Goal: Task Accomplishment & Management: Complete application form

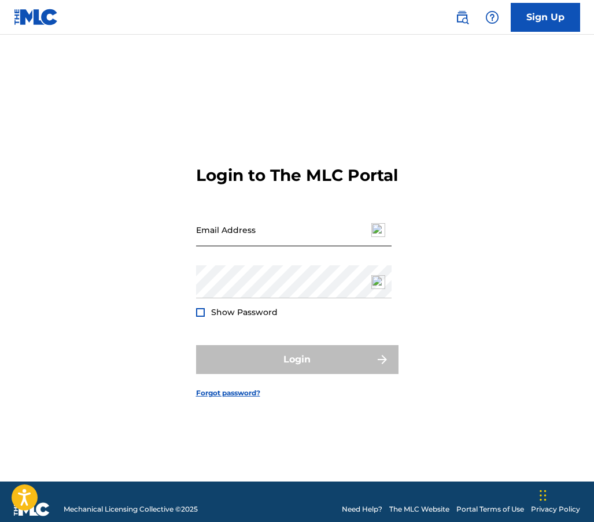
click at [223, 245] on input "Email Address" at bounding box center [294, 229] width 196 height 33
type input "[EMAIL_ADDRESS][DOMAIN_NAME]"
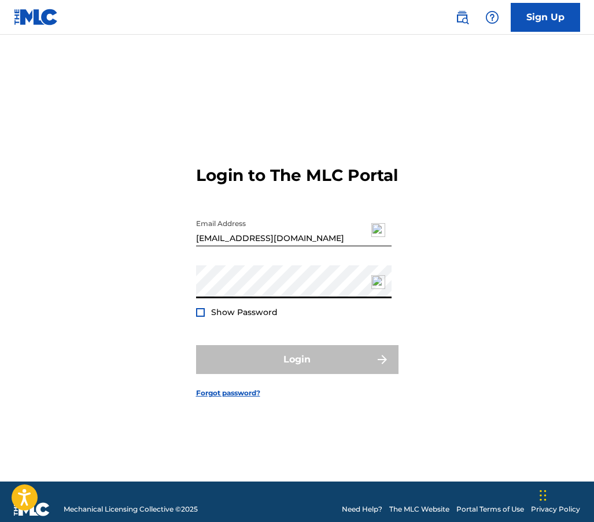
click at [161, 292] on div "Login to The MLC Portal Email Address [EMAIL_ADDRESS][DOMAIN_NAME] Password Sho…" at bounding box center [297, 273] width 594 height 418
click at [200, 317] on div at bounding box center [200, 312] width 9 height 9
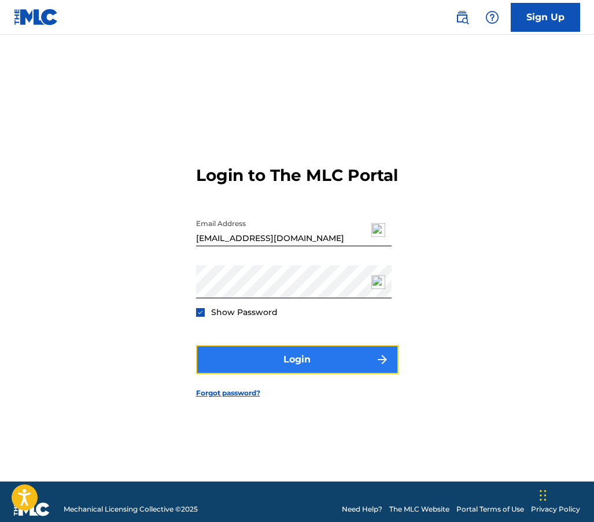
click at [287, 374] on button "Login" at bounding box center [297, 359] width 202 height 29
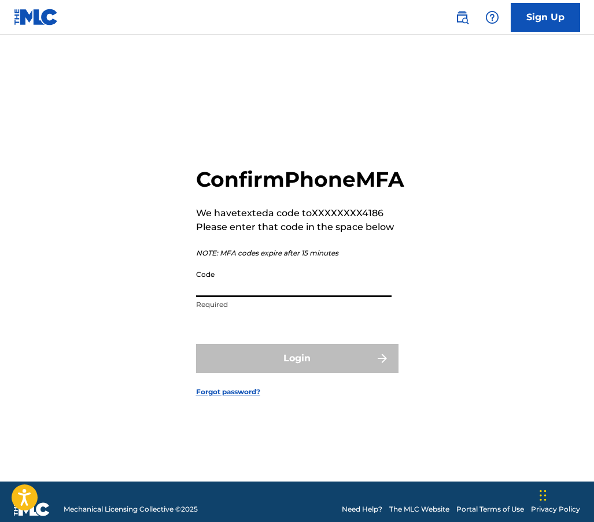
click at [219, 297] on input "Code" at bounding box center [294, 280] width 196 height 33
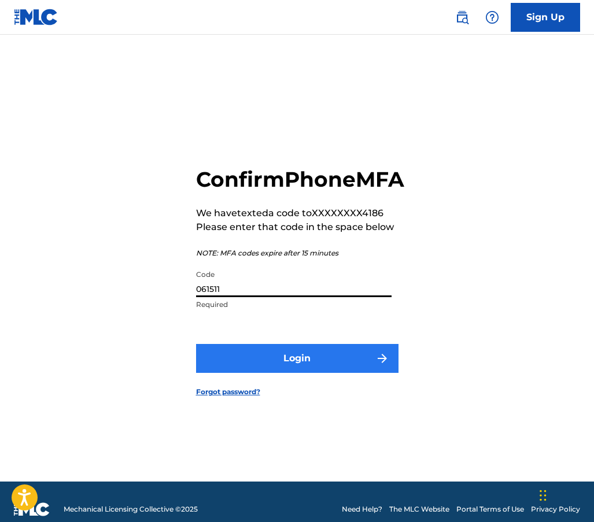
type input "061511"
click at [268, 373] on button "Login" at bounding box center [297, 358] width 202 height 29
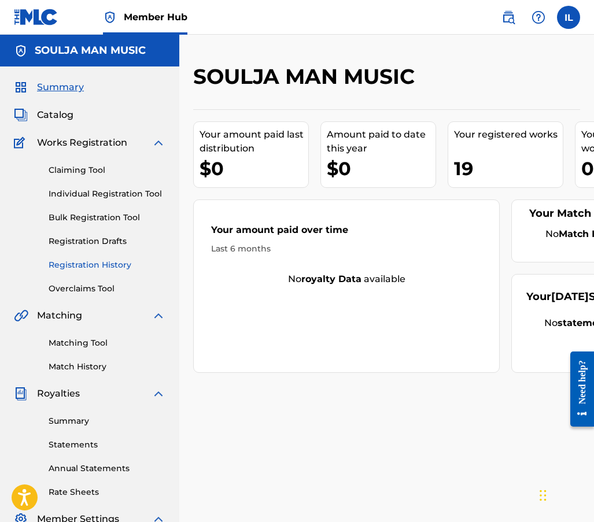
click at [103, 263] on link "Registration History" at bounding box center [107, 265] width 117 height 12
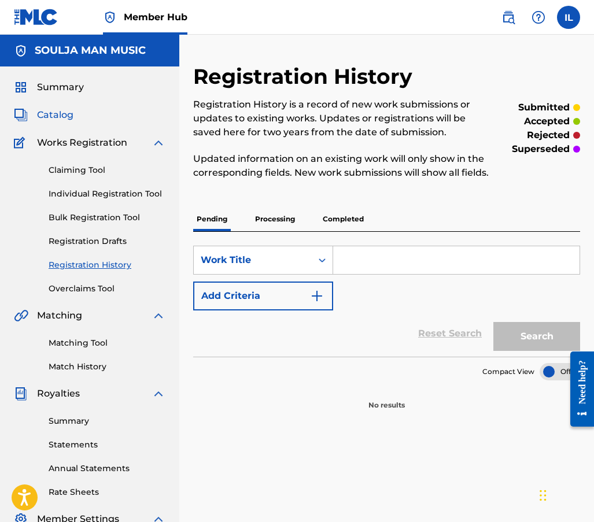
click at [50, 116] on span "Catalog" at bounding box center [55, 115] width 36 height 14
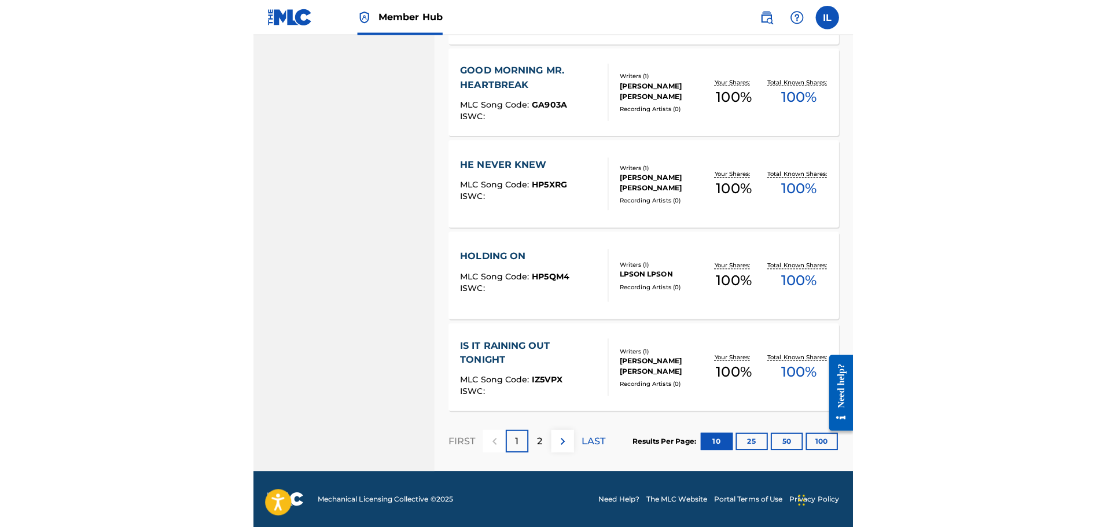
scroll to position [797, 0]
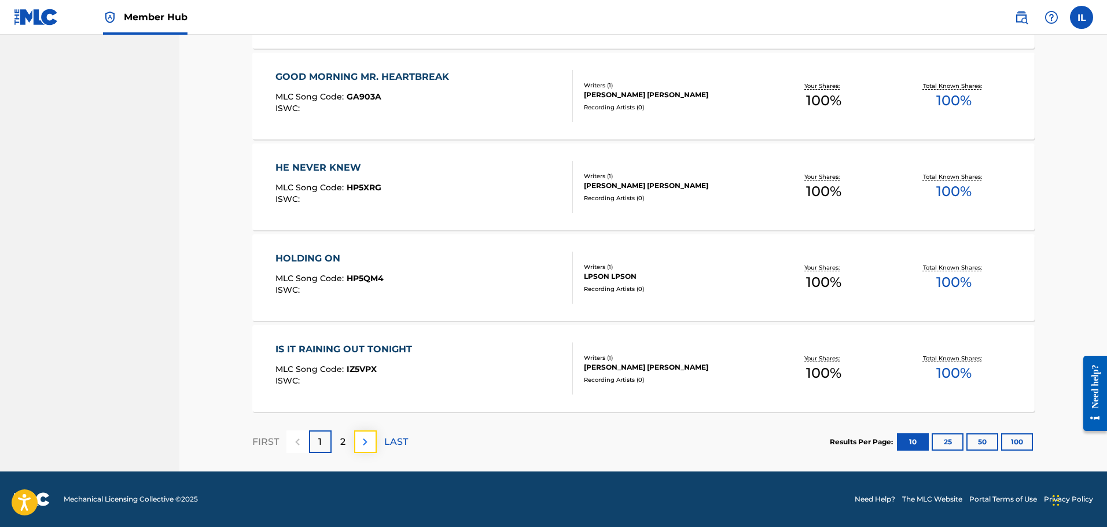
click at [367, 444] on img at bounding box center [365, 442] width 14 height 14
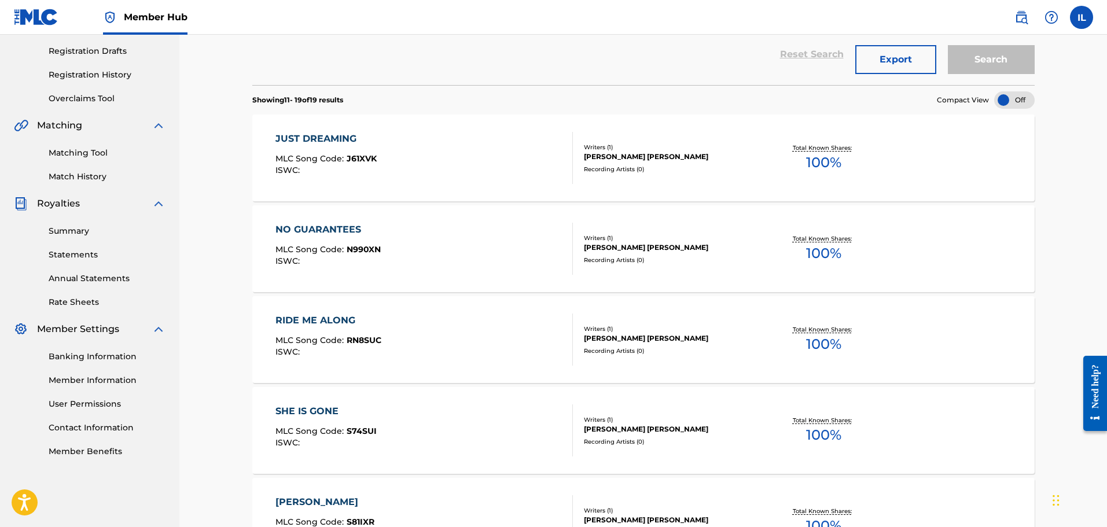
scroll to position [706, 0]
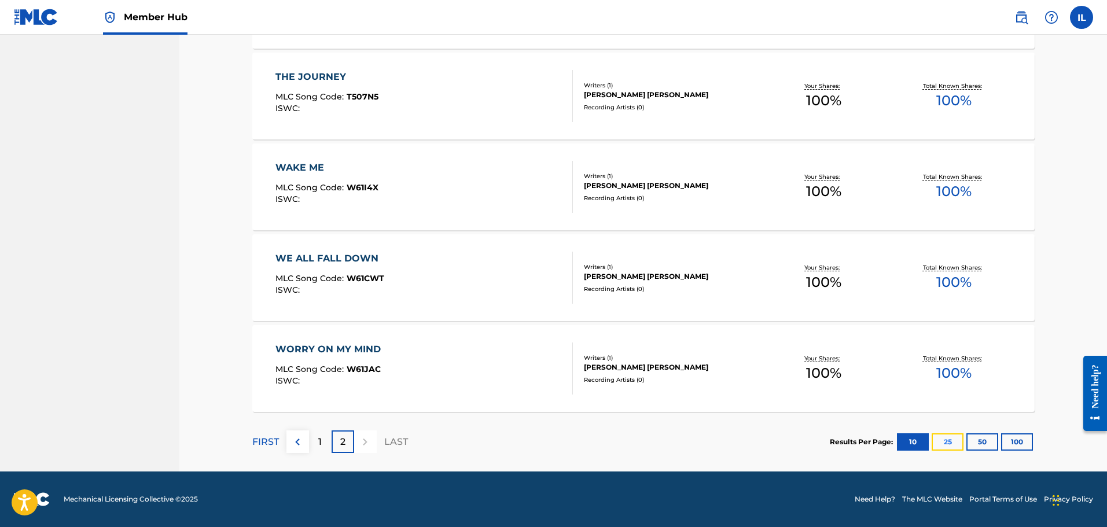
click at [593, 446] on button "25" at bounding box center [947, 441] width 32 height 17
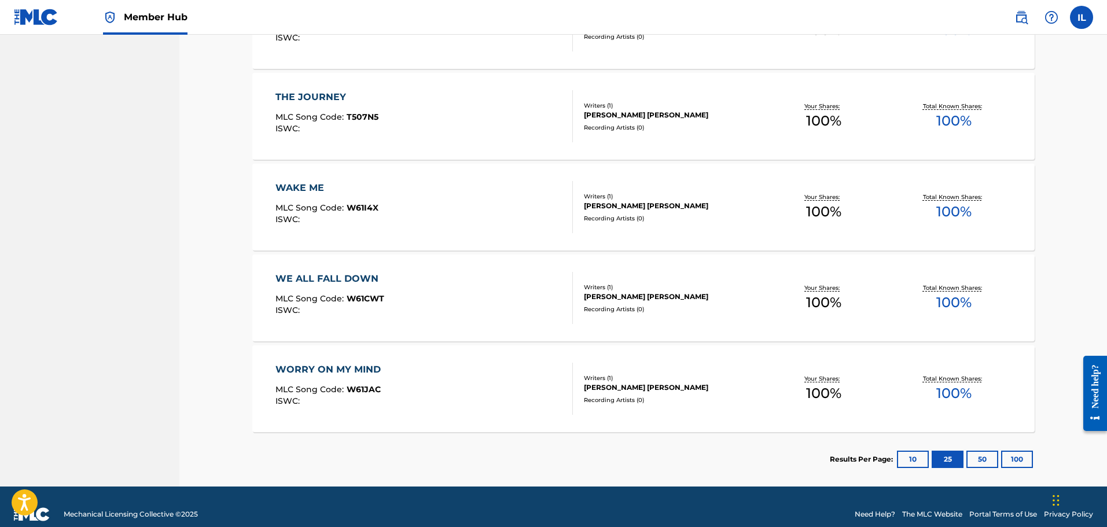
scroll to position [1609, 0]
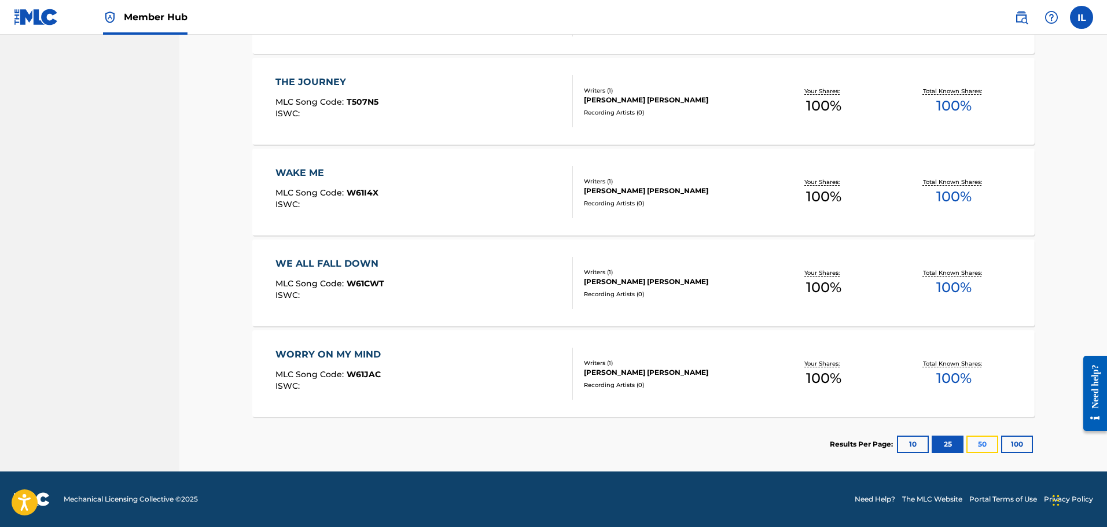
click at [593, 444] on button "50" at bounding box center [982, 444] width 32 height 17
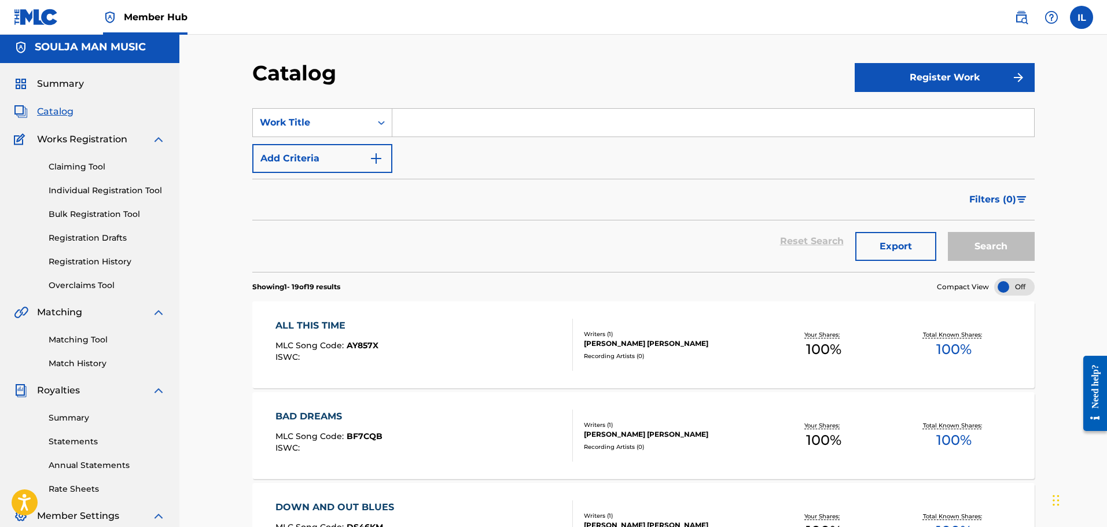
scroll to position [0, 0]
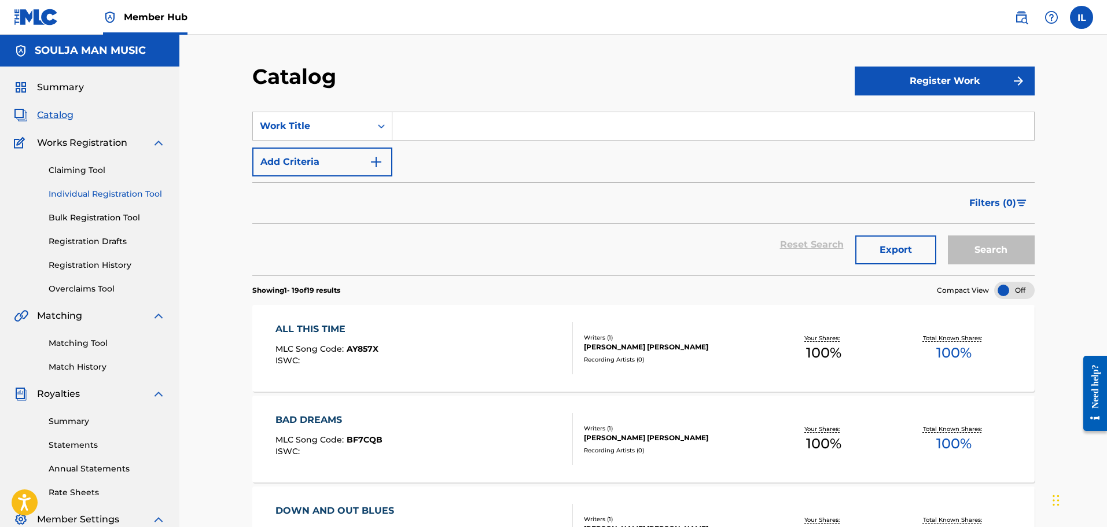
click at [82, 190] on link "Individual Registration Tool" at bounding box center [107, 194] width 117 height 12
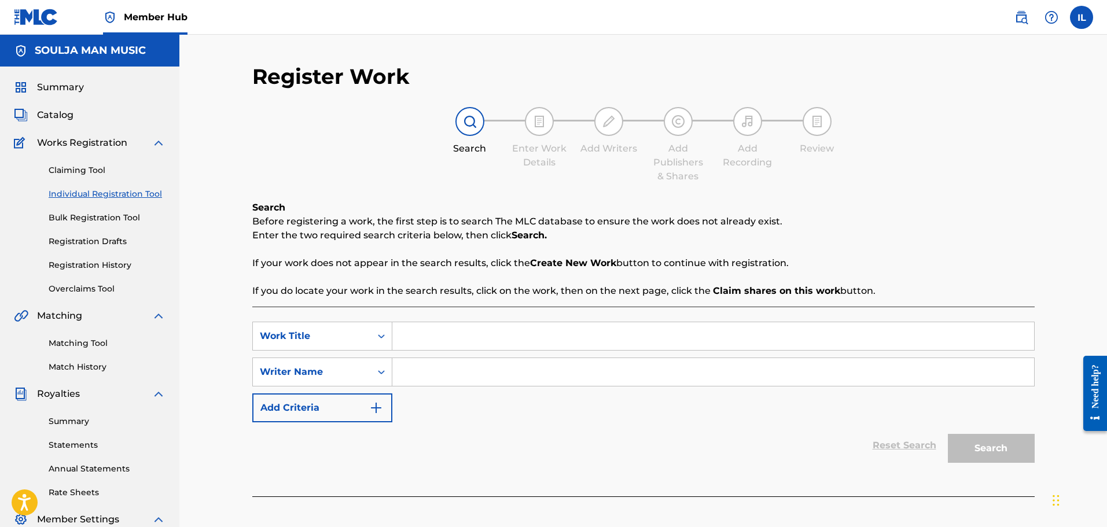
click at [420, 338] on input "Search Form" at bounding box center [712, 336] width 641 height 28
type input "6:15 To Macon"
click at [403, 377] on input "Search Form" at bounding box center [712, 372] width 641 height 28
type input "[PERSON_NAME]"
click at [593, 452] on button "Search" at bounding box center [990, 448] width 87 height 29
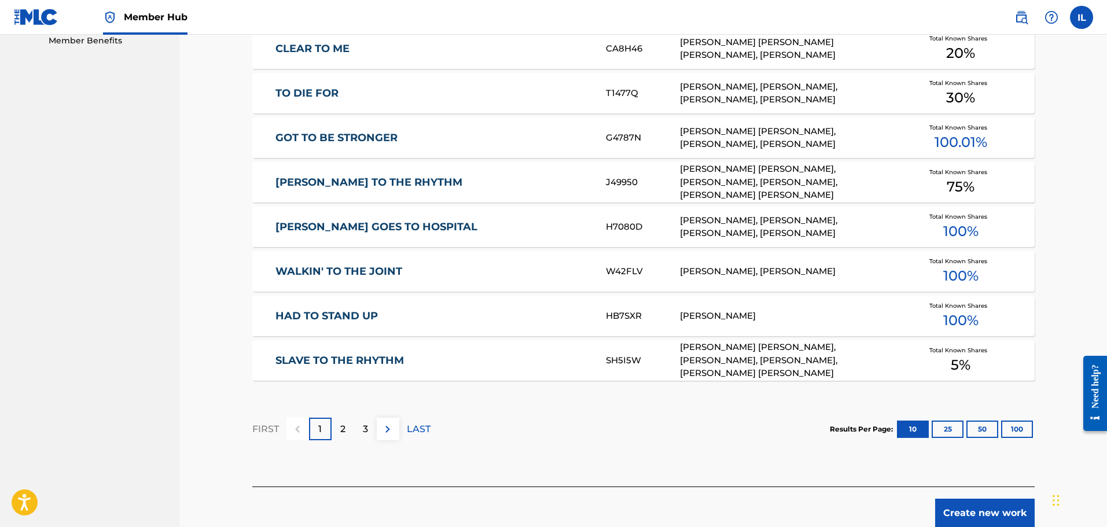
scroll to position [636, 0]
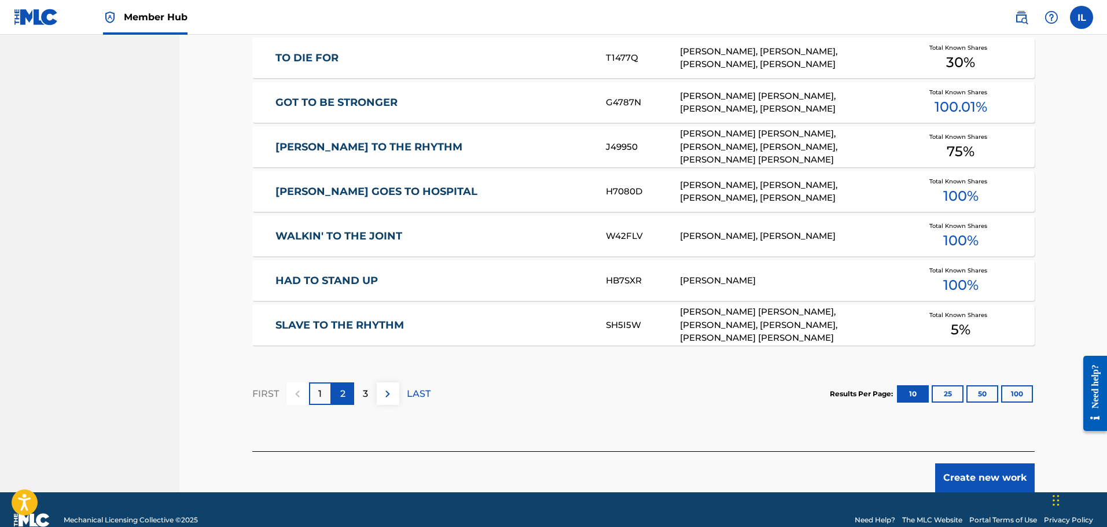
click at [342, 397] on p "2" at bounding box center [342, 394] width 5 height 14
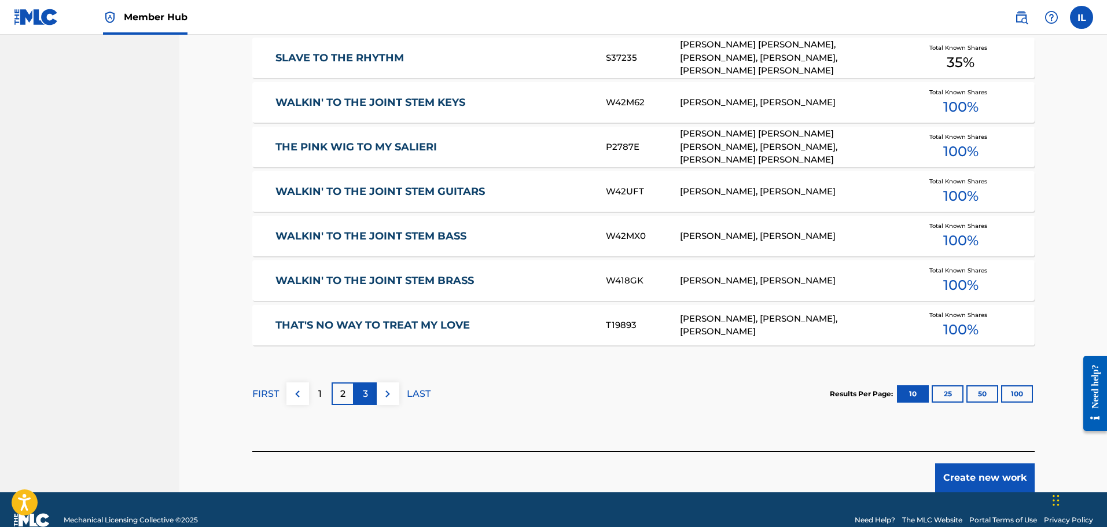
click at [363, 396] on p "3" at bounding box center [365, 394] width 5 height 14
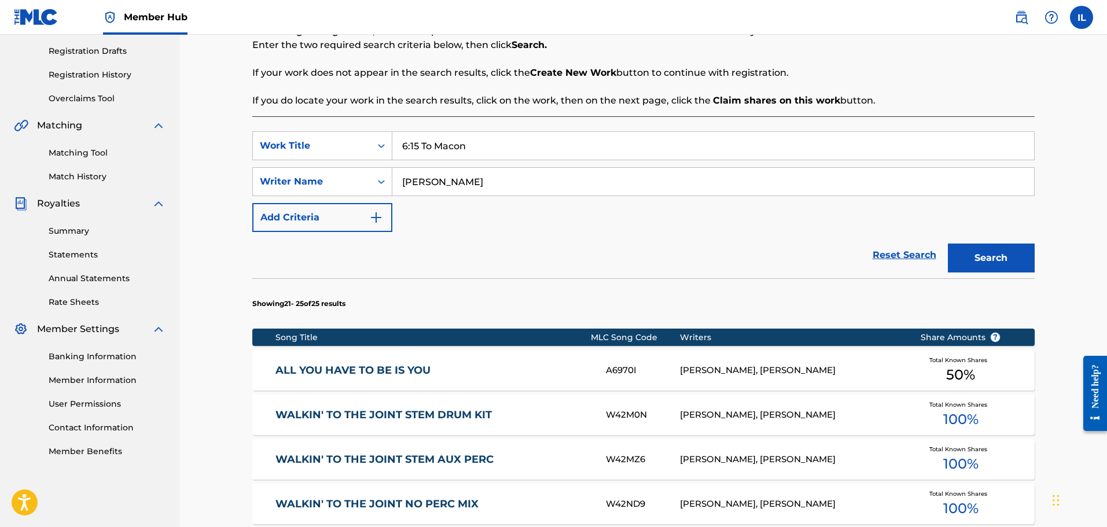
scroll to position [434, 0]
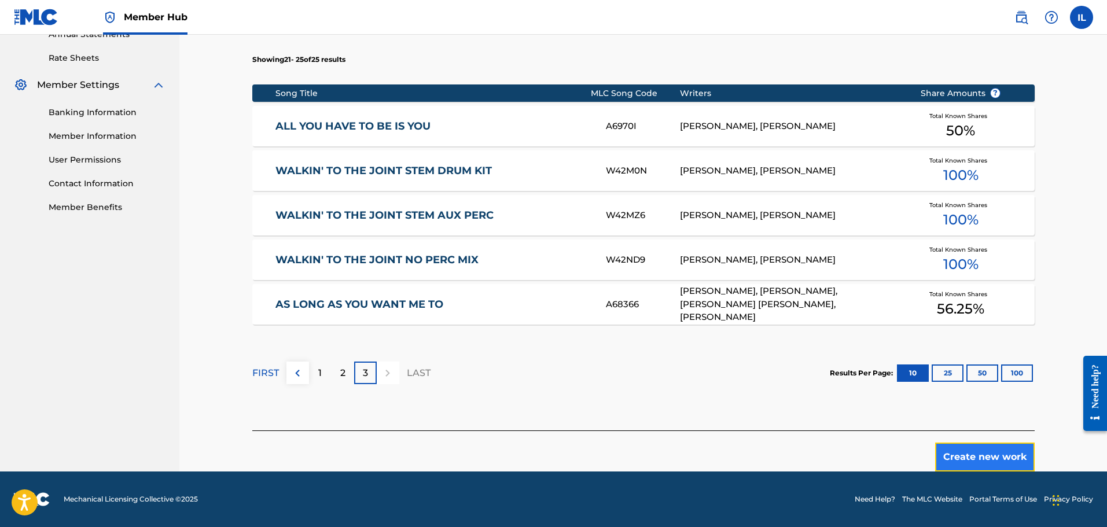
click at [593, 463] on button "Create new work" at bounding box center [984, 456] width 99 height 29
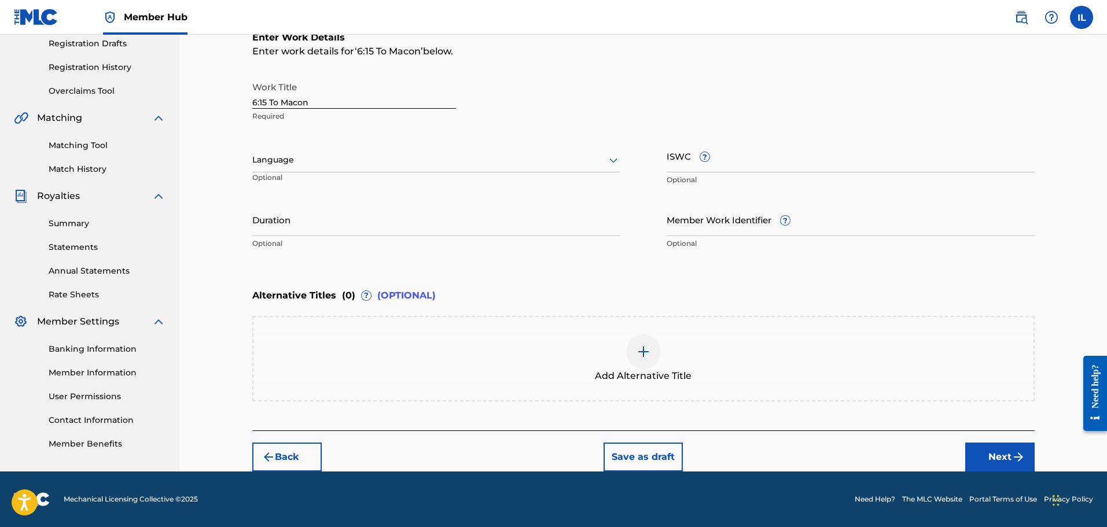
scroll to position [198, 0]
click at [593, 158] on icon at bounding box center [613, 160] width 14 height 14
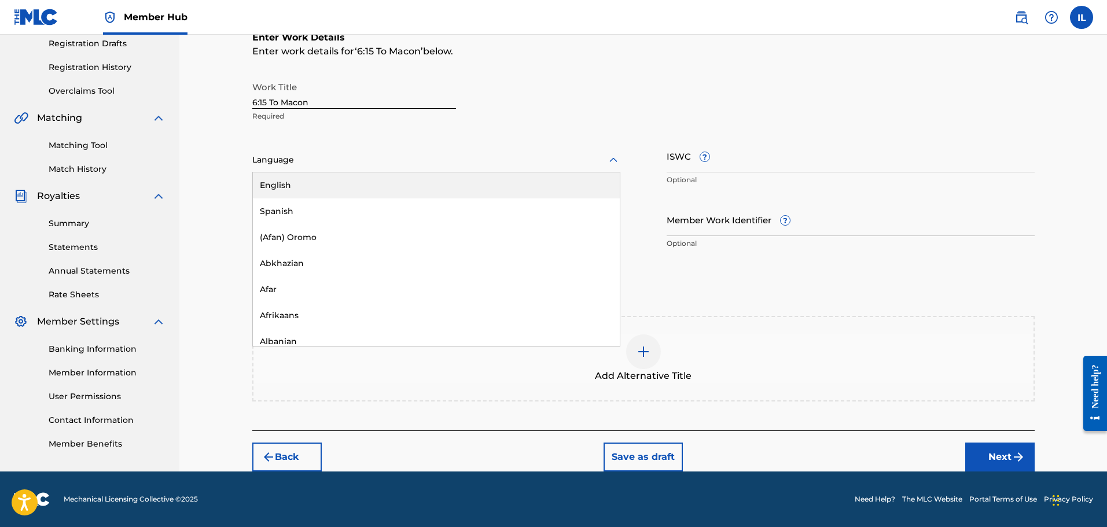
click at [279, 182] on div "English" at bounding box center [436, 185] width 367 height 26
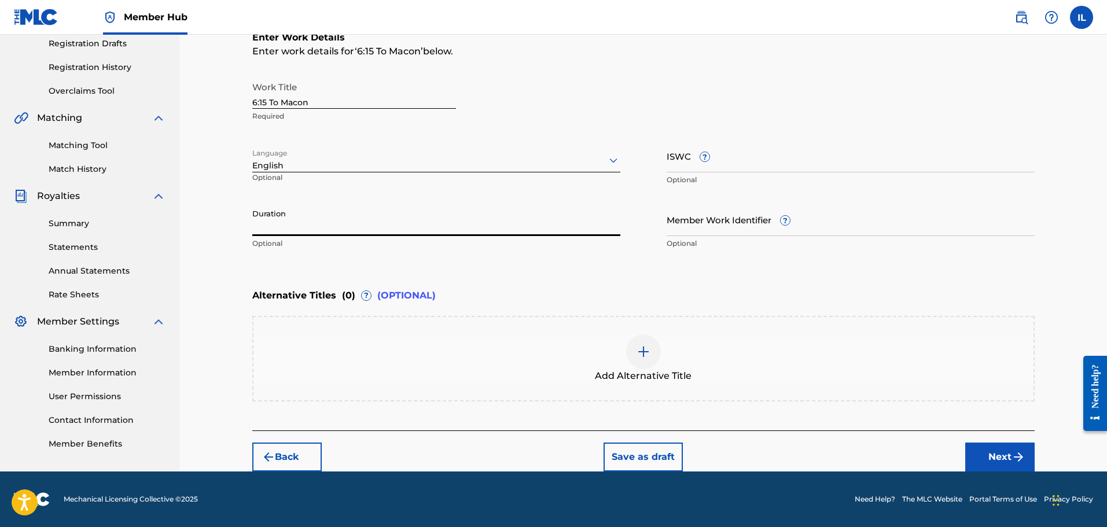
click at [285, 216] on input "Duration" at bounding box center [436, 219] width 368 height 33
click at [593, 459] on button "Next" at bounding box center [999, 456] width 69 height 29
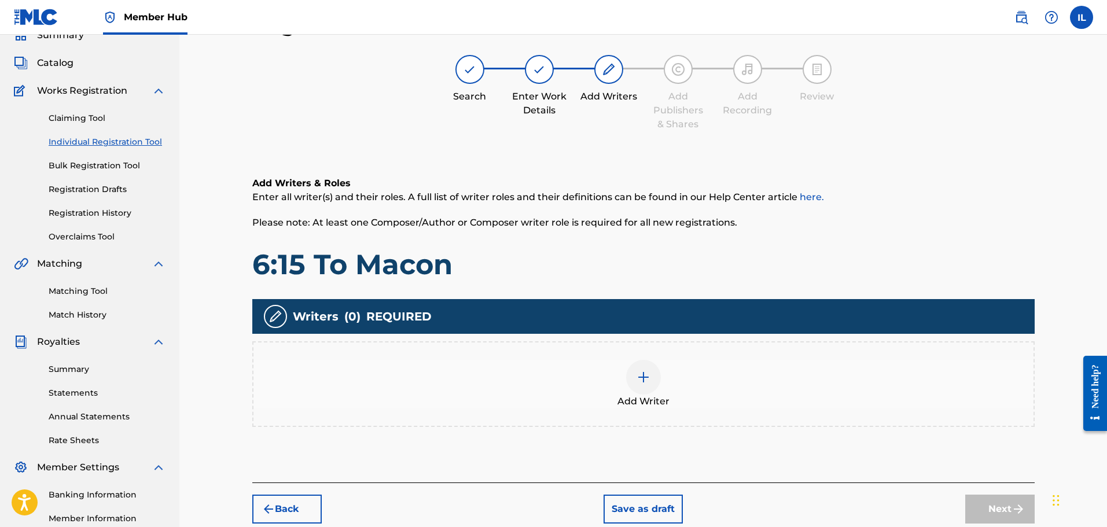
scroll to position [110, 0]
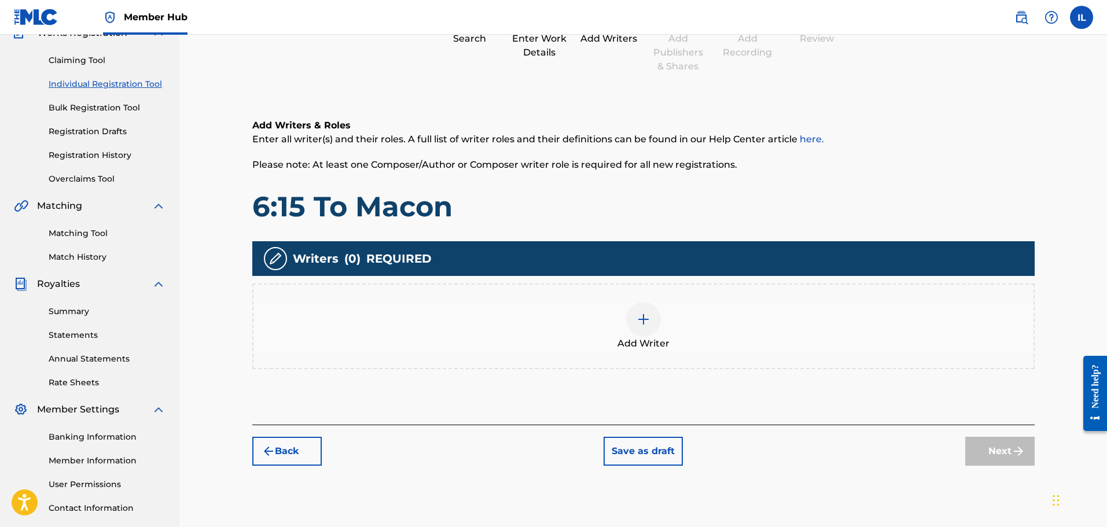
click at [593, 323] on img at bounding box center [643, 319] width 14 height 14
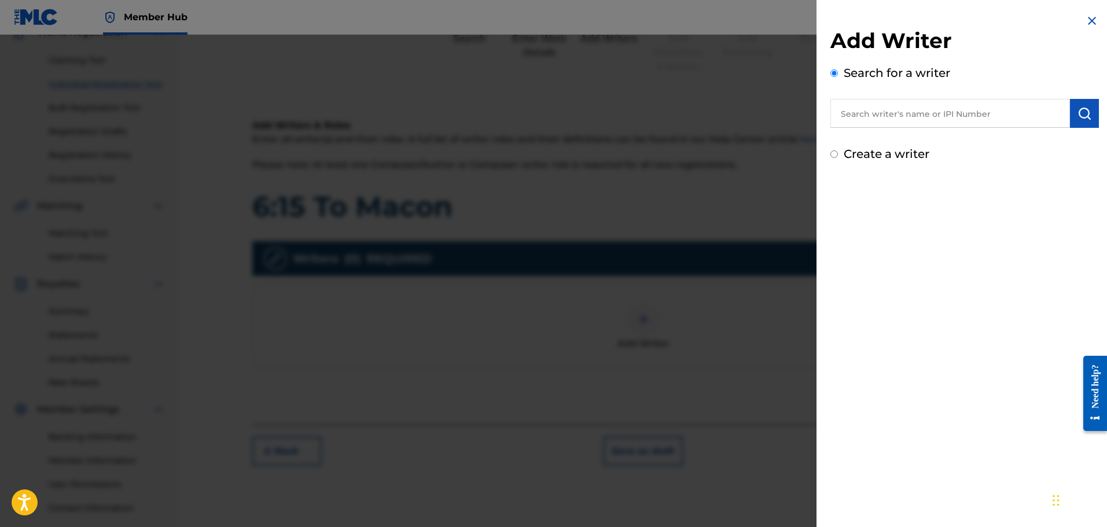
click at [593, 117] on input "text" at bounding box center [949, 113] width 239 height 29
type input "1305468659"
click at [593, 116] on img "submit" at bounding box center [1084, 113] width 14 height 14
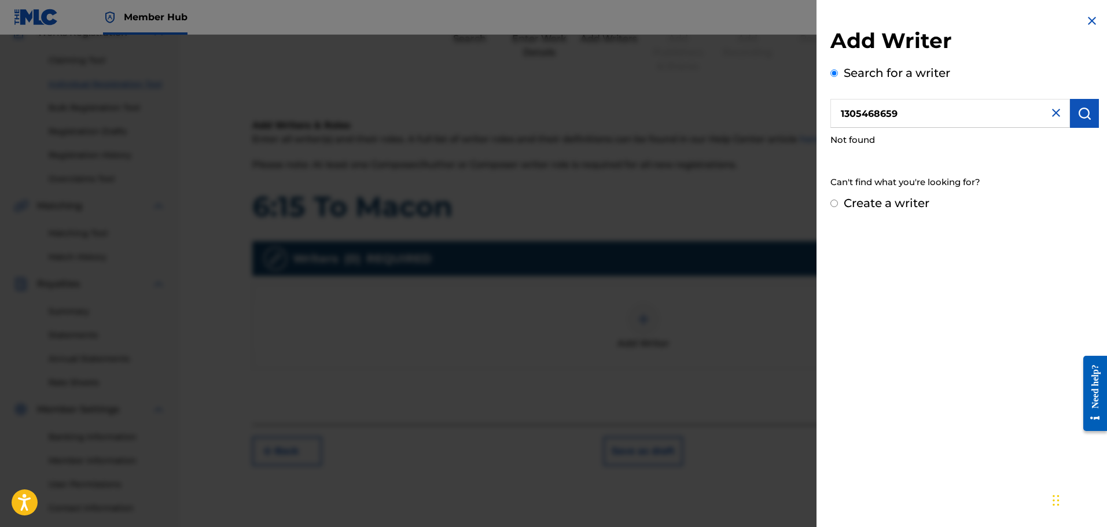
click at [593, 206] on input "Create a writer" at bounding box center [834, 204] width 8 height 8
radio input "false"
radio input "true"
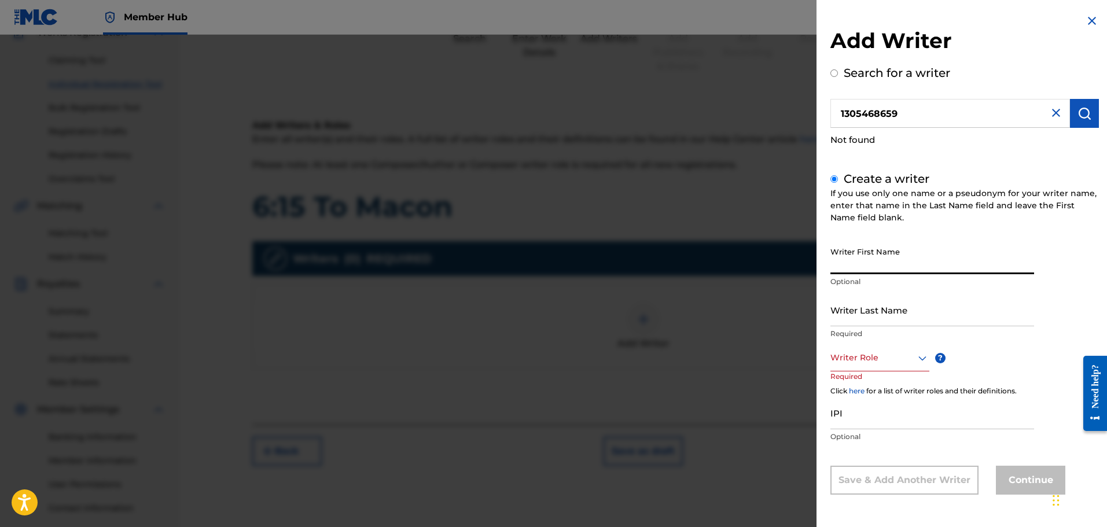
click at [593, 267] on input "Writer First Name" at bounding box center [932, 257] width 204 height 33
type input "[PERSON_NAME]"
click at [593, 322] on input "Writer Last Name" at bounding box center [932, 309] width 204 height 33
type input "[PERSON_NAME]"
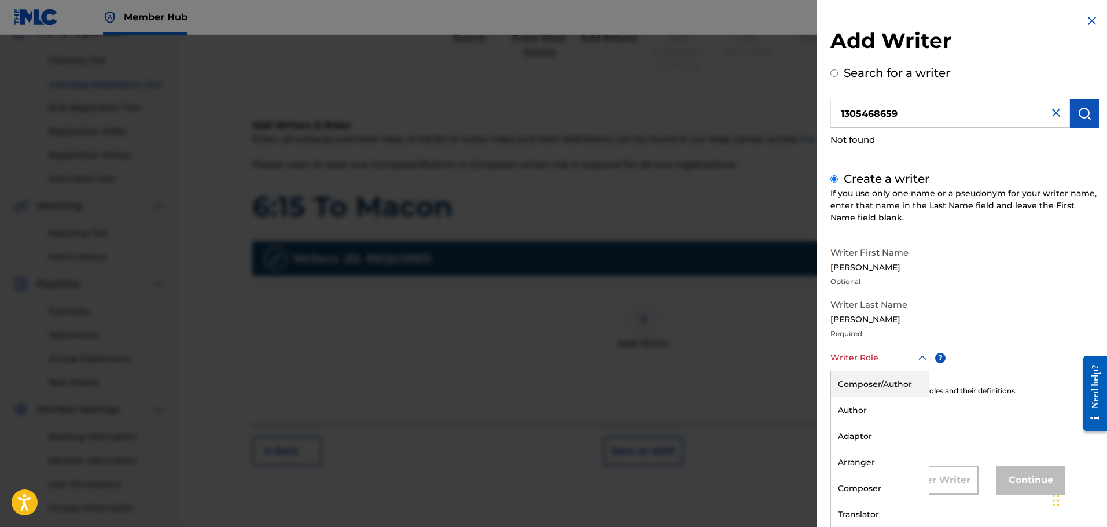
scroll to position [1, 0]
click at [593, 357] on icon at bounding box center [922, 358] width 14 height 14
click at [593, 385] on div "Composer/Author" at bounding box center [880, 384] width 98 height 26
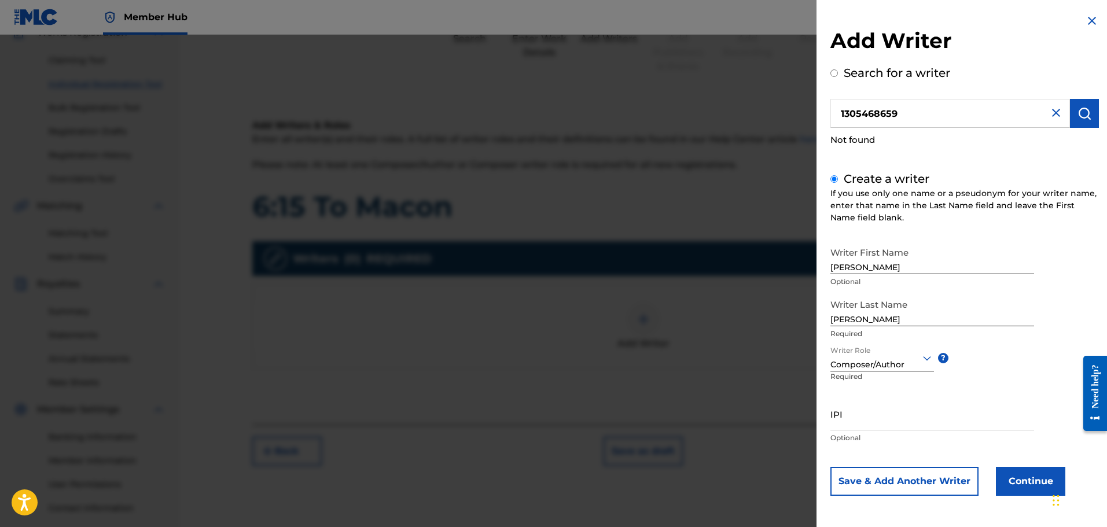
scroll to position [0, 0]
click at [593, 419] on input "IPI" at bounding box center [932, 413] width 204 height 33
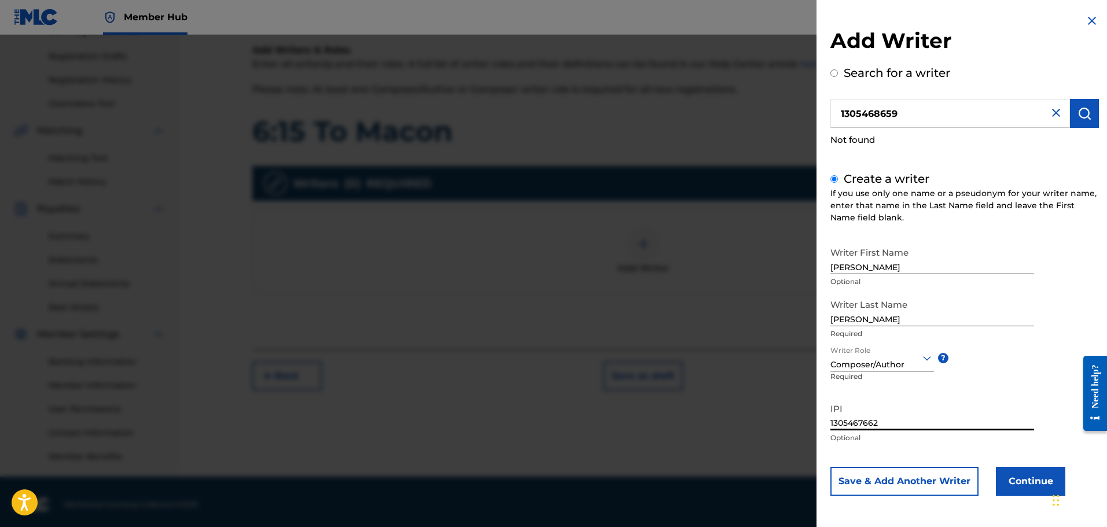
scroll to position [190, 0]
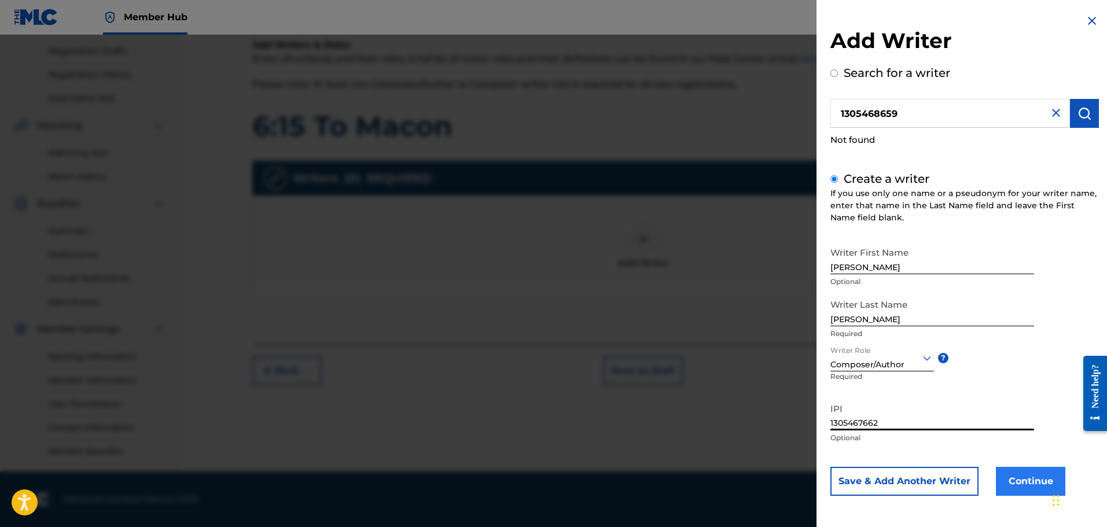
type input "1305467662"
click at [593, 483] on button "Continue" at bounding box center [1029, 481] width 69 height 29
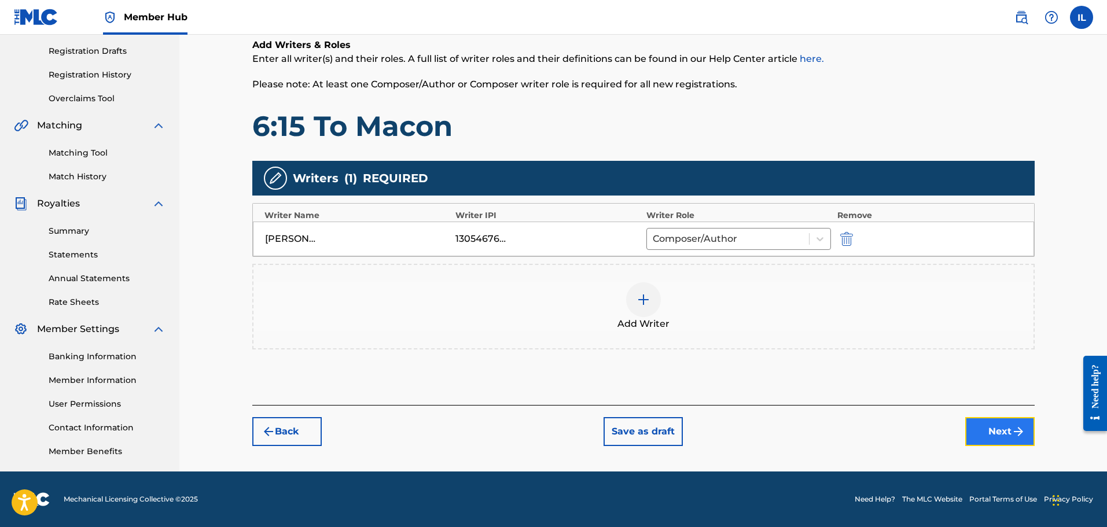
click at [593, 430] on button "Next" at bounding box center [999, 431] width 69 height 29
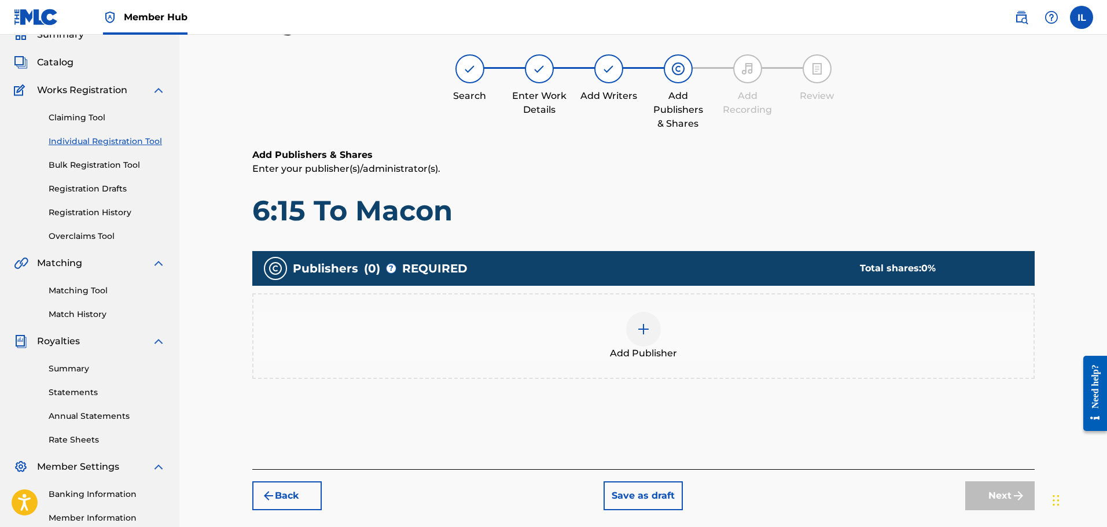
scroll to position [52, 0]
click at [593, 328] on img at bounding box center [643, 330] width 14 height 14
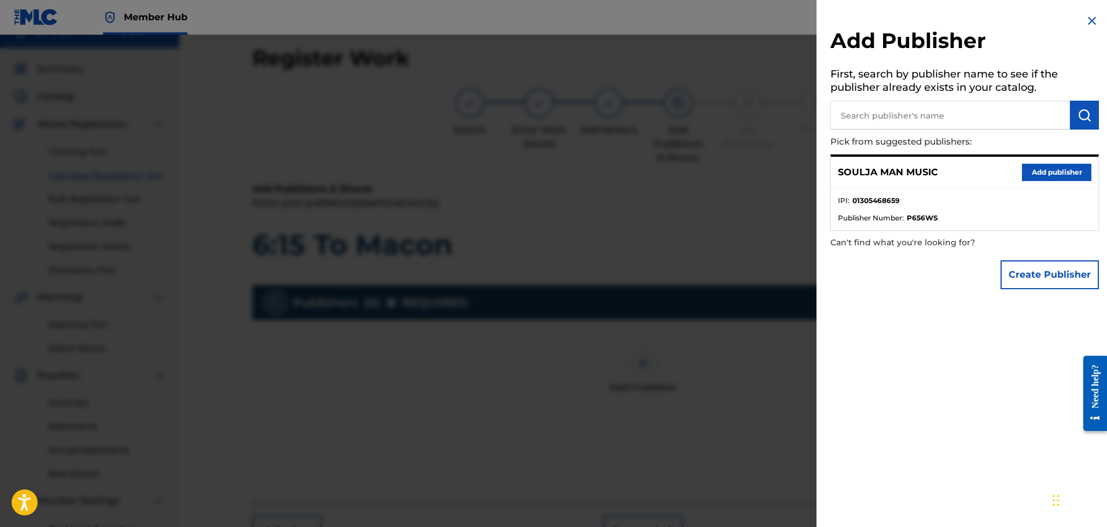
scroll to position [0, 0]
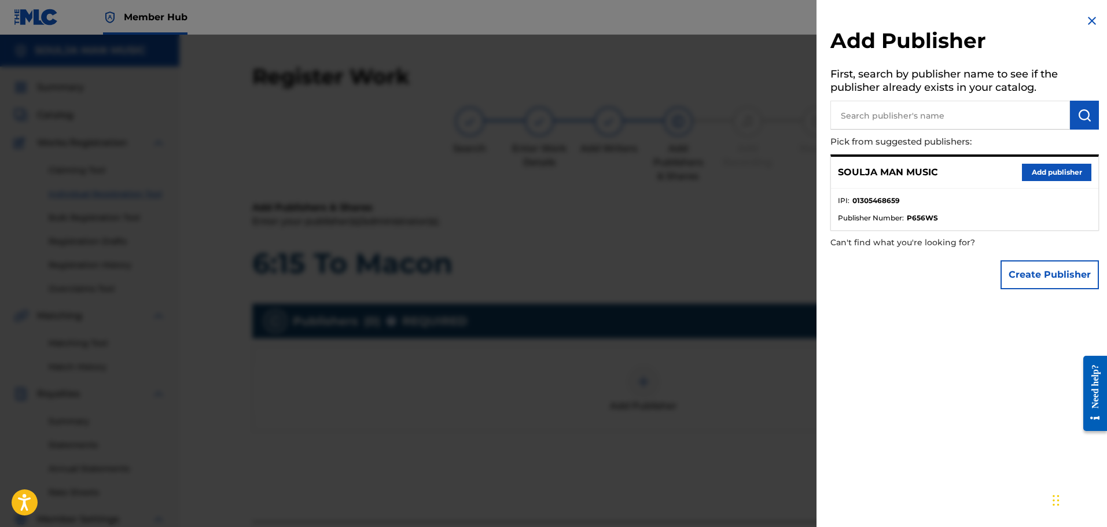
click at [593, 204] on strong "01305468659" at bounding box center [875, 201] width 47 height 10
click at [593, 173] on button "Add publisher" at bounding box center [1055, 172] width 69 height 17
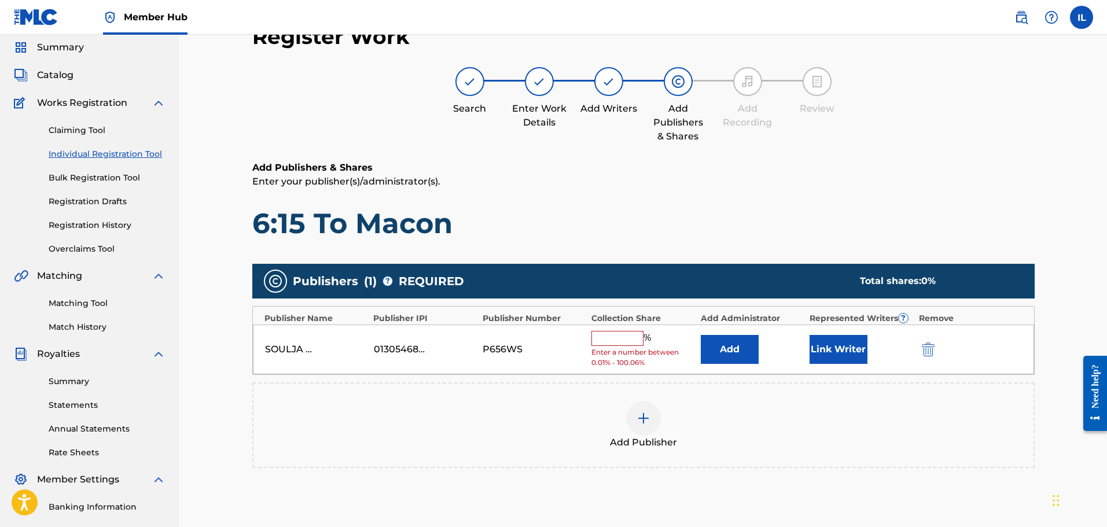
scroll to position [58, 0]
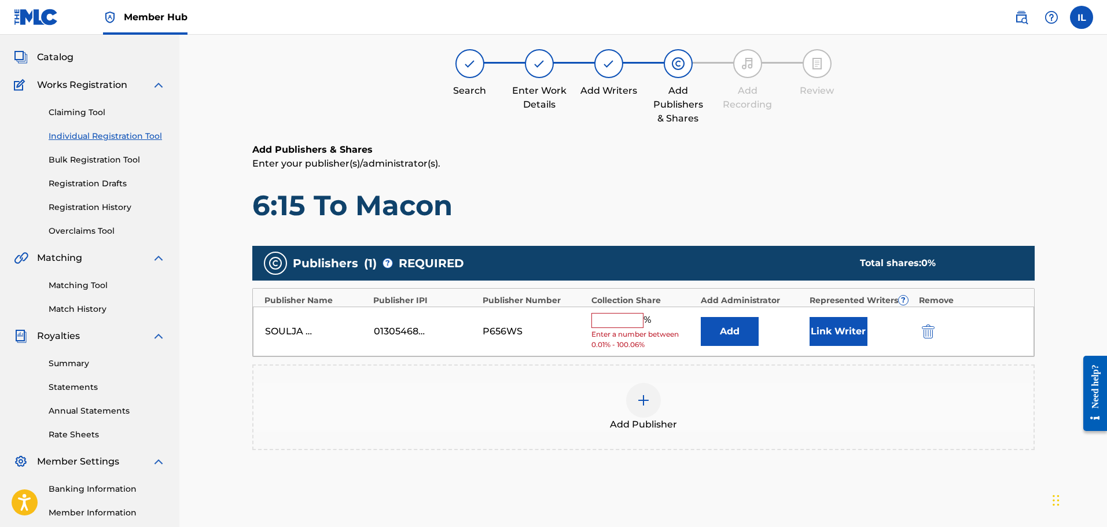
click at [593, 316] on input "text" at bounding box center [617, 320] width 52 height 15
type input "100"
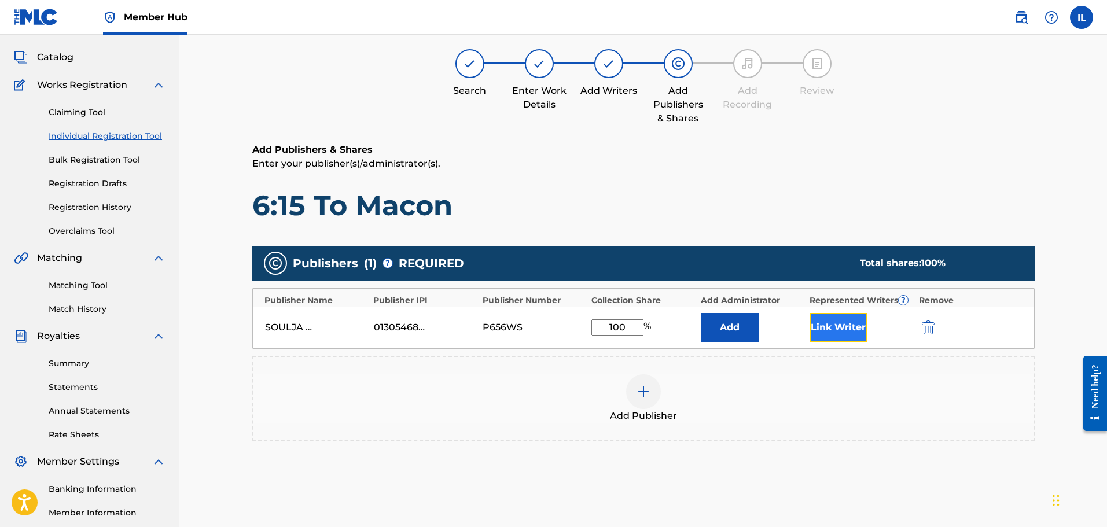
click at [593, 329] on button "Link Writer" at bounding box center [838, 327] width 58 height 29
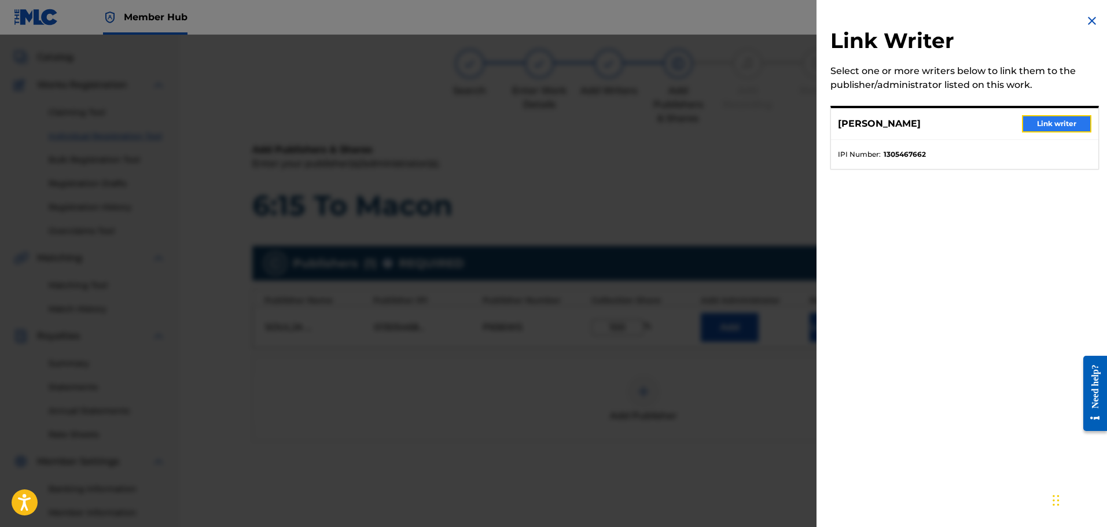
click at [593, 128] on button "Link writer" at bounding box center [1055, 123] width 69 height 17
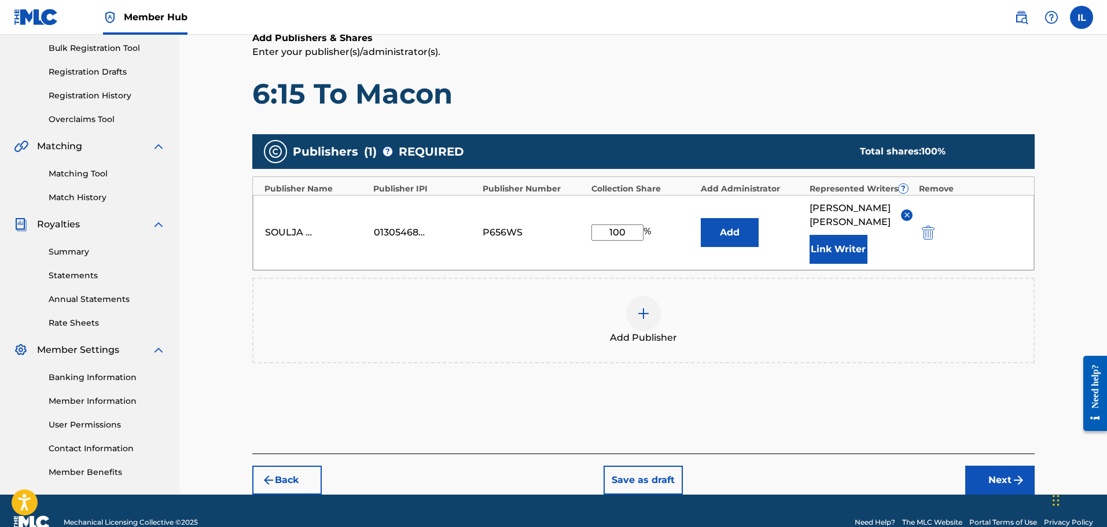
scroll to position [174, 0]
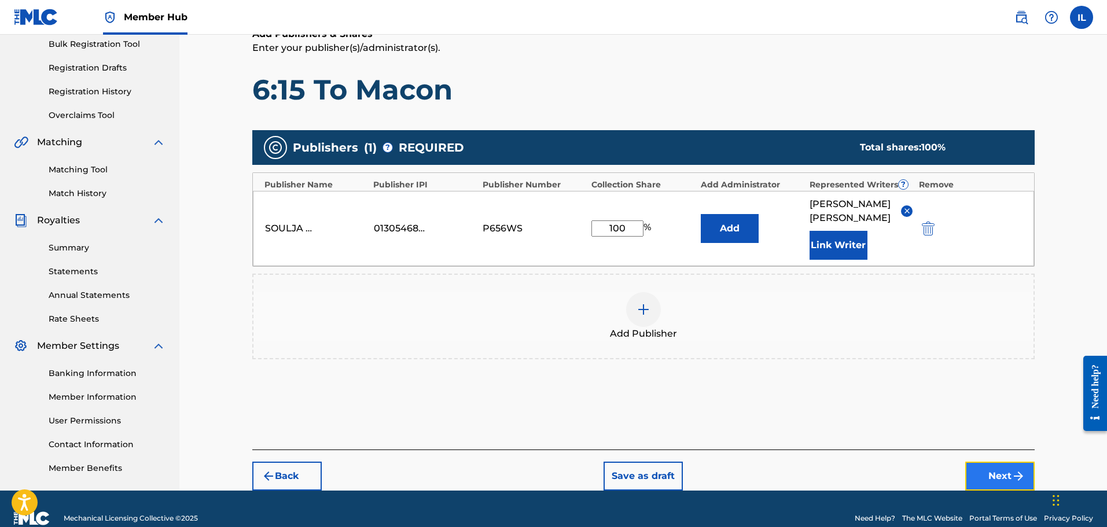
click at [593, 462] on button "Next" at bounding box center [999, 476] width 69 height 29
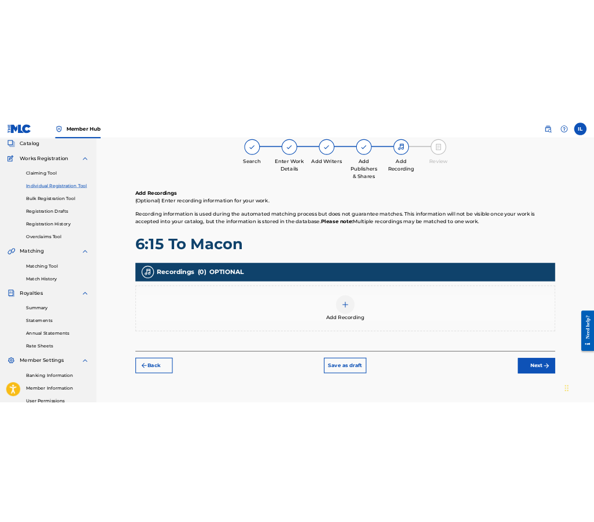
scroll to position [52, 0]
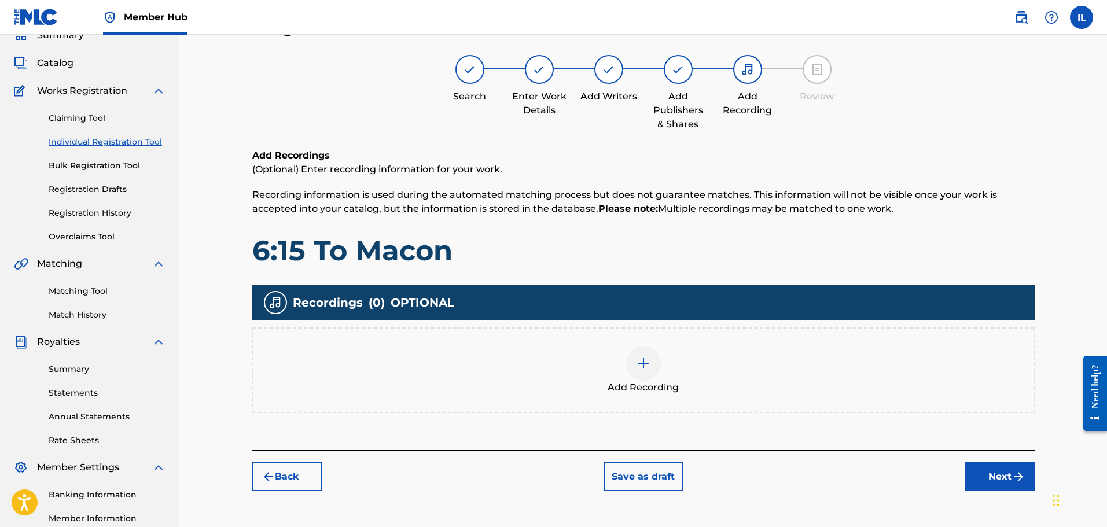
click at [593, 365] on img at bounding box center [643, 363] width 14 height 14
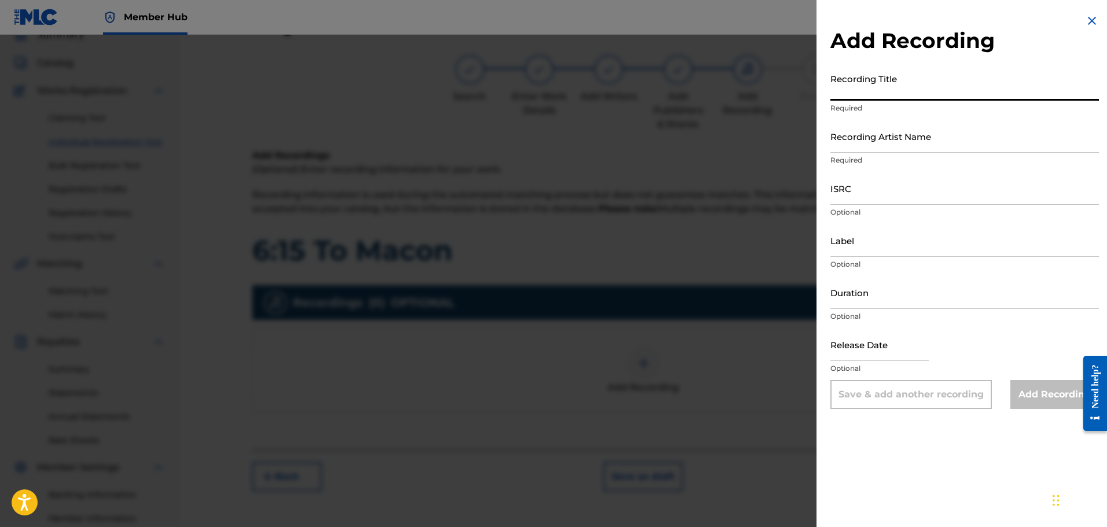
click at [593, 97] on input "Recording Title" at bounding box center [964, 84] width 268 height 33
type input "6:15 To Macon"
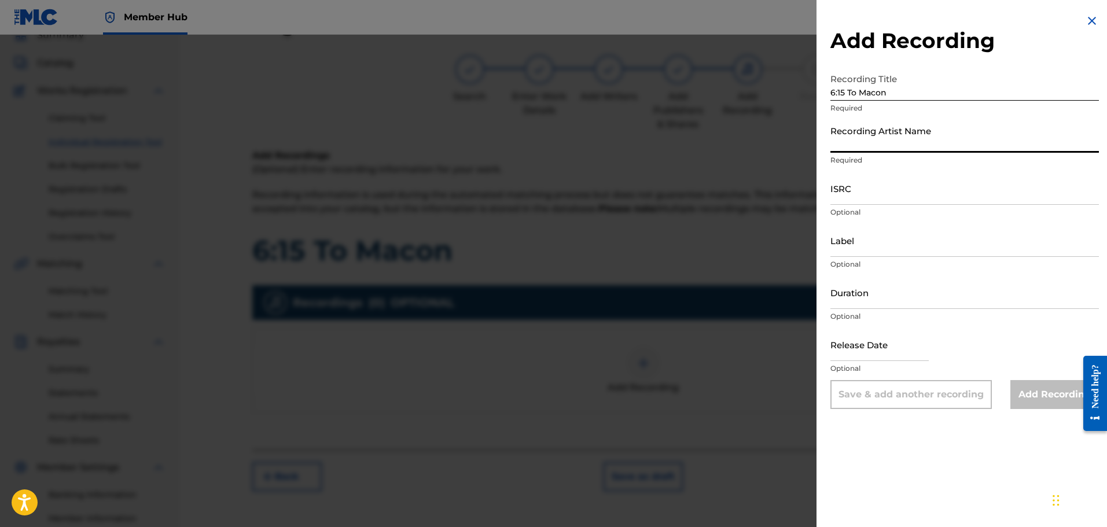
click at [593, 145] on input "Recording Artist Name" at bounding box center [964, 136] width 268 height 33
type input "[PERSON_NAME]"
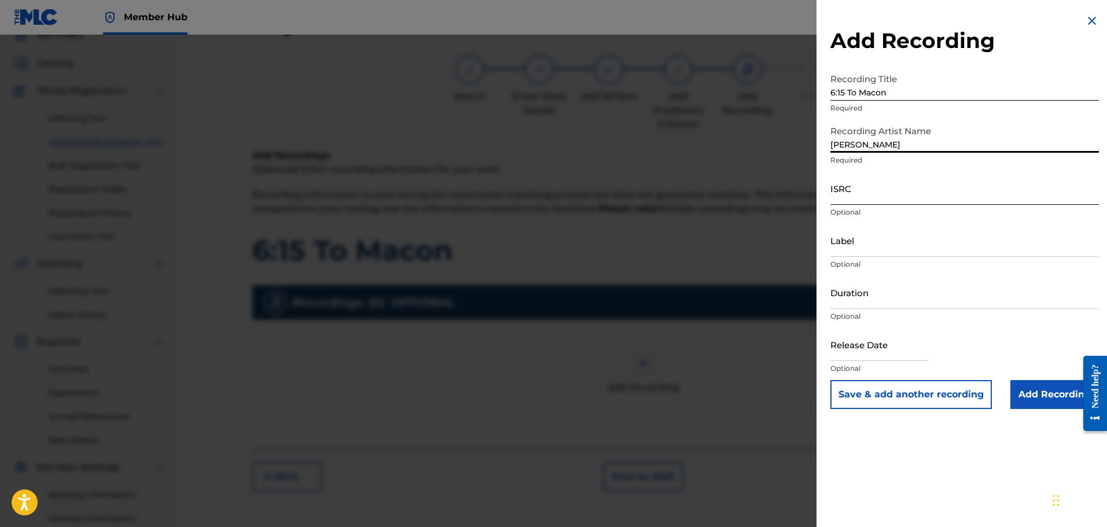
click at [593, 196] on input "ISRC" at bounding box center [964, 188] width 268 height 33
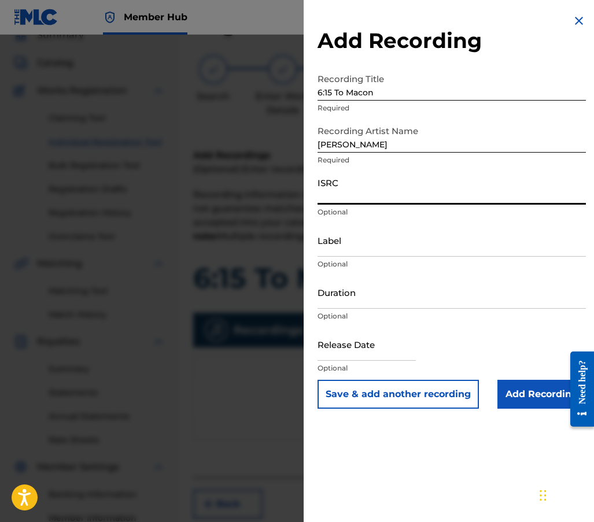
paste input "QT3EX2519072"
type input "QT3EX2519072"
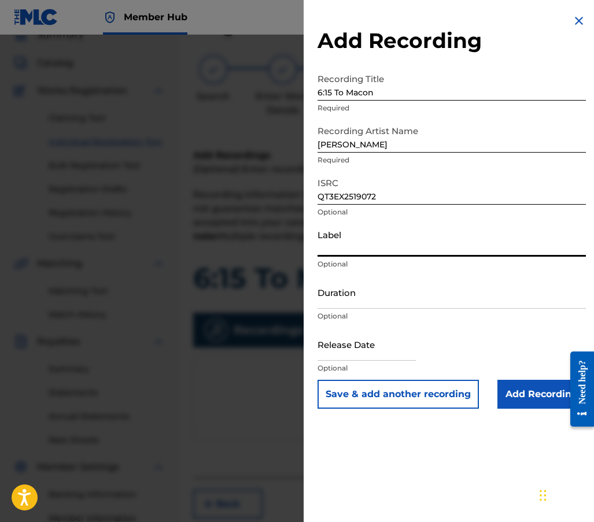
click at [341, 245] on input "Label" at bounding box center [452, 240] width 268 height 33
type input "Soulja Man Music"
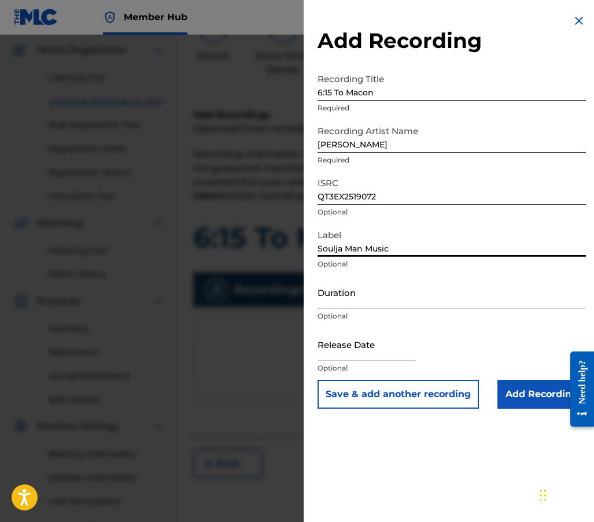
scroll to position [110, 0]
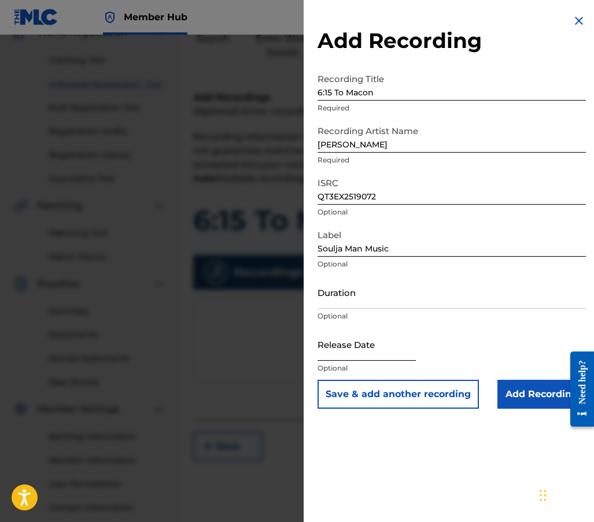
click at [348, 353] on input "text" at bounding box center [367, 344] width 98 height 33
select select "8"
select select "2025"
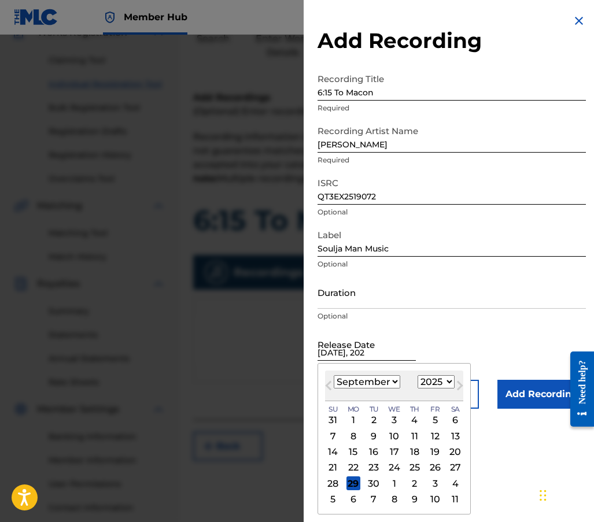
type input "[DATE]"
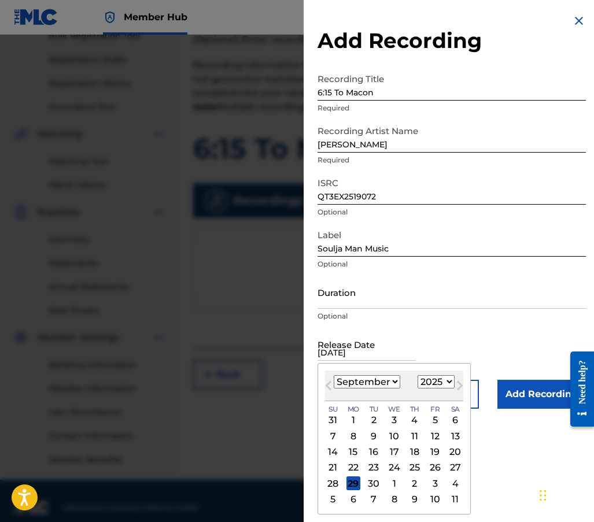
scroll to position [195, 0]
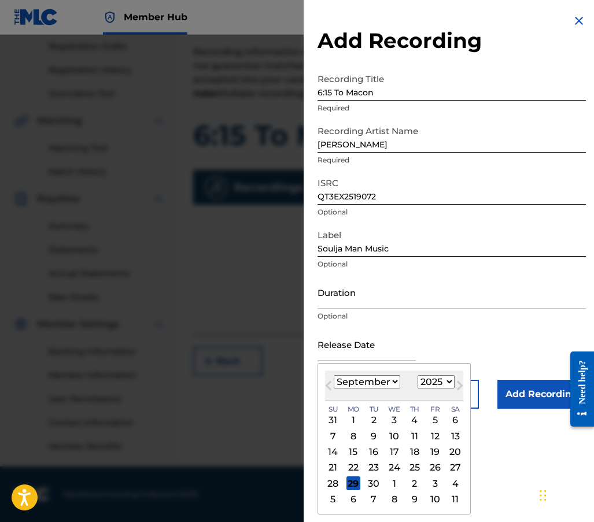
click at [436, 329] on div "Release Date Previous Month Next Month [DATE] January February March April May …" at bounding box center [452, 354] width 268 height 52
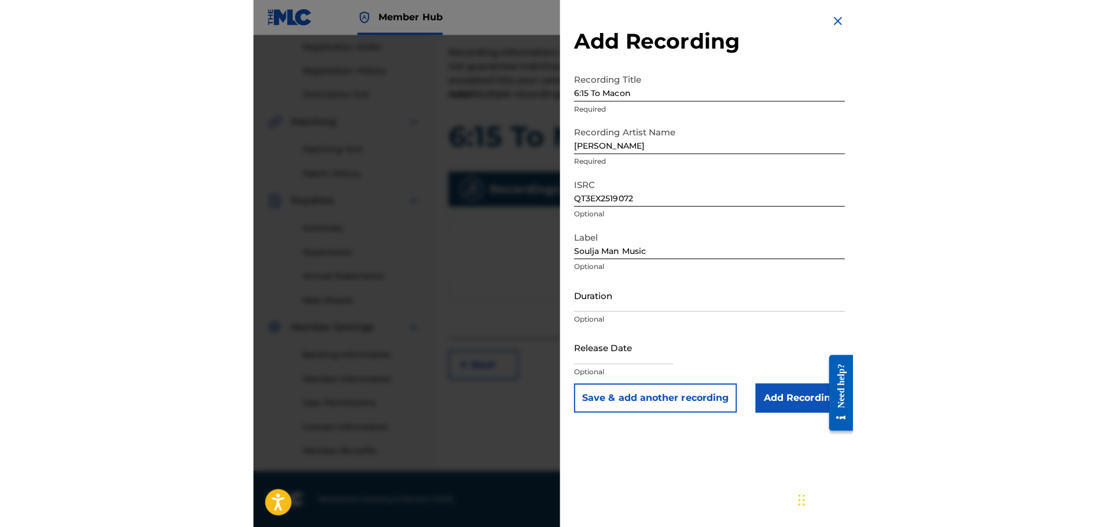
scroll to position [190, 0]
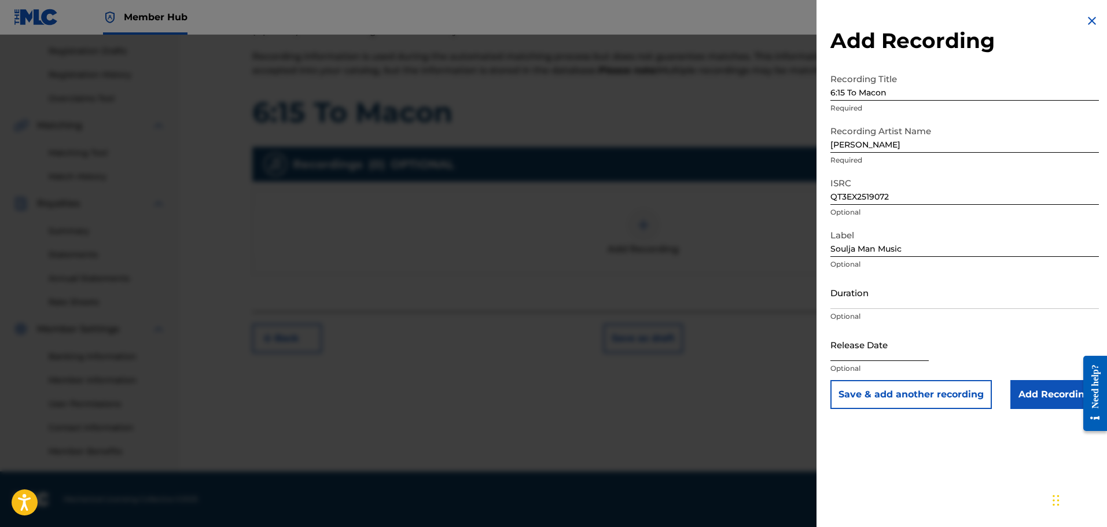
click at [593, 355] on input "text" at bounding box center [879, 344] width 98 height 33
select select "8"
select select "2025"
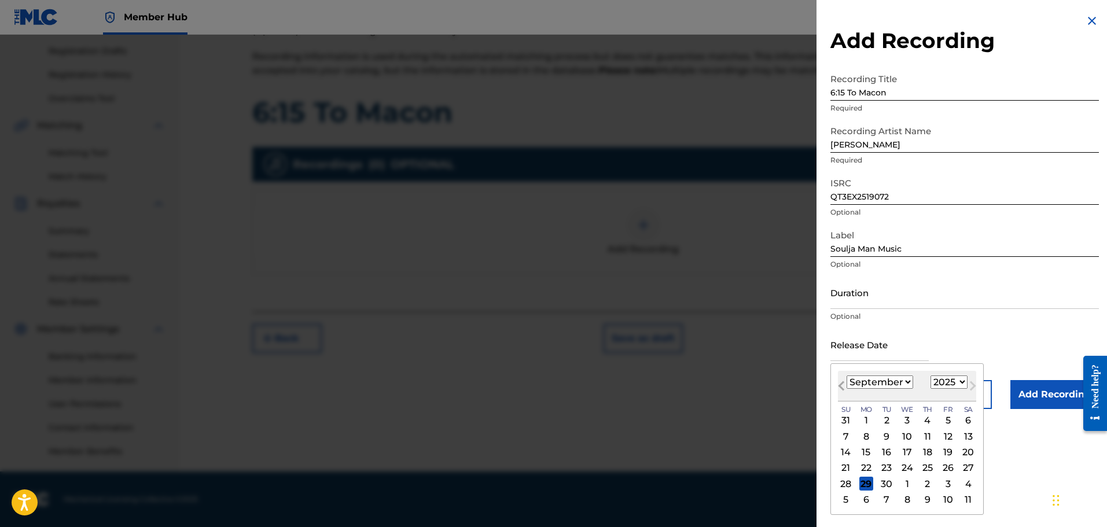
click at [593, 392] on button "Previous Month" at bounding box center [841, 388] width 19 height 19
select select "7"
click at [593, 484] on div "27" at bounding box center [907, 484] width 14 height 14
type input "[DATE]"
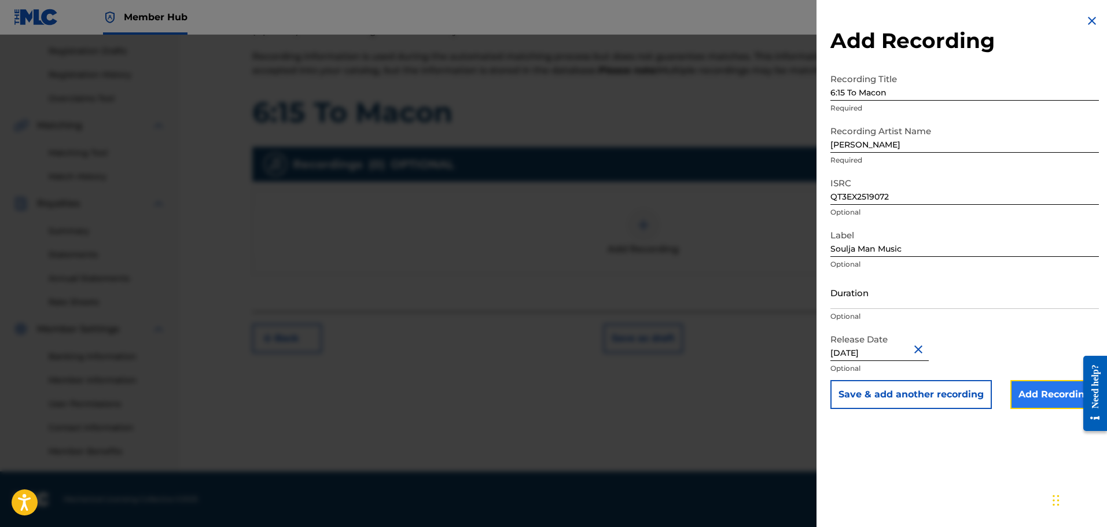
click at [593, 390] on input "Add Recording" at bounding box center [1054, 394] width 88 height 29
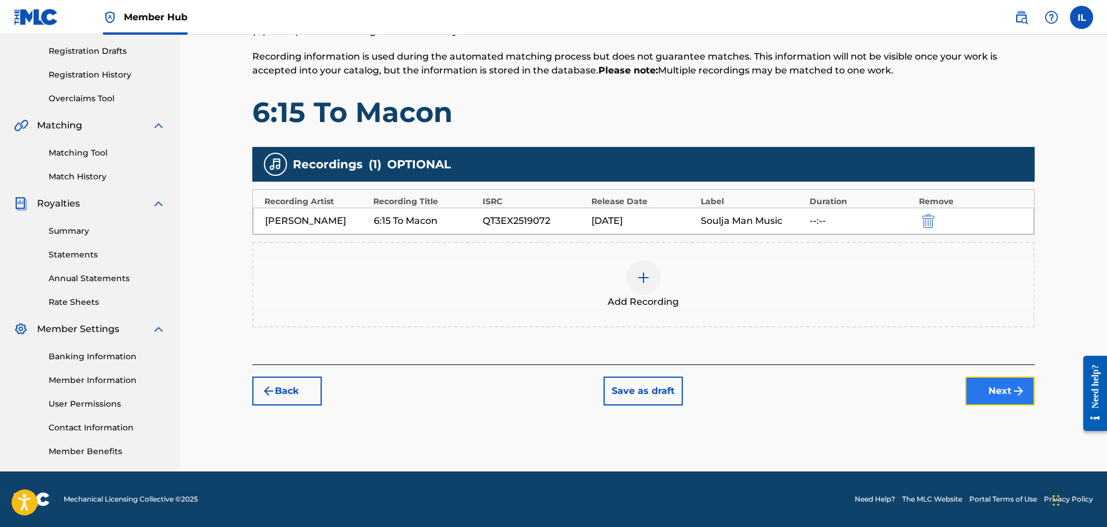
click at [593, 384] on button "Next" at bounding box center [999, 391] width 69 height 29
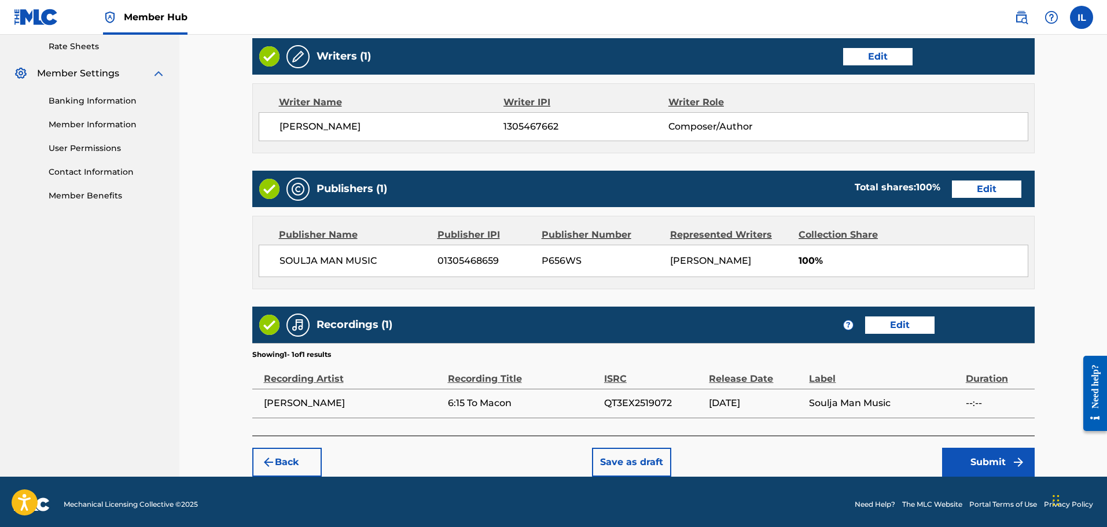
scroll to position [451, 0]
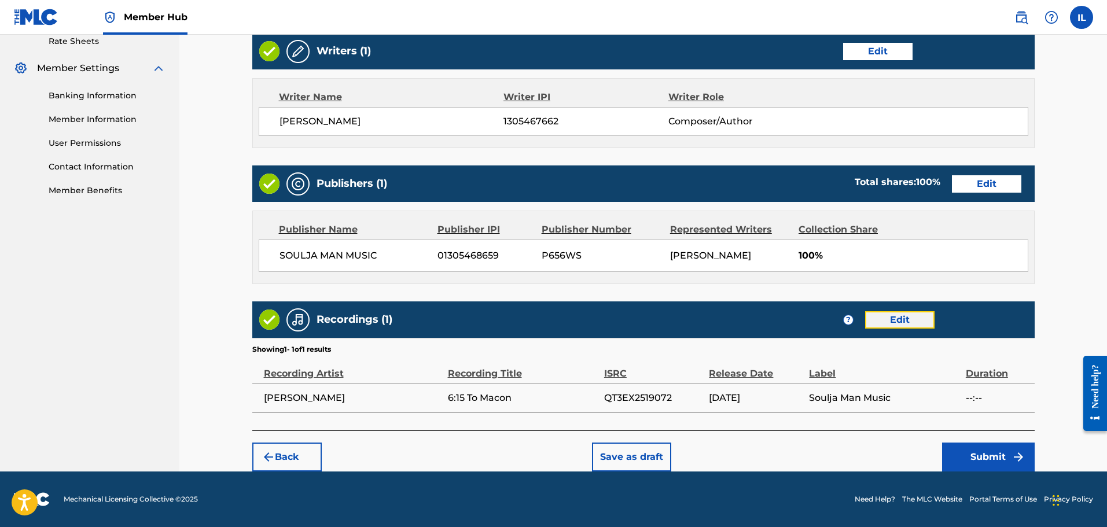
click at [593, 327] on button "Edit" at bounding box center [899, 319] width 69 height 17
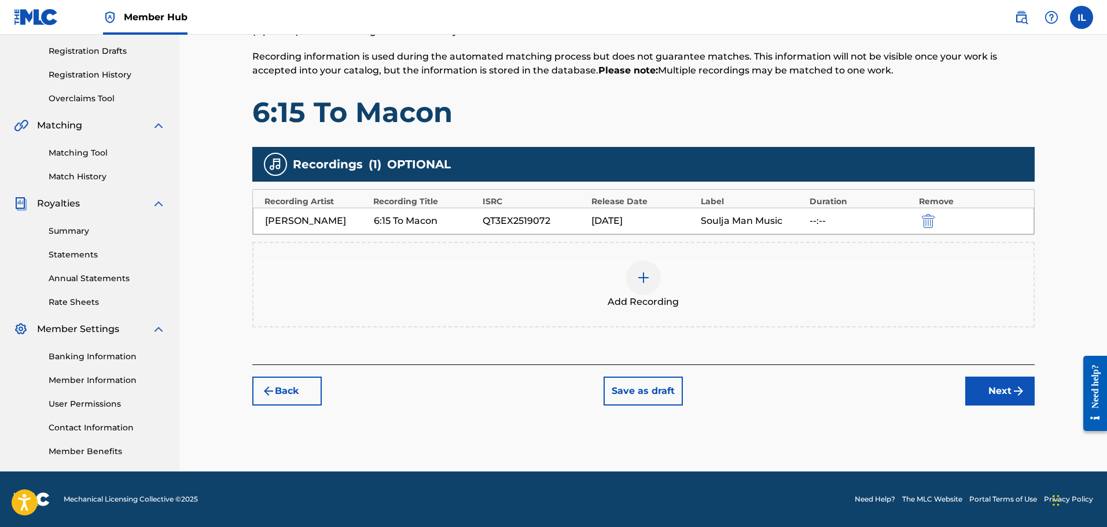
scroll to position [190, 0]
click at [593, 223] on div "--:--" at bounding box center [860, 221] width 103 height 14
drag, startPoint x: 824, startPoint y: 223, endPoint x: 800, endPoint y: 215, distance: 25.4
click at [593, 215] on div "[PERSON_NAME] 6:15 To Macon QT3EX2519072 [DATE] Soulja Man Music --:--" at bounding box center [643, 221] width 781 height 27
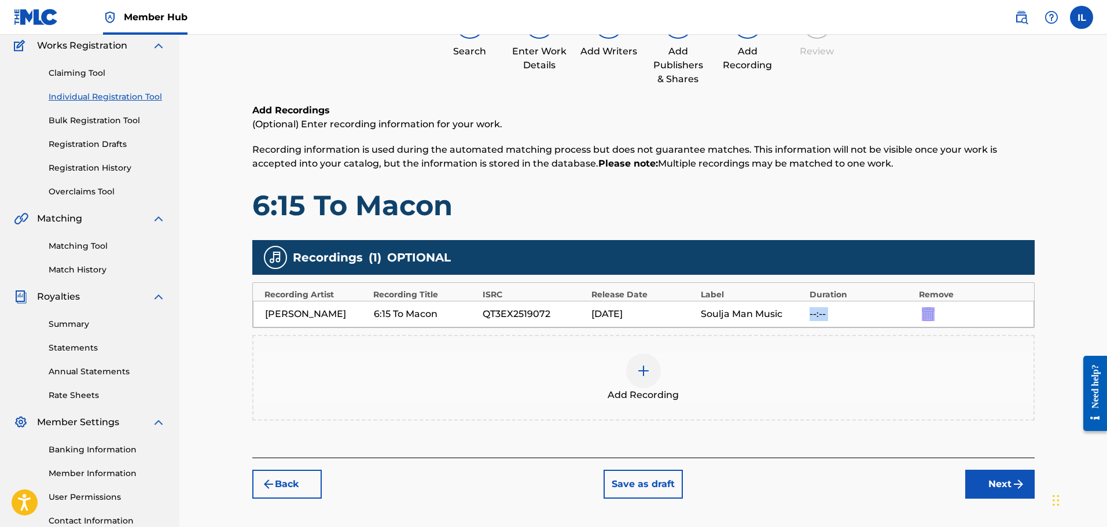
scroll to position [116, 0]
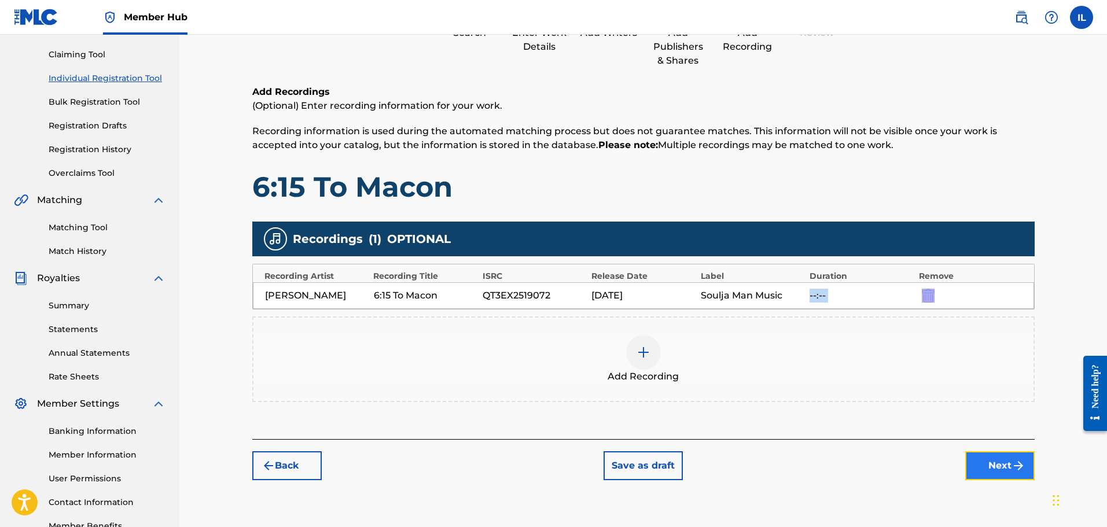
click at [593, 464] on button "Next" at bounding box center [999, 465] width 69 height 29
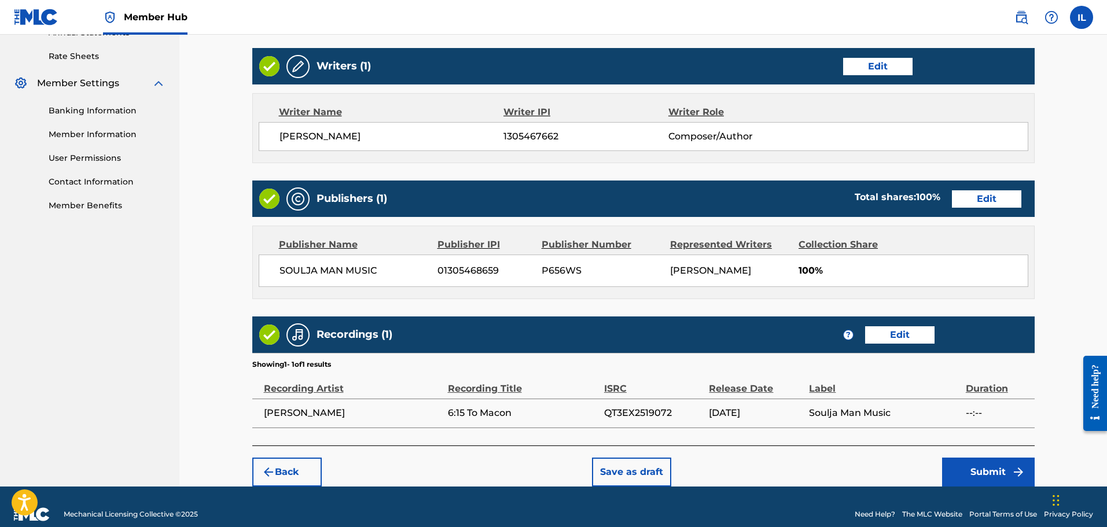
scroll to position [451, 0]
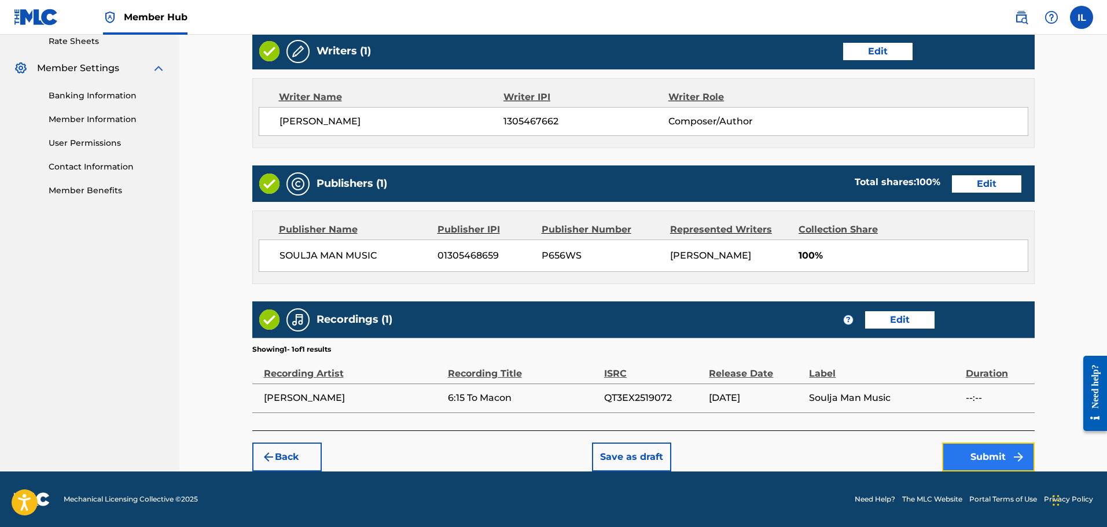
click at [593, 459] on button "Submit" at bounding box center [988, 456] width 93 height 29
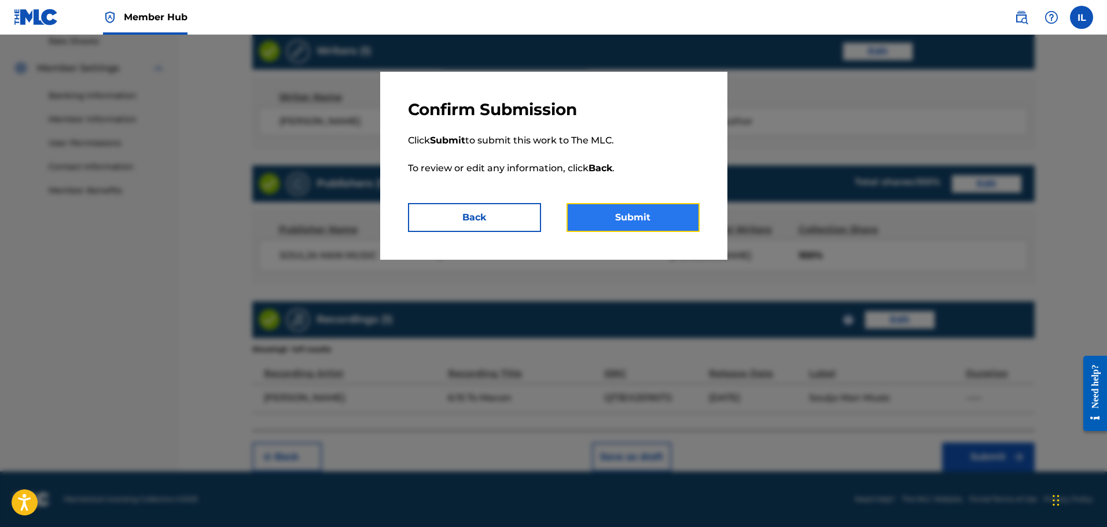
click at [593, 220] on button "Submit" at bounding box center [632, 217] width 133 height 29
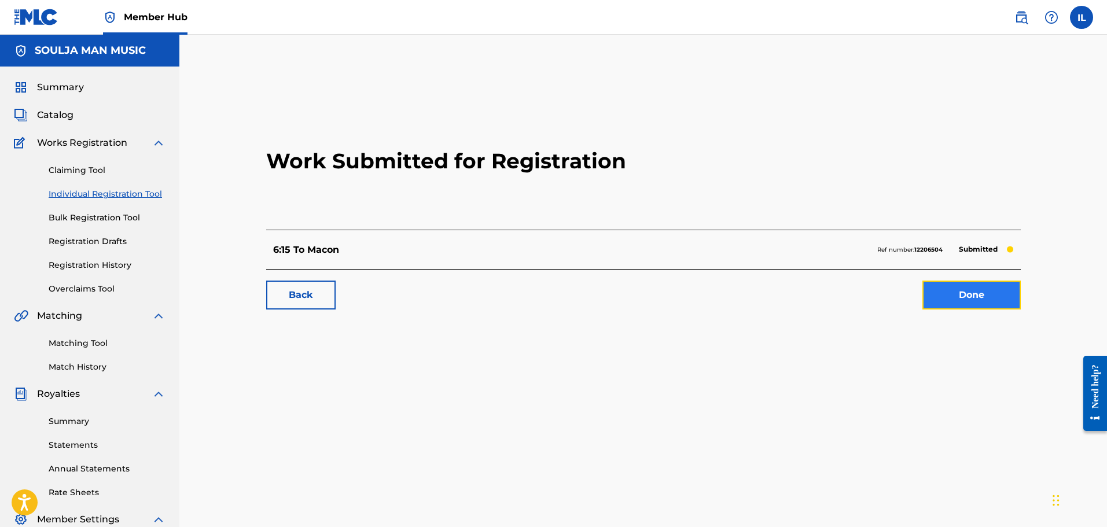
click at [593, 293] on link "Done" at bounding box center [971, 295] width 98 height 29
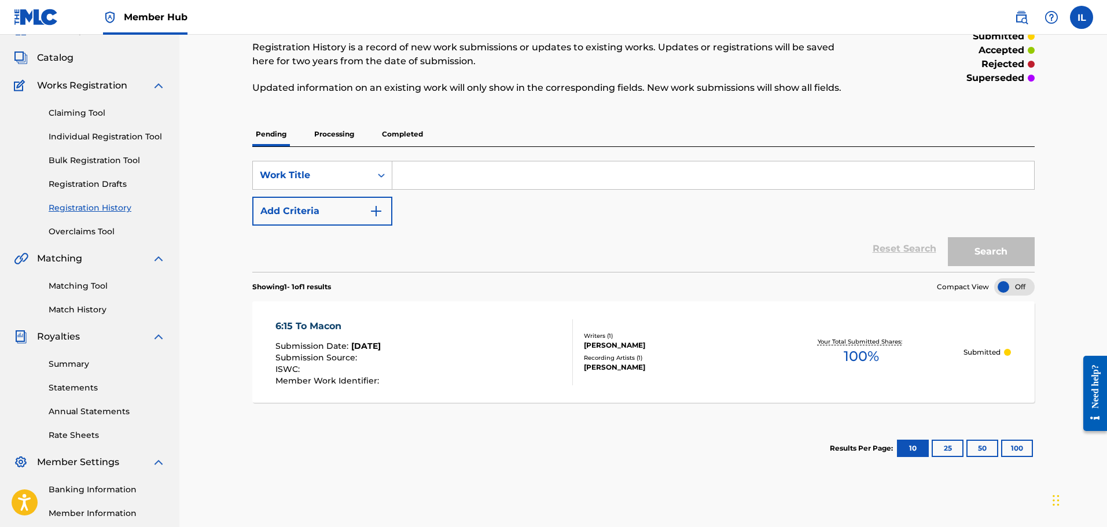
scroll to position [58, 0]
click at [88, 138] on link "Individual Registration Tool" at bounding box center [107, 136] width 117 height 12
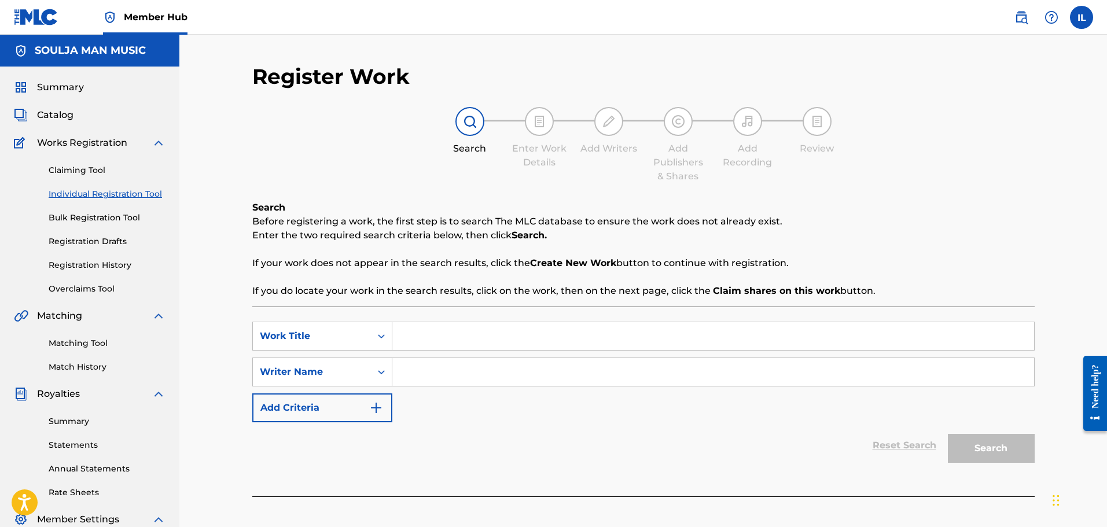
click at [396, 340] on input "Search Form" at bounding box center [712, 336] width 641 height 28
type input "Without Her"
click at [429, 368] on input "Search Form" at bounding box center [712, 372] width 641 height 28
type input "[PERSON_NAME]"
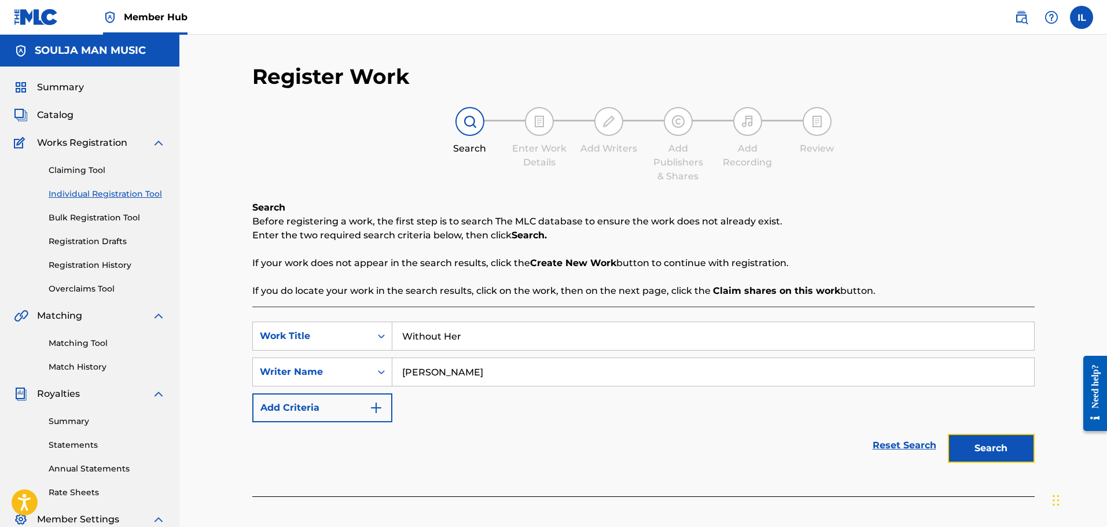
click at [593, 451] on button "Search" at bounding box center [990, 448] width 87 height 29
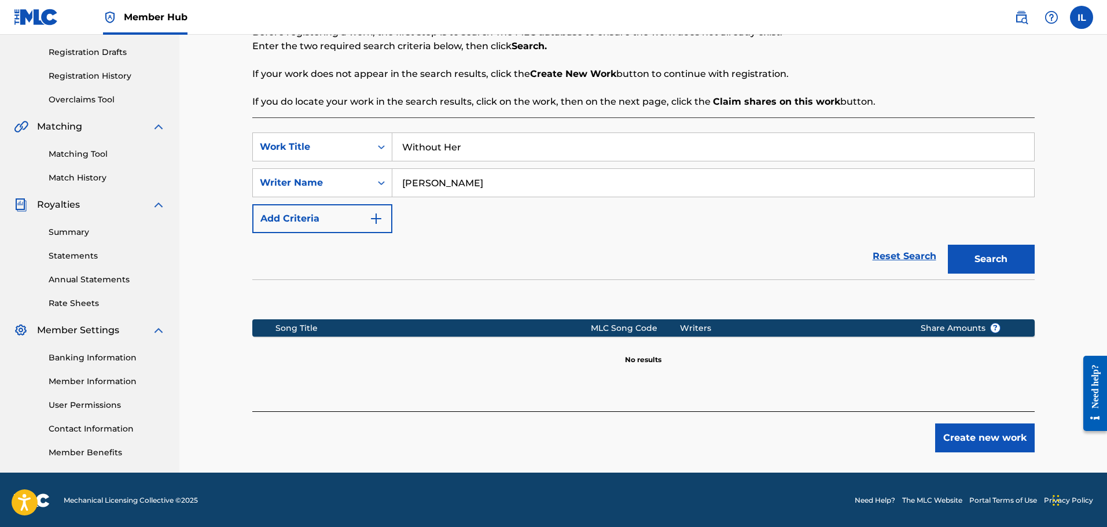
scroll to position [190, 0]
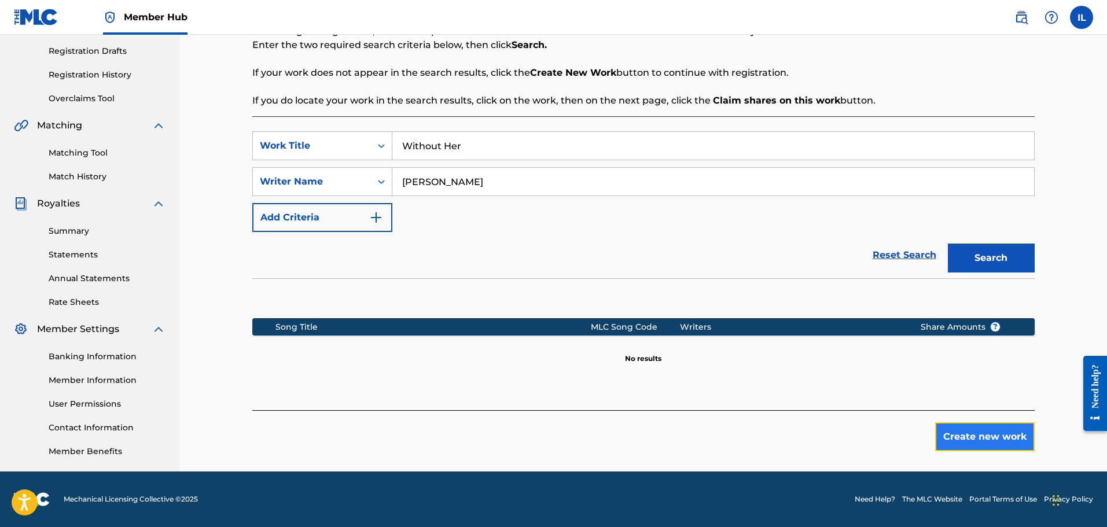
click at [593, 437] on button "Create new work" at bounding box center [984, 436] width 99 height 29
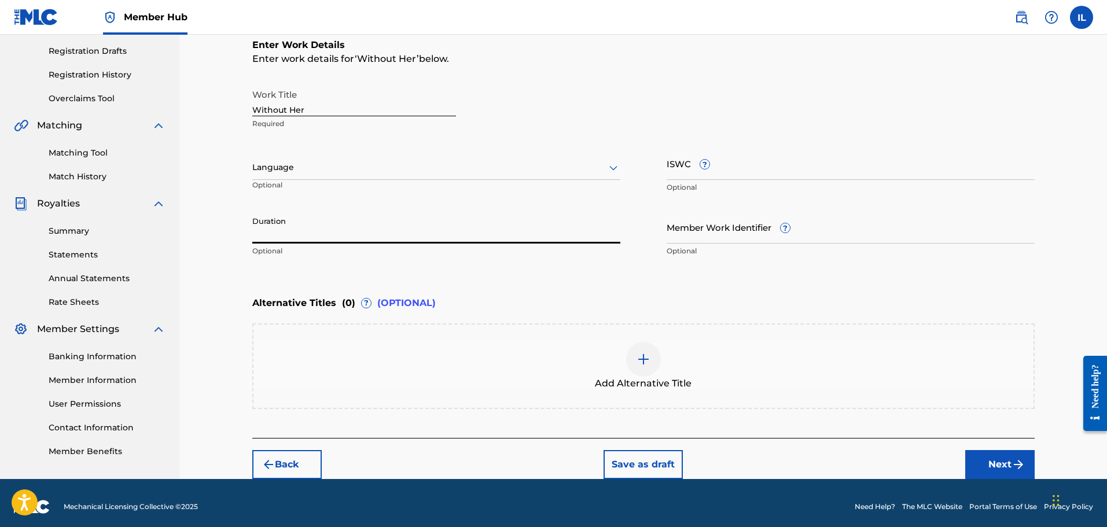
click at [275, 234] on input "Duration" at bounding box center [436, 227] width 368 height 33
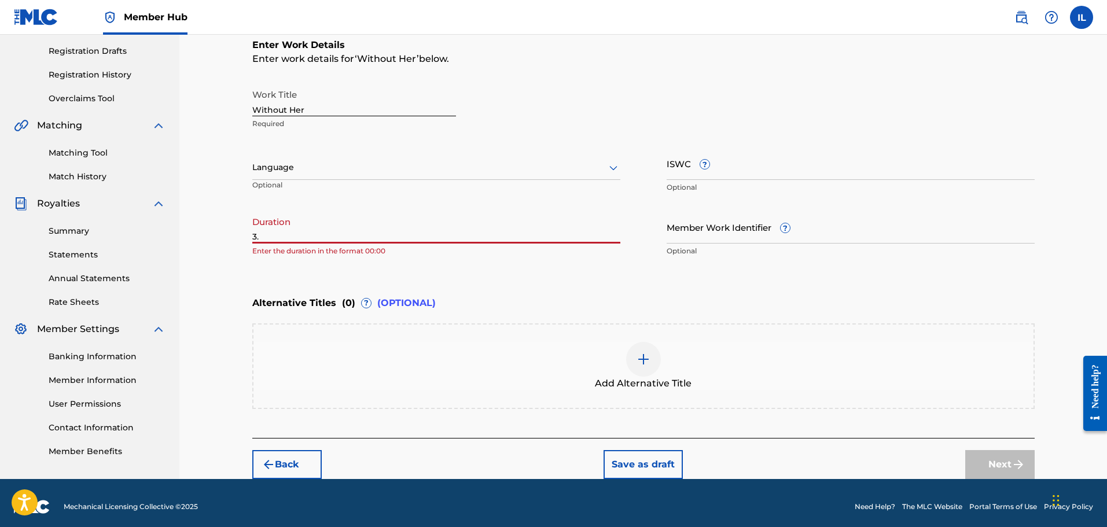
type input "3"
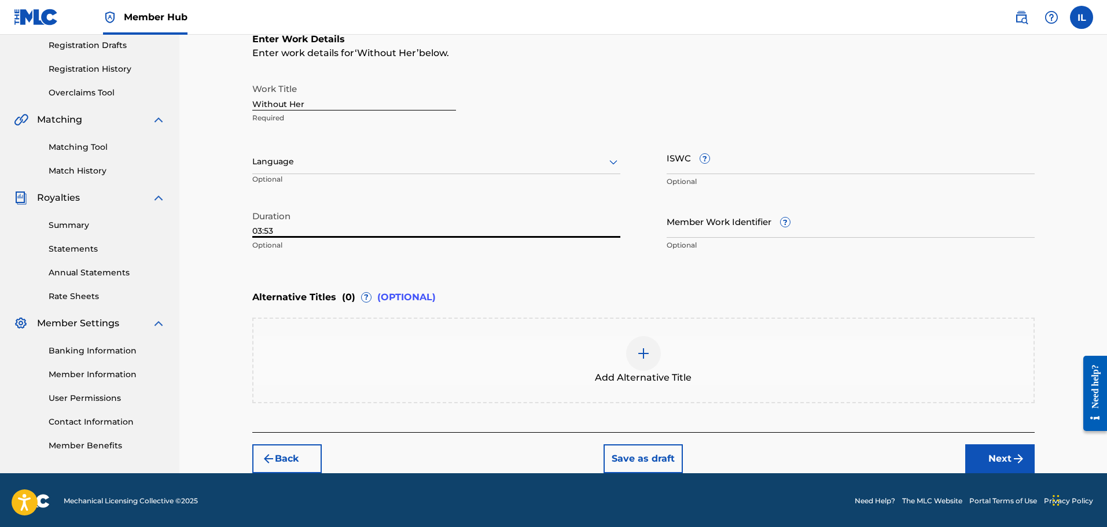
scroll to position [198, 0]
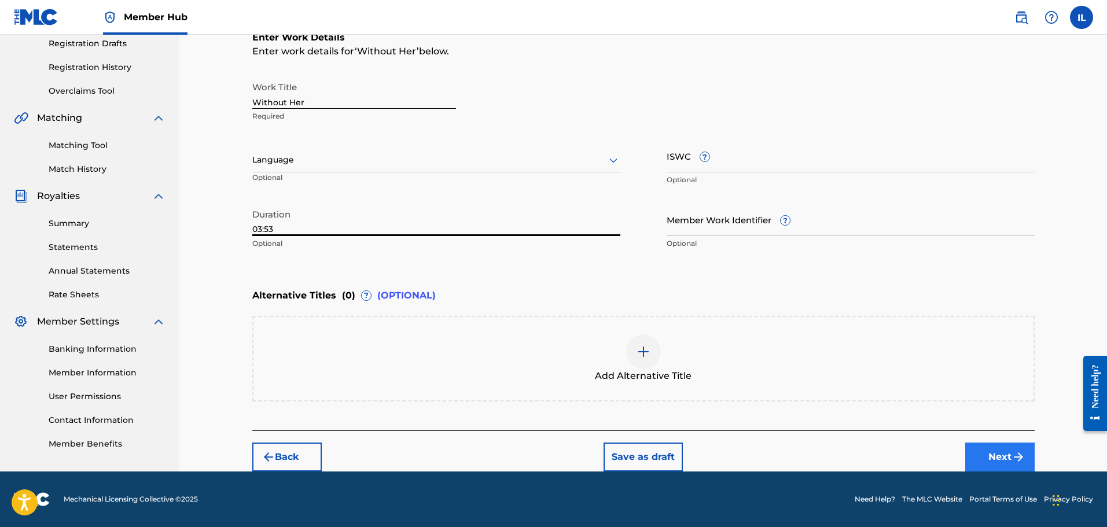
type input "03:53"
click at [593, 459] on img "submit" at bounding box center [1018, 457] width 14 height 14
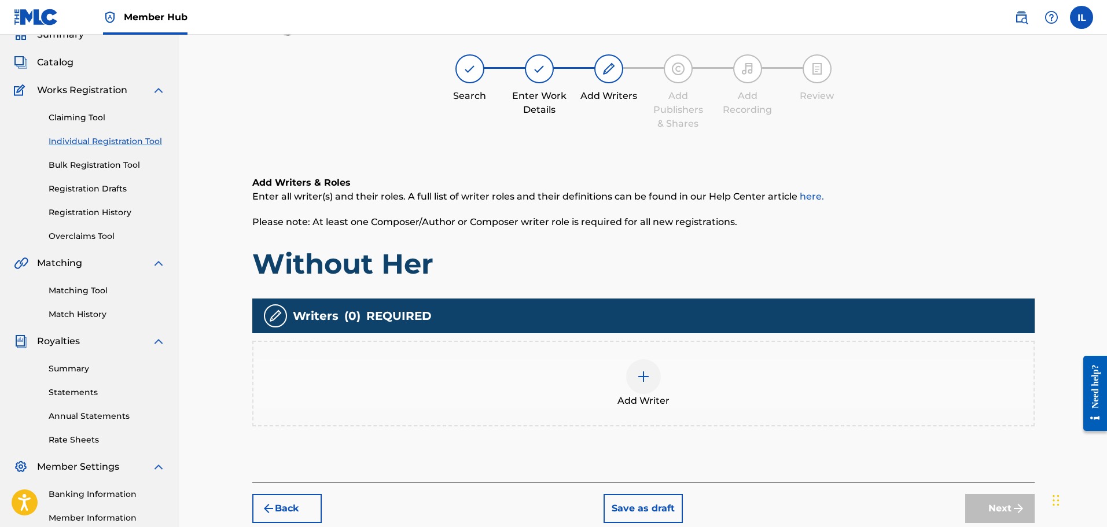
scroll to position [52, 0]
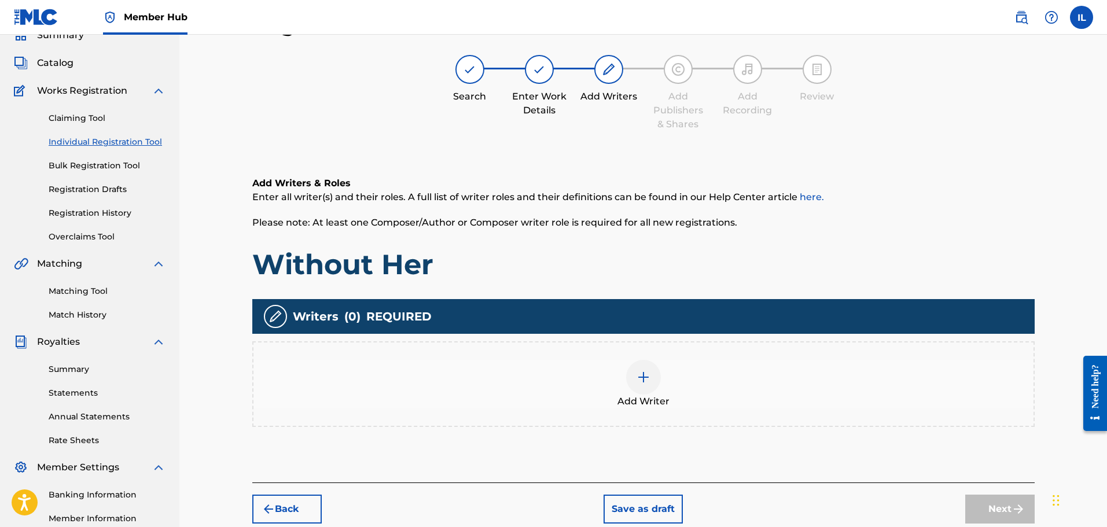
click at [593, 378] on img at bounding box center [643, 377] width 14 height 14
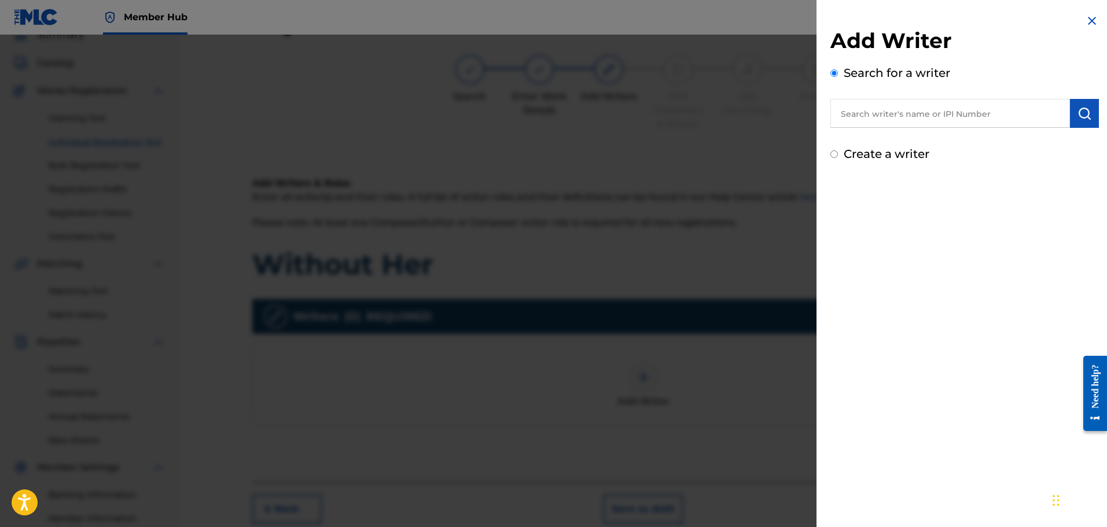
click at [593, 115] on input "text" at bounding box center [949, 113] width 239 height 29
type input "1305467662"
click at [593, 114] on img "submit" at bounding box center [1084, 113] width 14 height 14
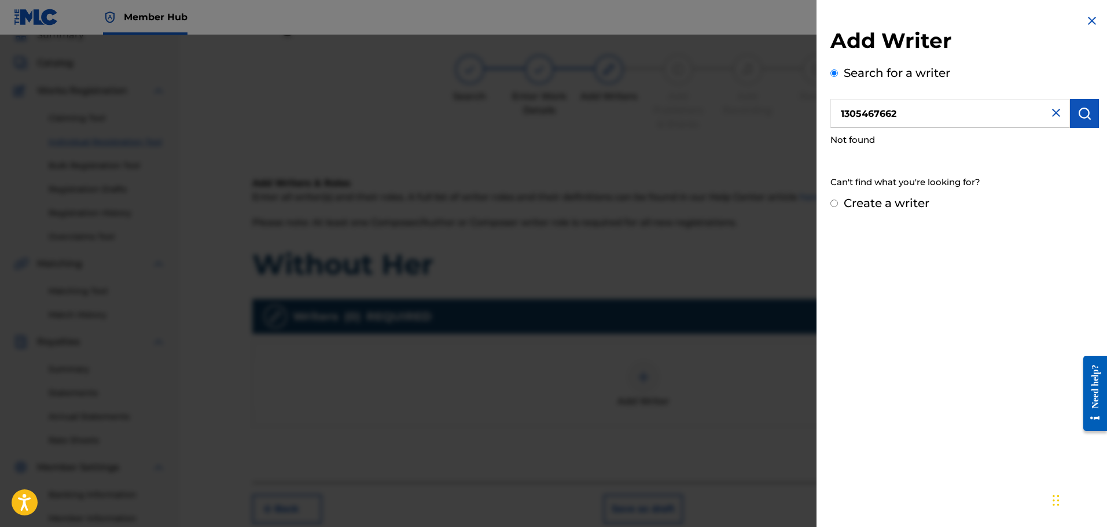
click at [593, 205] on input "Create a writer" at bounding box center [834, 204] width 8 height 8
radio input "false"
radio input "true"
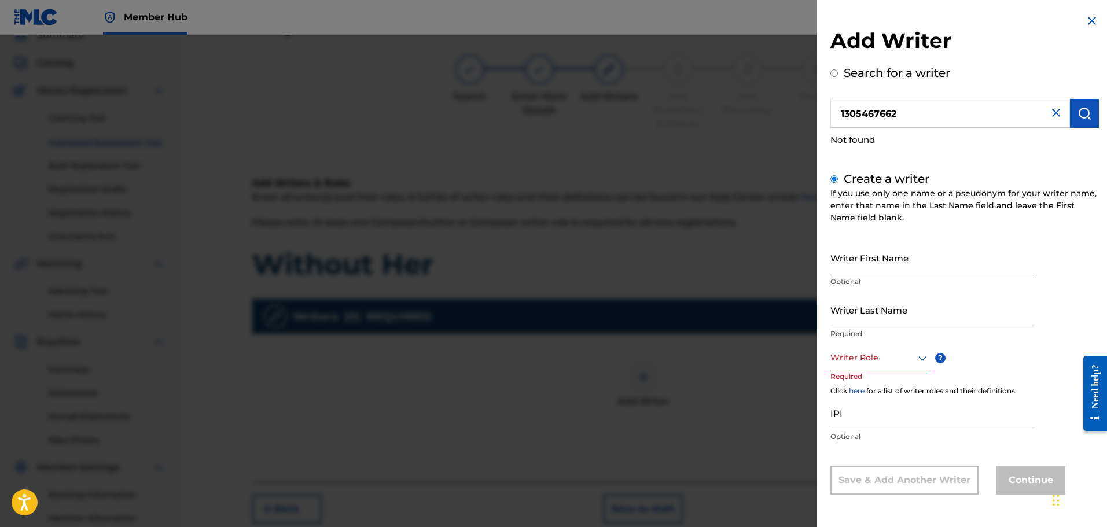
click at [593, 263] on input "Writer First Name" at bounding box center [932, 257] width 204 height 33
type input "[PERSON_NAME]"
click at [593, 315] on input "Writer Last Name" at bounding box center [932, 309] width 204 height 33
type input "[PERSON_NAME]"
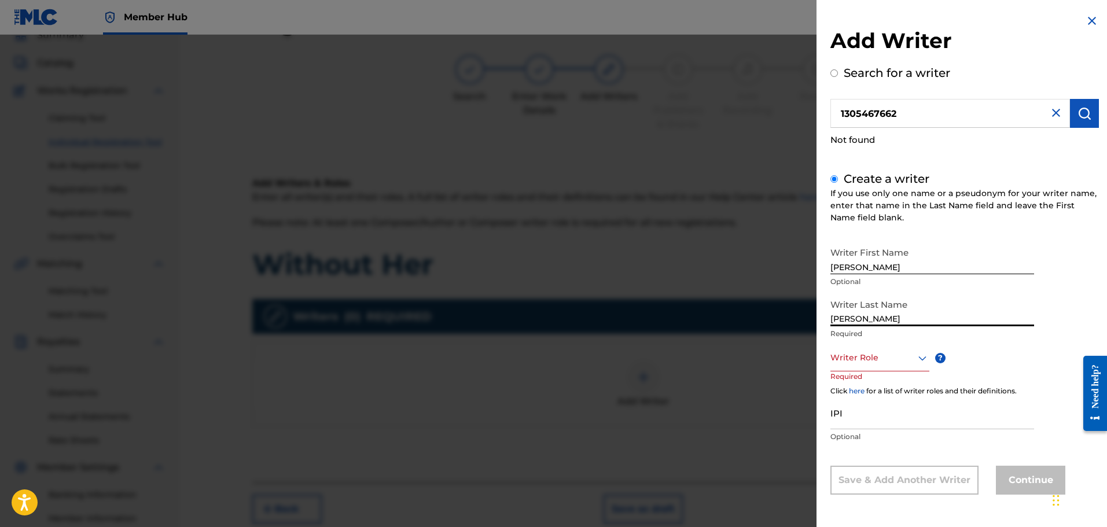
click at [593, 357] on icon at bounding box center [922, 358] width 8 height 5
click at [593, 383] on div "Composer/Author" at bounding box center [880, 384] width 98 height 26
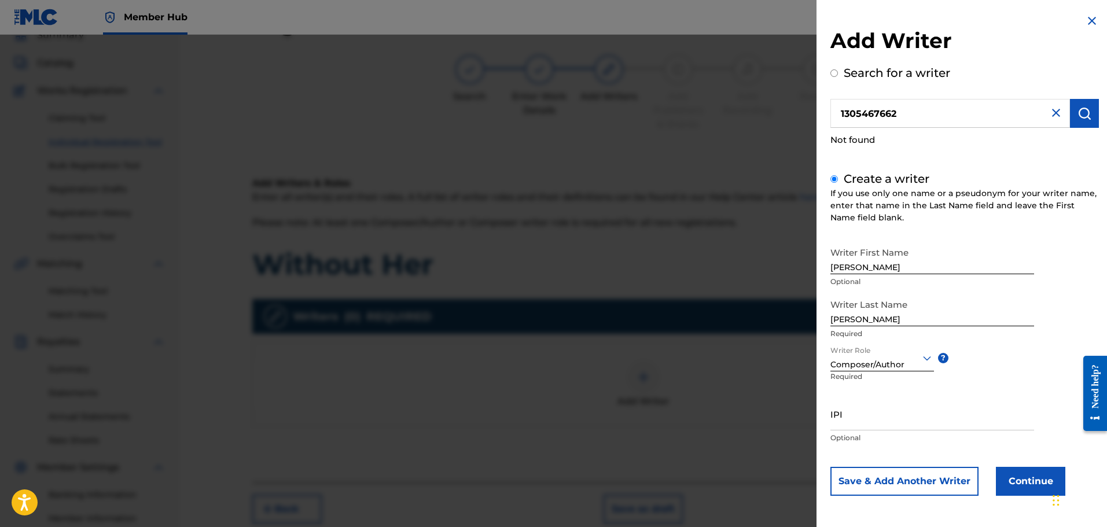
scroll to position [0, 0]
click at [593, 419] on input "IPI" at bounding box center [932, 413] width 204 height 33
type input "1305467662"
click at [593, 484] on button "Continue" at bounding box center [1029, 481] width 69 height 29
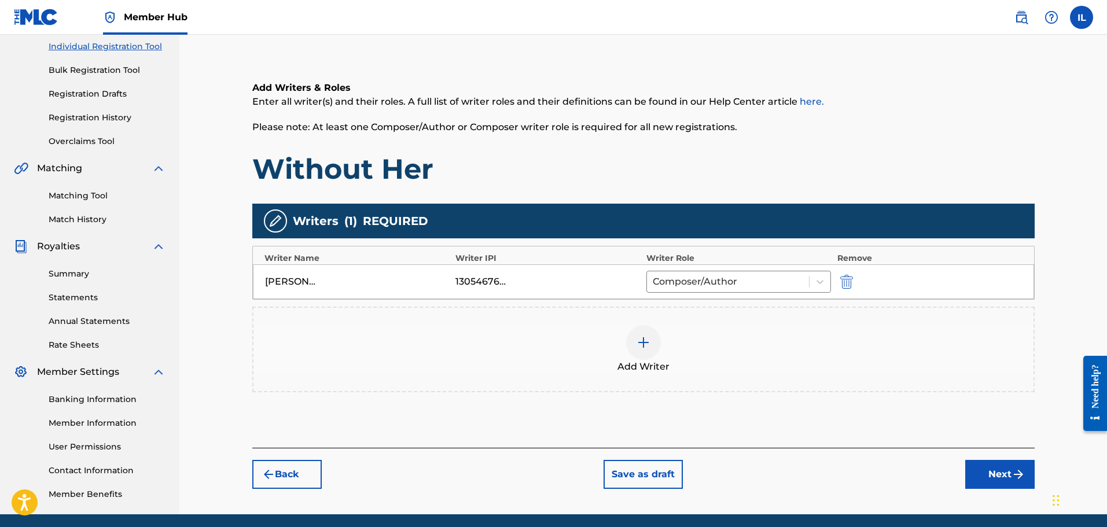
scroll to position [168, 0]
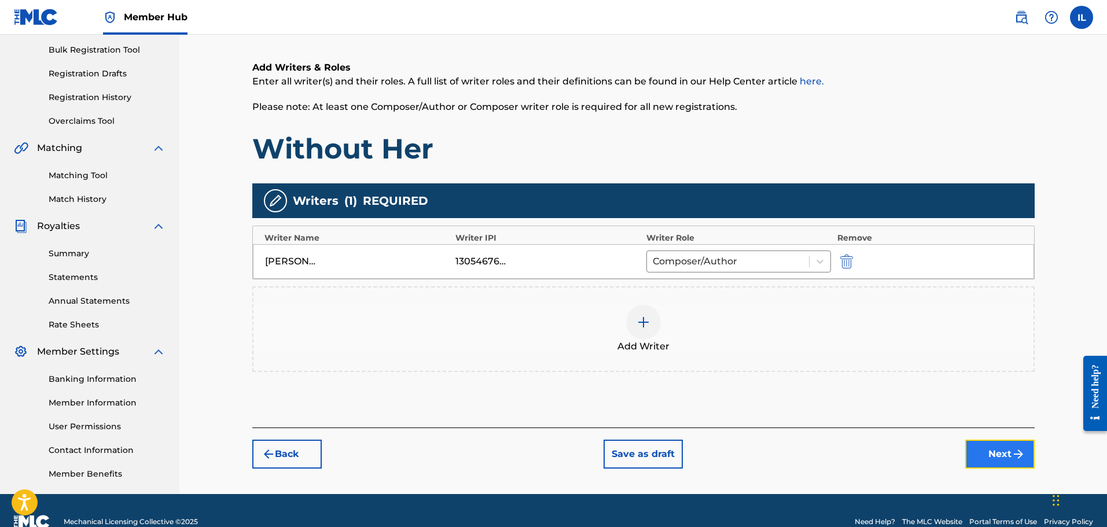
click at [593, 457] on button "Next" at bounding box center [999, 454] width 69 height 29
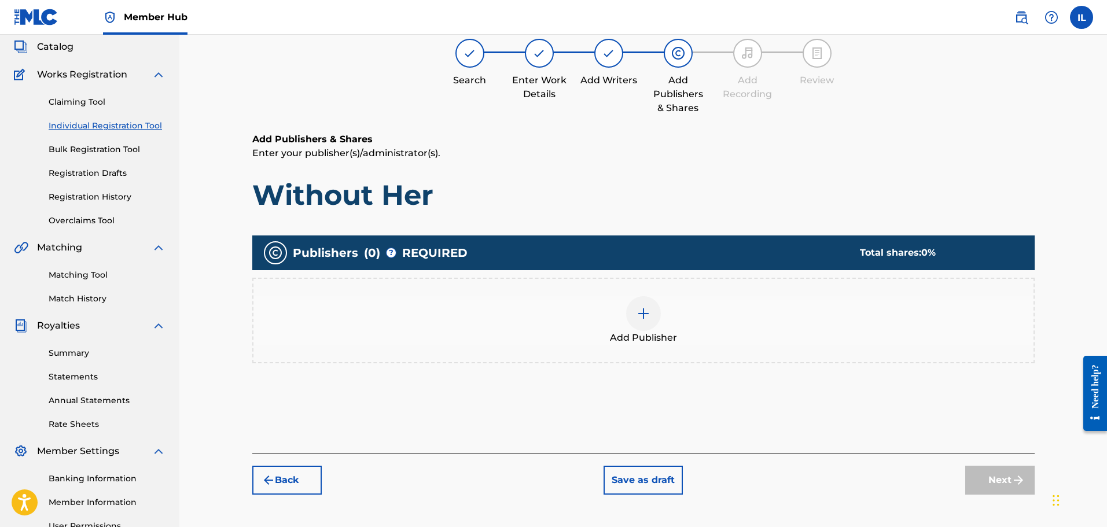
scroll to position [52, 0]
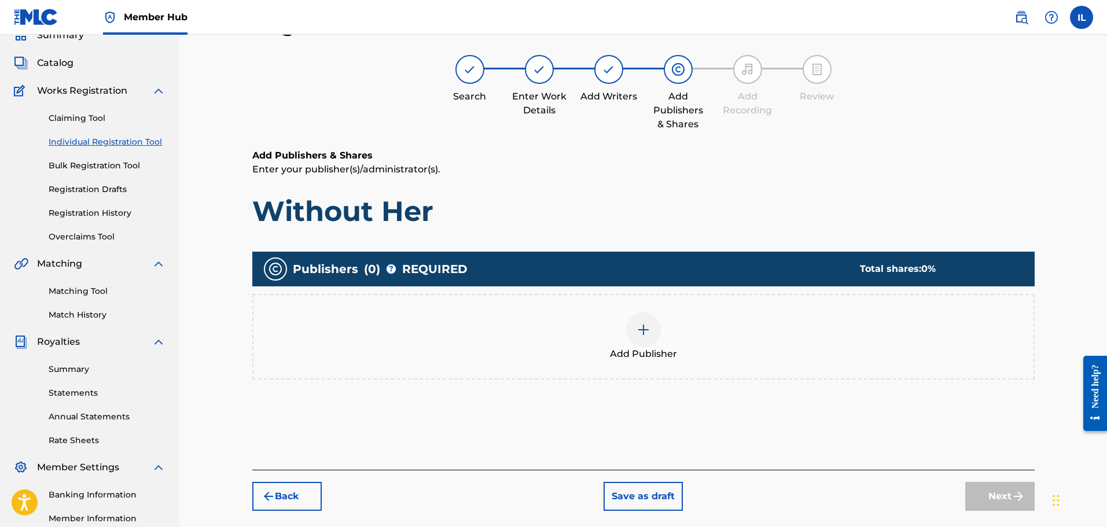
click at [593, 331] on img at bounding box center [643, 330] width 14 height 14
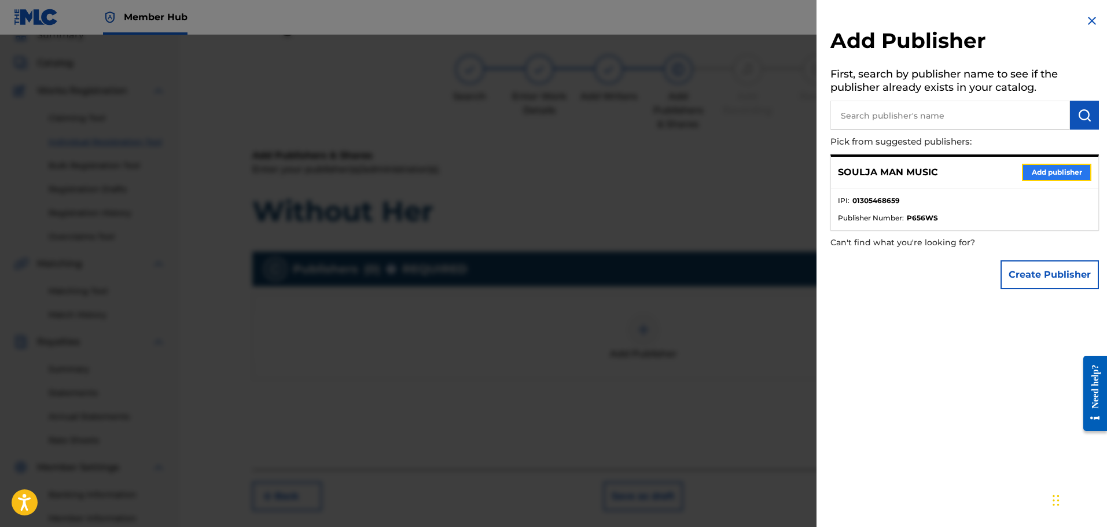
click at [593, 171] on button "Add publisher" at bounding box center [1055, 172] width 69 height 17
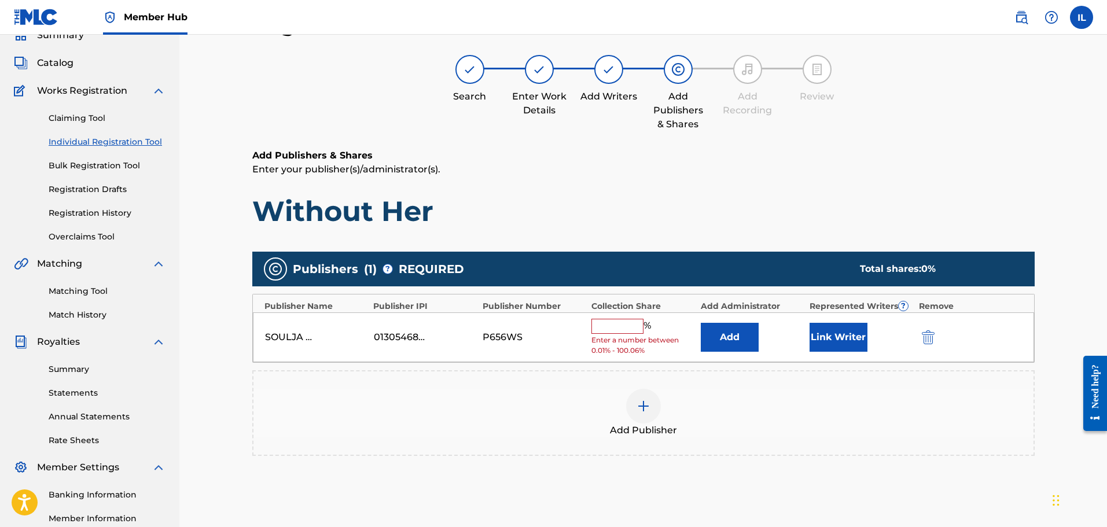
click at [593, 329] on input "text" at bounding box center [617, 326] width 52 height 15
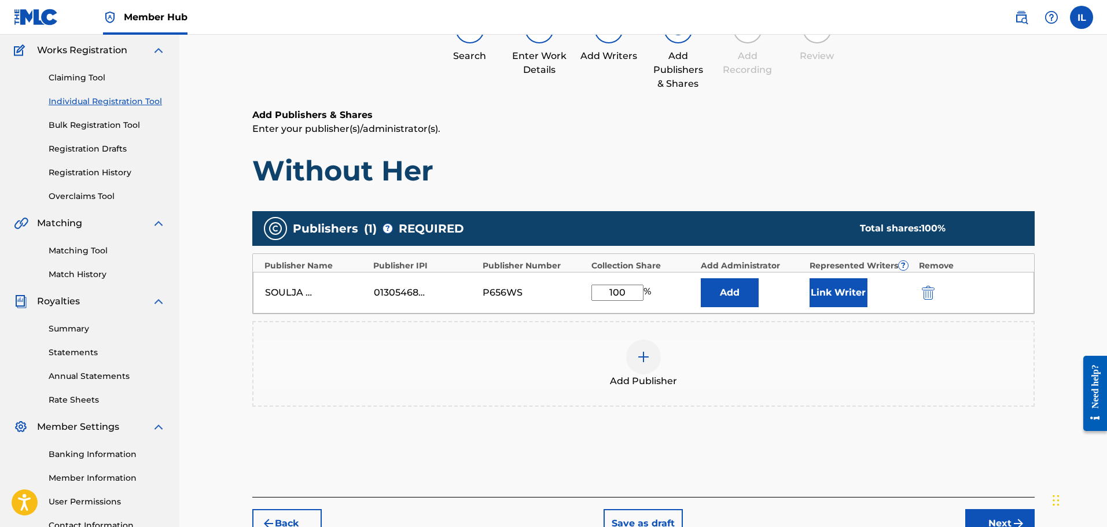
scroll to position [110, 0]
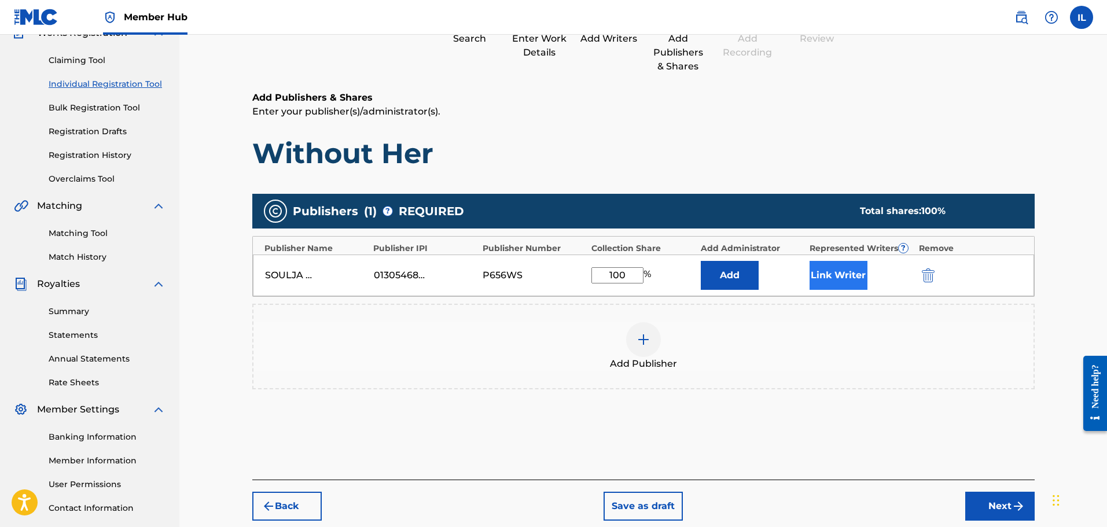
type input "100"
click at [593, 277] on button "Link Writer" at bounding box center [838, 275] width 58 height 29
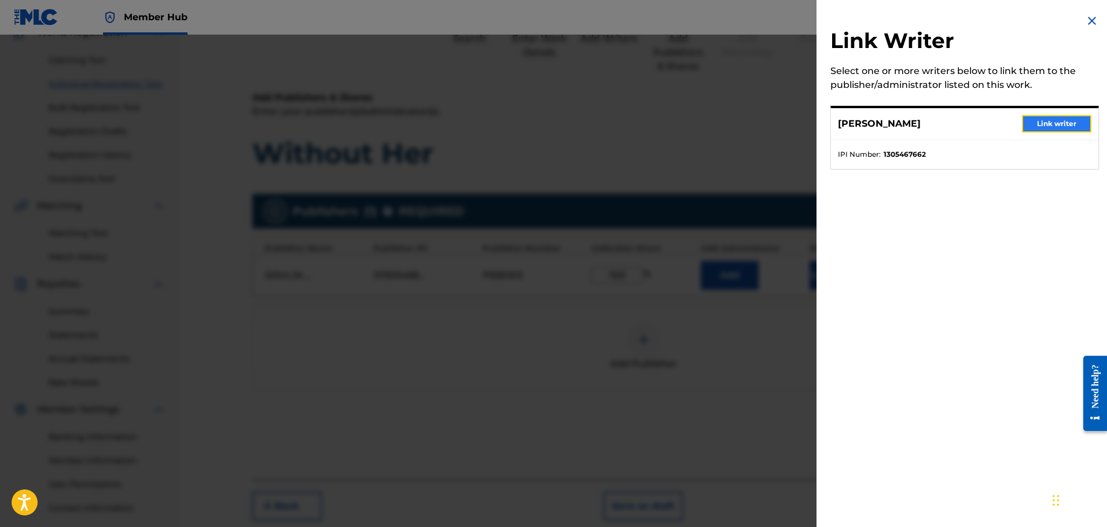
click at [593, 125] on button "Link writer" at bounding box center [1055, 123] width 69 height 17
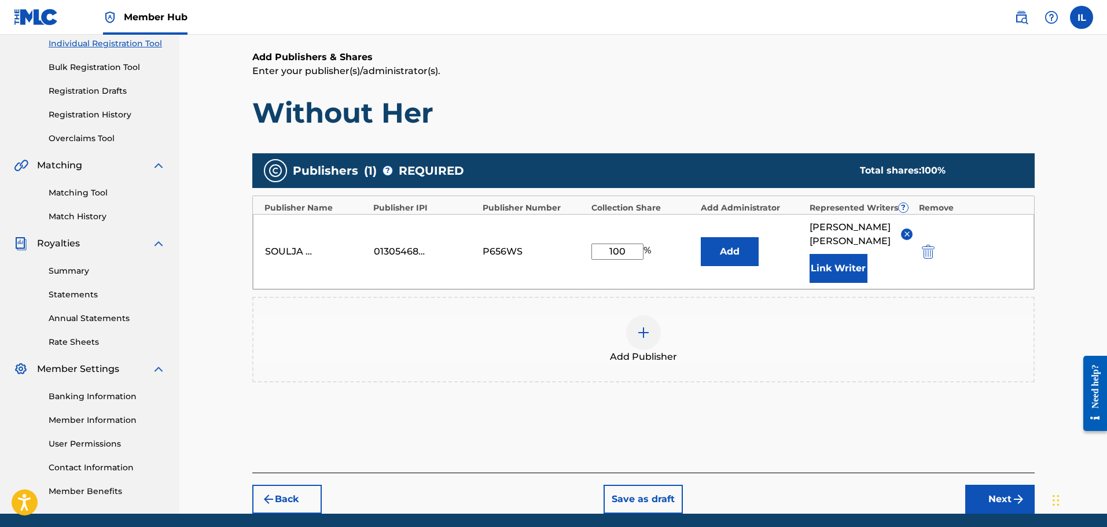
scroll to position [168, 0]
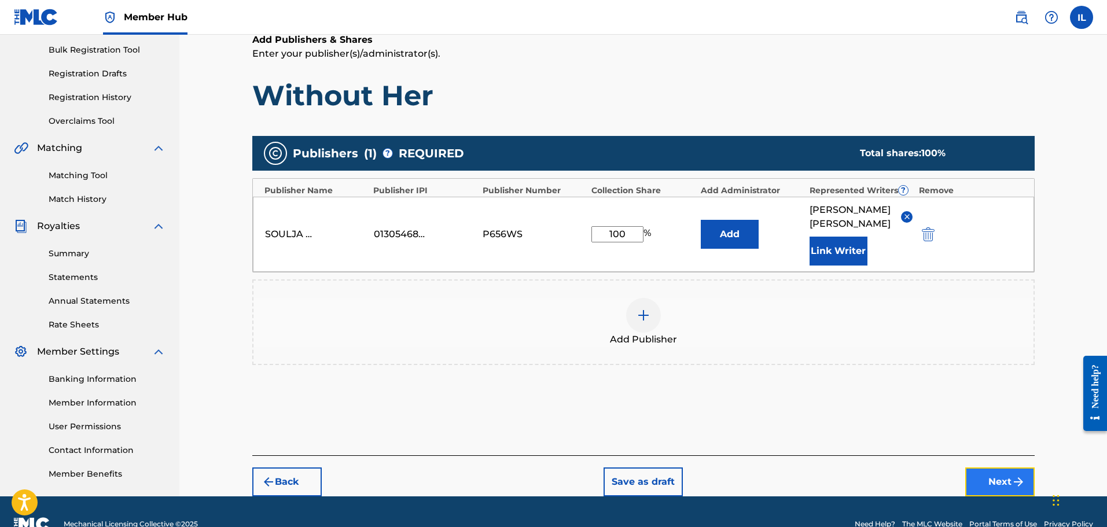
click at [593, 470] on button "Next" at bounding box center [999, 481] width 69 height 29
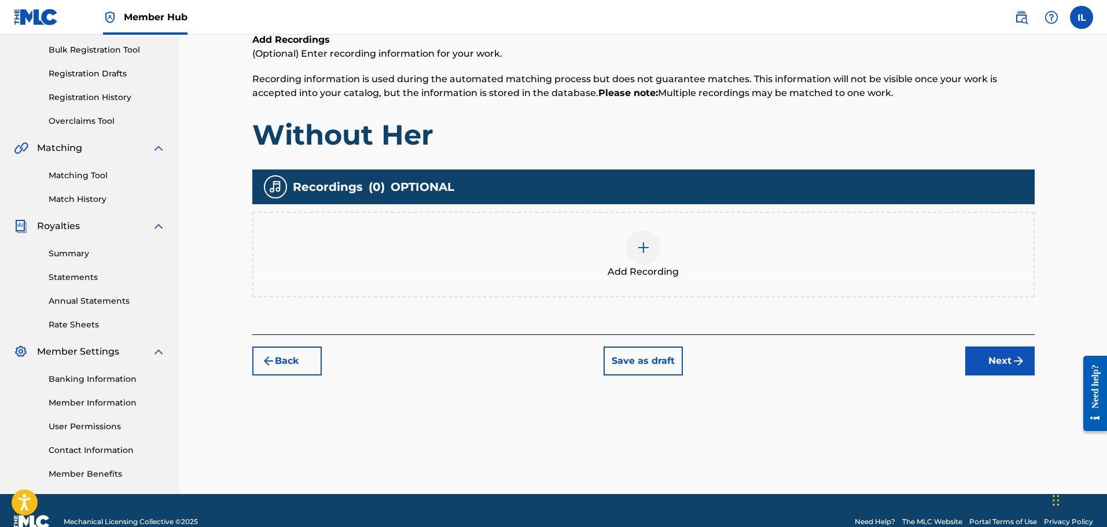
scroll to position [52, 0]
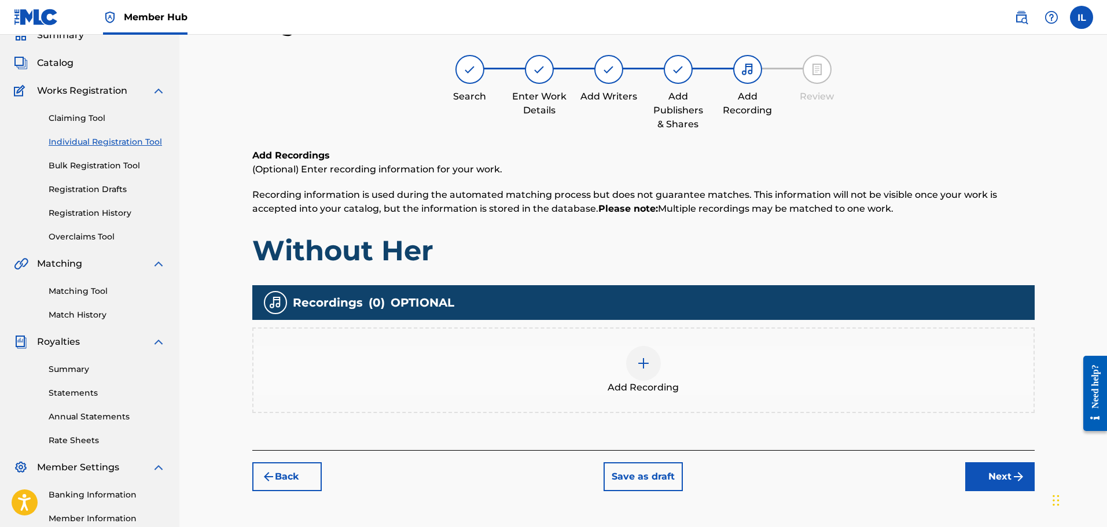
click at [593, 362] on img at bounding box center [643, 363] width 14 height 14
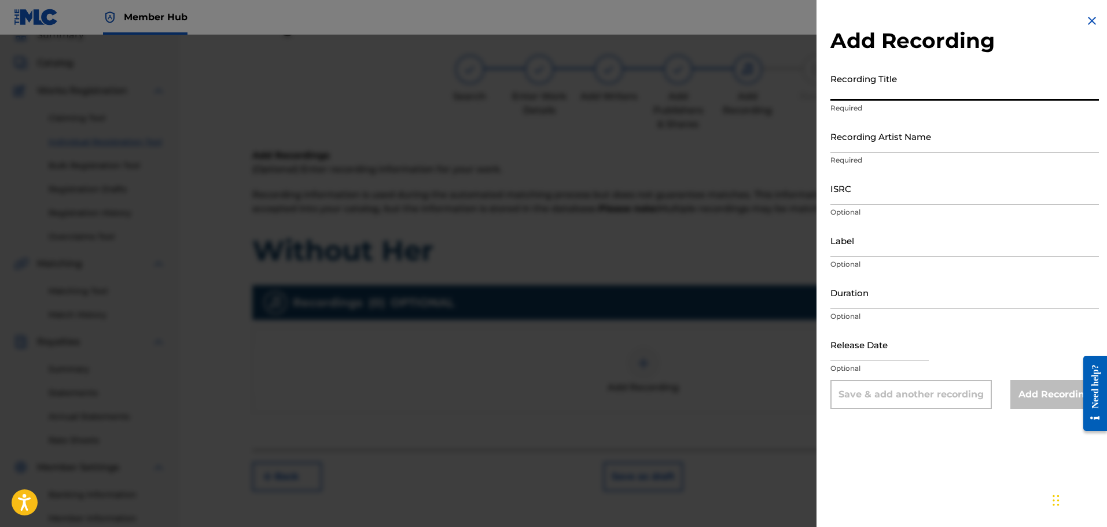
click at [593, 90] on input "Recording Title" at bounding box center [964, 84] width 268 height 33
type input "Without Her"
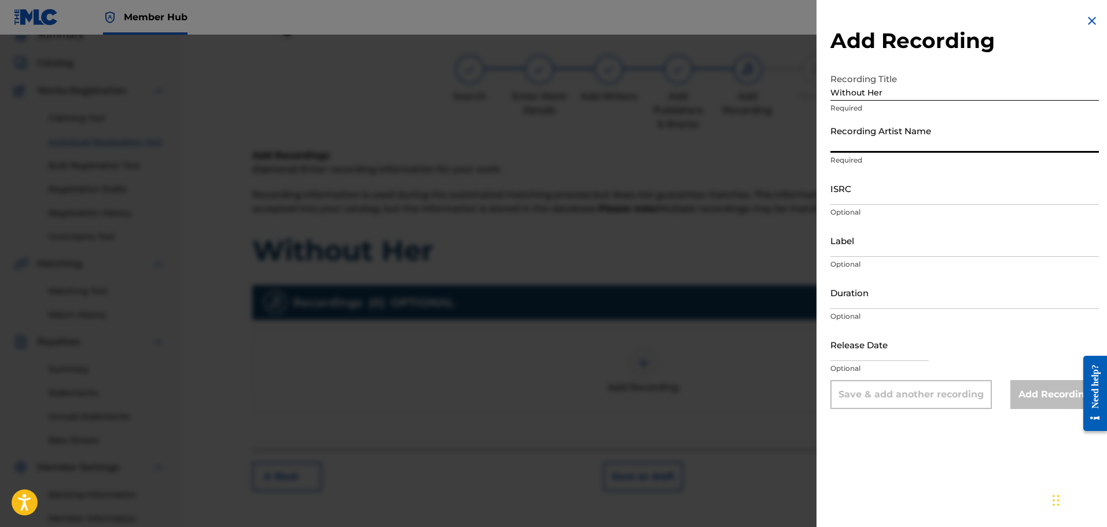
drag, startPoint x: 842, startPoint y: 147, endPoint x: 883, endPoint y: 168, distance: 45.8
click at [593, 147] on input "Recording Artist Name" at bounding box center [964, 136] width 268 height 33
type input "[PERSON_NAME]"
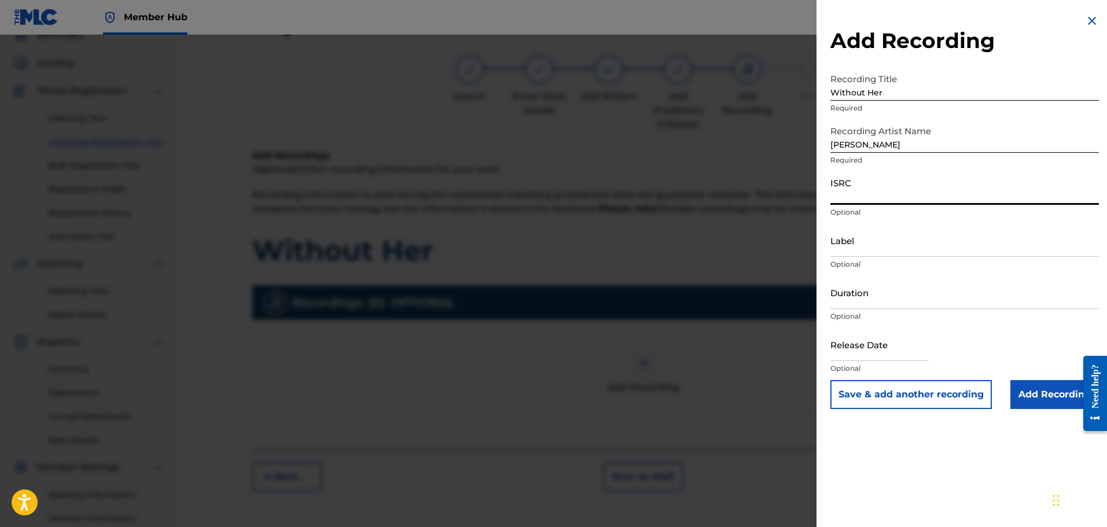
click at [593, 193] on input "ISRC" at bounding box center [964, 188] width 268 height 33
paste input "QT3EX2519073"
type input "QT3EX2519073"
click at [593, 248] on input "Label" at bounding box center [964, 240] width 268 height 33
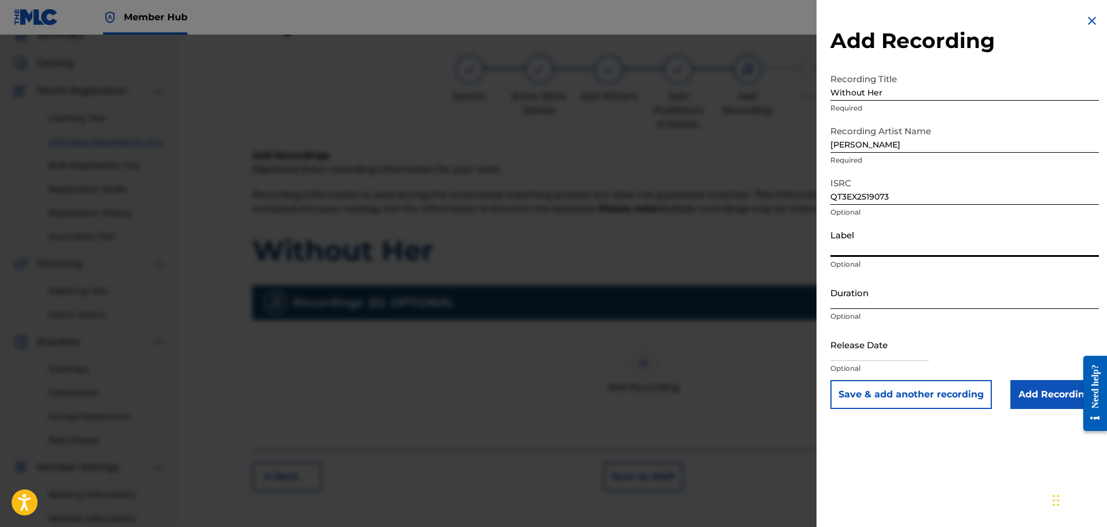
type input "Soulja Man Music"
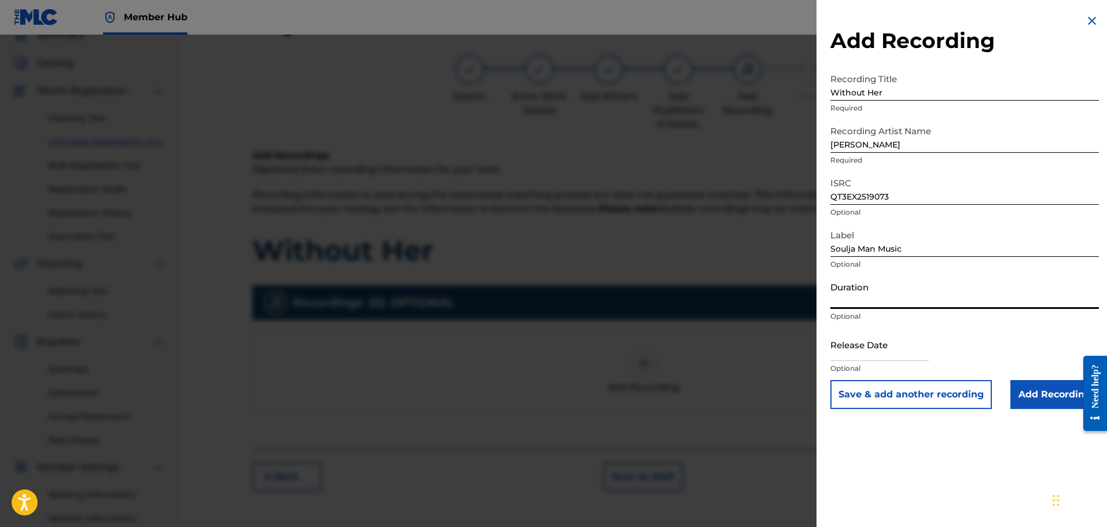
click at [593, 298] on input "Duration" at bounding box center [964, 292] width 268 height 33
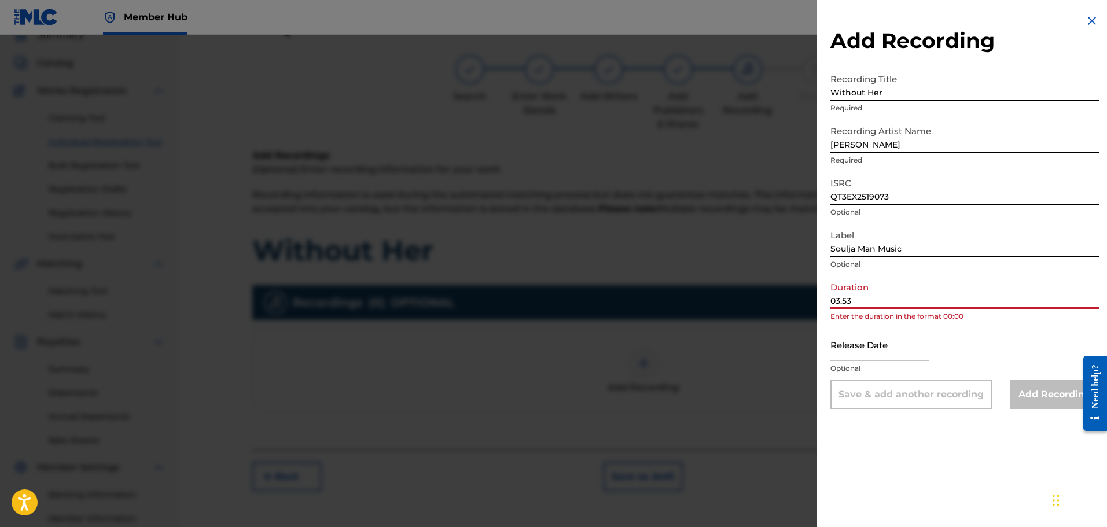
click at [593, 301] on input "03.53" at bounding box center [964, 292] width 268 height 33
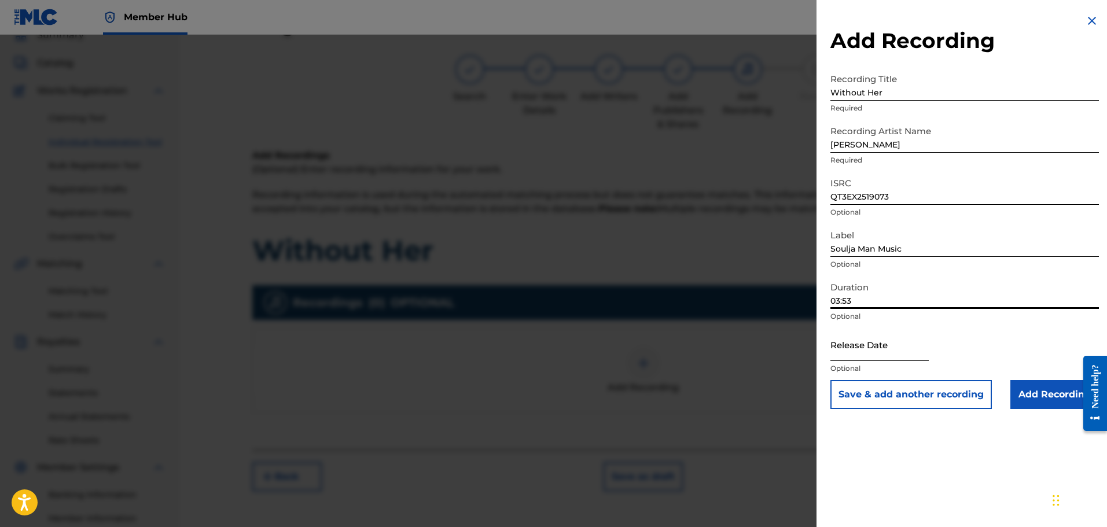
type input "03:53"
click at [593, 351] on input "text" at bounding box center [879, 344] width 98 height 33
select select "8"
select select "2025"
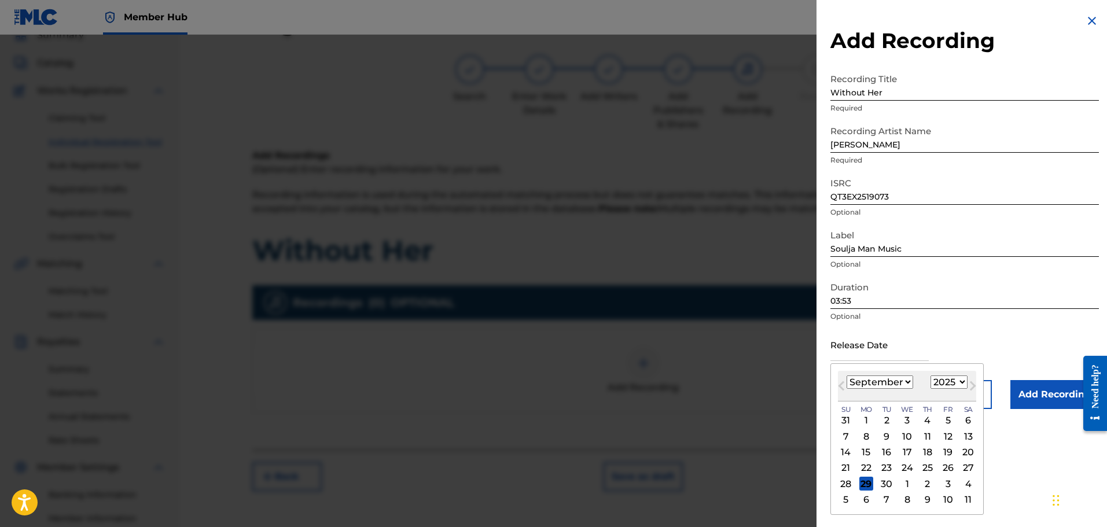
type input "[DATE]"
select select "7"
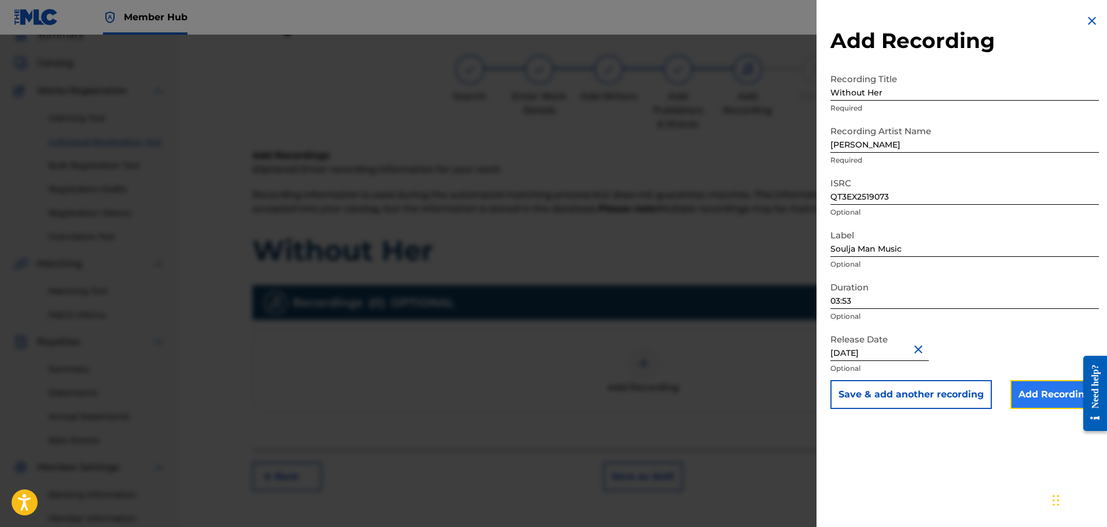
click at [593, 397] on input "Add Recording" at bounding box center [1054, 394] width 88 height 29
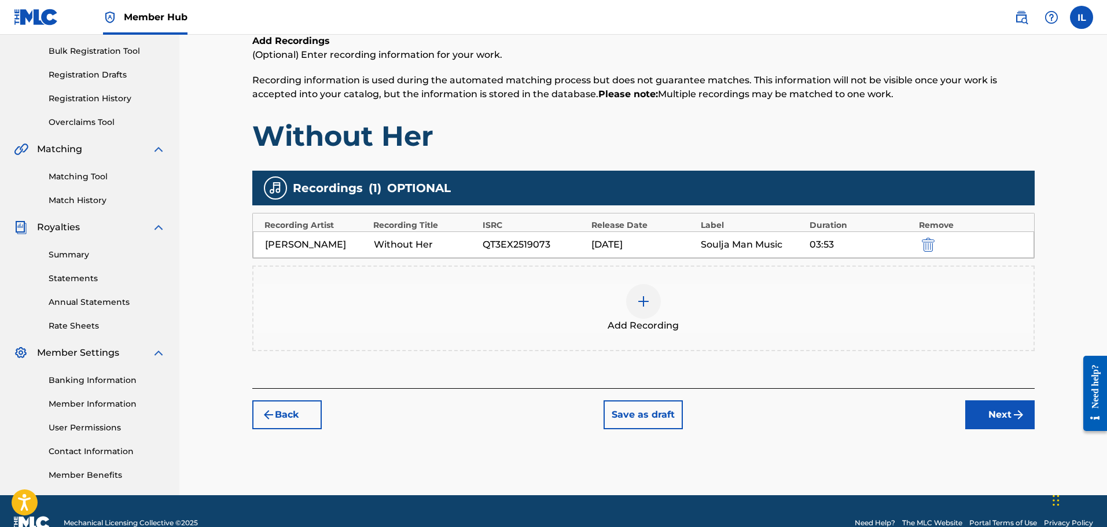
scroll to position [168, 0]
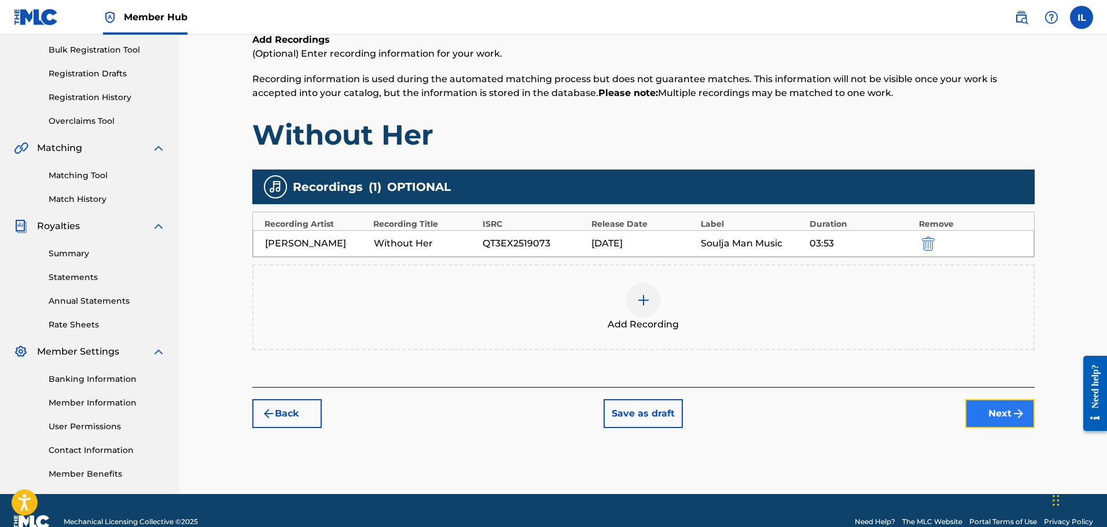
click at [593, 415] on button "Next" at bounding box center [999, 413] width 69 height 29
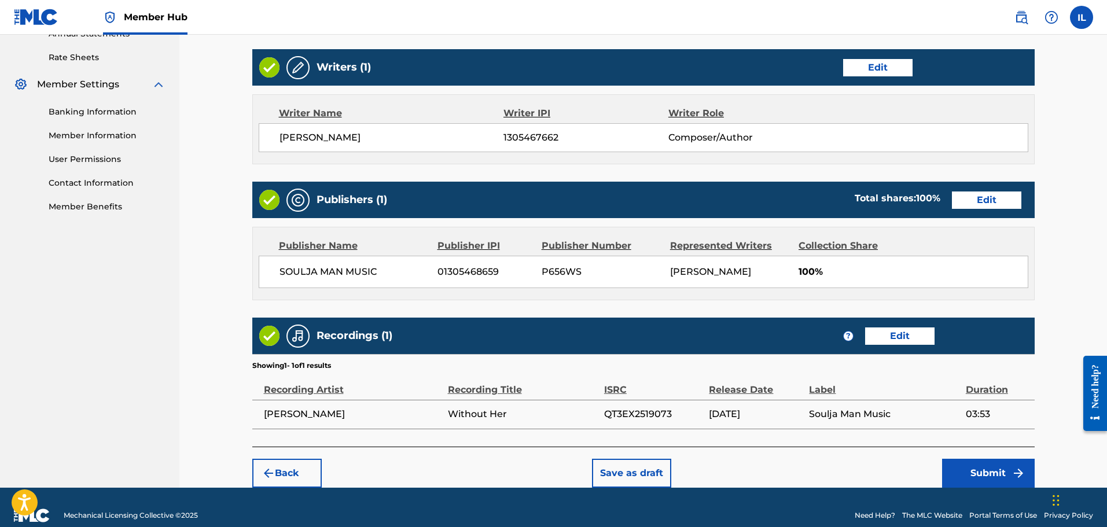
scroll to position [451, 0]
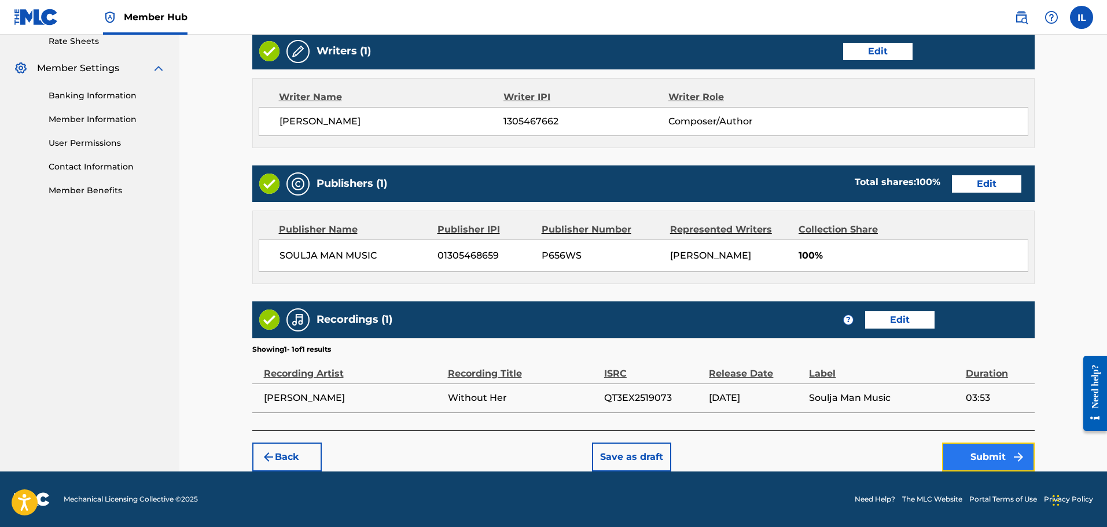
click at [593, 458] on button "Submit" at bounding box center [988, 456] width 93 height 29
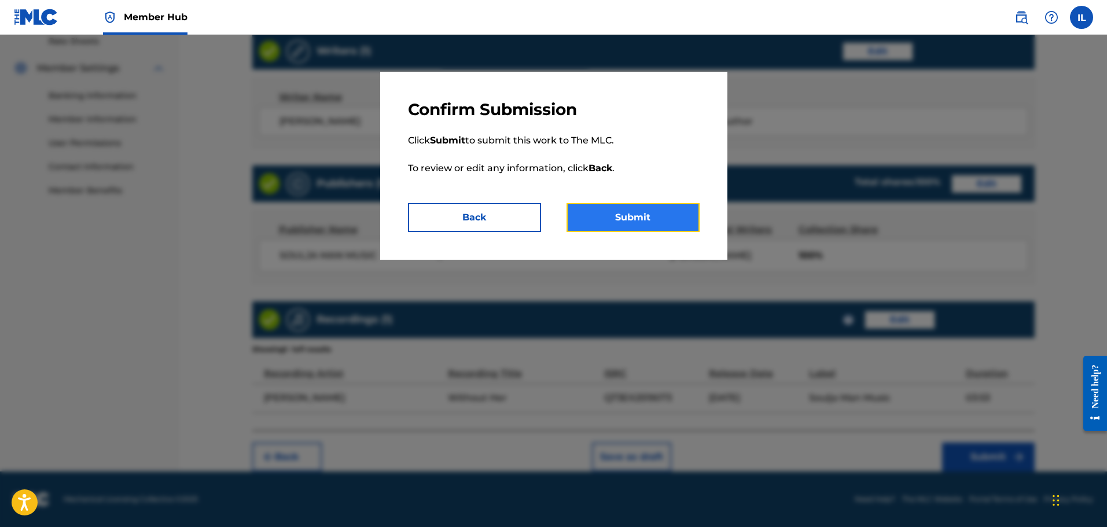
click at [593, 222] on button "Submit" at bounding box center [632, 217] width 133 height 29
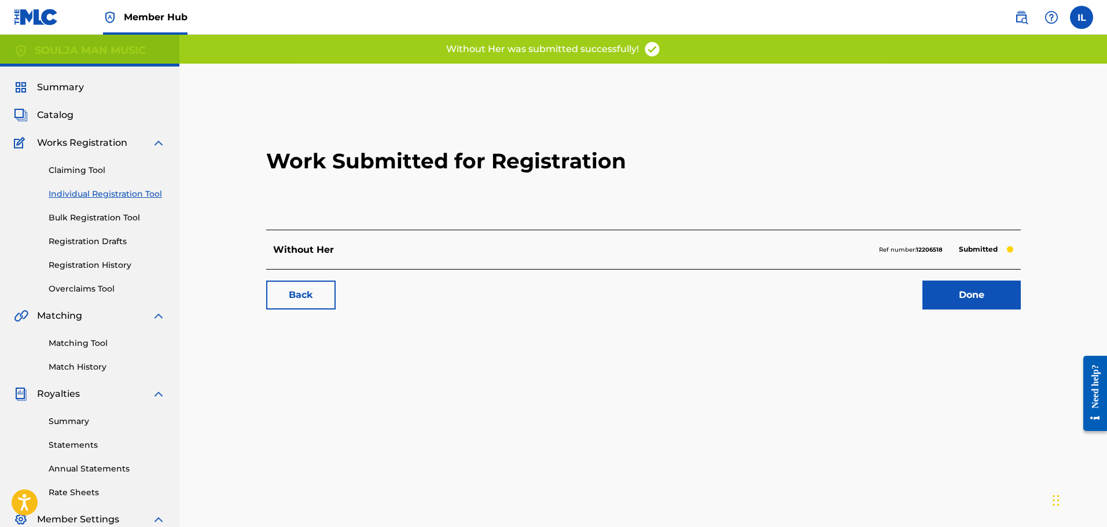
click at [103, 191] on link "Individual Registration Tool" at bounding box center [107, 194] width 117 height 12
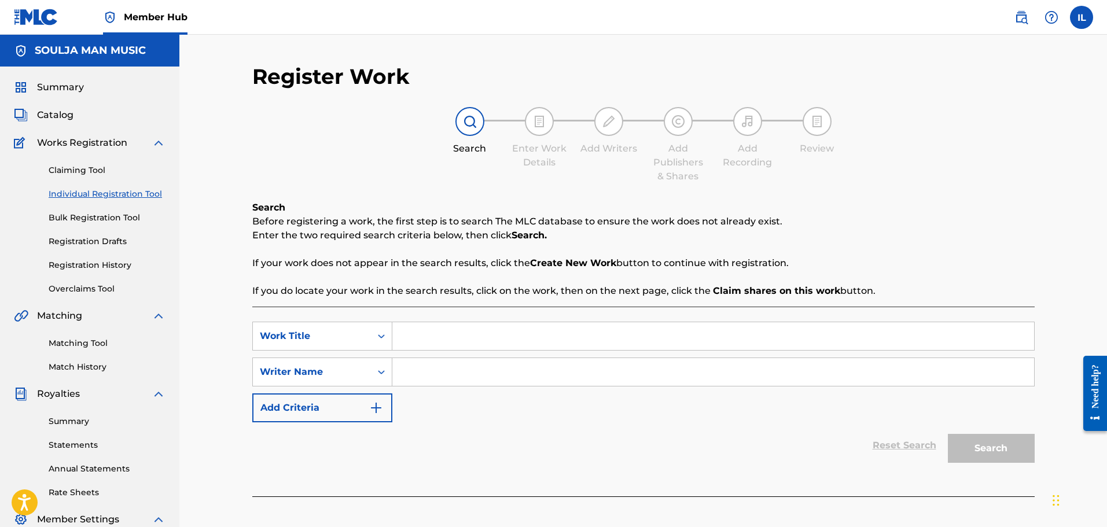
click at [416, 335] on input "Search Form" at bounding box center [712, 336] width 641 height 28
type input "The Look In Mamas Eyes"
click at [402, 372] on input "Search Form" at bounding box center [712, 372] width 641 height 28
type input "[PERSON_NAME]"
click at [593, 456] on button "Search" at bounding box center [990, 448] width 87 height 29
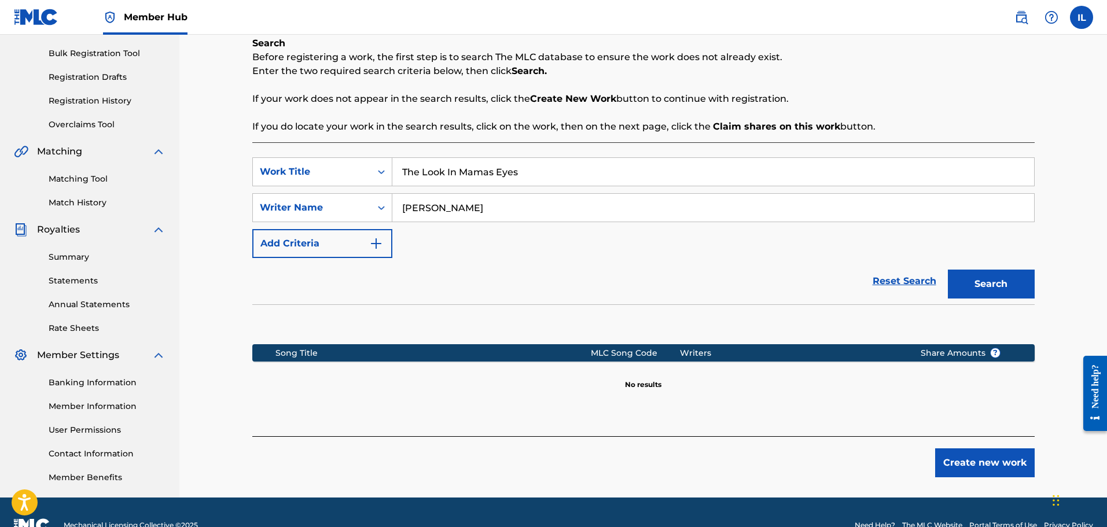
scroll to position [174, 0]
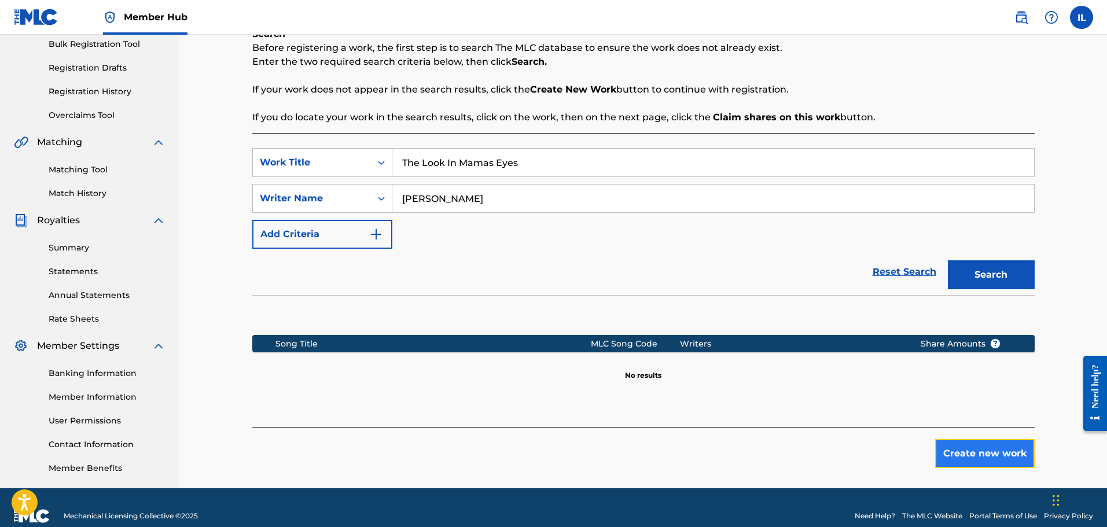
click at [593, 448] on button "Create new work" at bounding box center [984, 453] width 99 height 29
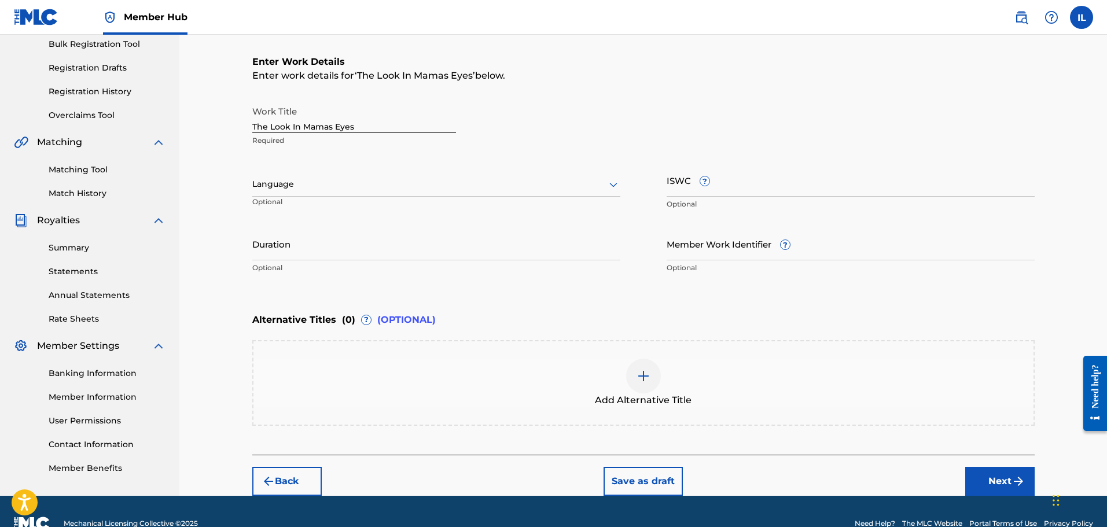
click at [593, 184] on icon at bounding box center [613, 185] width 14 height 14
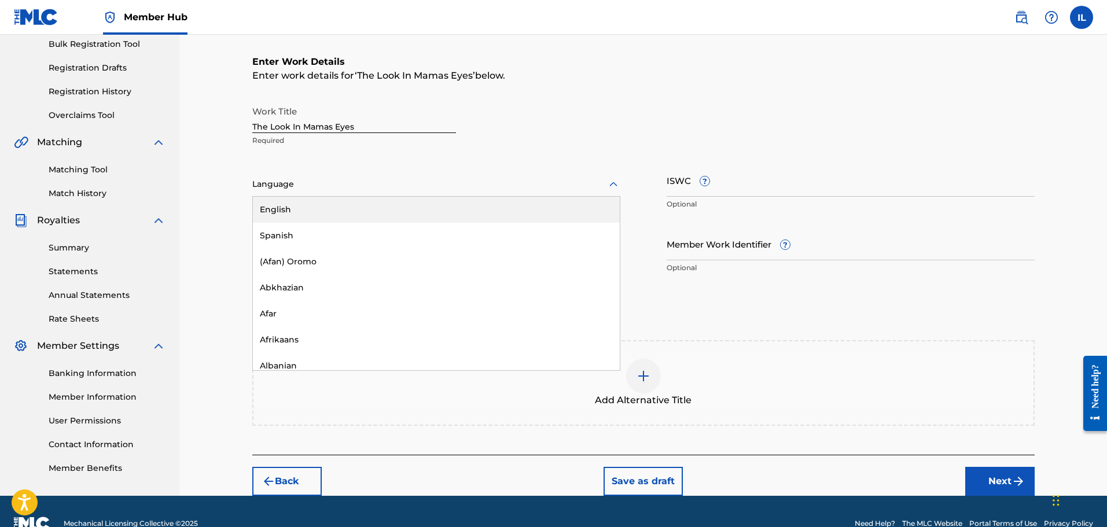
click at [319, 204] on div "English" at bounding box center [436, 210] width 367 height 26
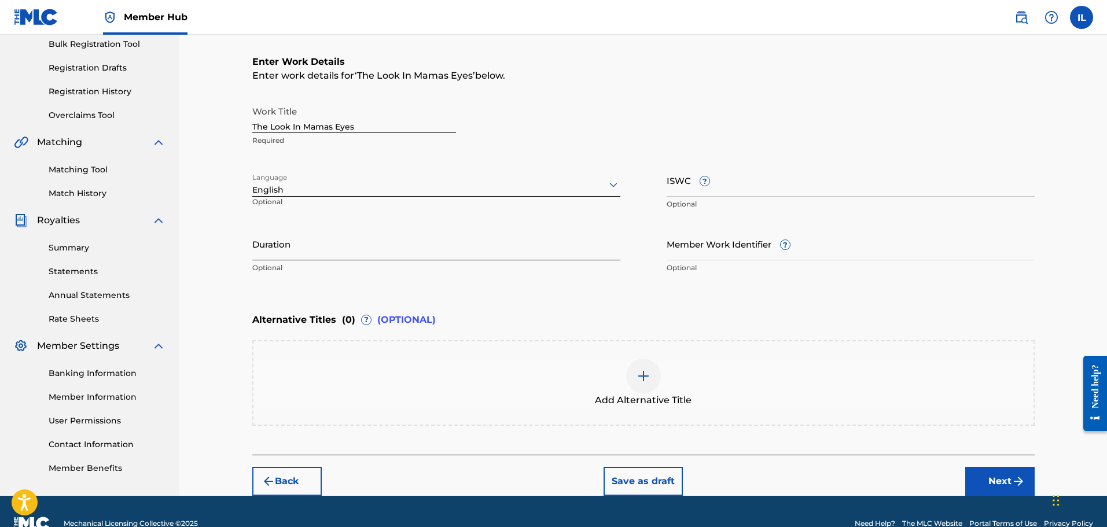
click at [305, 247] on input "Duration" at bounding box center [436, 243] width 368 height 33
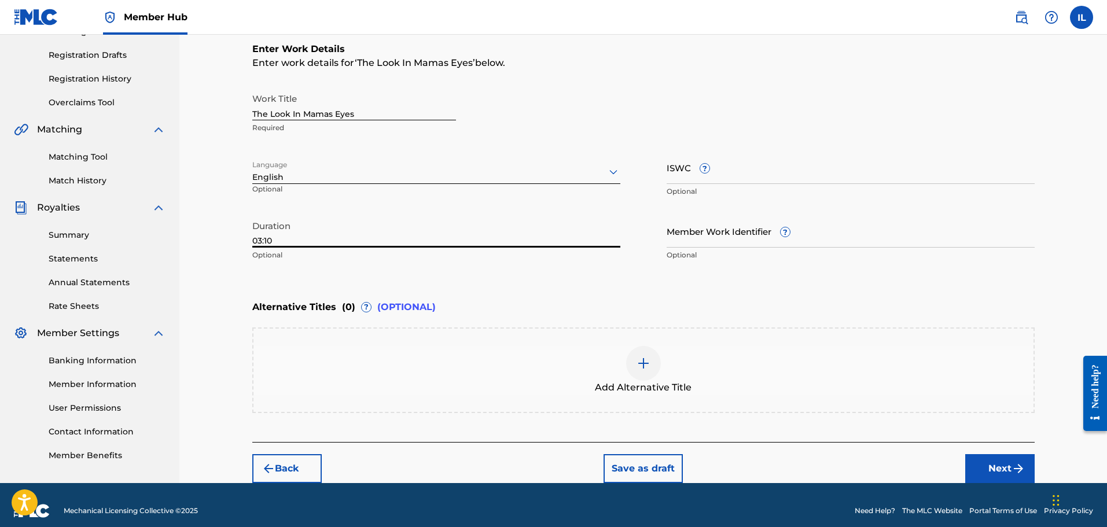
scroll to position [198, 0]
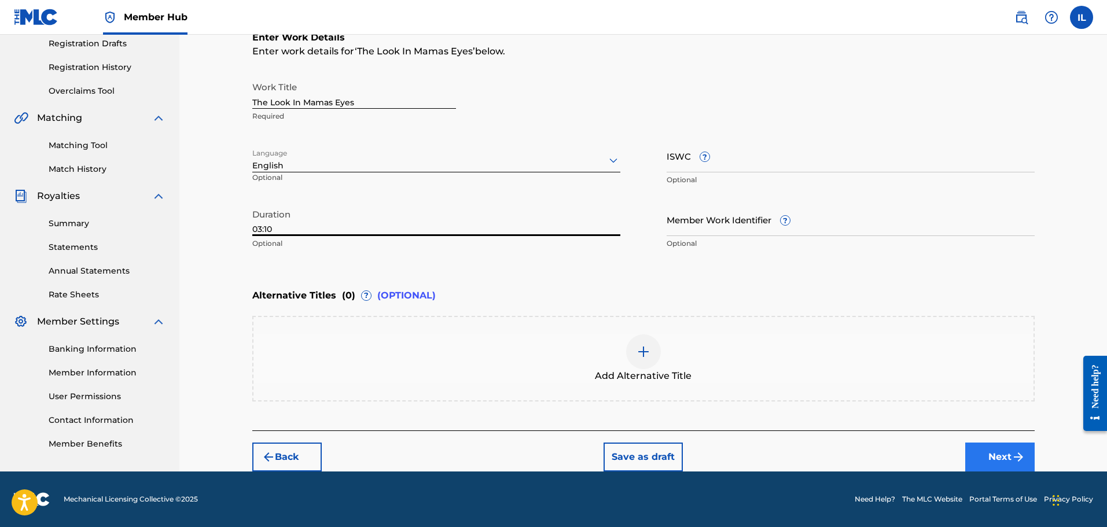
type input "03:10"
click at [593, 457] on button "Next" at bounding box center [999, 456] width 69 height 29
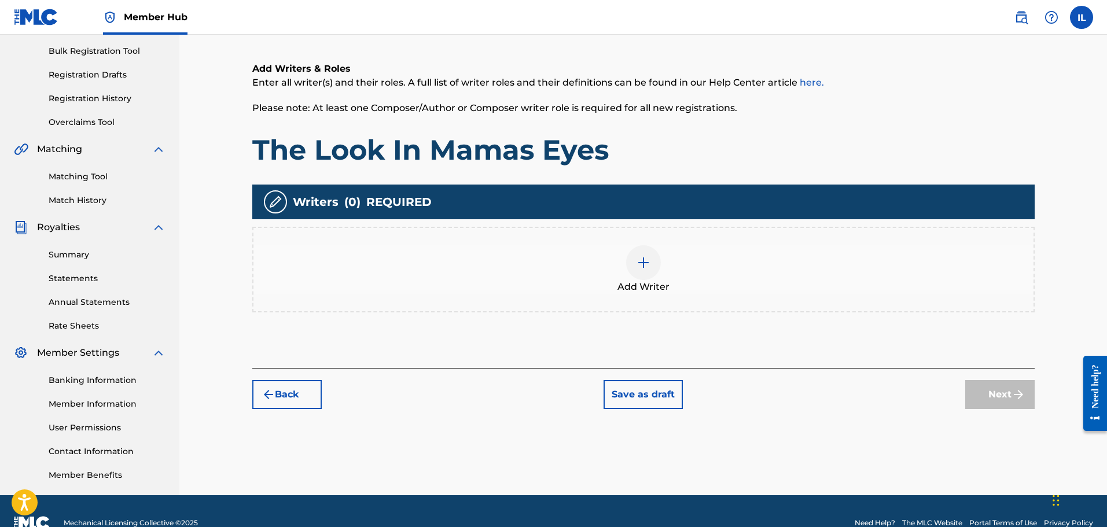
scroll to position [168, 0]
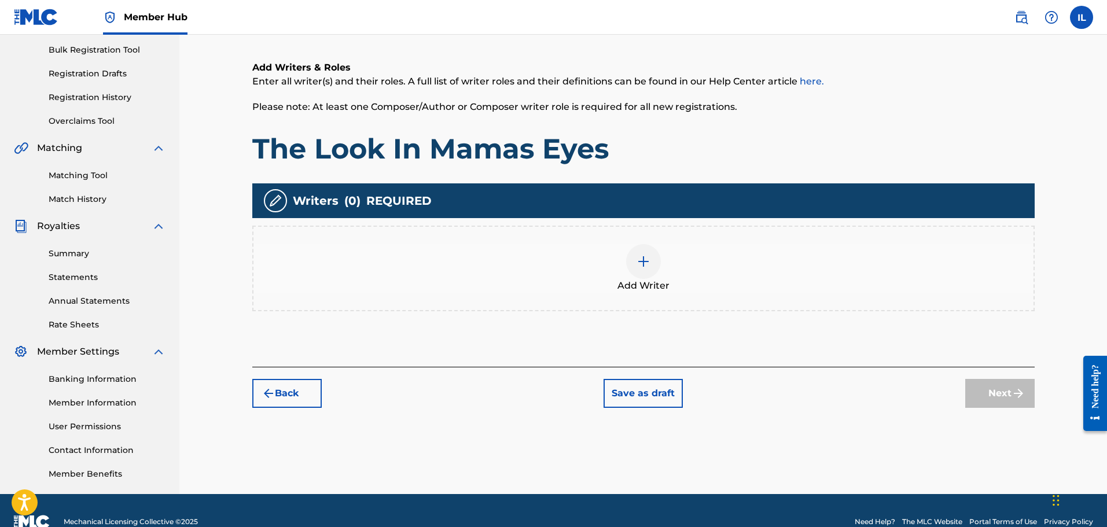
click at [593, 265] on img at bounding box center [643, 262] width 14 height 14
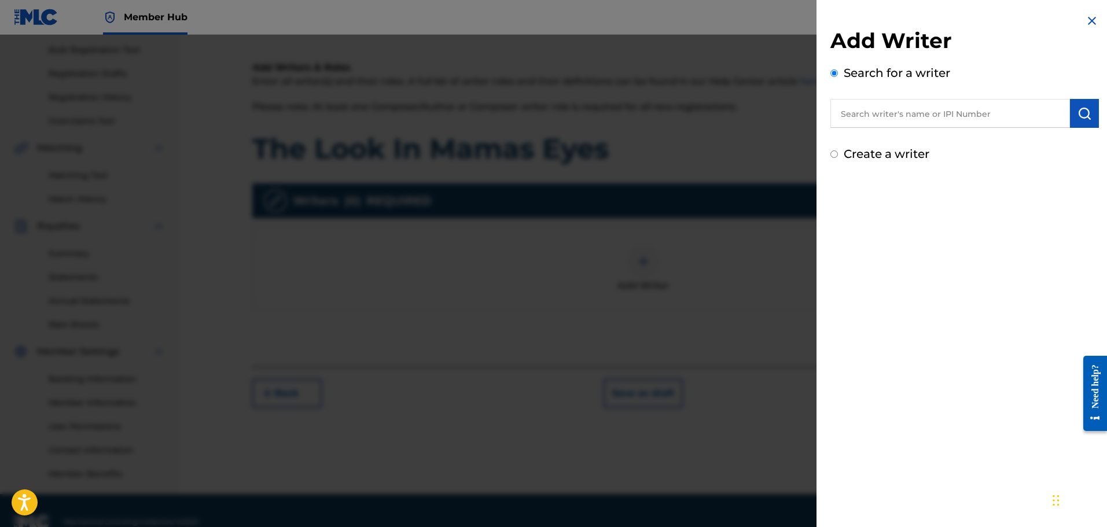
click at [593, 155] on input "Create a writer" at bounding box center [834, 154] width 8 height 8
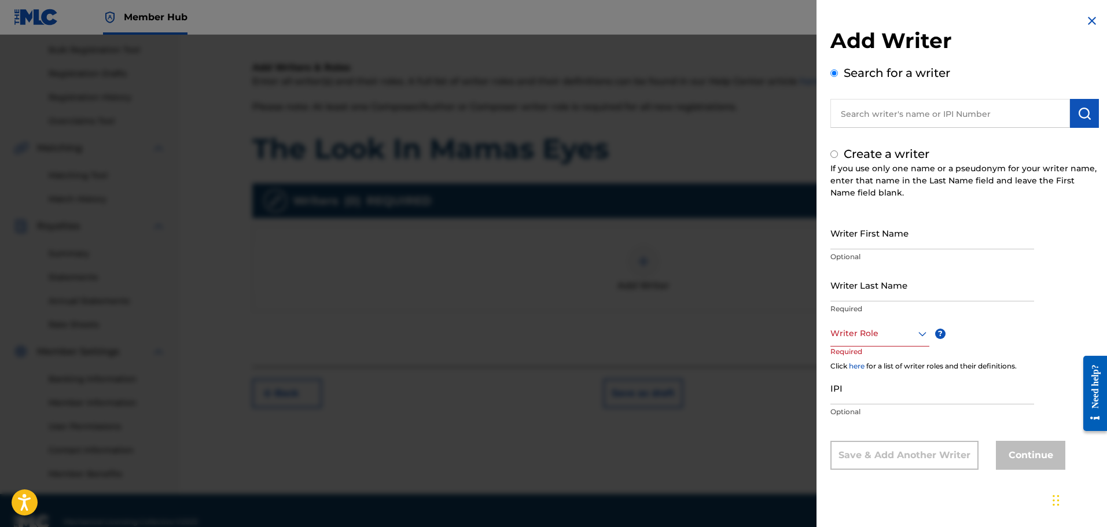
radio input "false"
radio input "true"
click at [593, 241] on input "Writer First Name" at bounding box center [932, 232] width 204 height 33
type input "[PERSON_NAME]"
click at [593, 291] on input "Writer Last Name" at bounding box center [932, 284] width 204 height 33
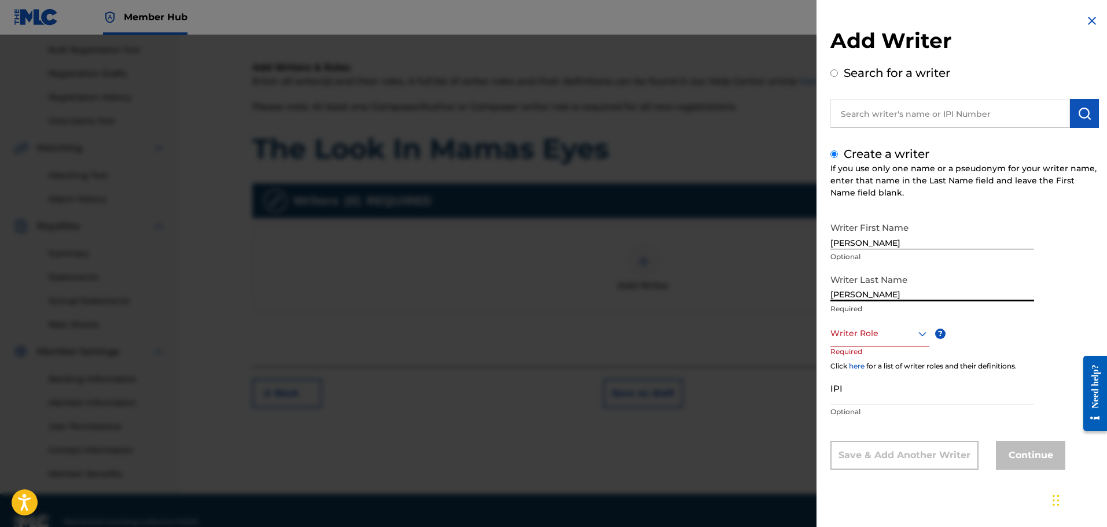
type input "[PERSON_NAME]"
click at [593, 337] on icon at bounding box center [922, 334] width 14 height 14
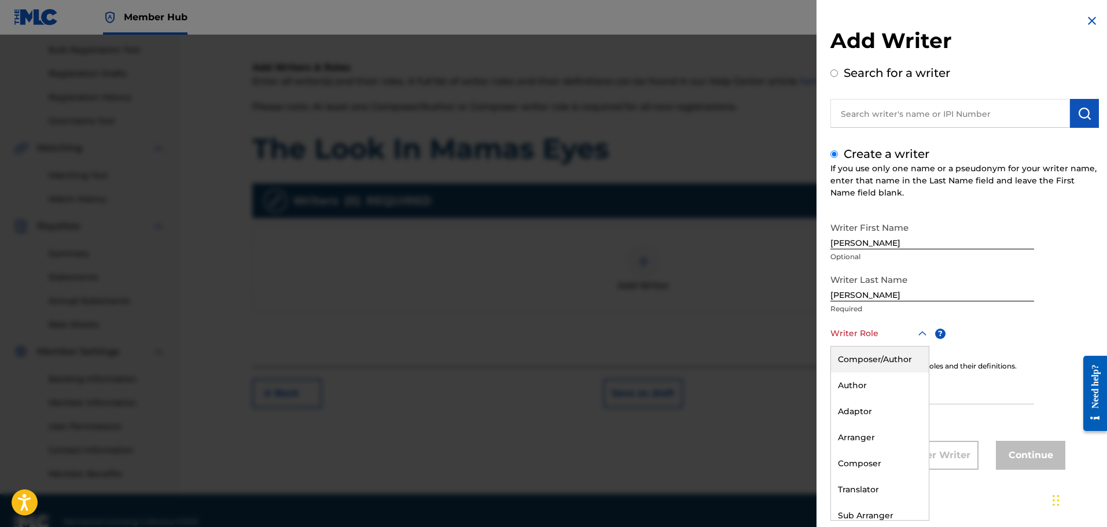
click at [593, 358] on div "Composer/Author" at bounding box center [880, 359] width 98 height 26
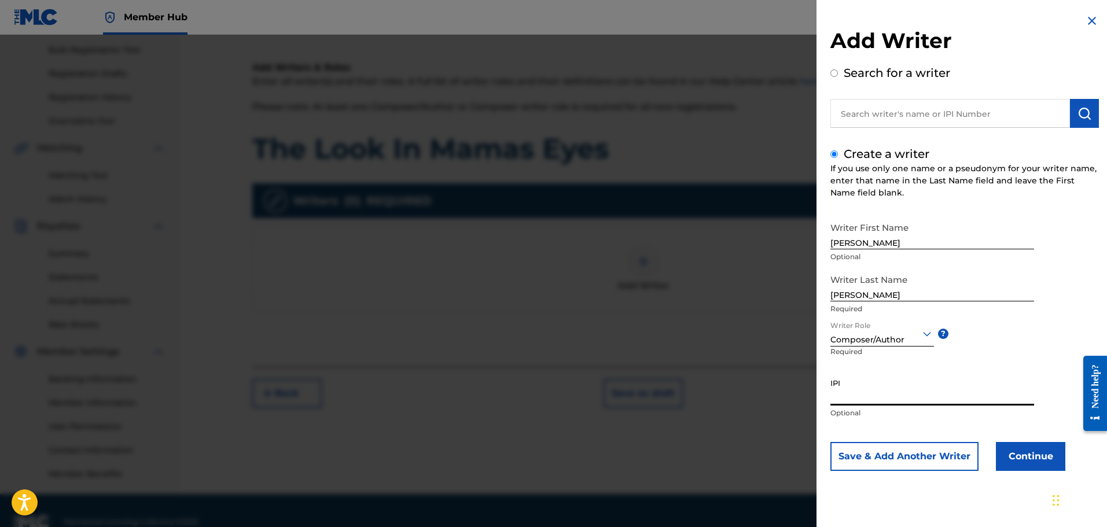
click at [593, 397] on input "IPI" at bounding box center [932, 389] width 204 height 33
type input "1305467662"
click at [593, 452] on button "Continue" at bounding box center [1029, 456] width 69 height 29
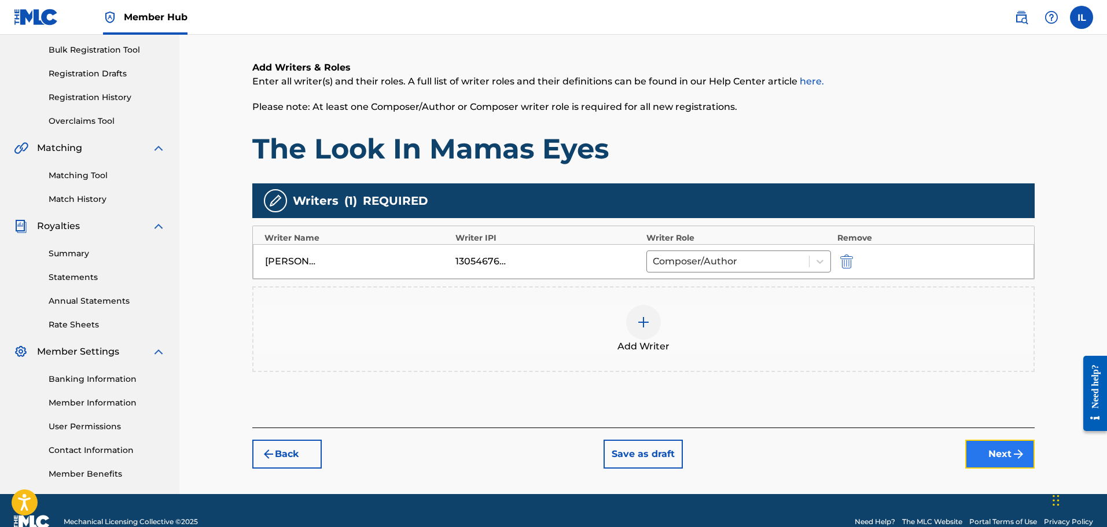
click at [593, 462] on button "Next" at bounding box center [999, 454] width 69 height 29
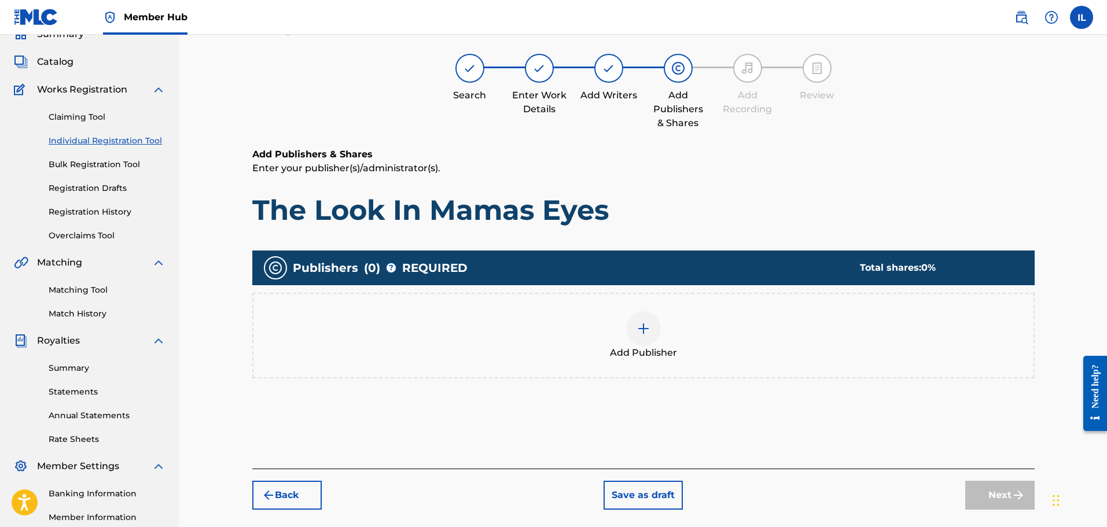
scroll to position [52, 0]
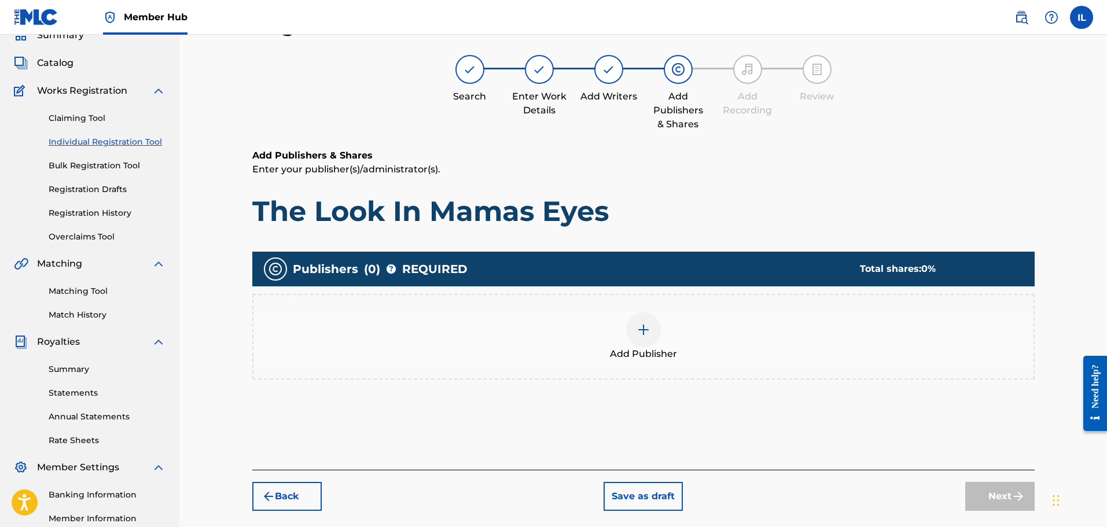
click at [593, 331] on img at bounding box center [643, 330] width 14 height 14
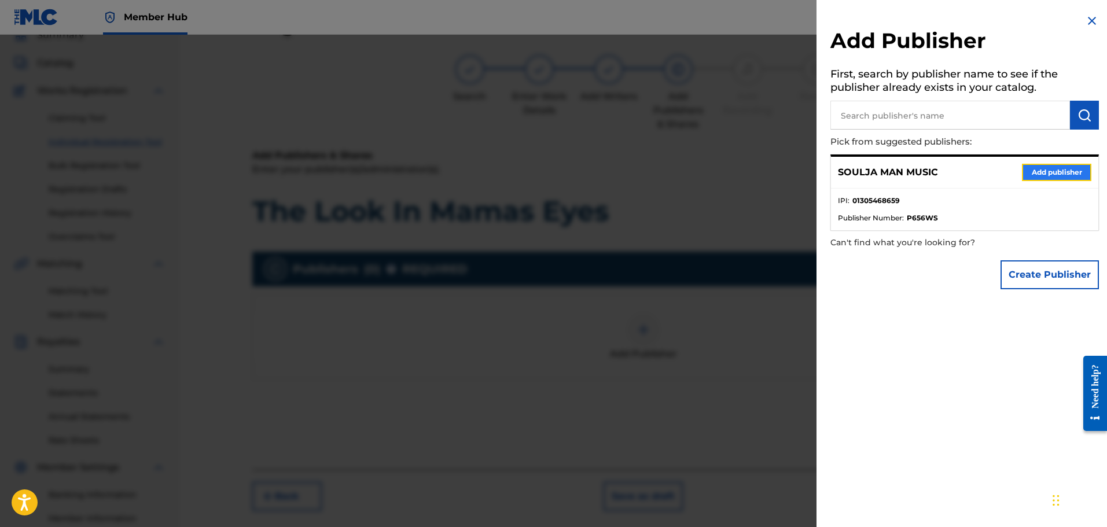
click at [593, 176] on button "Add publisher" at bounding box center [1055, 172] width 69 height 17
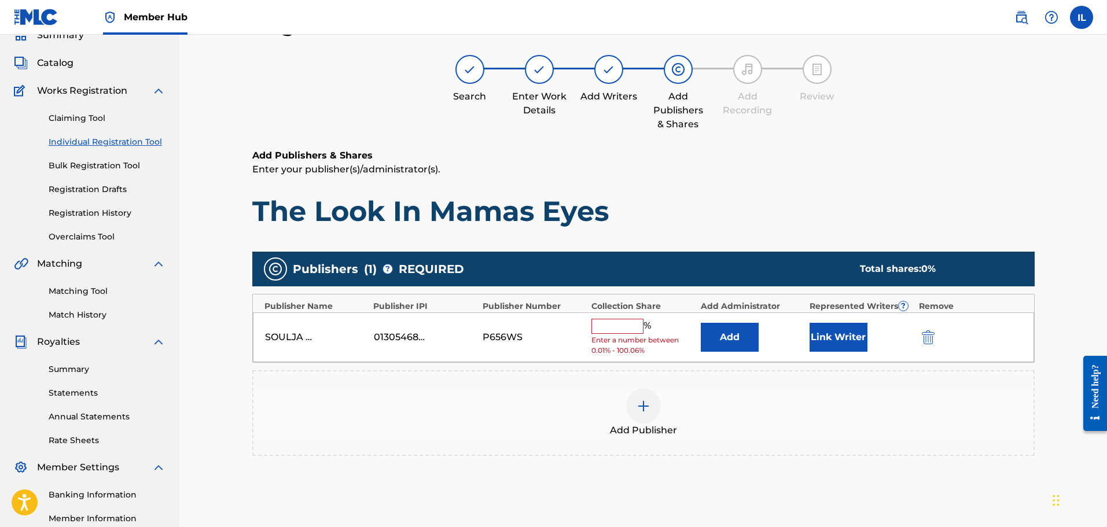
click at [593, 322] on input "text" at bounding box center [617, 326] width 52 height 15
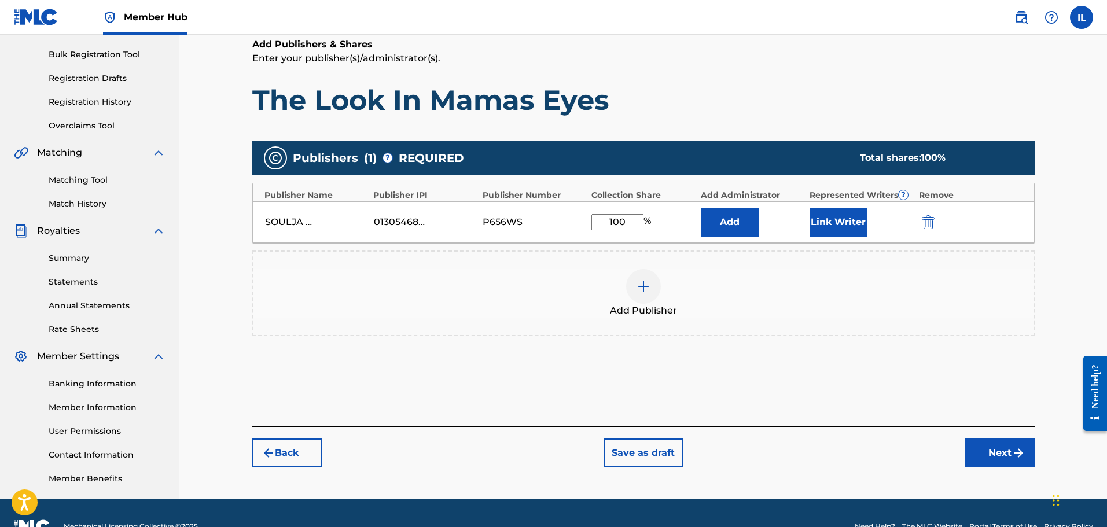
scroll to position [168, 0]
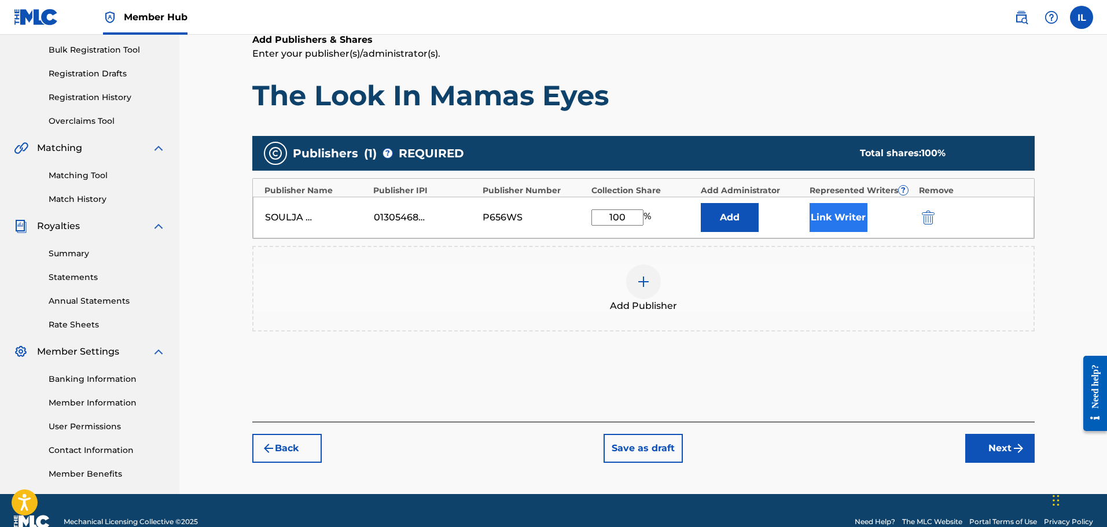
type input "100"
click at [593, 222] on button "Link Writer" at bounding box center [838, 217] width 58 height 29
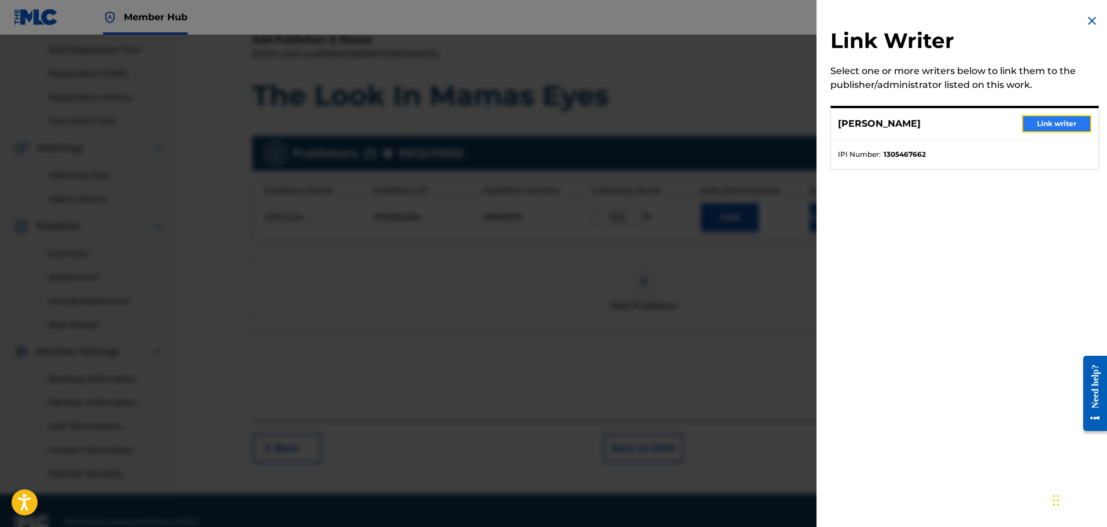
click at [593, 124] on button "Link writer" at bounding box center [1055, 123] width 69 height 17
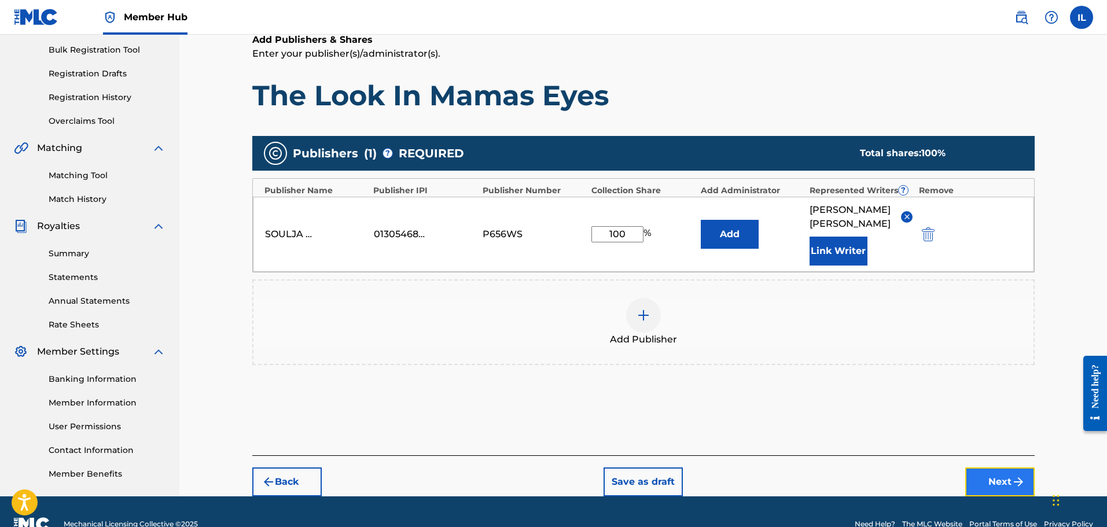
click at [593, 469] on button "Next" at bounding box center [999, 481] width 69 height 29
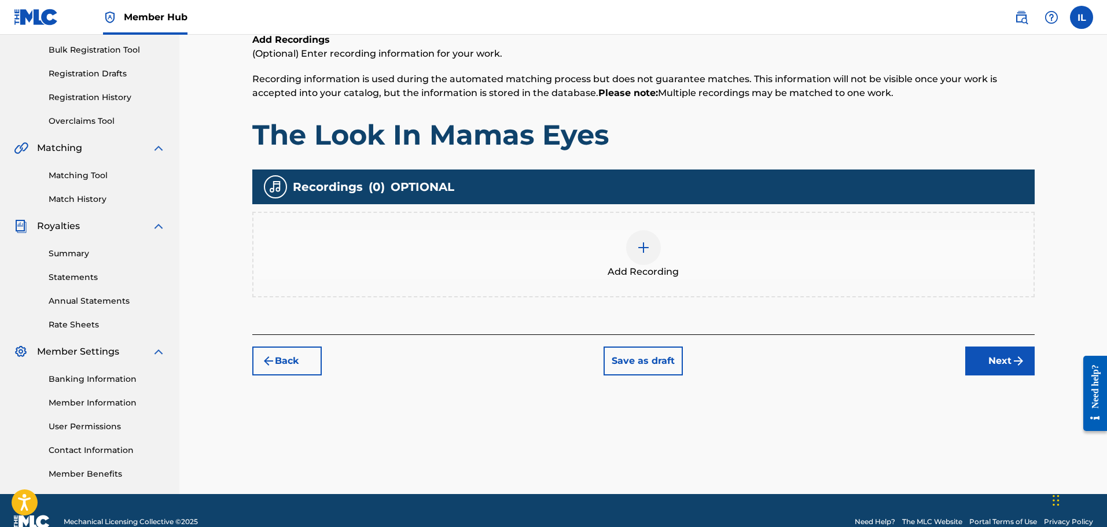
scroll to position [52, 0]
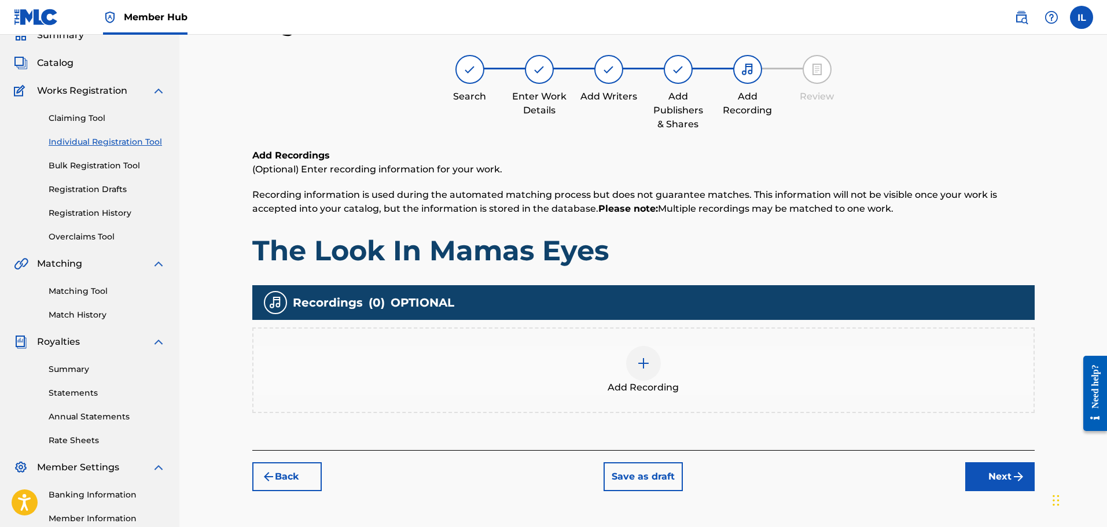
click at [593, 361] on img at bounding box center [643, 363] width 14 height 14
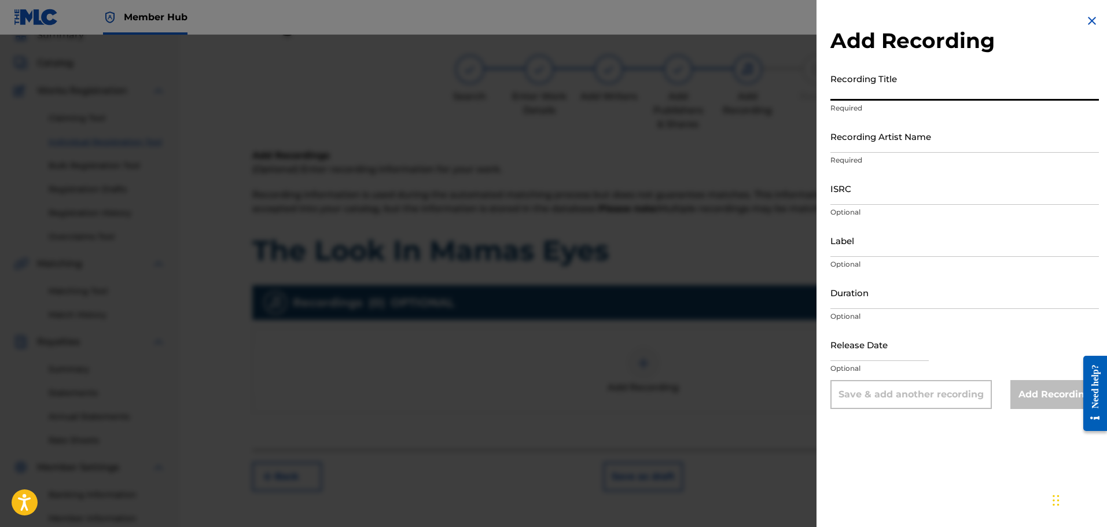
click at [593, 91] on input "Recording Title" at bounding box center [964, 84] width 268 height 33
type input "The Look In Mamas Eyes"
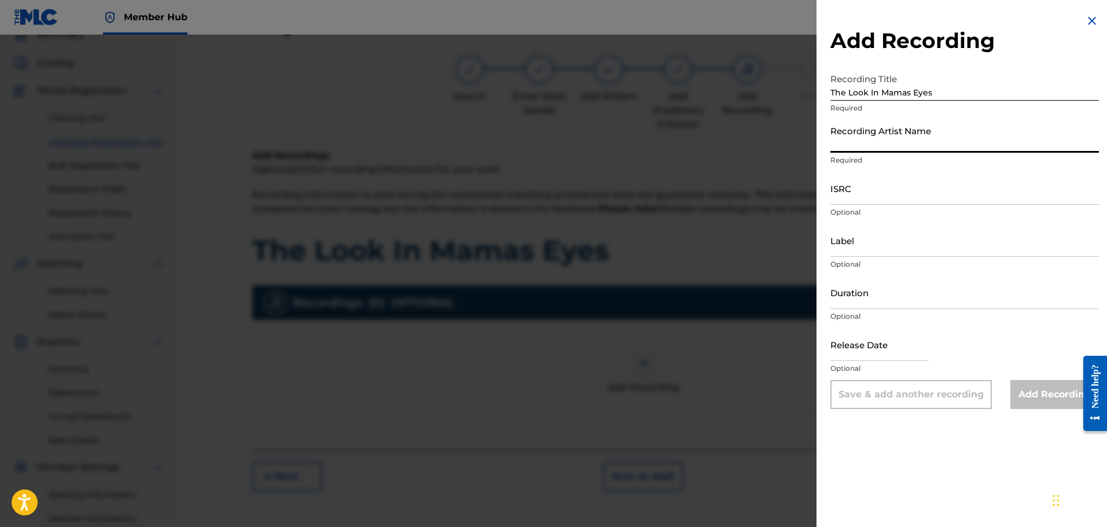
click at [593, 152] on input "Recording Artist Name" at bounding box center [964, 136] width 268 height 33
type input "[PERSON_NAME]"
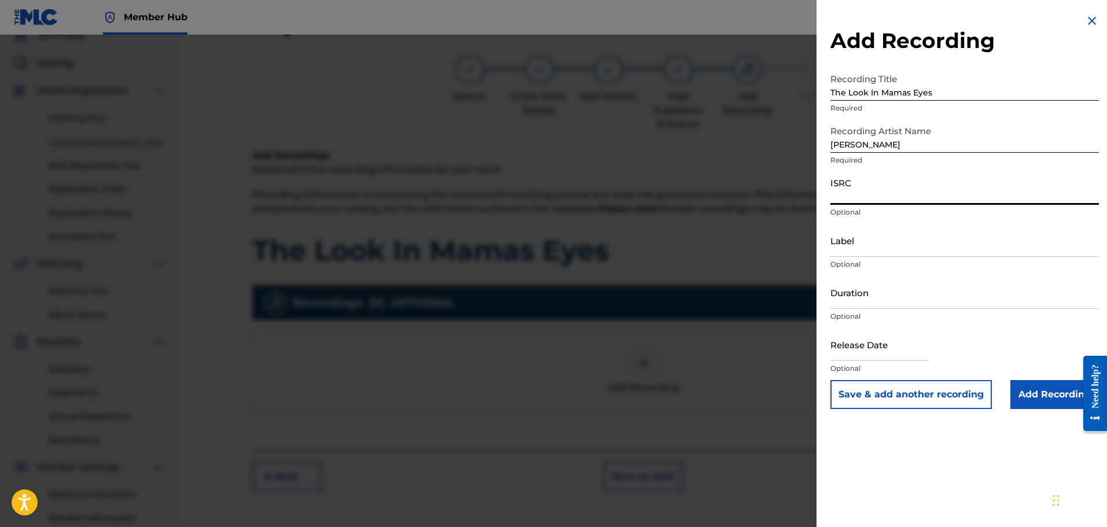
click at [593, 201] on input "ISRC" at bounding box center [964, 188] width 268 height 33
paste input "QT3EX2519074"
type input "QT3EX2519074"
click at [593, 251] on input "Label" at bounding box center [964, 240] width 268 height 33
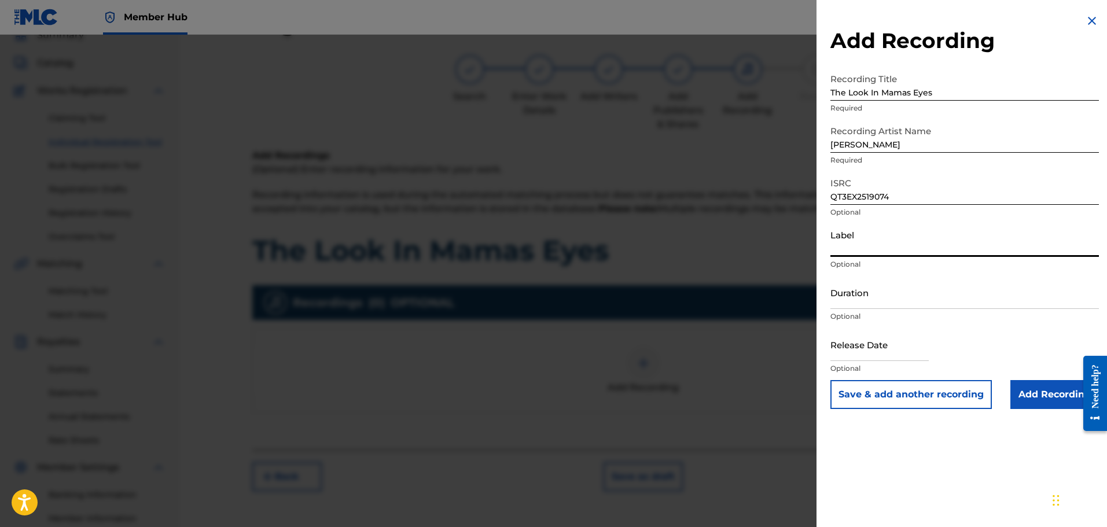
type input "Soulja Man Music"
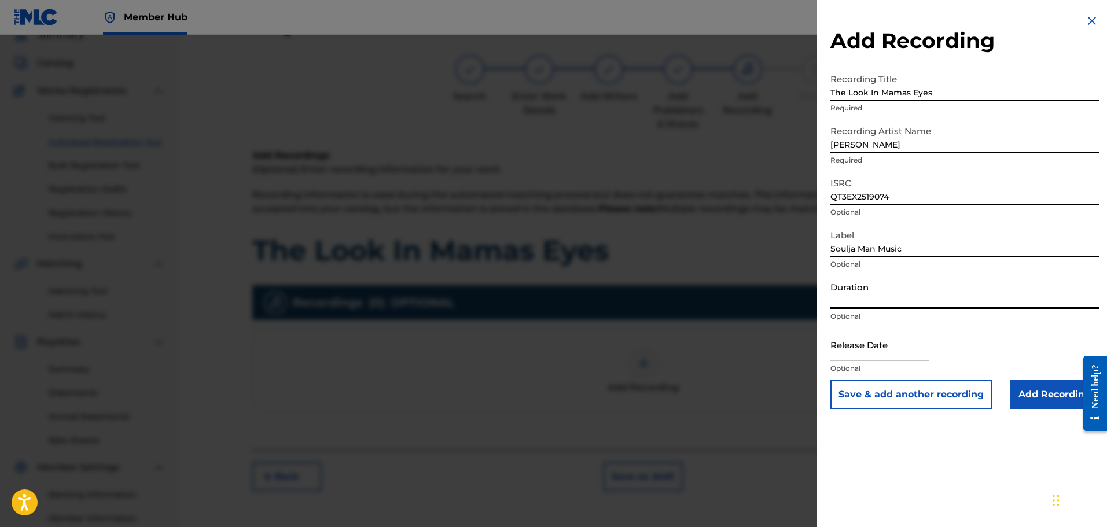
click at [593, 301] on input "Duration" at bounding box center [964, 292] width 268 height 33
type input "03:10"
click at [593, 349] on input "text" at bounding box center [879, 344] width 98 height 33
select select "8"
select select "2025"
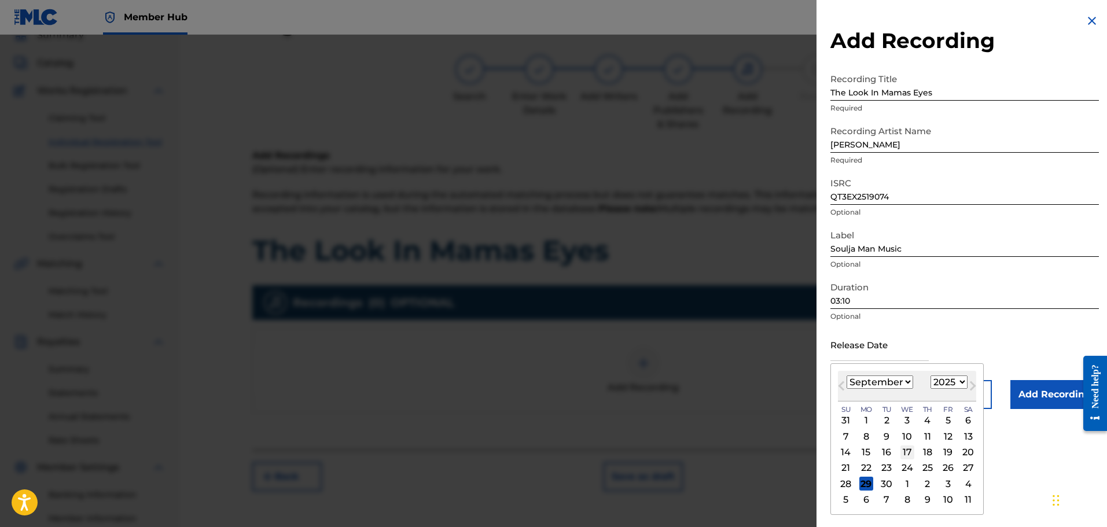
type input "[DATE]"
select select "7"
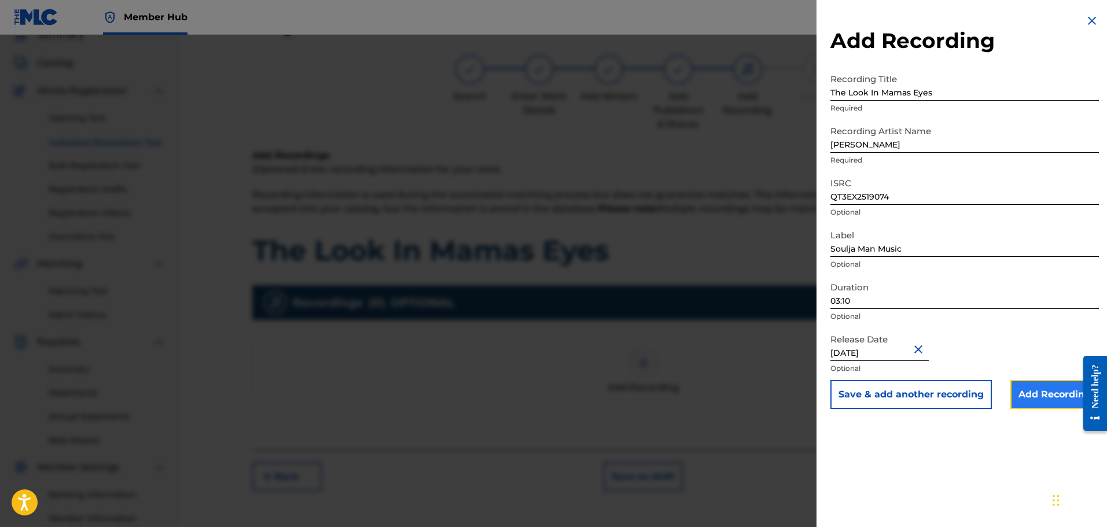
click at [593, 398] on input "Add Recording" at bounding box center [1054, 394] width 88 height 29
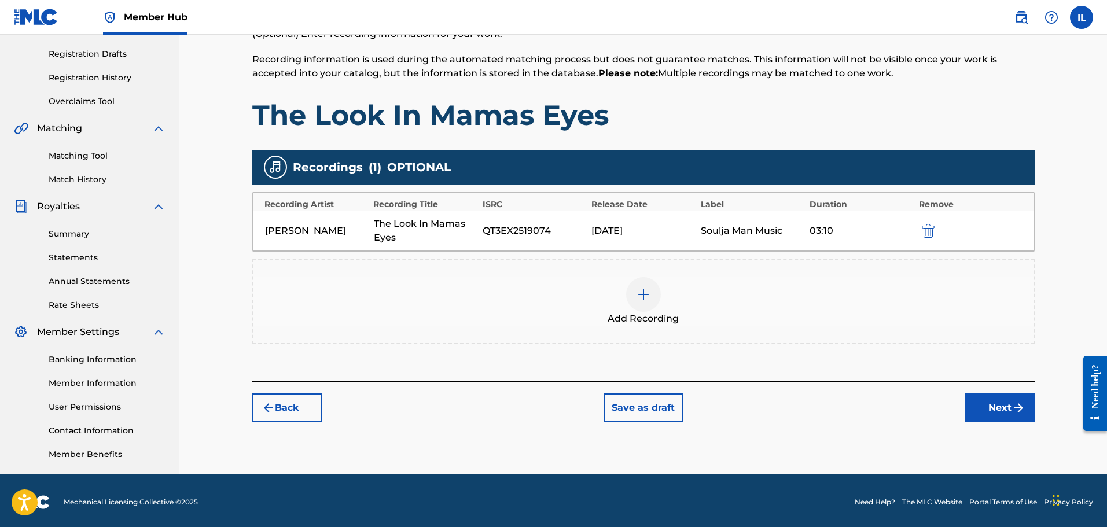
scroll to position [190, 0]
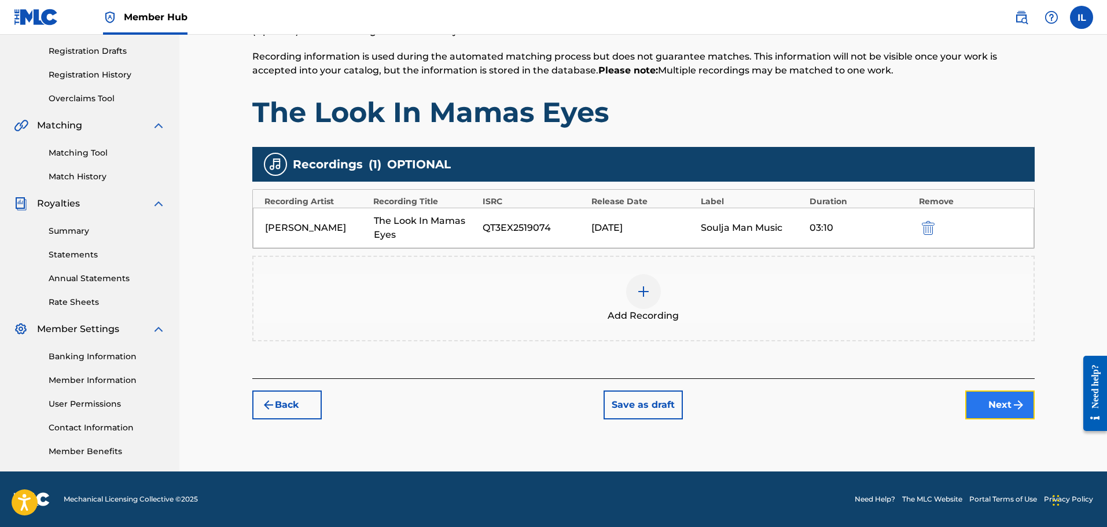
click at [593, 410] on button "Next" at bounding box center [999, 404] width 69 height 29
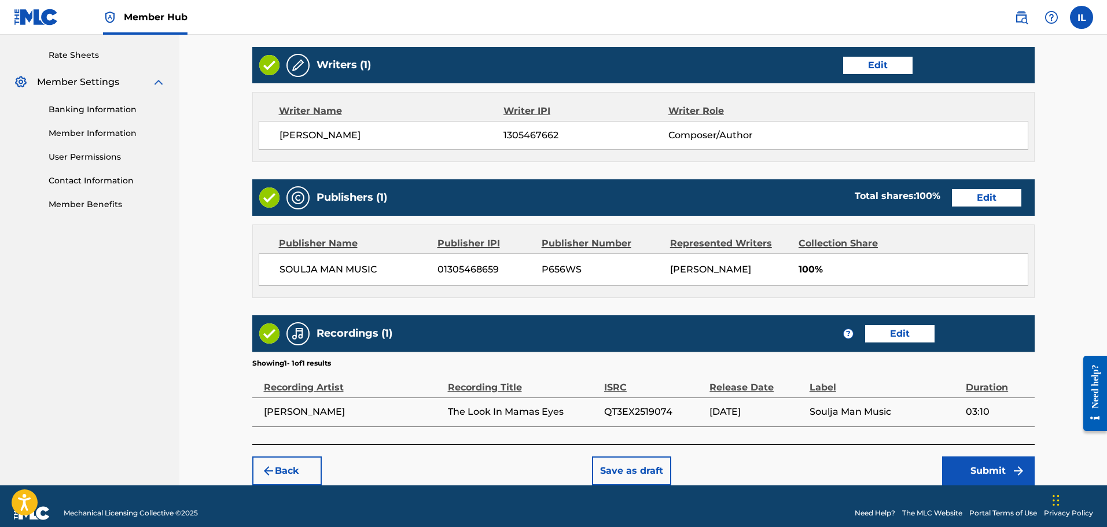
scroll to position [451, 0]
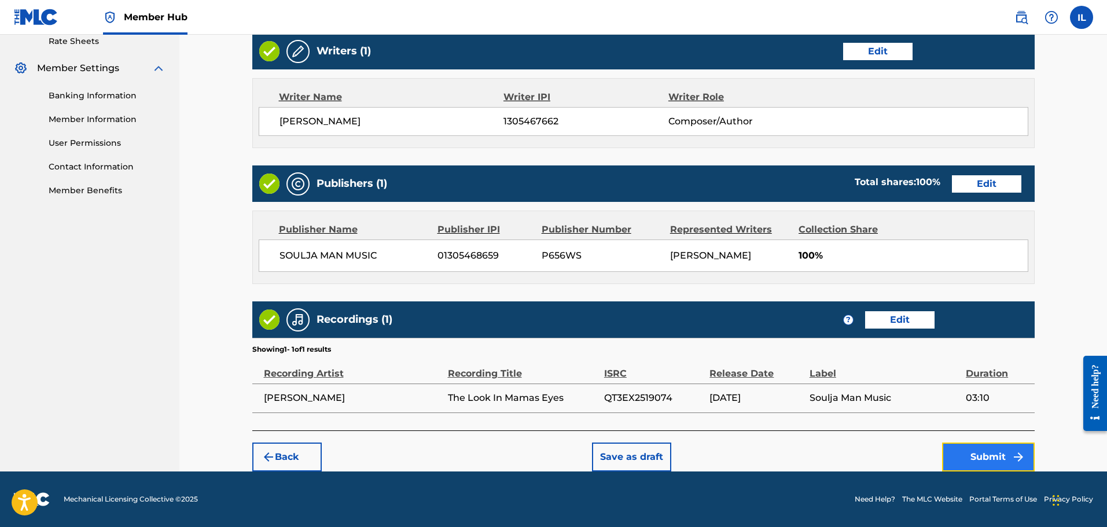
click at [593, 460] on button "Submit" at bounding box center [988, 456] width 93 height 29
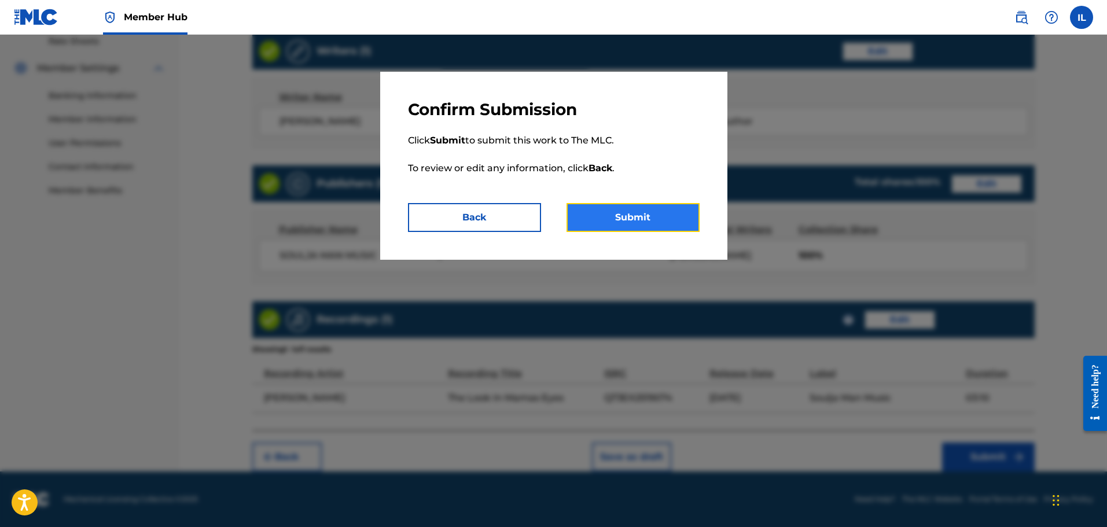
click at [593, 217] on button "Submit" at bounding box center [632, 217] width 133 height 29
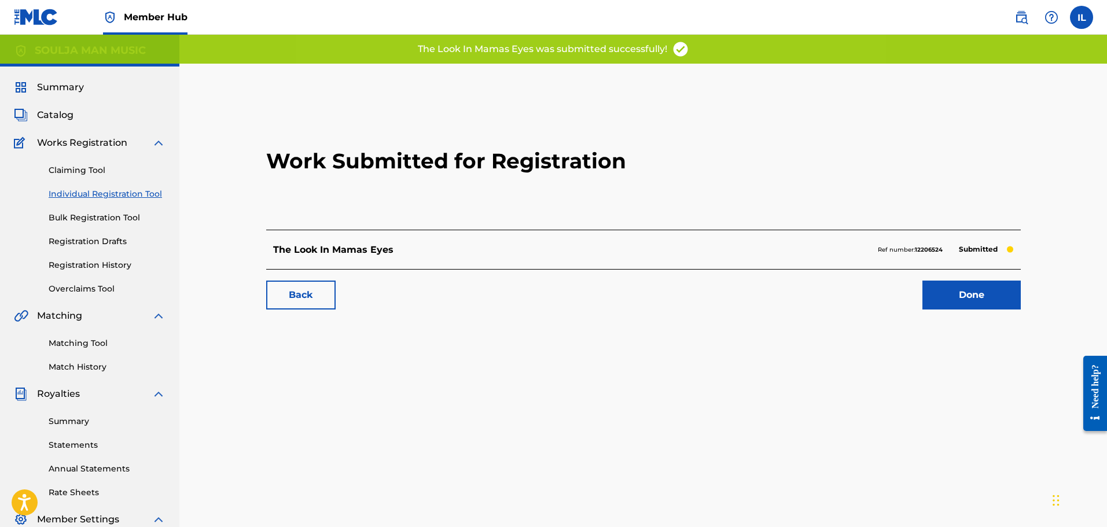
click at [84, 193] on link "Individual Registration Tool" at bounding box center [107, 194] width 117 height 12
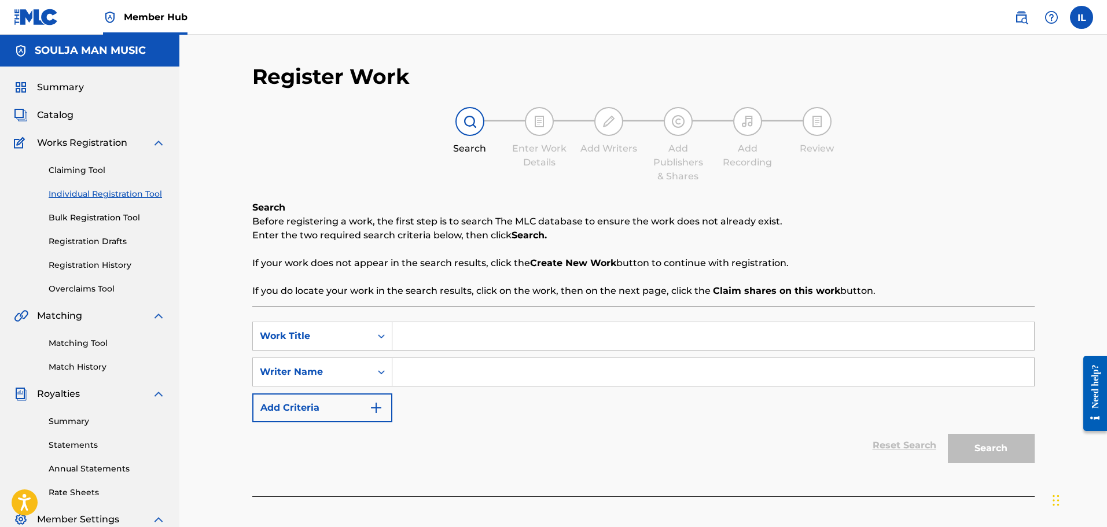
click at [404, 337] on input "Search Form" at bounding box center [712, 336] width 641 height 28
type input "Mr. Big Time"
click at [405, 376] on input "Search Form" at bounding box center [712, 372] width 641 height 28
type input "[PERSON_NAME]"
click at [593, 447] on button "Search" at bounding box center [990, 448] width 87 height 29
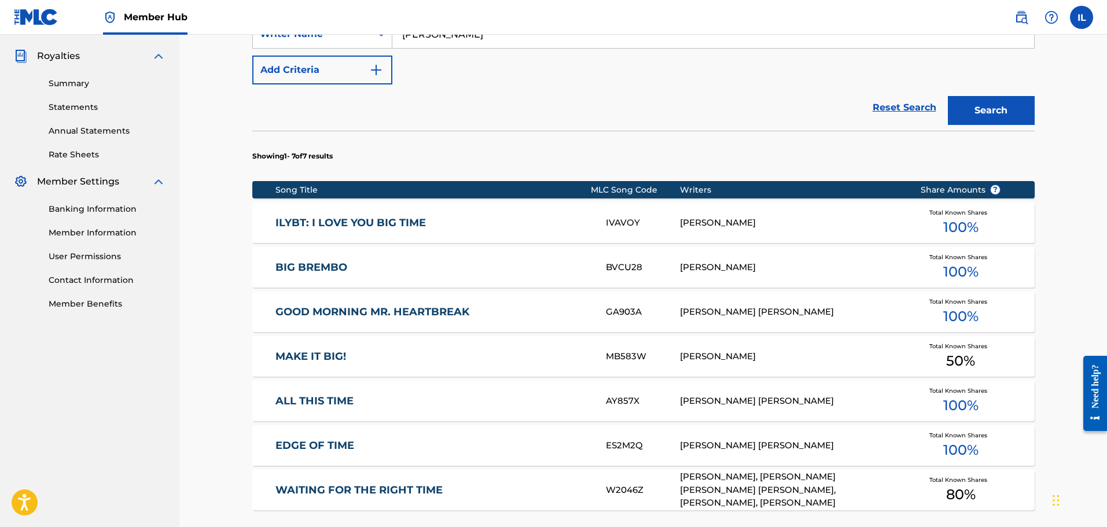
scroll to position [405, 0]
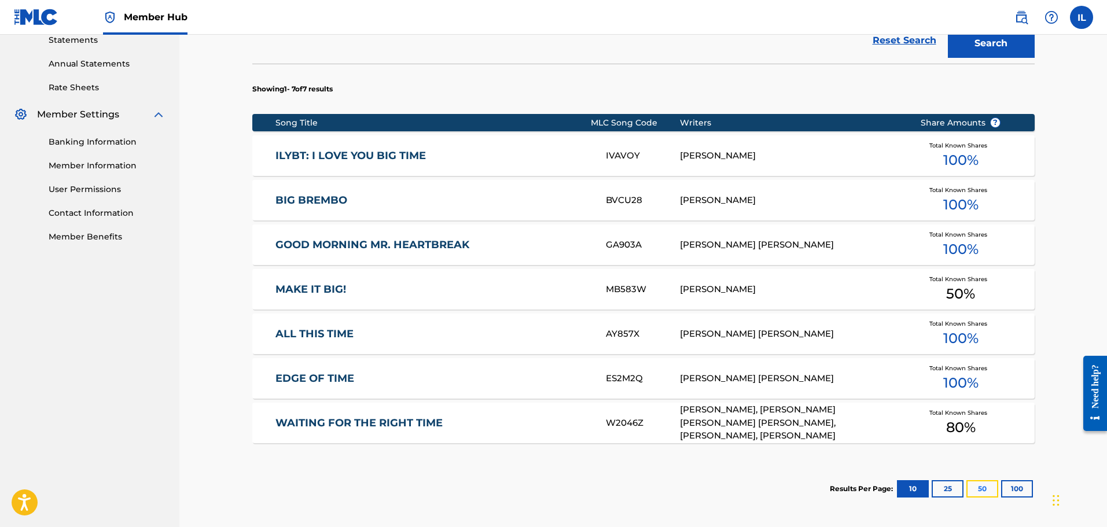
click at [593, 490] on button "50" at bounding box center [982, 488] width 32 height 17
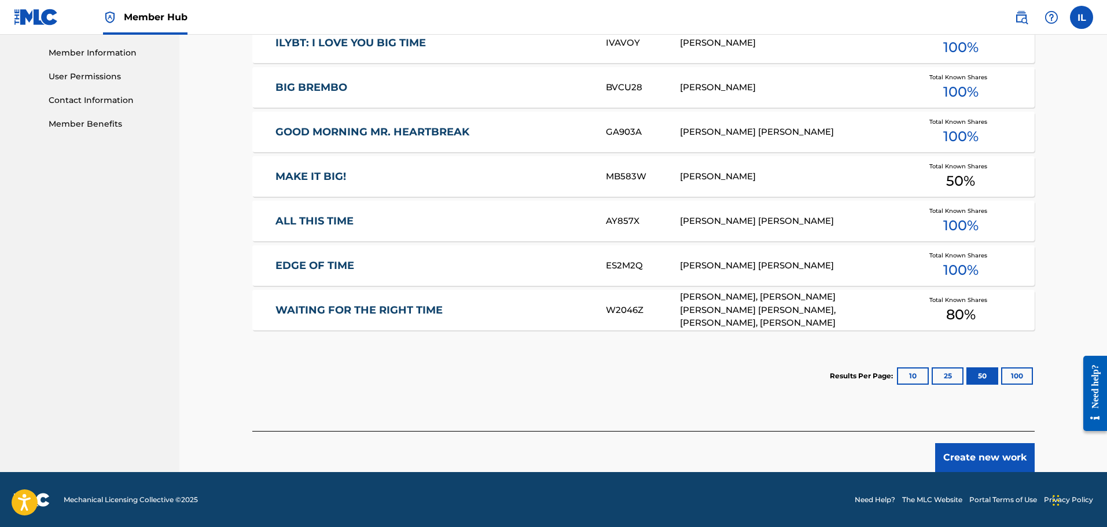
scroll to position [518, 0]
click at [593, 460] on button "Create new work" at bounding box center [984, 456] width 99 height 29
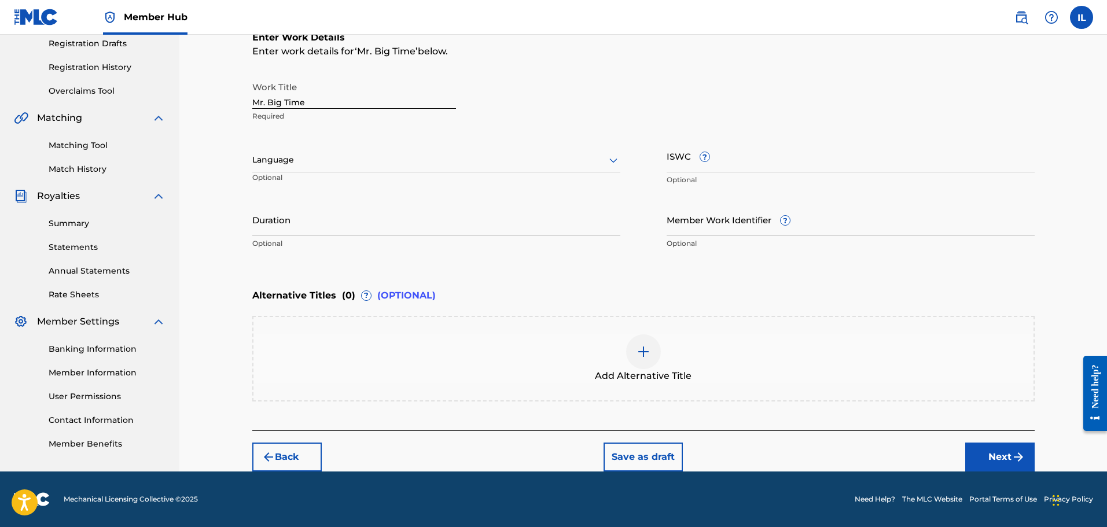
click at [283, 158] on div at bounding box center [436, 160] width 368 height 14
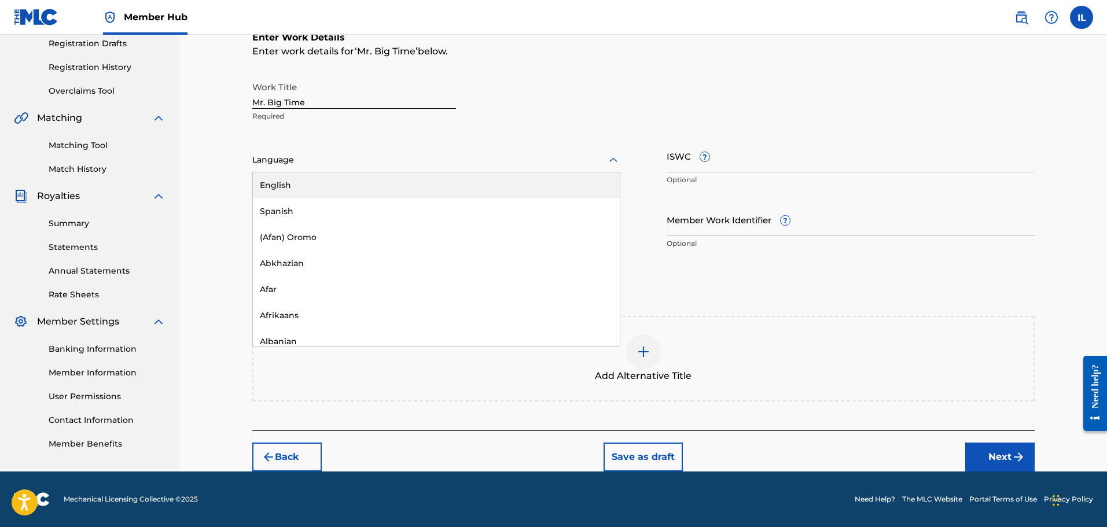
click at [341, 186] on div "English" at bounding box center [436, 185] width 367 height 26
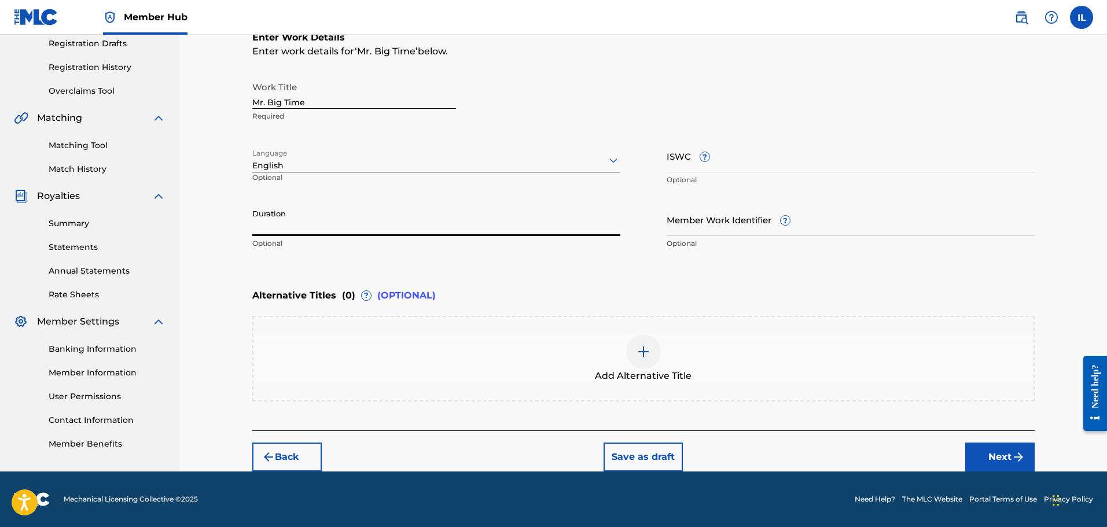
click at [307, 224] on input "Duration" at bounding box center [436, 219] width 368 height 33
type input "04:25"
click at [593, 462] on button "Next" at bounding box center [999, 456] width 69 height 29
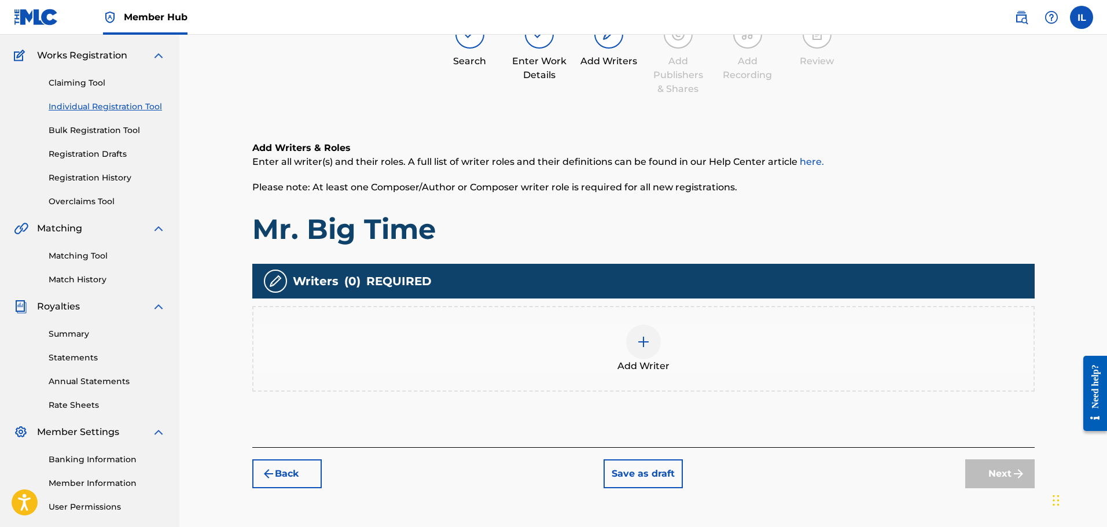
scroll to position [52, 0]
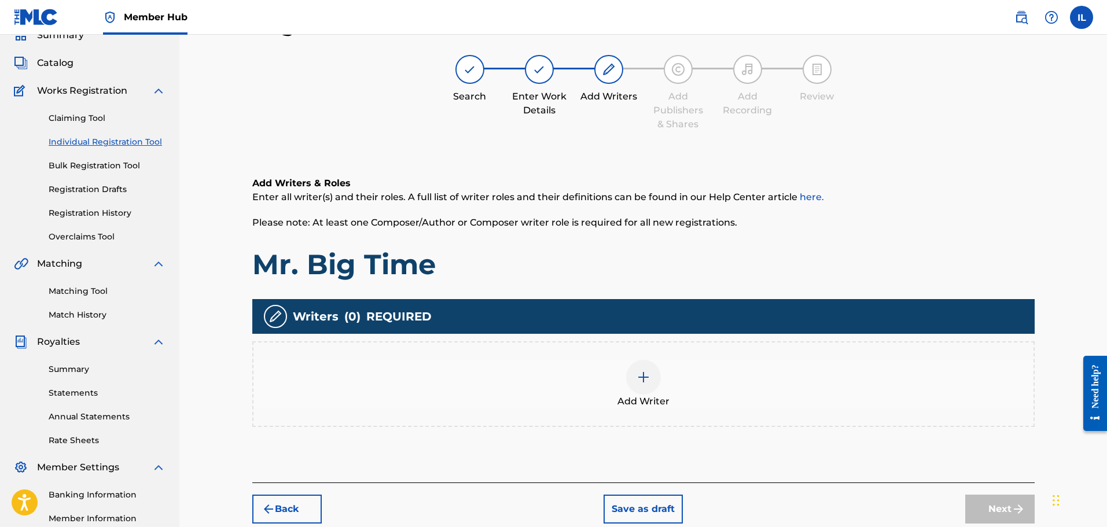
click at [593, 375] on img at bounding box center [643, 377] width 14 height 14
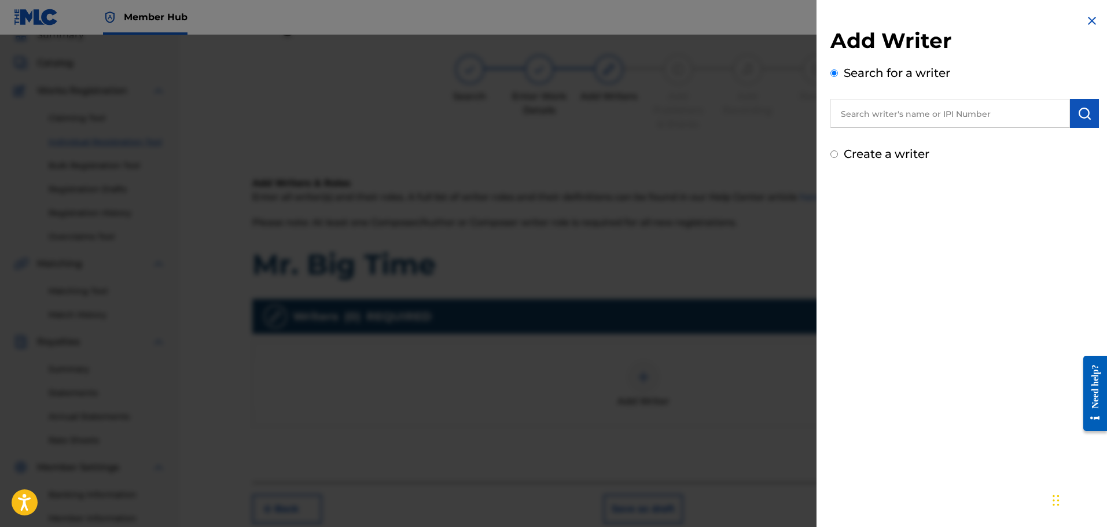
click at [593, 156] on input "Create a writer" at bounding box center [834, 154] width 8 height 8
radio input "false"
radio input "true"
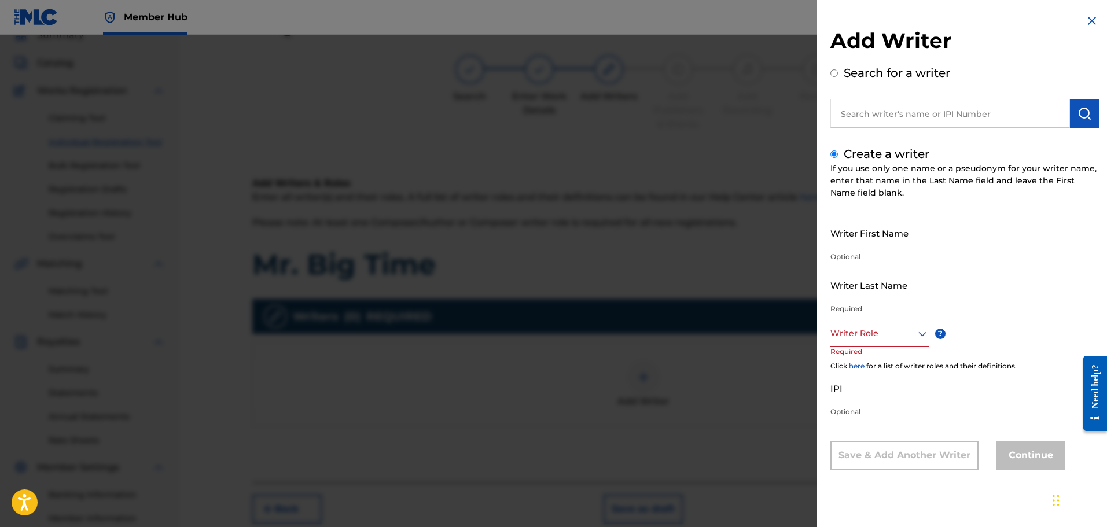
click at [593, 242] on input "Writer First Name" at bounding box center [932, 232] width 204 height 33
type input "[PERSON_NAME]"
click at [593, 296] on input "Writer Last Name" at bounding box center [932, 284] width 204 height 33
type input "[PERSON_NAME]"
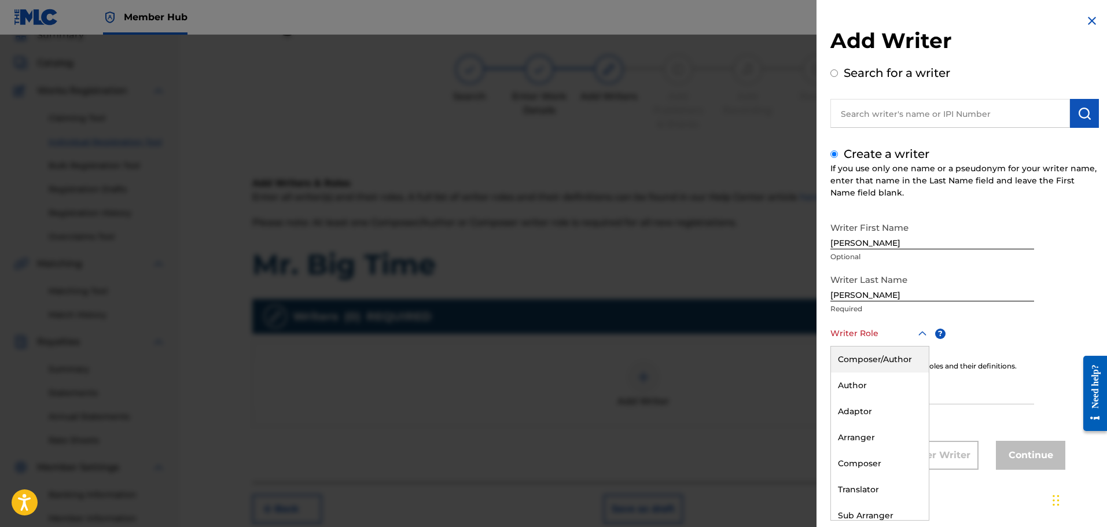
click at [593, 332] on icon at bounding box center [922, 334] width 14 height 14
click at [593, 355] on div "Composer/Author" at bounding box center [880, 359] width 98 height 26
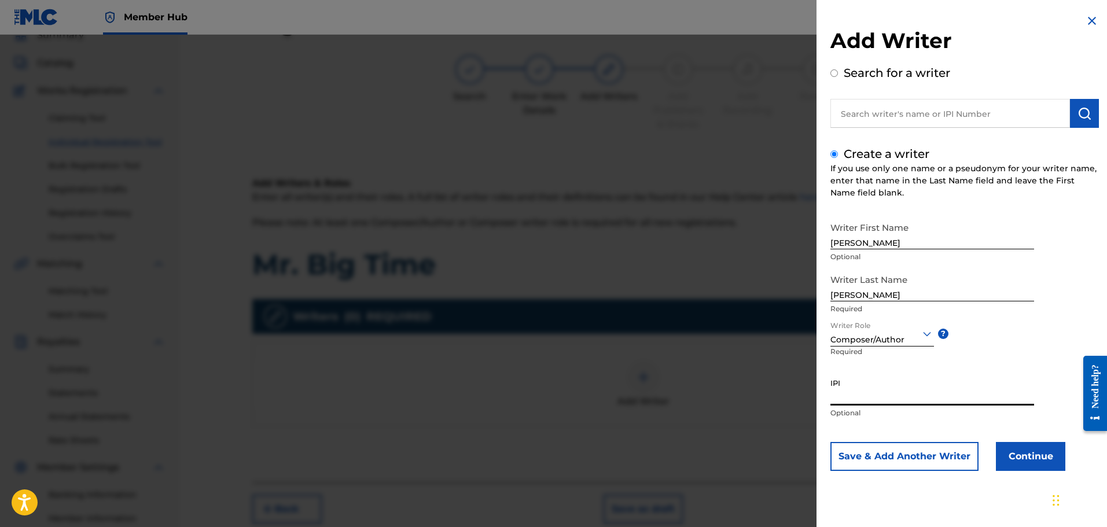
click at [593, 400] on input "IPI" at bounding box center [932, 389] width 204 height 33
type input "1305467662"
click at [593, 453] on button "Continue" at bounding box center [1029, 456] width 69 height 29
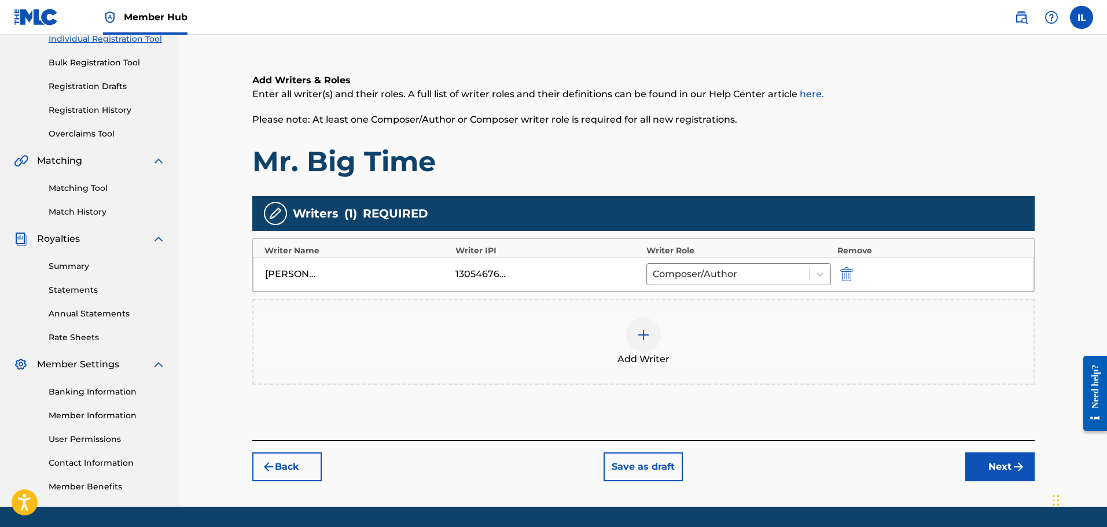
scroll to position [168, 0]
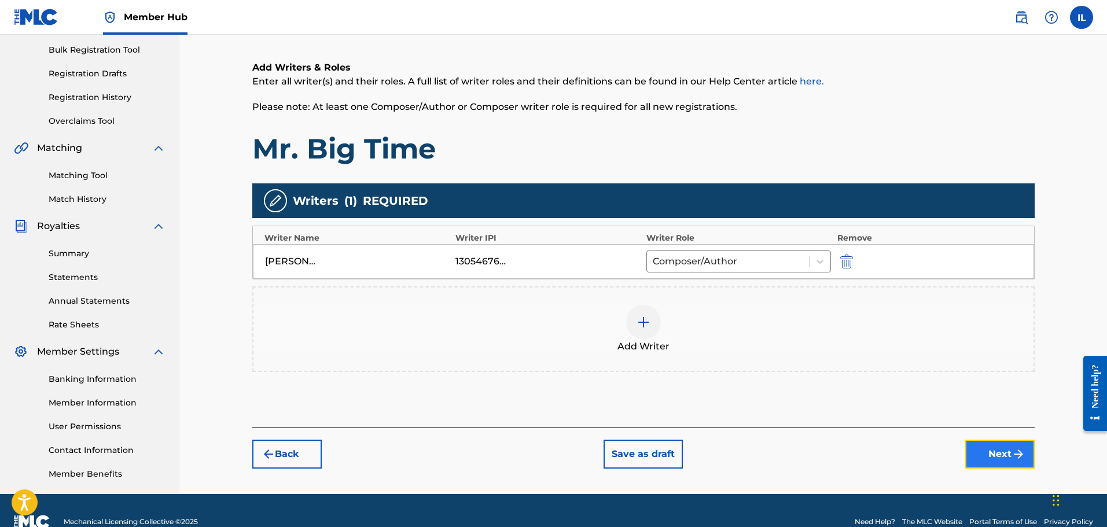
click at [593, 452] on button "Next" at bounding box center [999, 454] width 69 height 29
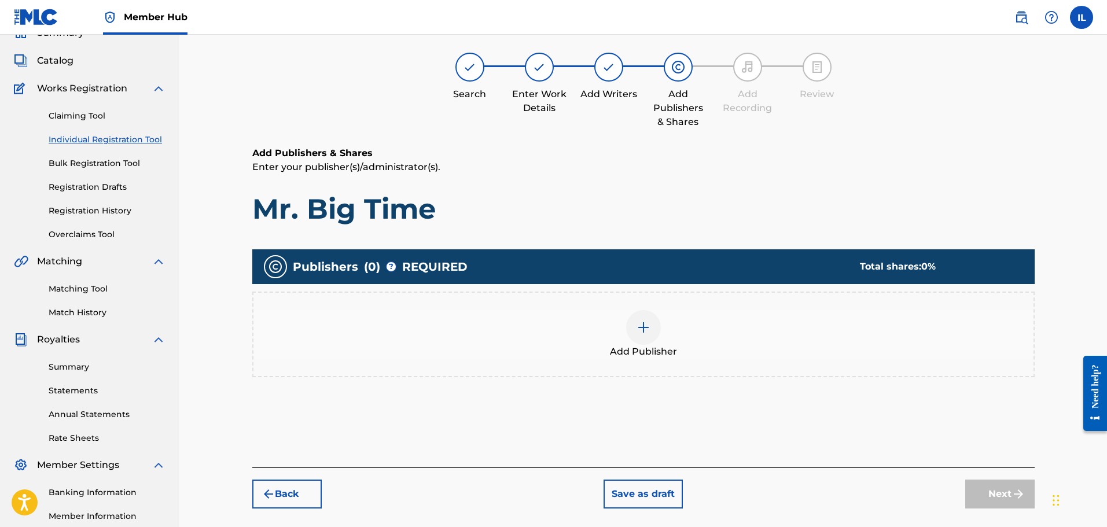
scroll to position [52, 0]
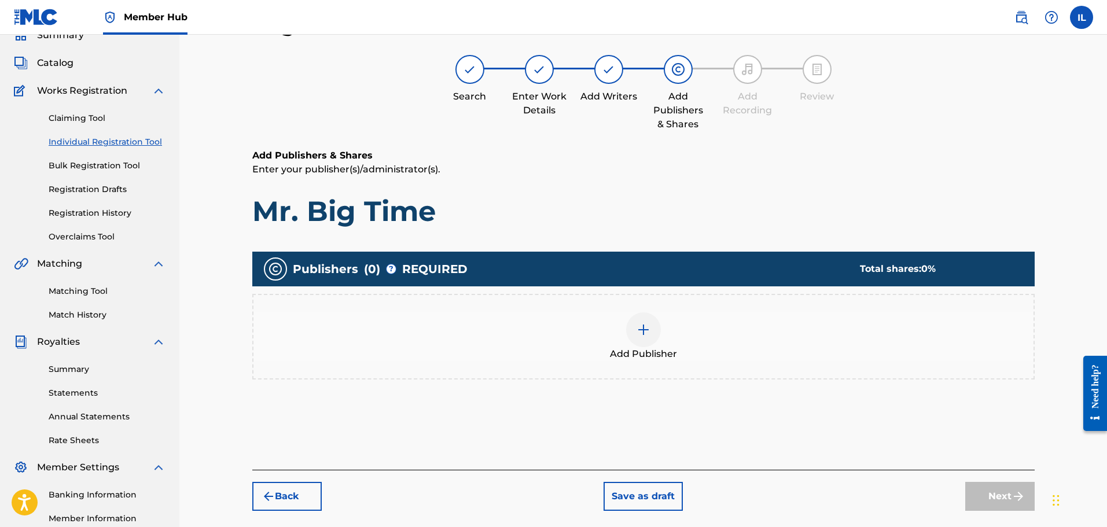
click at [593, 329] on img at bounding box center [643, 330] width 14 height 14
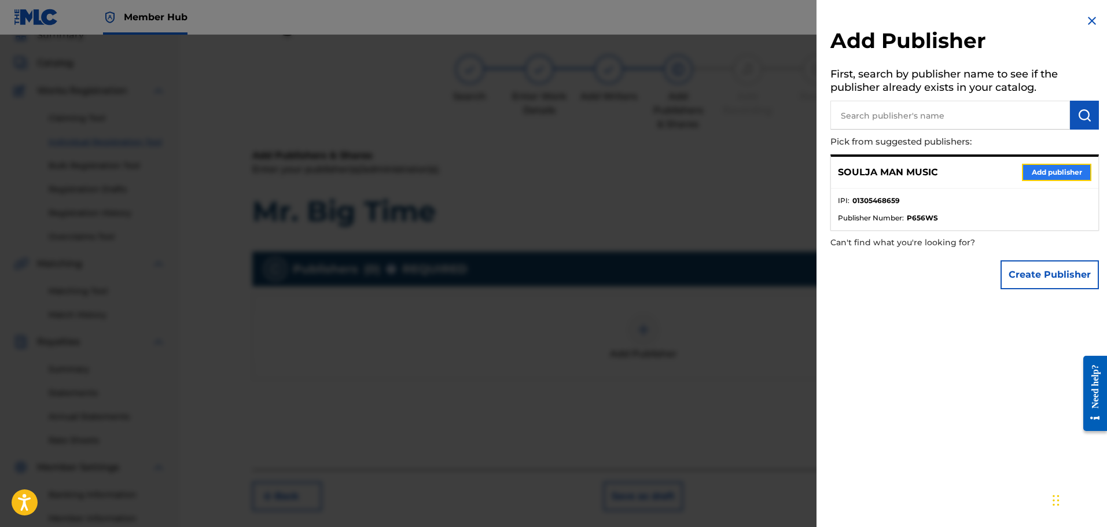
click at [593, 171] on button "Add publisher" at bounding box center [1055, 172] width 69 height 17
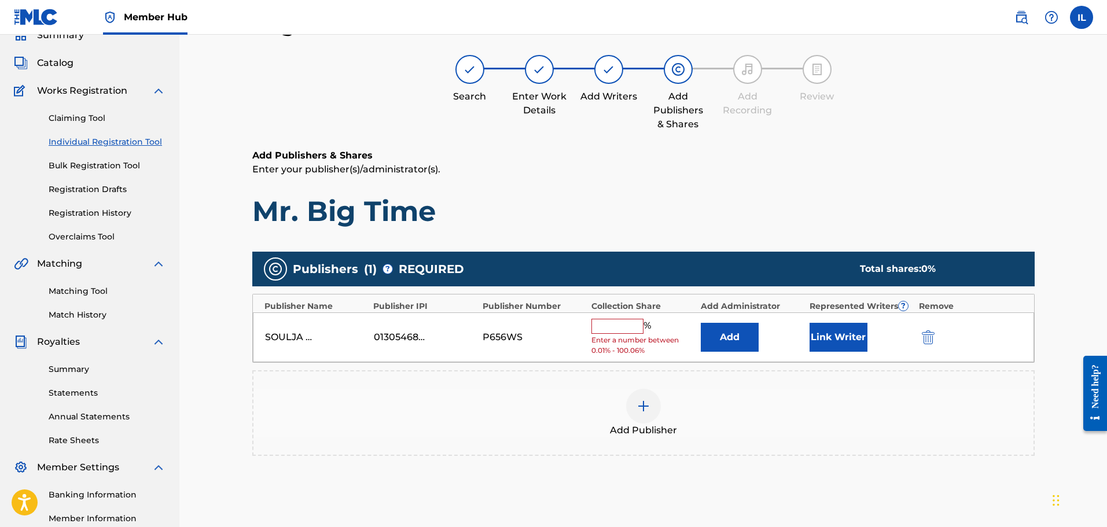
click at [593, 330] on input "text" at bounding box center [617, 326] width 52 height 15
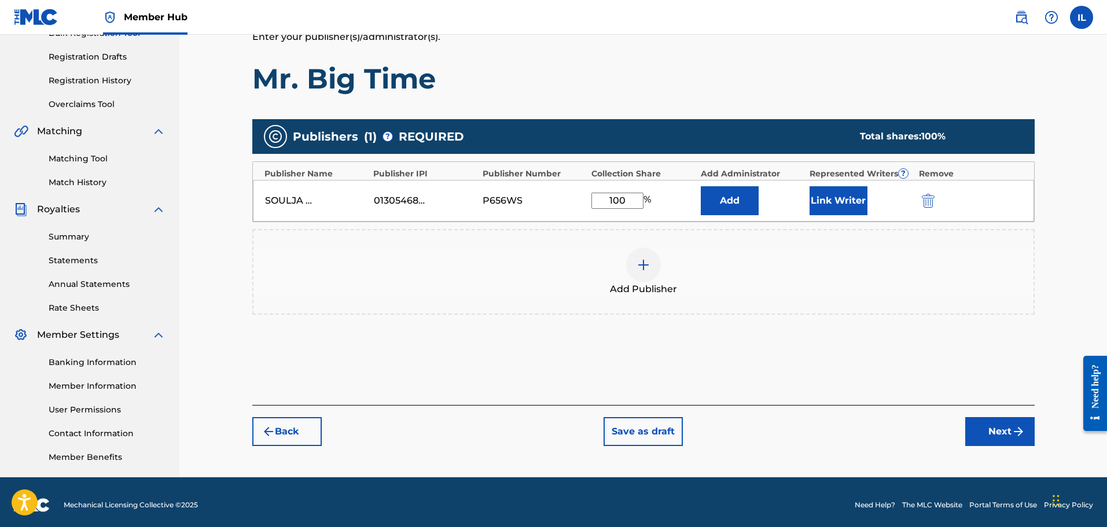
scroll to position [190, 0]
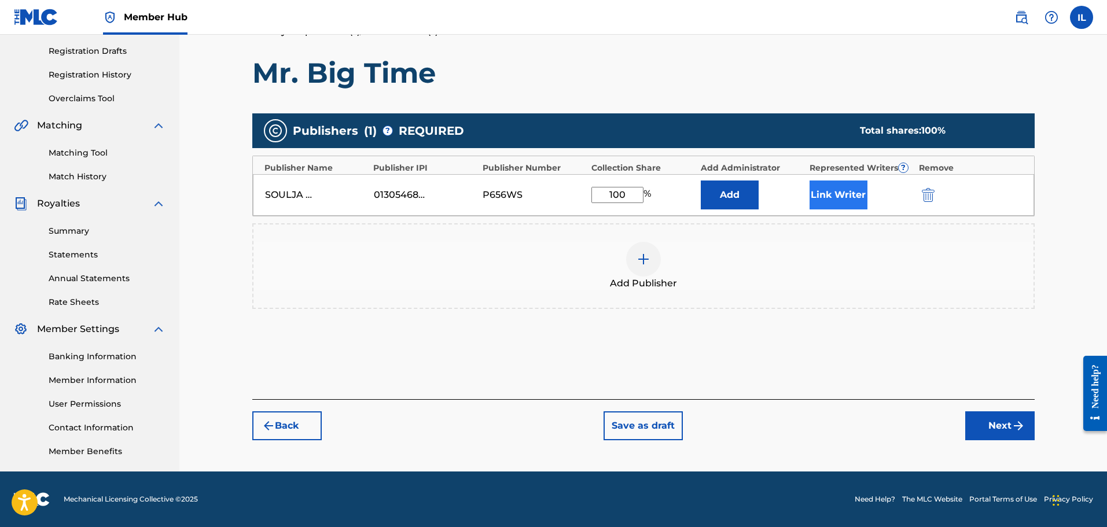
type input "100"
click at [593, 202] on button "Link Writer" at bounding box center [838, 194] width 58 height 29
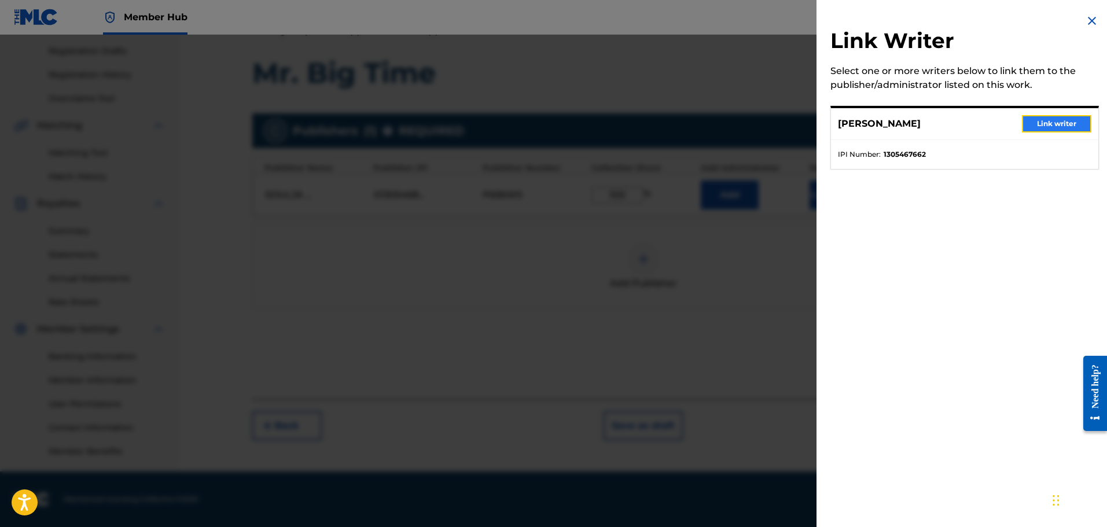
click at [593, 123] on button "Link writer" at bounding box center [1055, 123] width 69 height 17
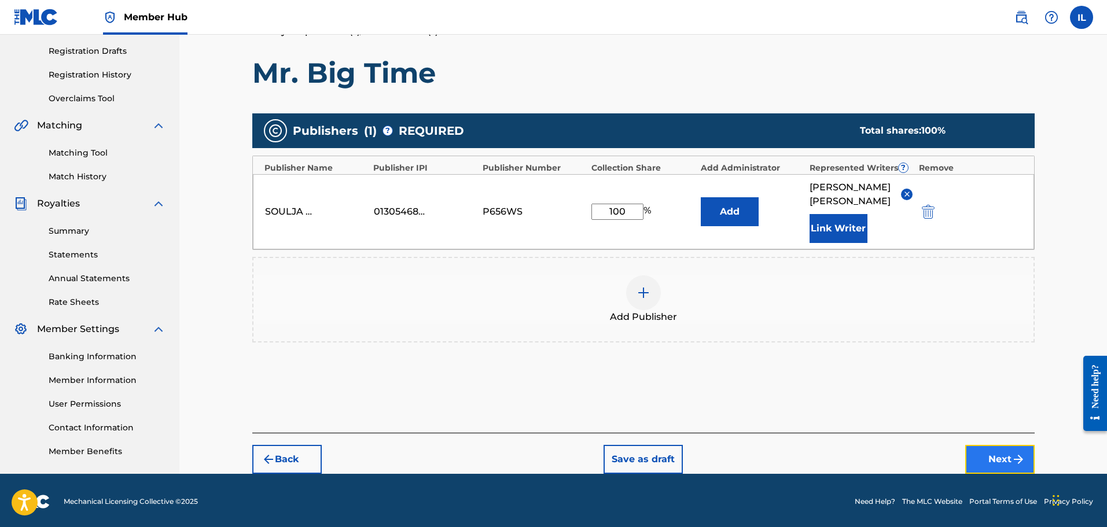
click at [593, 449] on button "Next" at bounding box center [999, 459] width 69 height 29
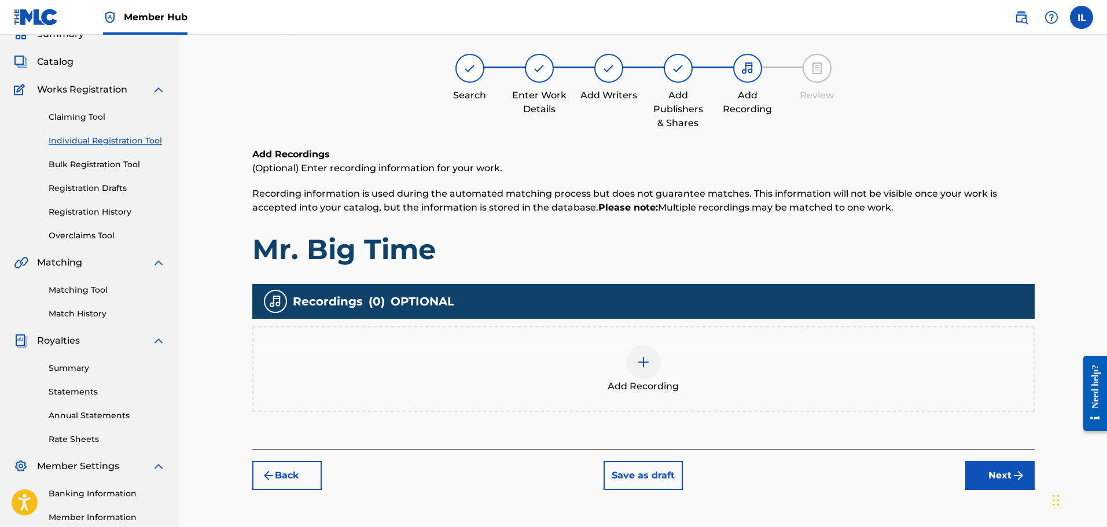
scroll to position [52, 0]
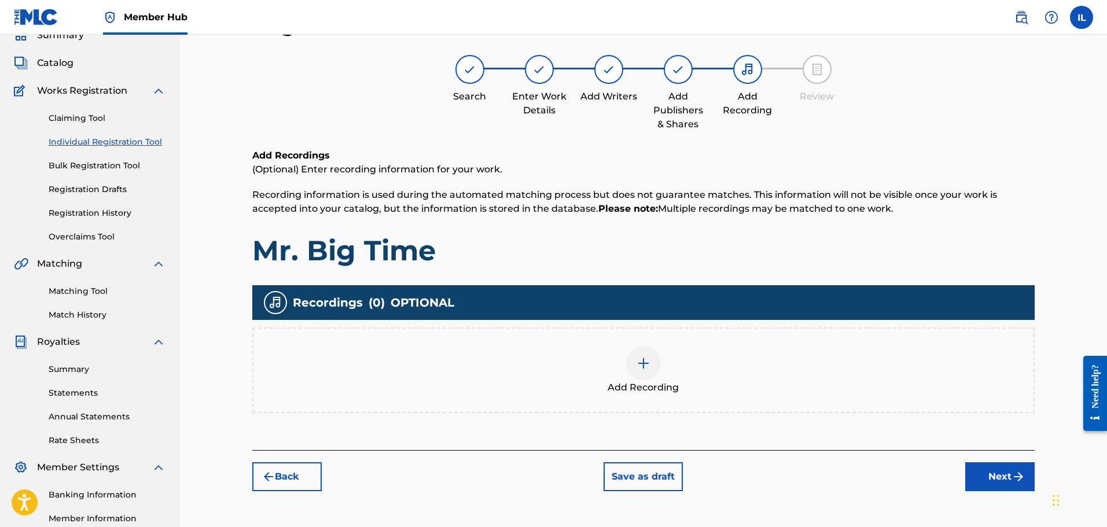
click at [593, 367] on div at bounding box center [643, 363] width 35 height 35
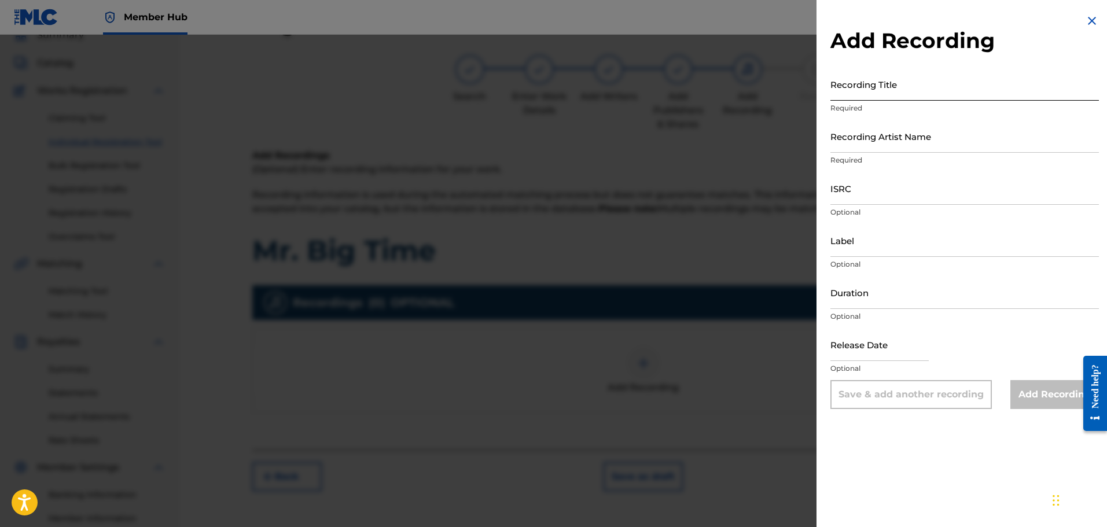
click at [593, 94] on input "Recording Title" at bounding box center [964, 84] width 268 height 33
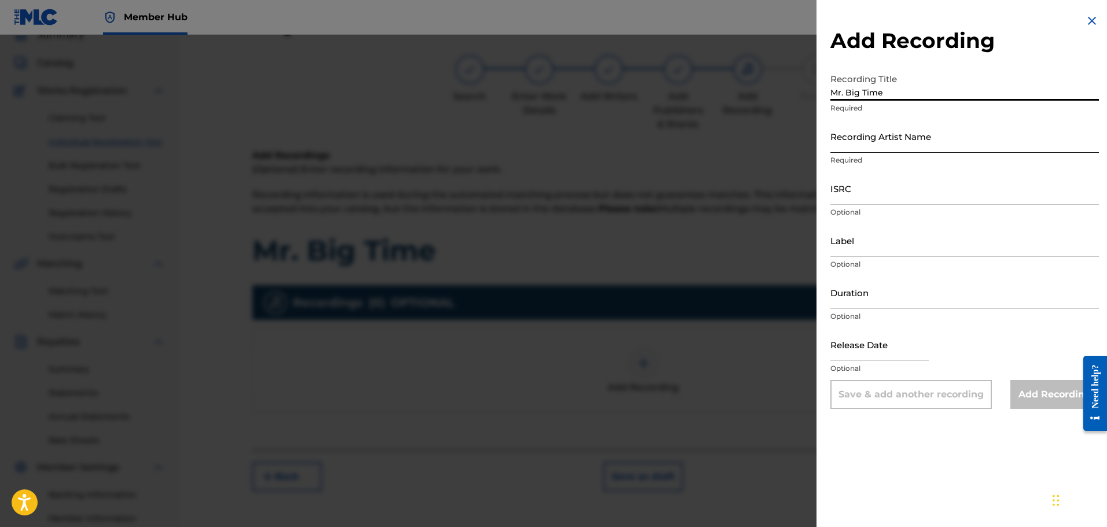
type input "Mr. Big Time"
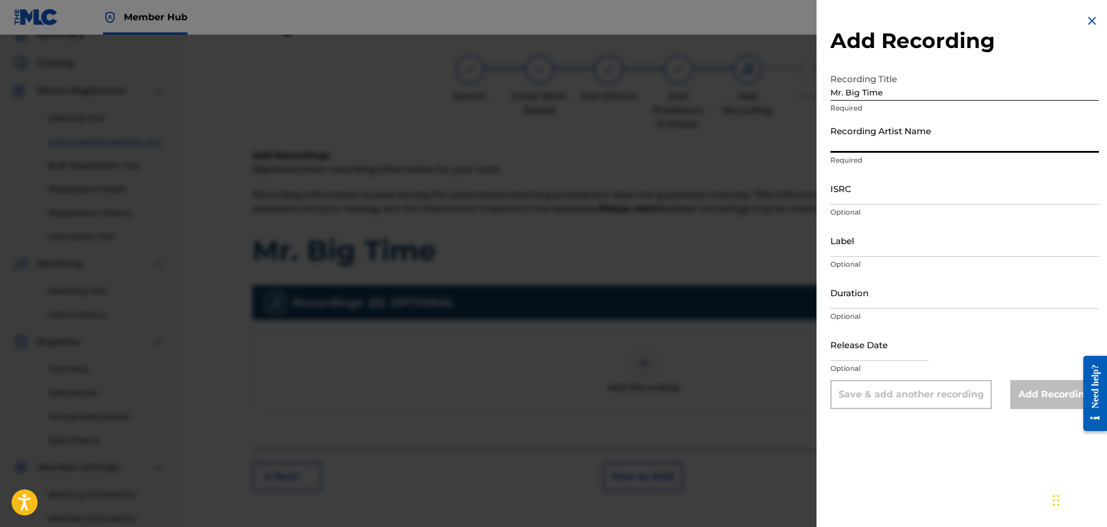
drag, startPoint x: 871, startPoint y: 146, endPoint x: 883, endPoint y: 160, distance: 18.1
click at [593, 147] on input "Recording Artist Name" at bounding box center [964, 136] width 268 height 33
type input "[PERSON_NAME]"
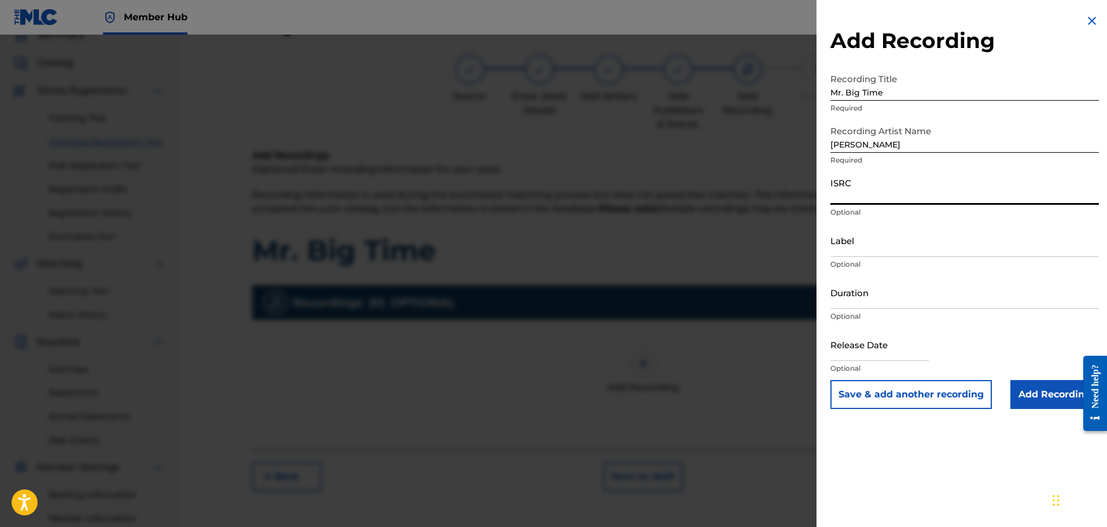
click at [593, 190] on input "ISRC" at bounding box center [964, 188] width 268 height 33
paste input "QT3EX2519075"
type input "QT3EX2519075"
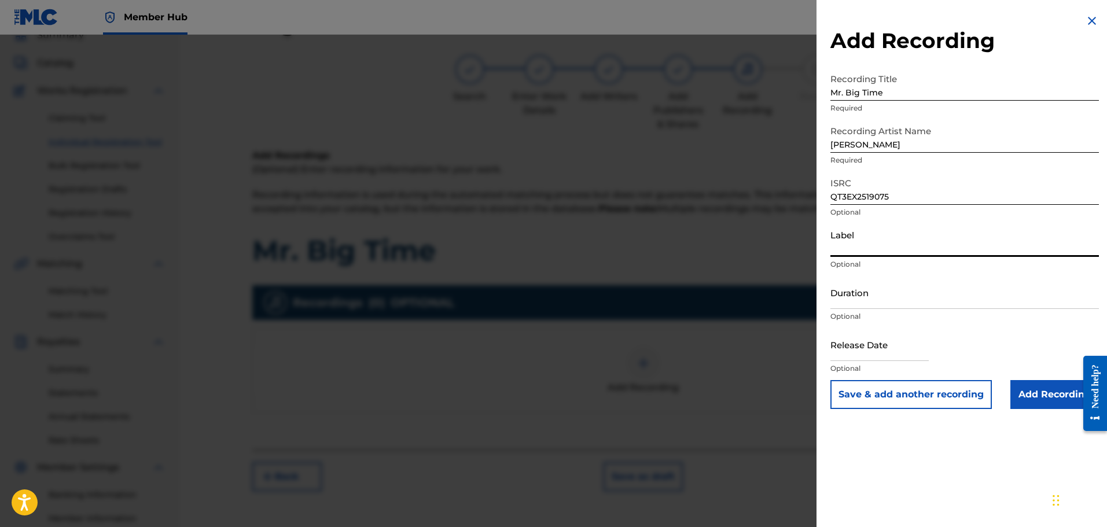
click at [593, 250] on input "Label" at bounding box center [964, 240] width 268 height 33
type input "Soulja Man Music"
click at [593, 303] on input "Duration" at bounding box center [964, 292] width 268 height 33
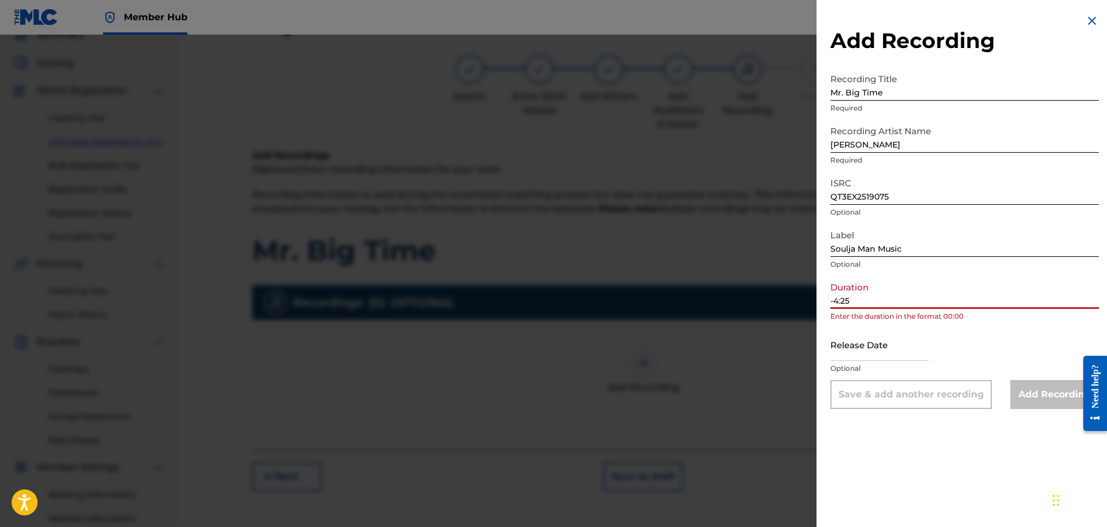
click at [593, 304] on input "-4:25" at bounding box center [964, 292] width 268 height 33
click at [593, 301] on input "-4:25" at bounding box center [964, 292] width 268 height 33
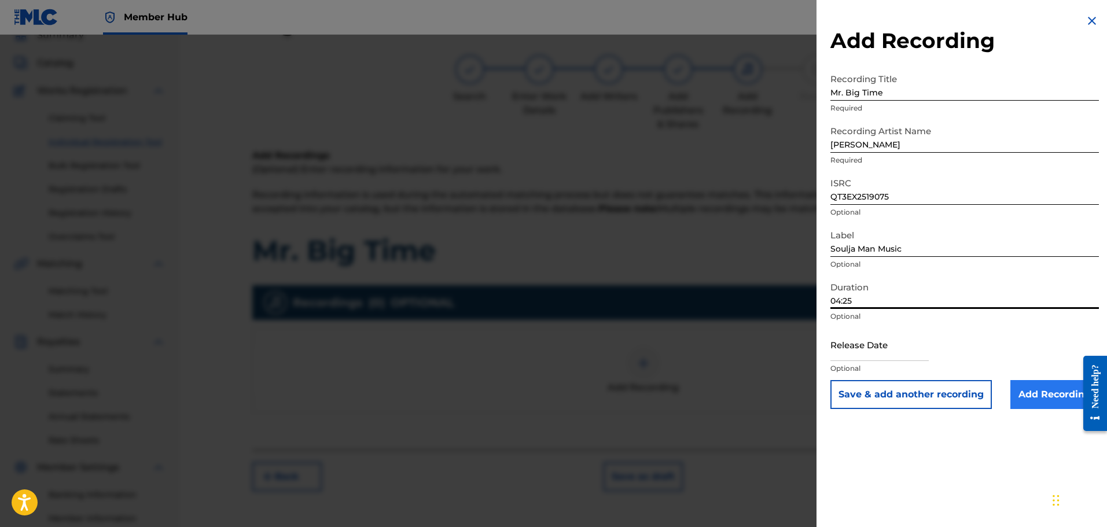
type input "04:25"
click at [593, 396] on input "Add Recording" at bounding box center [1054, 394] width 88 height 29
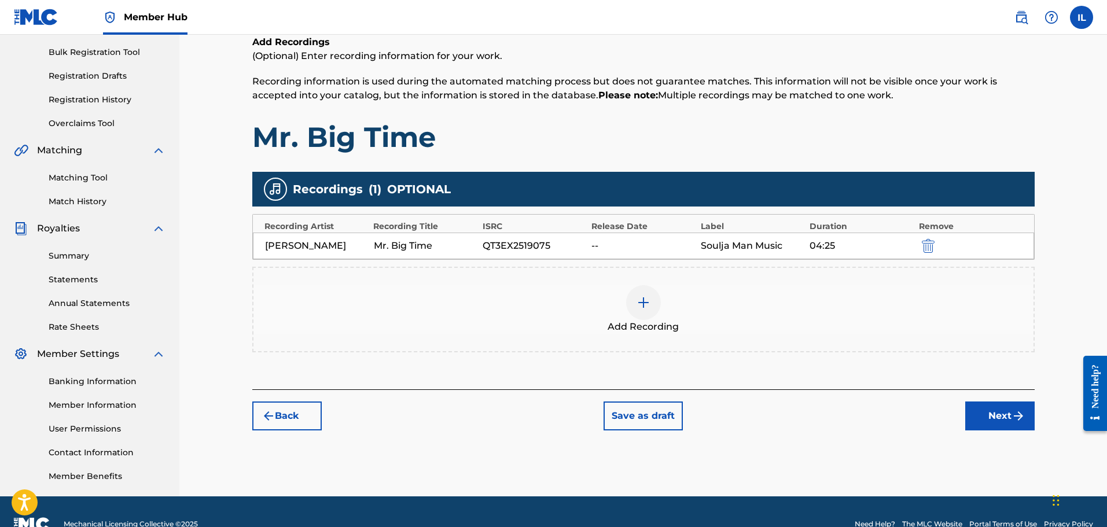
scroll to position [168, 0]
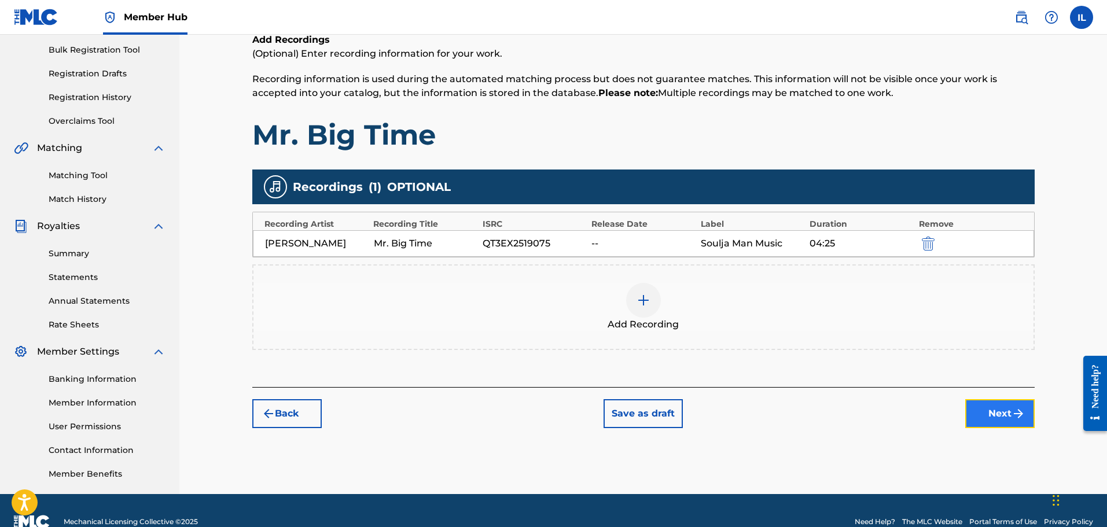
click at [593, 415] on button "Next" at bounding box center [999, 413] width 69 height 29
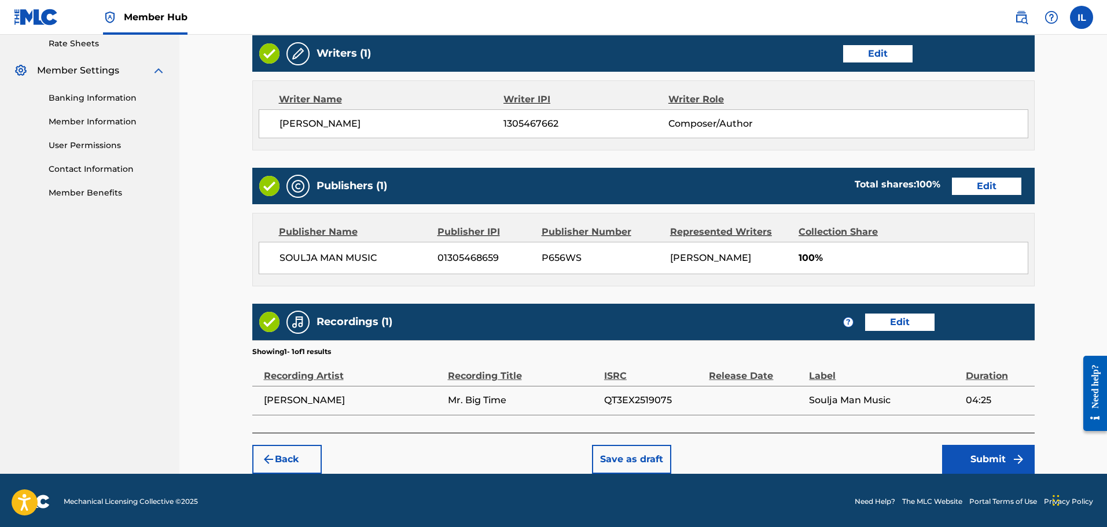
scroll to position [451, 0]
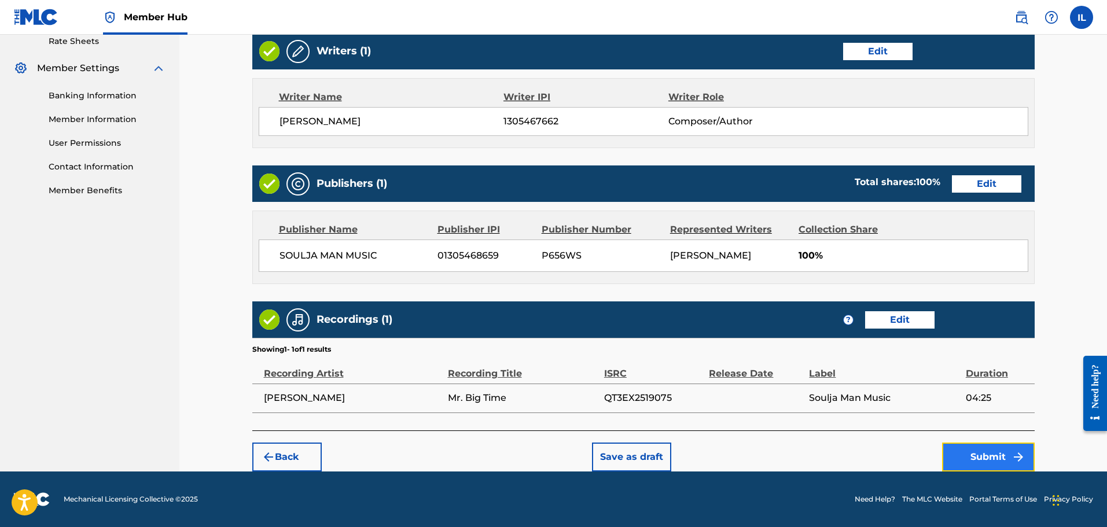
click at [593, 457] on button "Submit" at bounding box center [988, 456] width 93 height 29
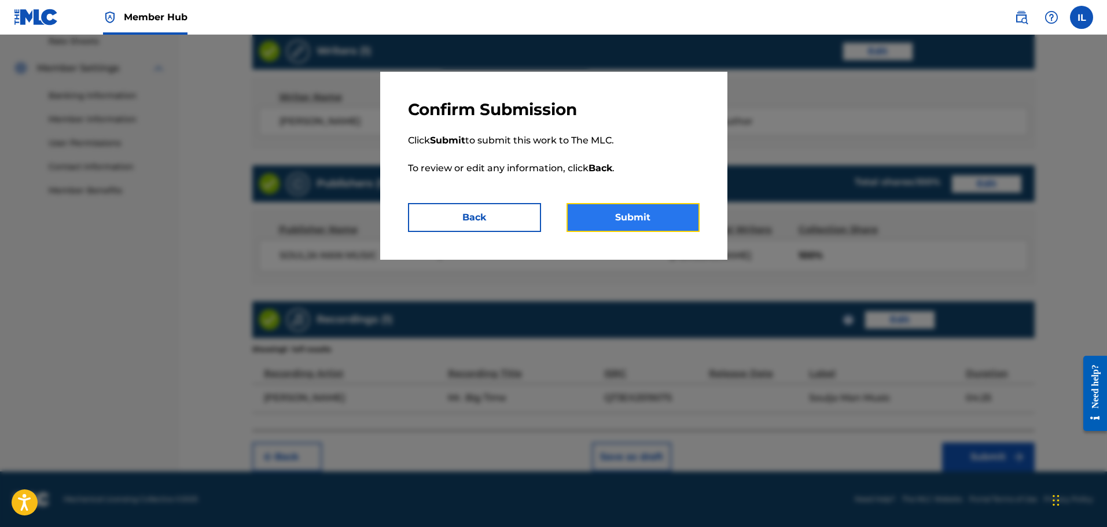
click at [593, 226] on button "Submit" at bounding box center [632, 217] width 133 height 29
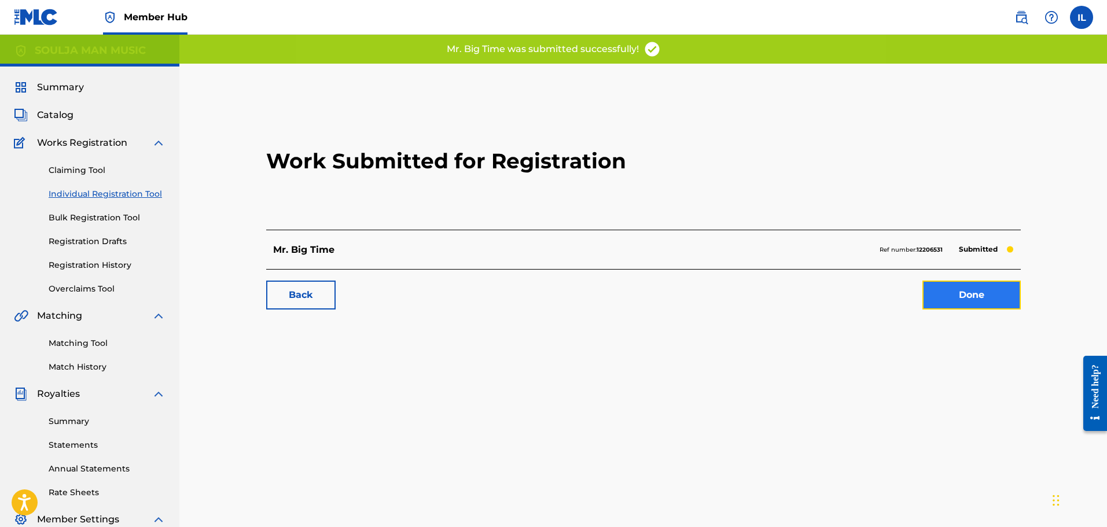
click at [593, 287] on link "Done" at bounding box center [971, 295] width 98 height 29
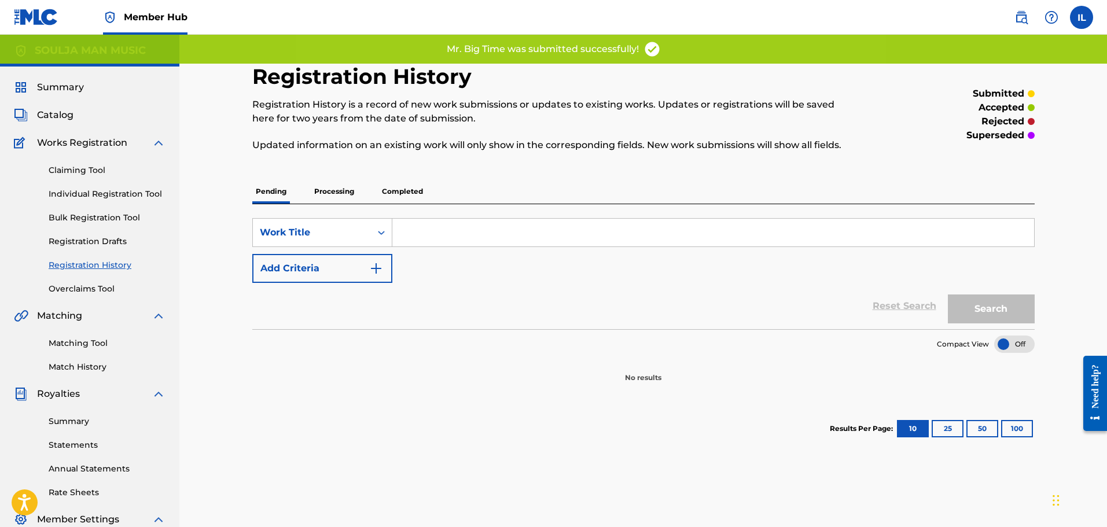
click at [415, 235] on input "Search Form" at bounding box center [712, 233] width 641 height 28
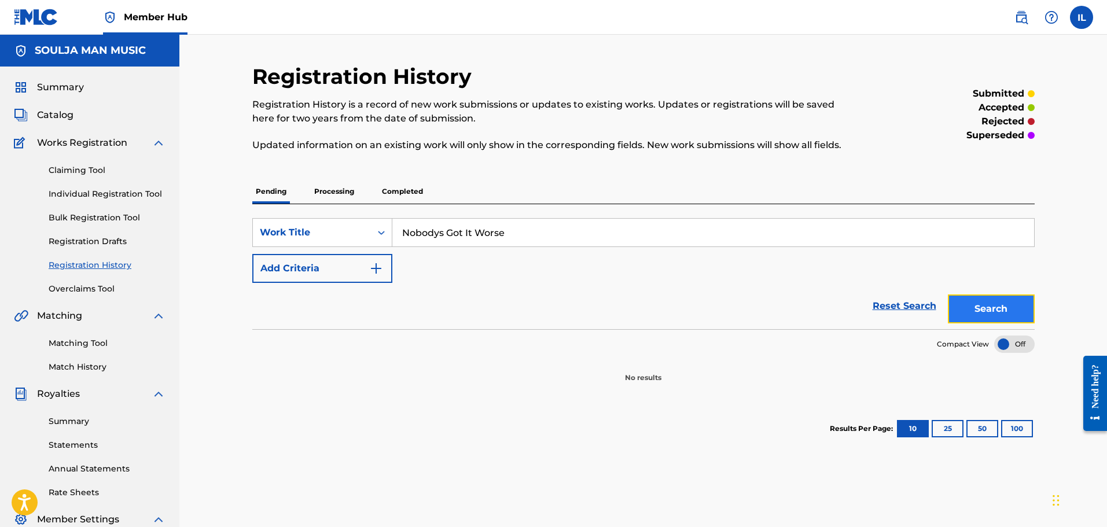
click at [593, 316] on button "Search" at bounding box center [990, 308] width 87 height 29
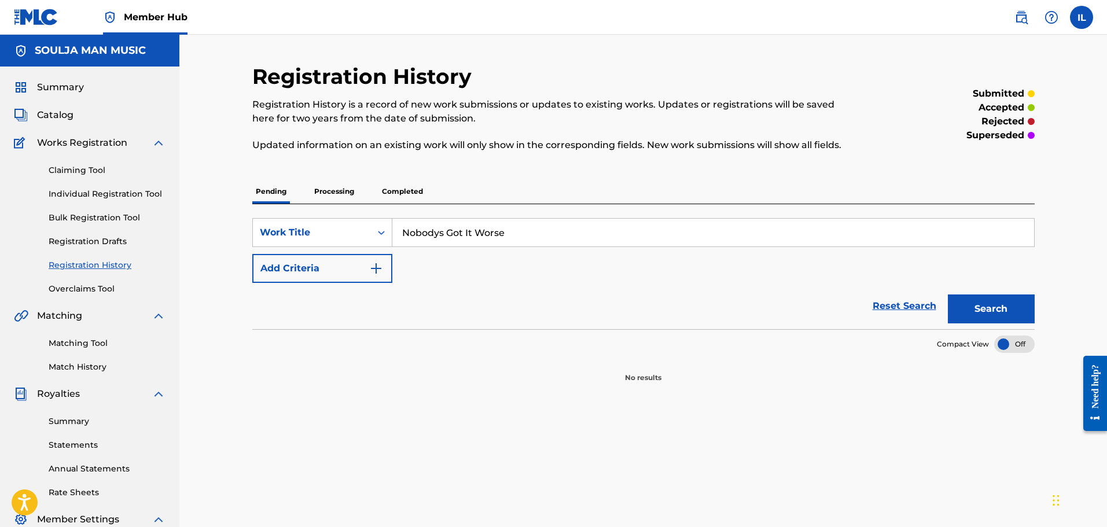
click at [438, 230] on input "Nobodys Got It Worse" at bounding box center [712, 233] width 641 height 28
click at [593, 314] on button "Search" at bounding box center [990, 308] width 87 height 29
click at [441, 230] on input "Nobody's Got It Worse" at bounding box center [712, 233] width 641 height 28
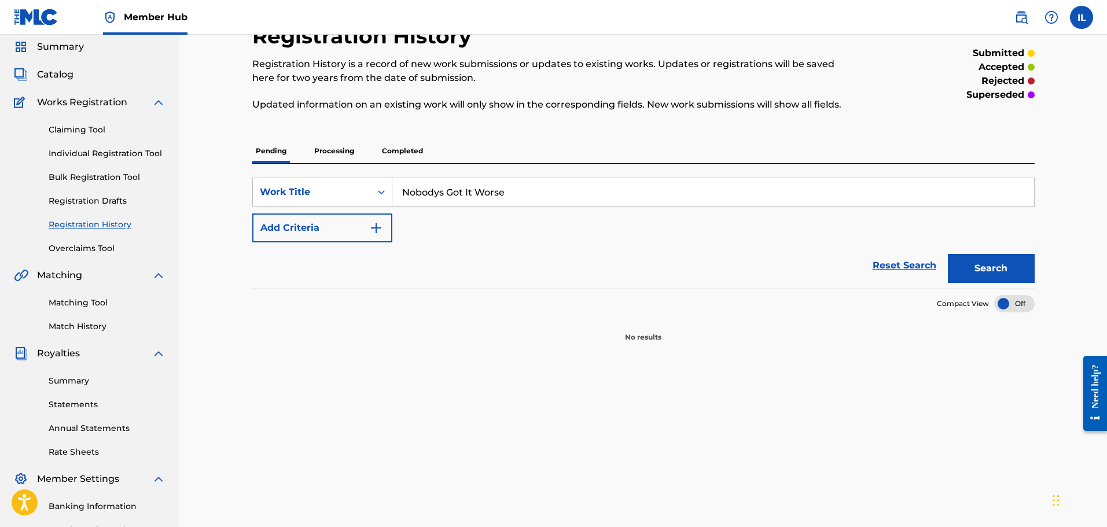
scroll to position [58, 0]
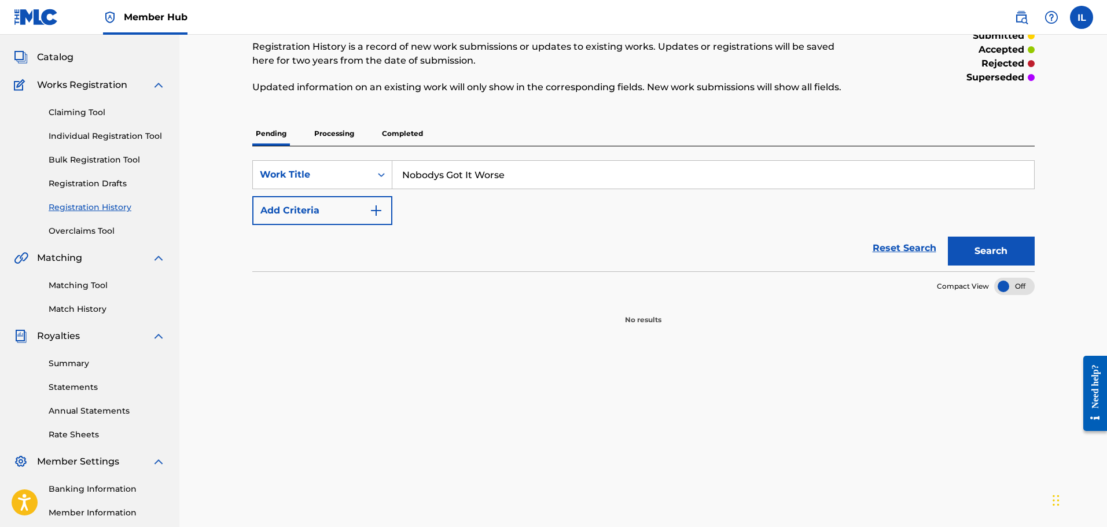
click at [425, 174] on input "Nobodys Got It Worse" at bounding box center [712, 175] width 641 height 28
type input "Nobodys Got It Worse"
click at [593, 255] on button "Search" at bounding box center [990, 251] width 87 height 29
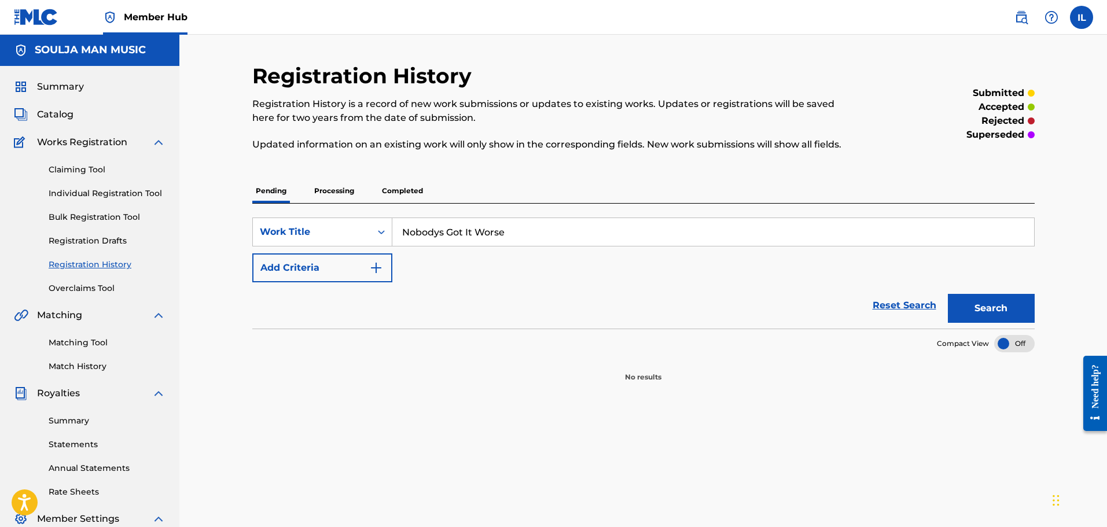
scroll to position [0, 0]
click at [373, 268] on img "Search Form" at bounding box center [376, 268] width 14 height 14
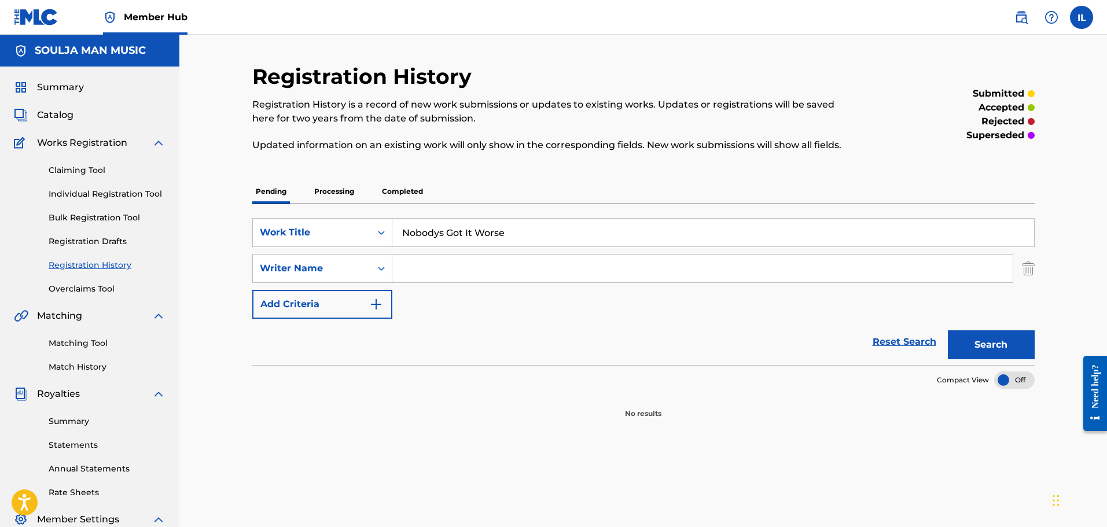
click at [399, 266] on input "Search Form" at bounding box center [702, 269] width 620 height 28
type input "[PERSON_NAME]"
drag, startPoint x: 599, startPoint y: 273, endPoint x: 982, endPoint y: 346, distance: 389.8
click at [593, 346] on button "Search" at bounding box center [990, 344] width 87 height 29
click at [98, 192] on link "Individual Registration Tool" at bounding box center [107, 194] width 117 height 12
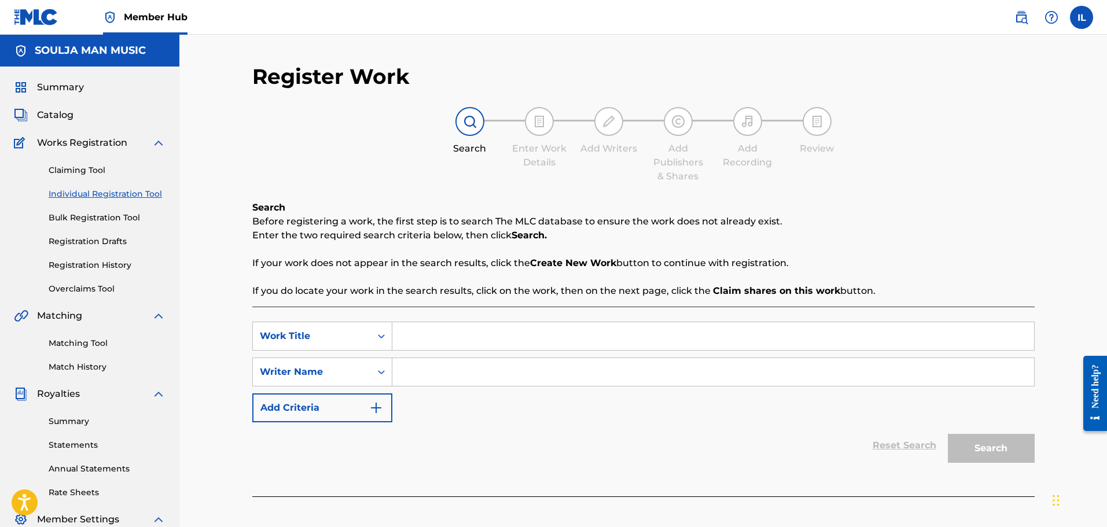
click at [403, 334] on input "Search Form" at bounding box center [712, 336] width 641 height 28
type input "Nobodys Got It Worse"
click at [447, 375] on input "Search Form" at bounding box center [712, 372] width 641 height 28
type input "[PERSON_NAME]"
click at [593, 451] on button "Search" at bounding box center [990, 448] width 87 height 29
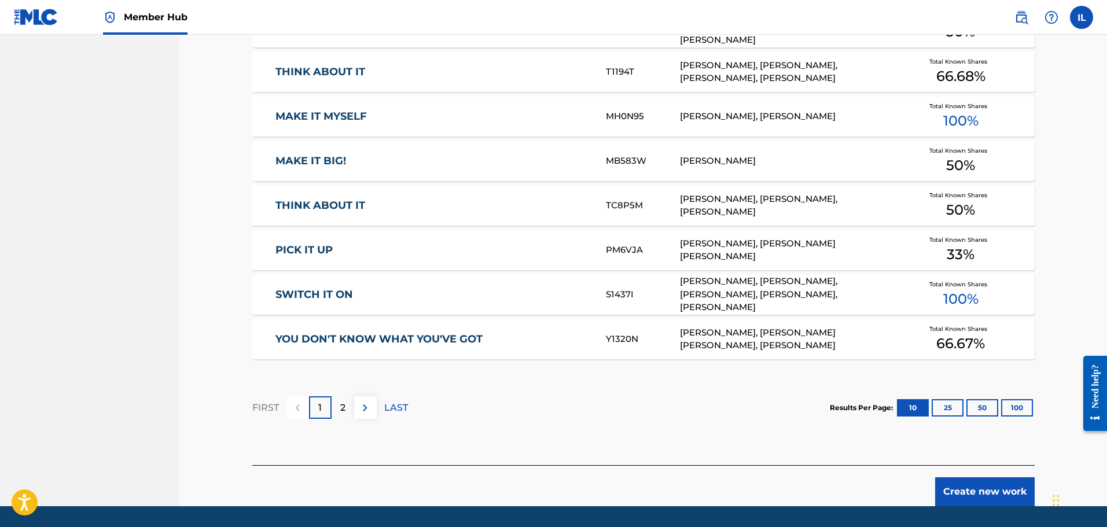
scroll to position [636, 0]
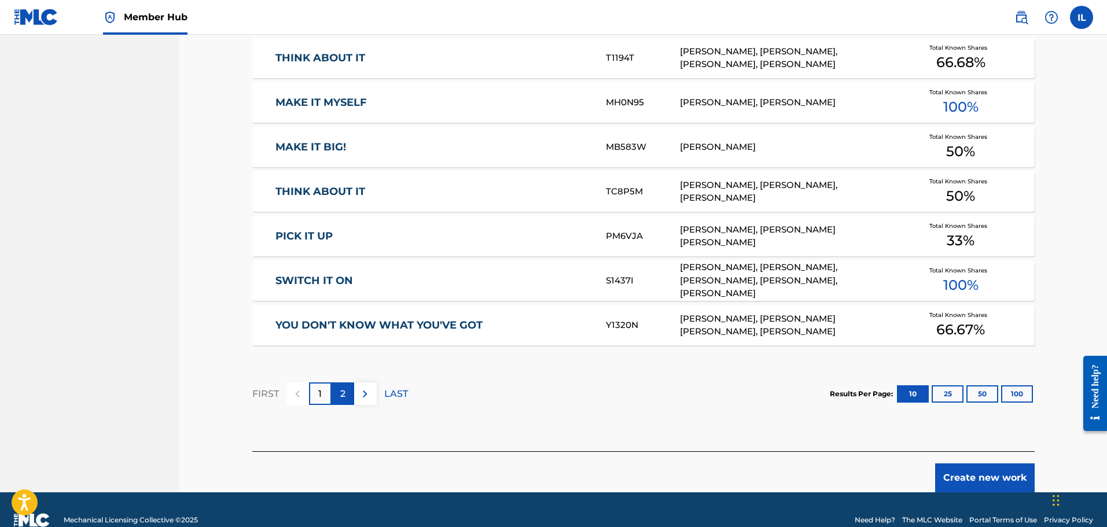
click at [344, 396] on p "2" at bounding box center [342, 394] width 5 height 14
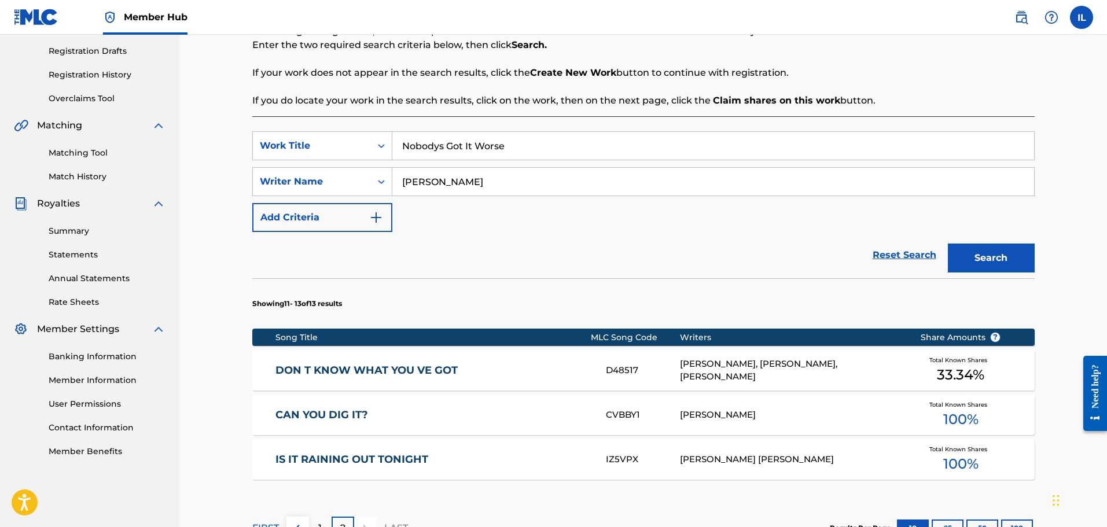
scroll to position [345, 0]
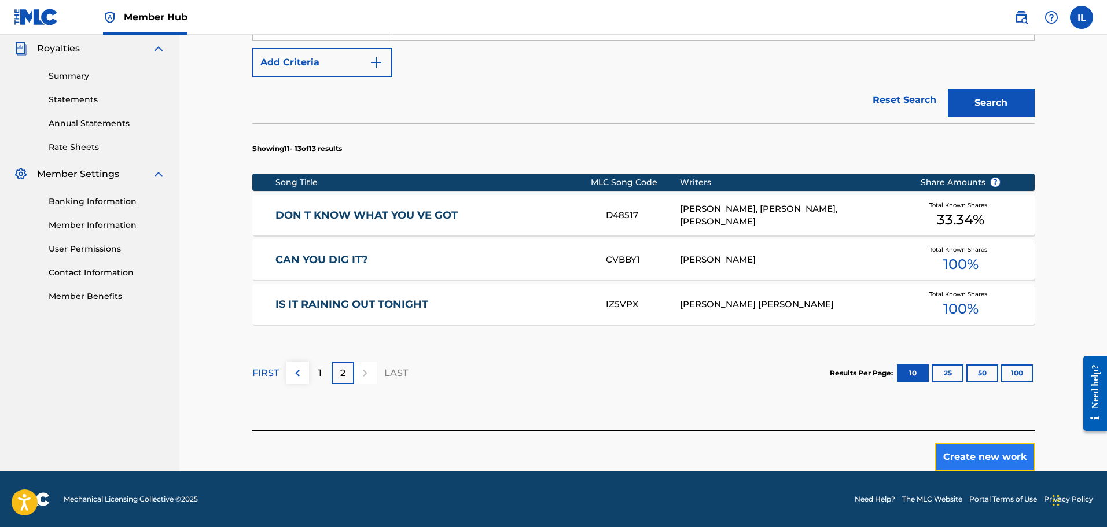
click at [593, 463] on button "Create new work" at bounding box center [984, 456] width 99 height 29
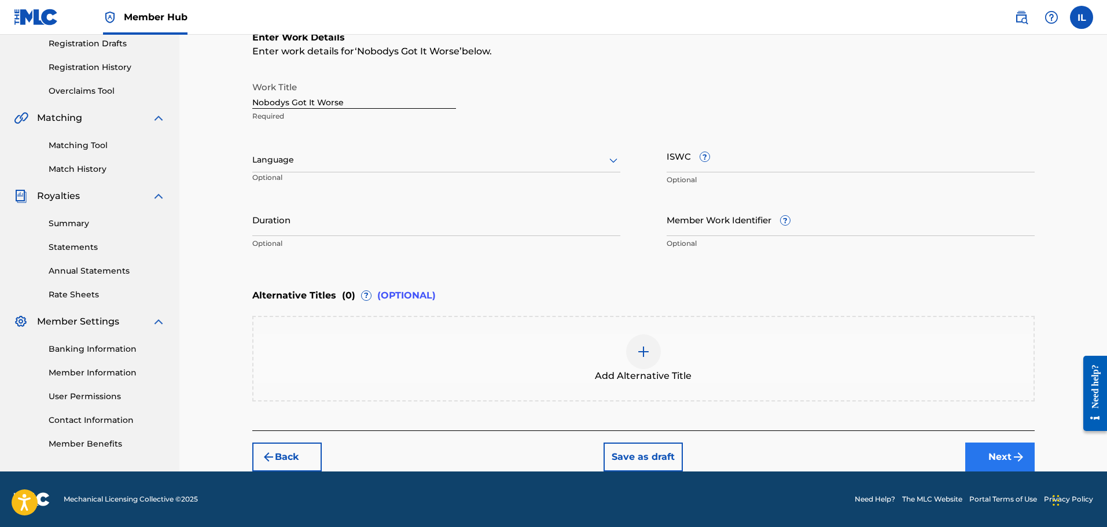
scroll to position [198, 0]
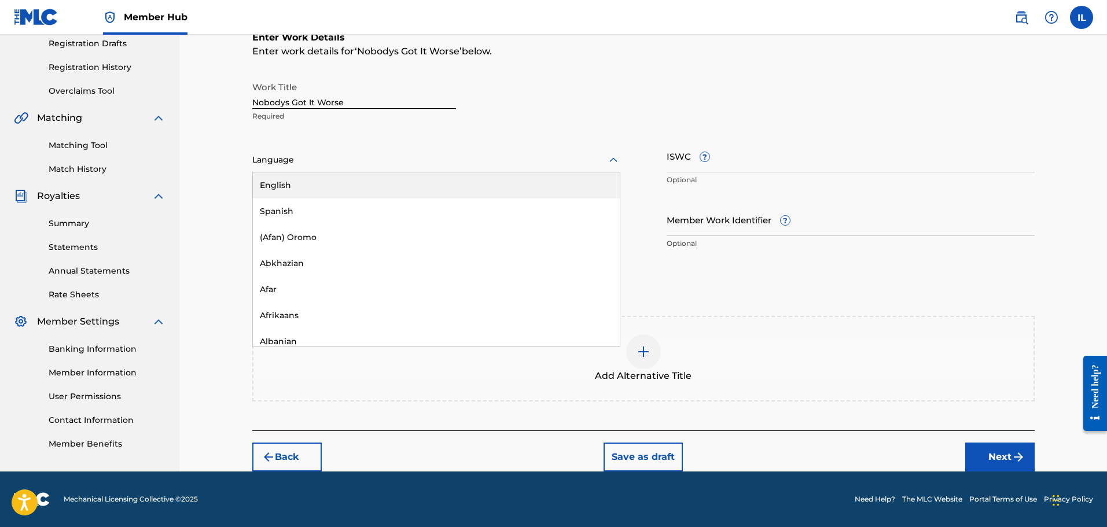
click at [593, 161] on icon at bounding box center [613, 160] width 14 height 14
click at [300, 188] on div "English" at bounding box center [436, 185] width 367 height 26
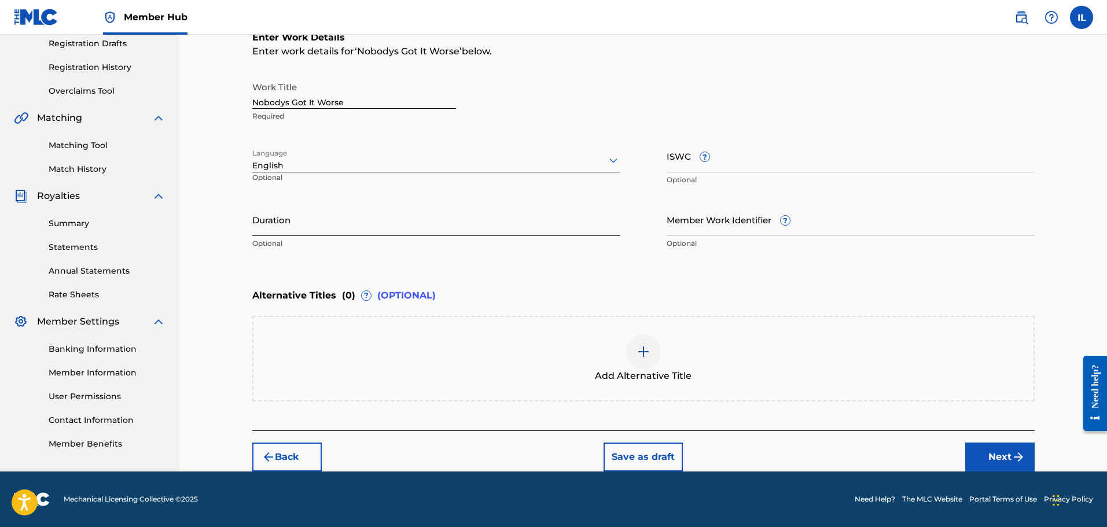
click at [286, 228] on input "Duration" at bounding box center [436, 219] width 368 height 33
type input "03:52"
click at [593, 352] on img at bounding box center [643, 352] width 14 height 14
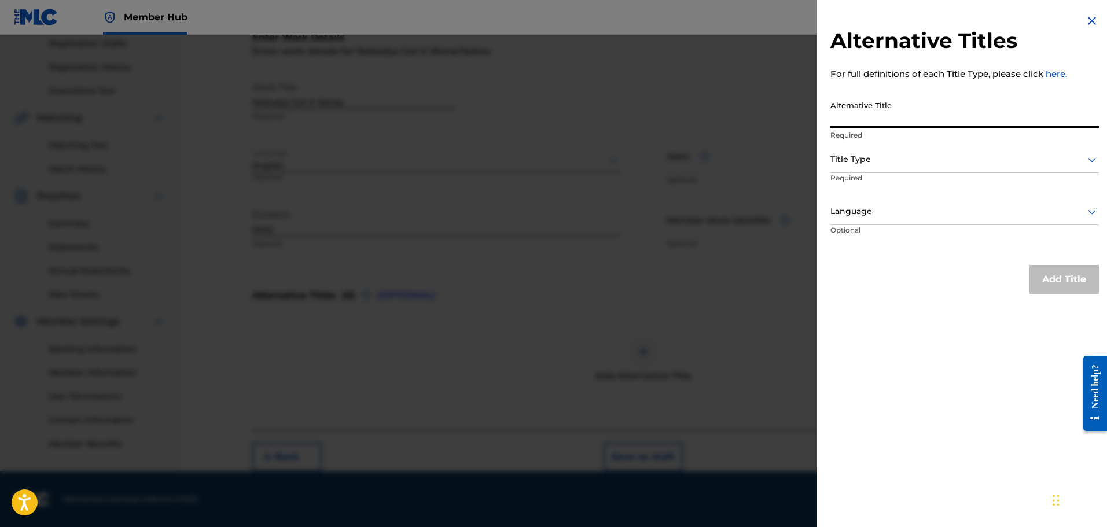
click at [593, 124] on input "Alternative Title" at bounding box center [964, 111] width 268 height 33
type input "Nobody's Got It Worse"
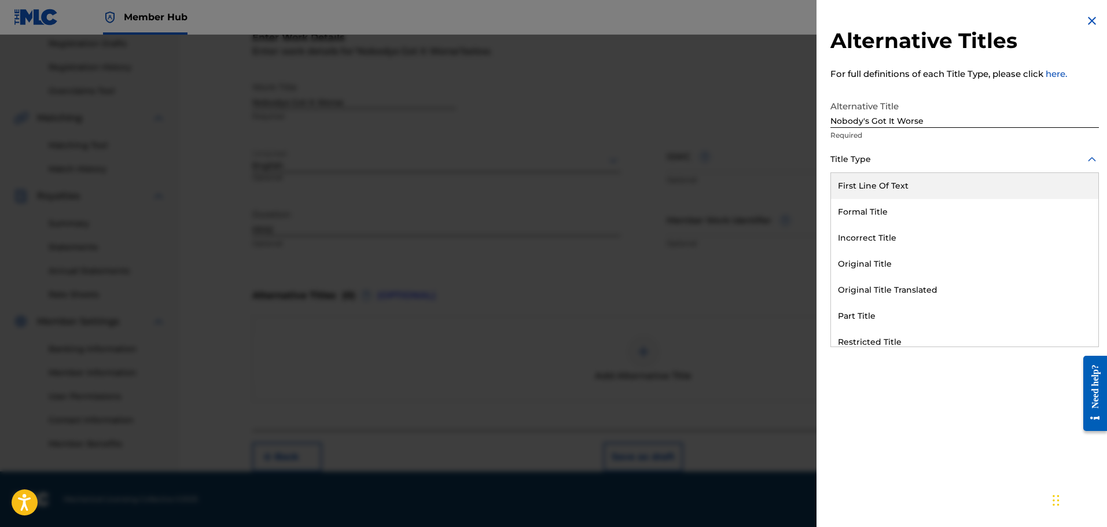
click at [593, 157] on icon at bounding box center [1092, 160] width 14 height 14
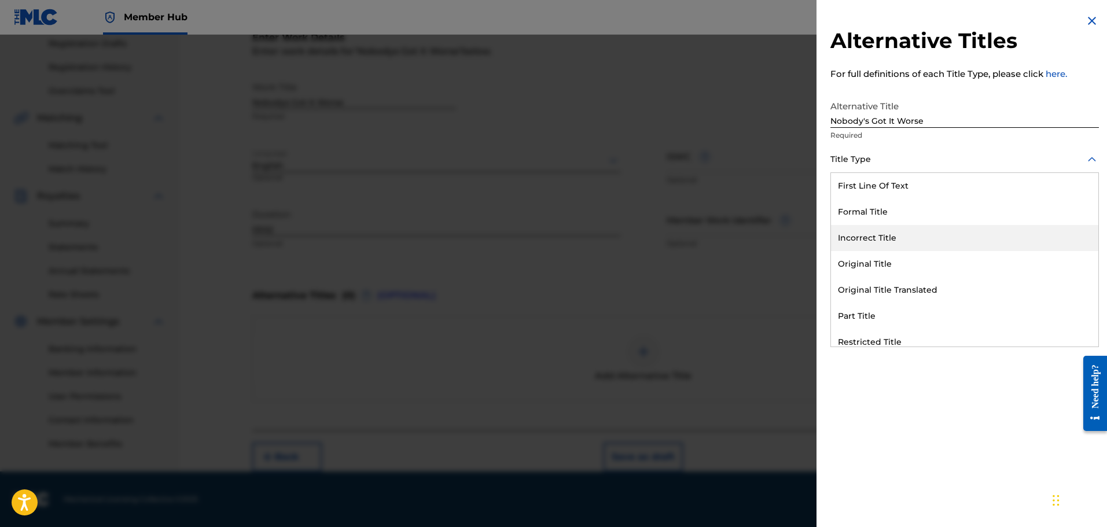
click at [593, 238] on div "Incorrect Title" at bounding box center [964, 238] width 267 height 26
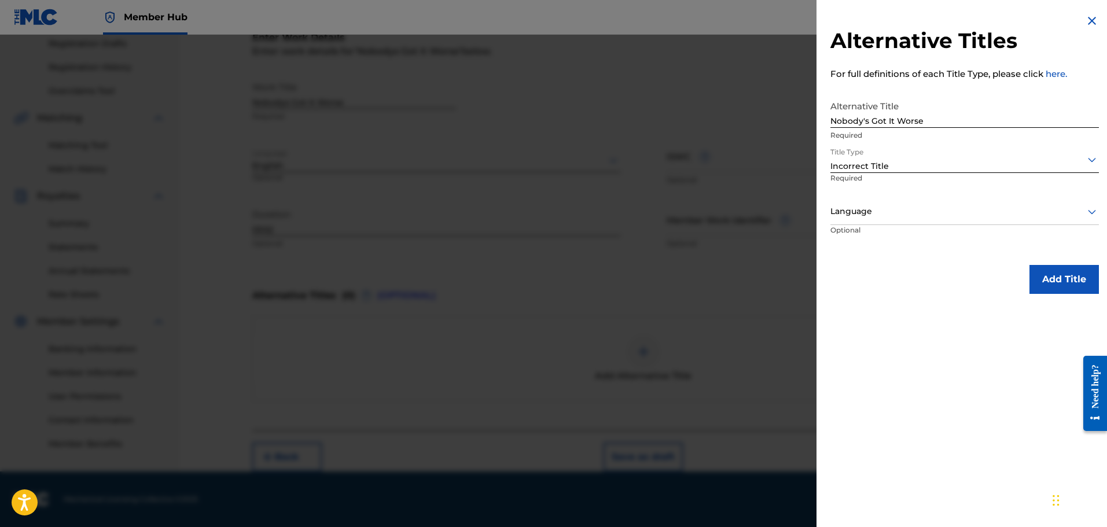
click at [593, 212] on icon at bounding box center [1091, 212] width 8 height 5
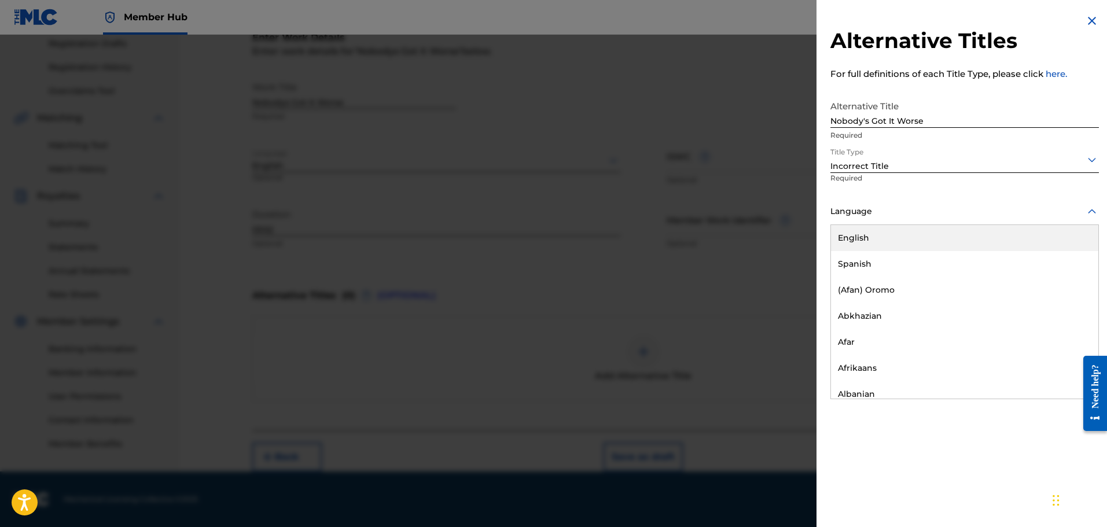
click at [593, 241] on div "English" at bounding box center [964, 238] width 267 height 26
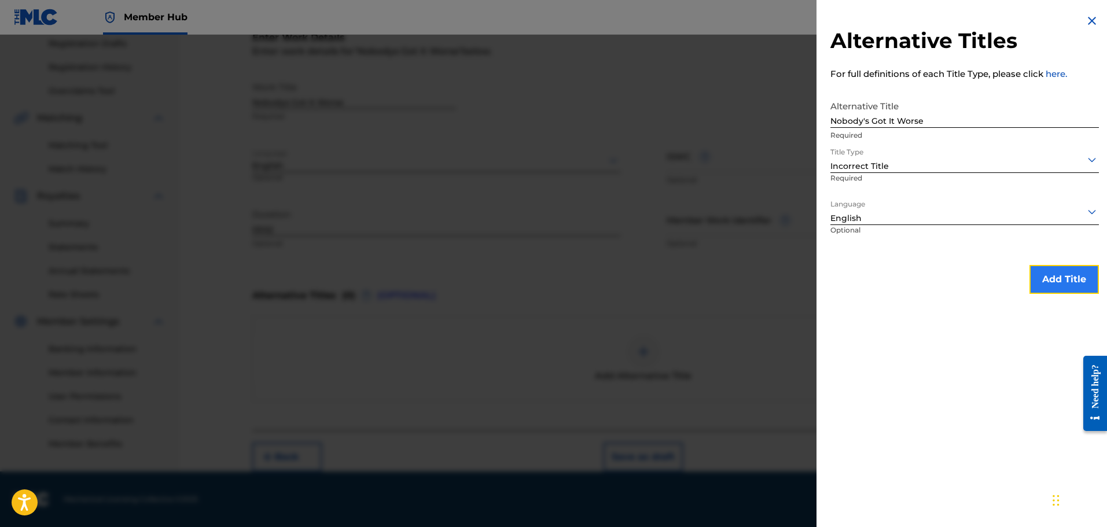
click at [593, 278] on button "Add Title" at bounding box center [1063, 279] width 69 height 29
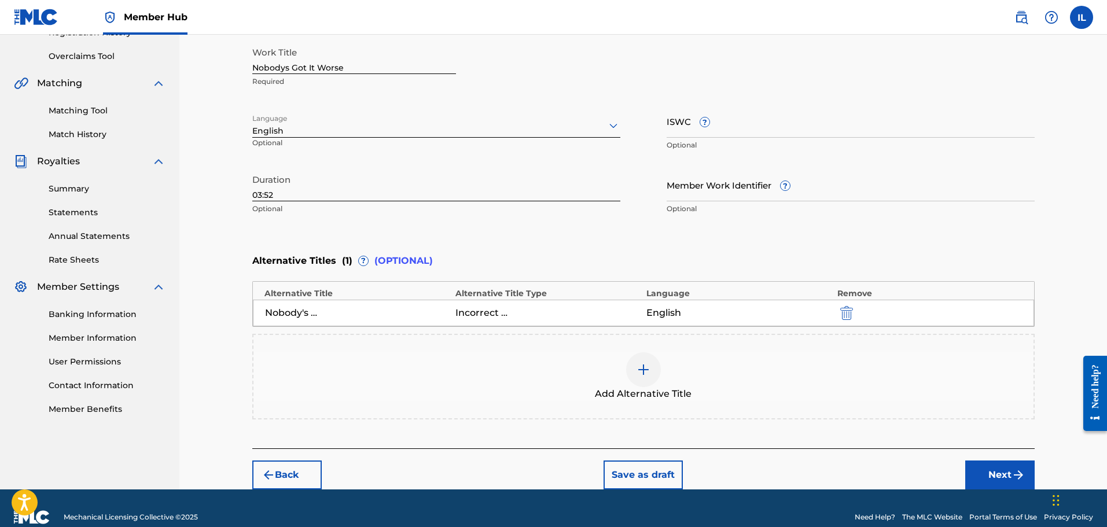
scroll to position [250, 0]
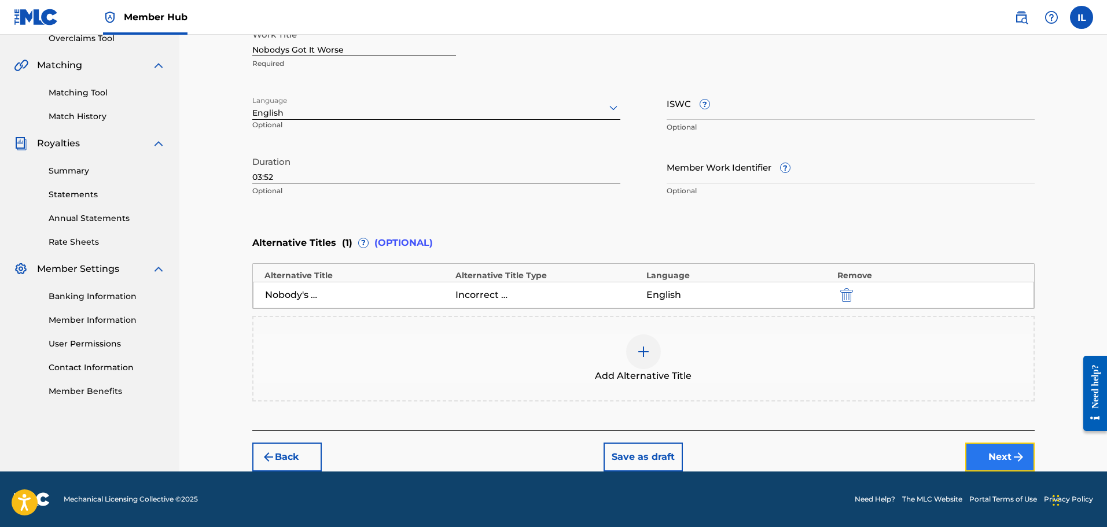
click at [593, 460] on button "Next" at bounding box center [999, 456] width 69 height 29
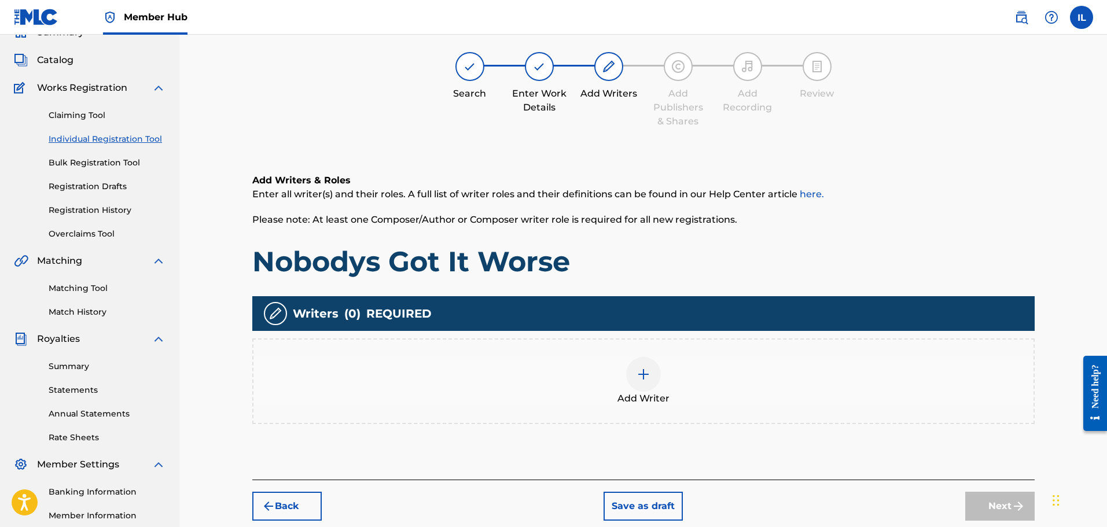
scroll to position [52, 0]
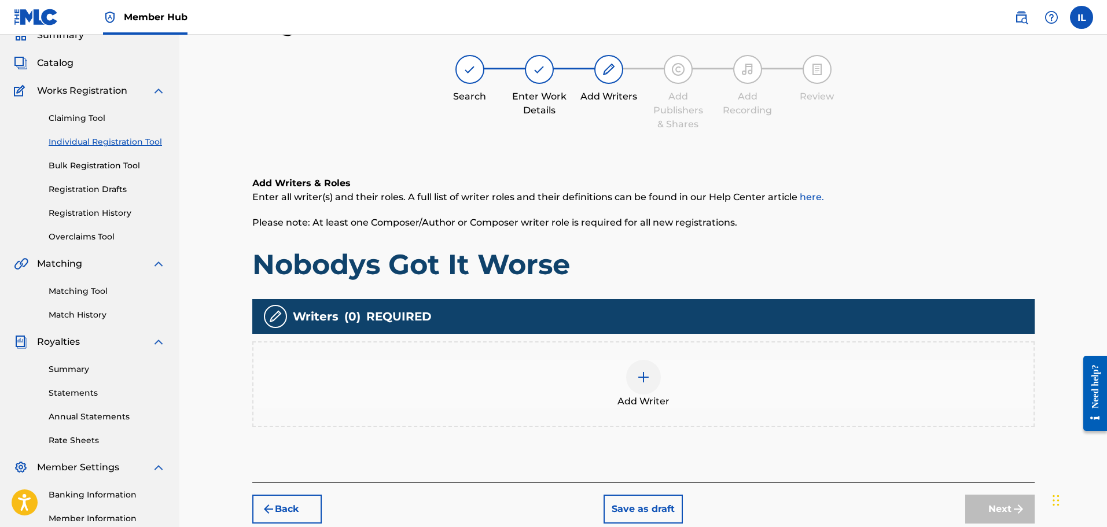
click at [593, 379] on img at bounding box center [643, 377] width 14 height 14
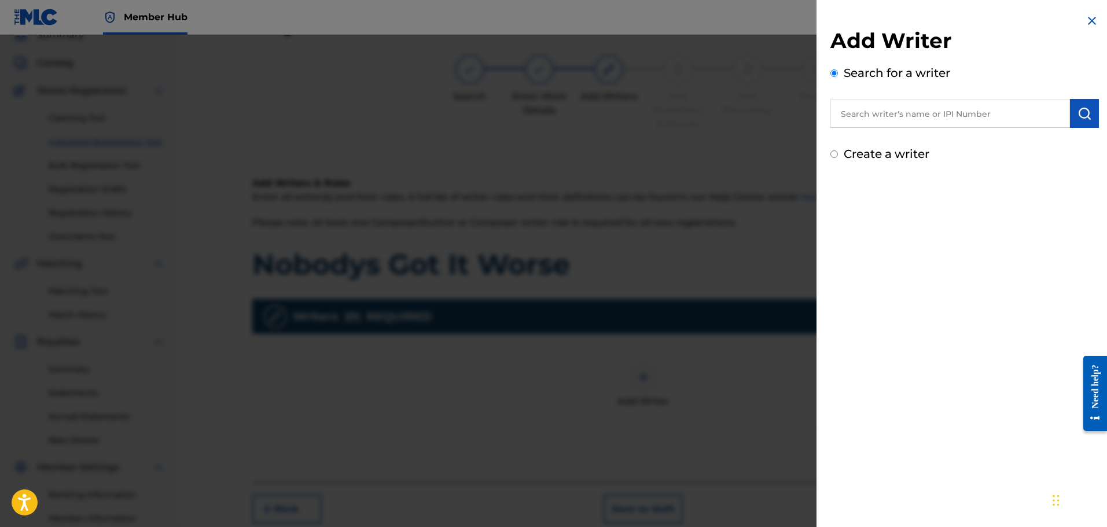
click at [593, 152] on input "Create a writer" at bounding box center [834, 154] width 8 height 8
radio input "false"
radio input "true"
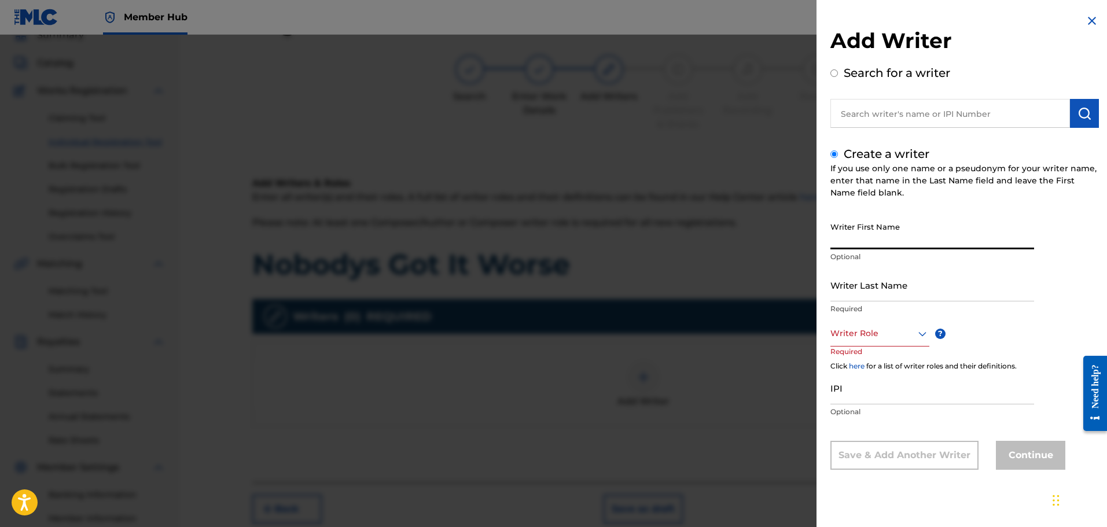
click at [593, 230] on input "Writer First Name" at bounding box center [932, 232] width 204 height 33
type input "[PERSON_NAME]"
click at [593, 295] on input "Writer Last Name" at bounding box center [932, 284] width 204 height 33
type input "[PERSON_NAME]"
click at [593, 335] on icon at bounding box center [922, 334] width 14 height 14
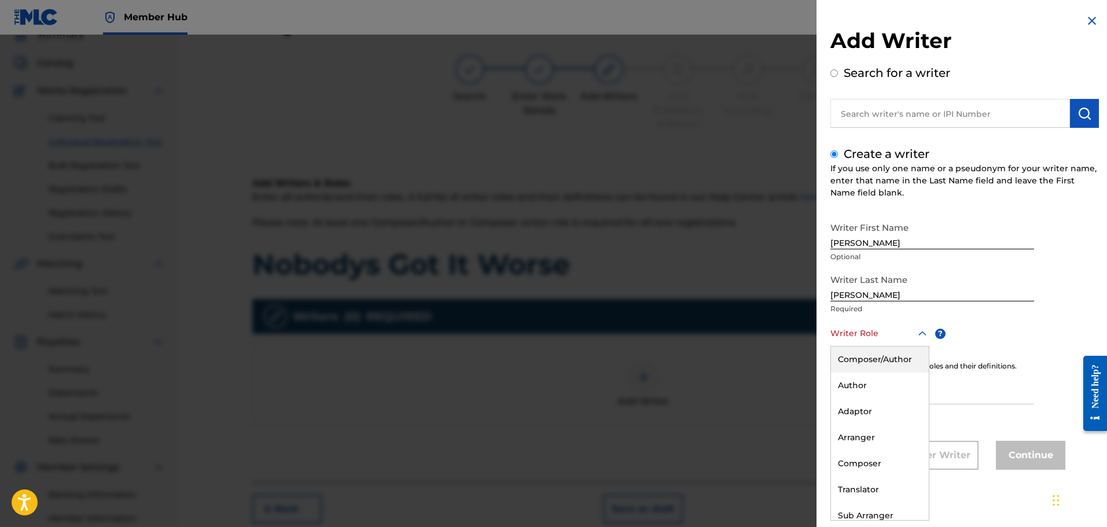
click at [593, 362] on div "Composer/Author" at bounding box center [880, 359] width 98 height 26
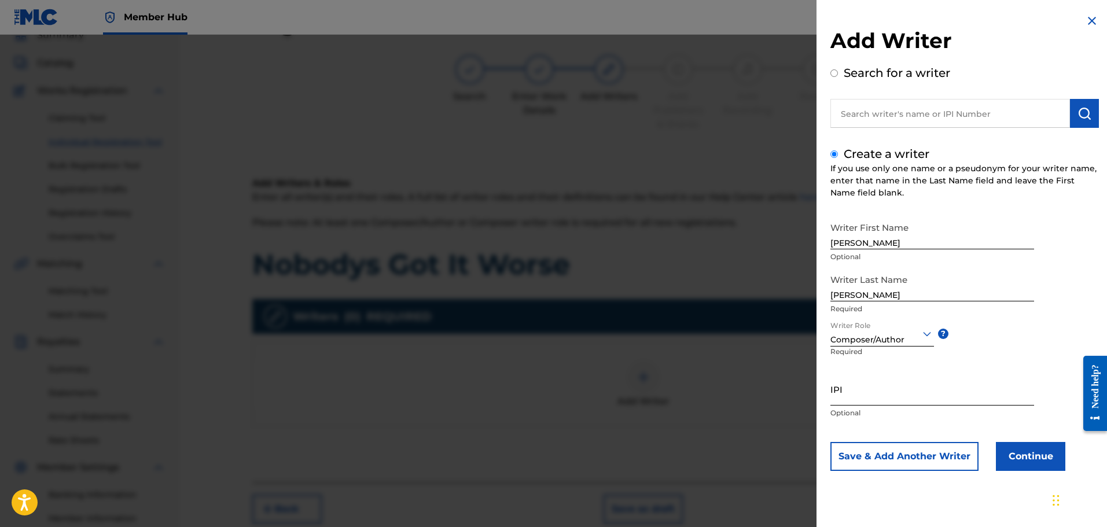
click at [593, 398] on input "IPI" at bounding box center [932, 389] width 204 height 33
type input "1305467662"
click at [593, 455] on button "Continue" at bounding box center [1029, 456] width 69 height 29
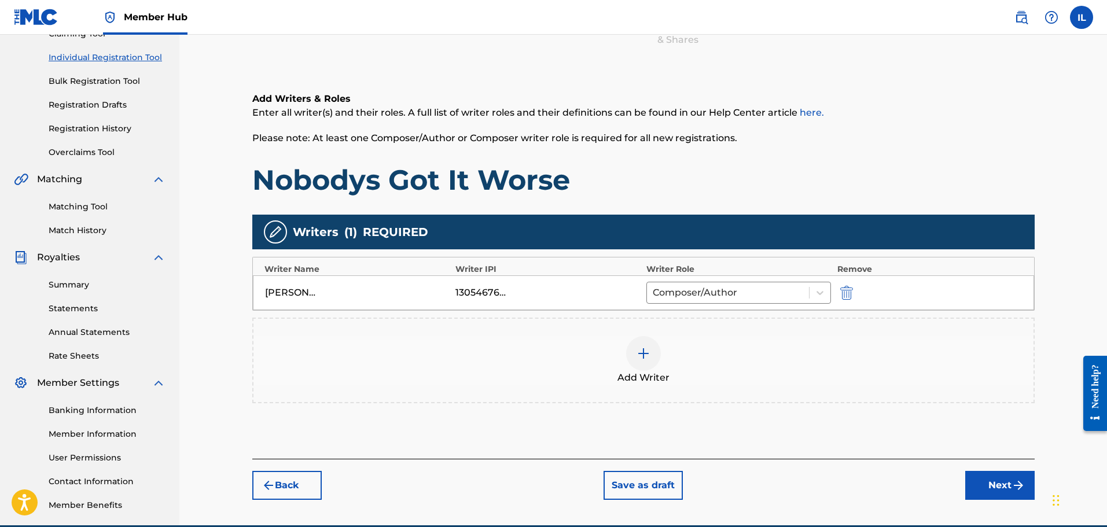
scroll to position [168, 0]
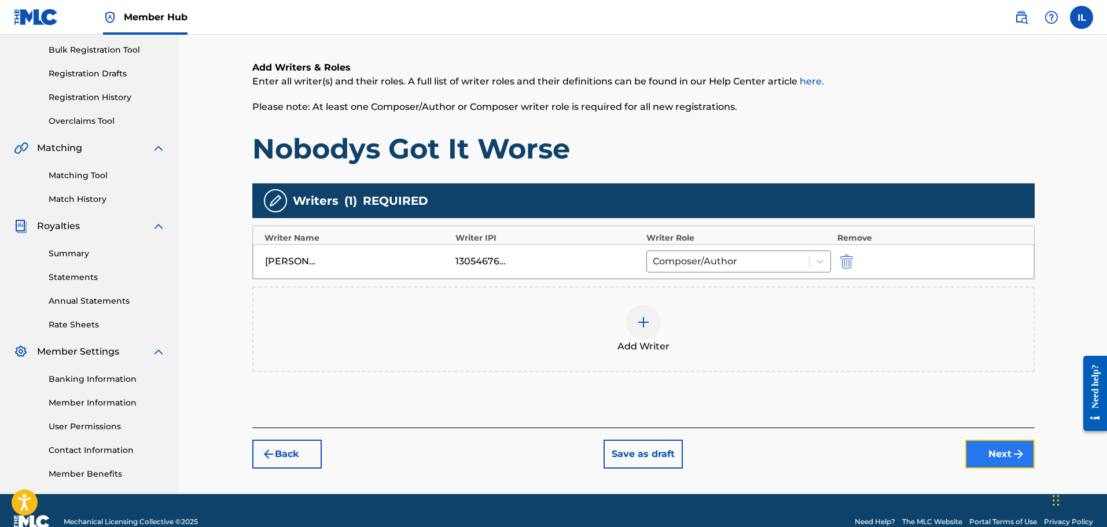
click at [593, 458] on button "Next" at bounding box center [999, 454] width 69 height 29
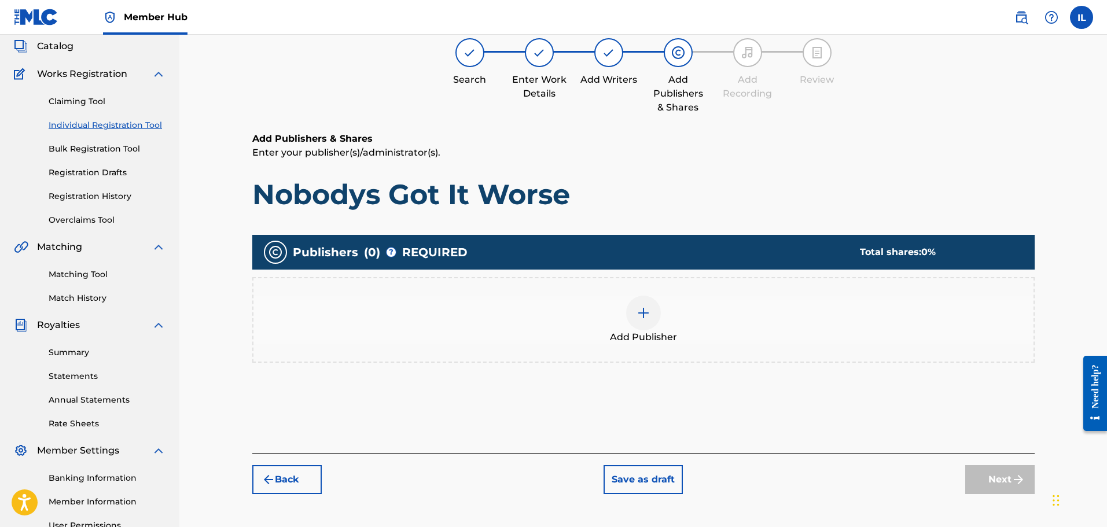
scroll to position [52, 0]
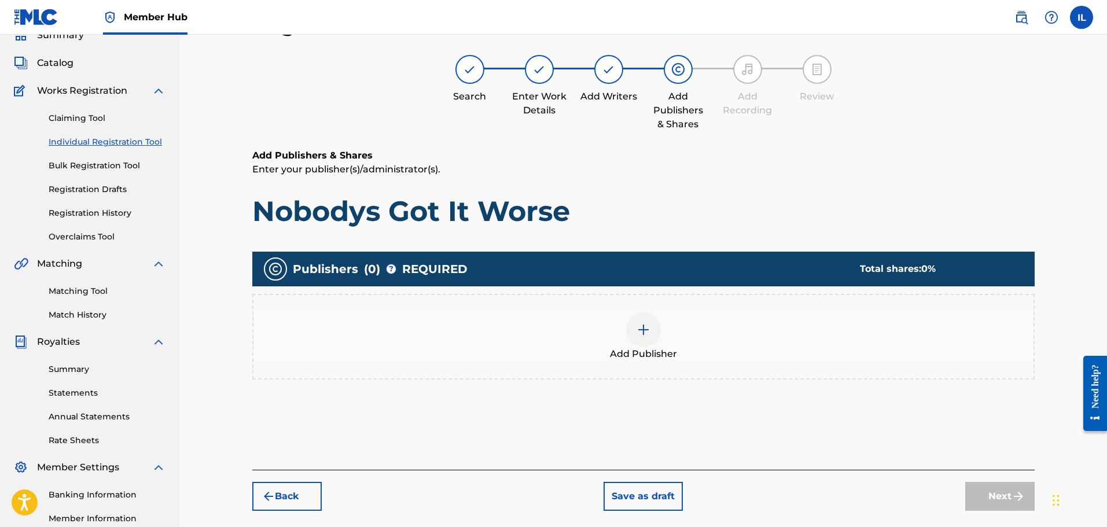
click at [593, 334] on img at bounding box center [643, 330] width 14 height 14
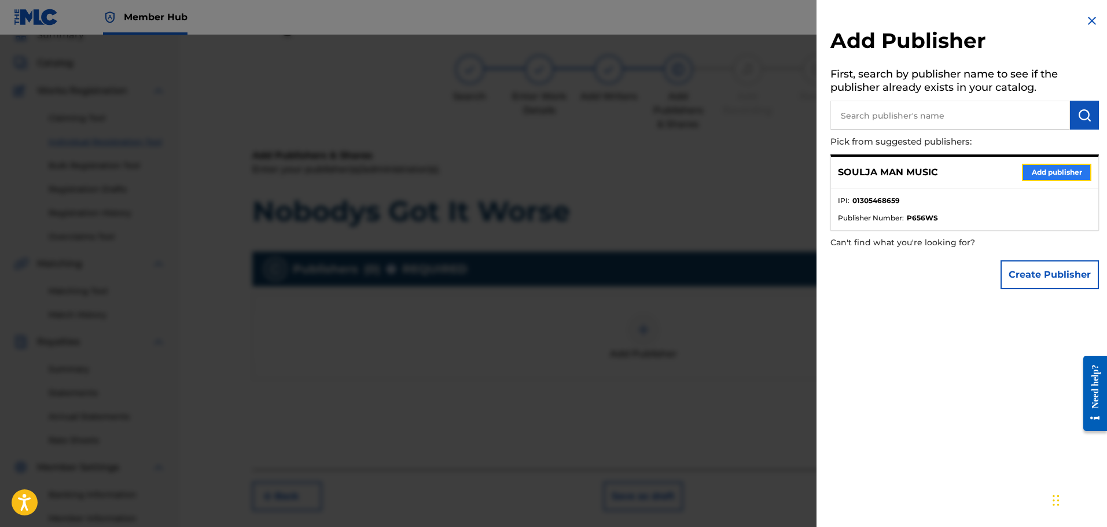
click at [593, 171] on button "Add publisher" at bounding box center [1055, 172] width 69 height 17
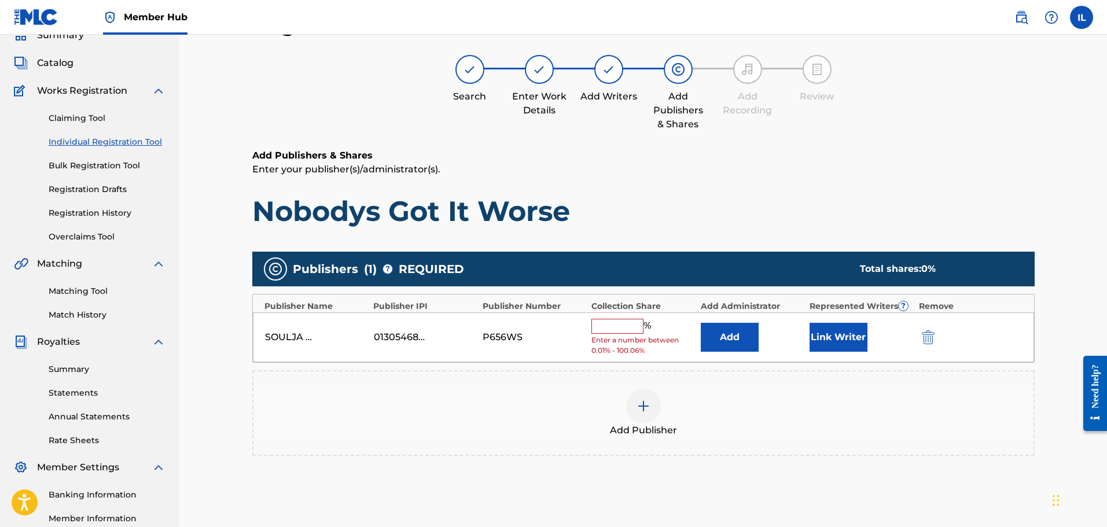
click at [593, 325] on input "text" at bounding box center [617, 326] width 52 height 15
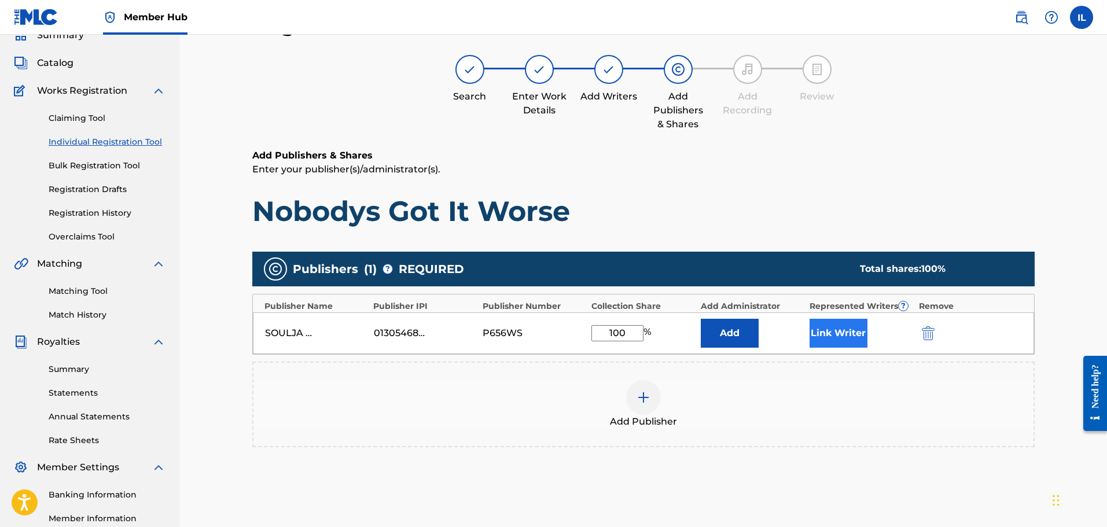
type input "100"
click at [593, 328] on button "Link Writer" at bounding box center [838, 333] width 58 height 29
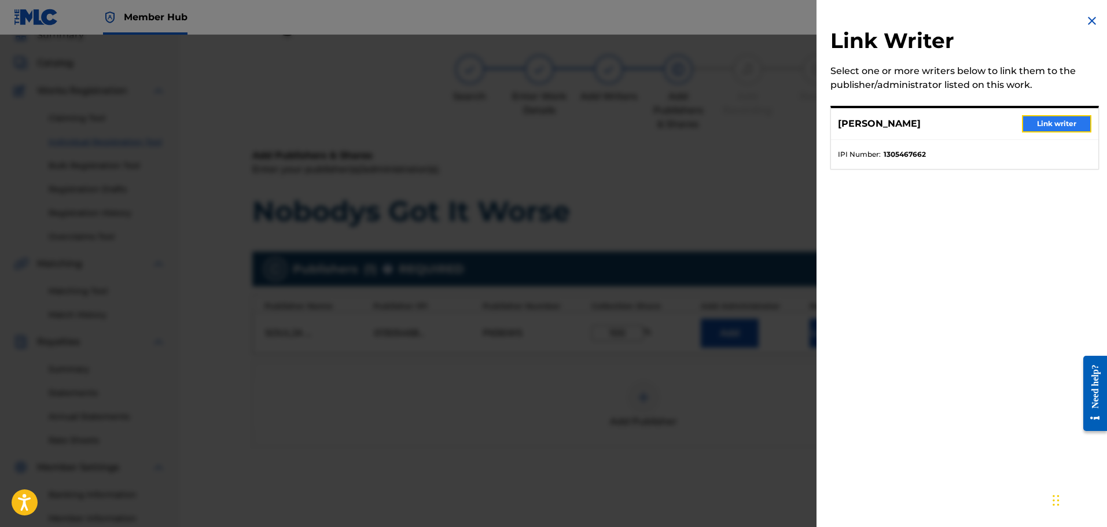
click at [593, 124] on button "Link writer" at bounding box center [1055, 123] width 69 height 17
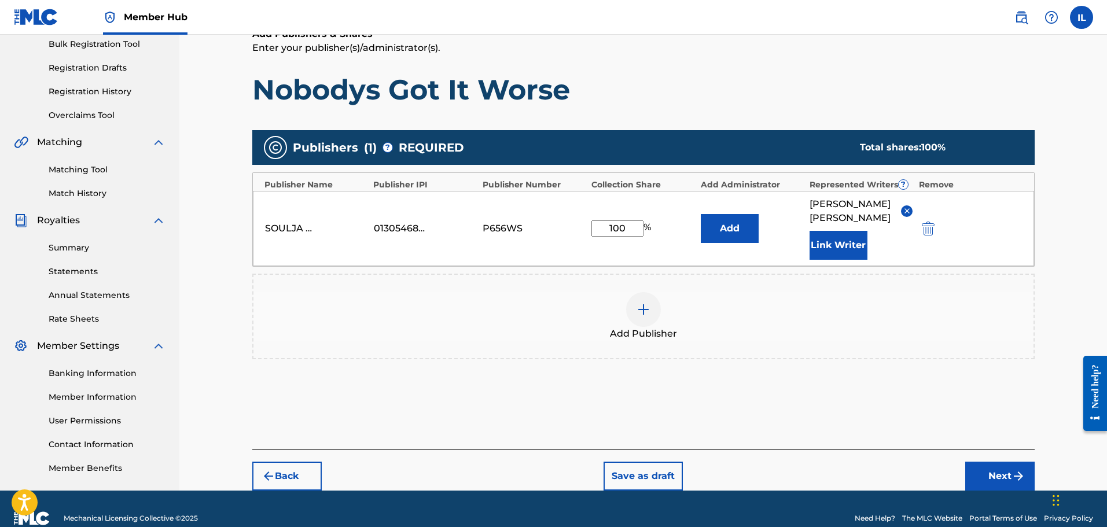
scroll to position [190, 0]
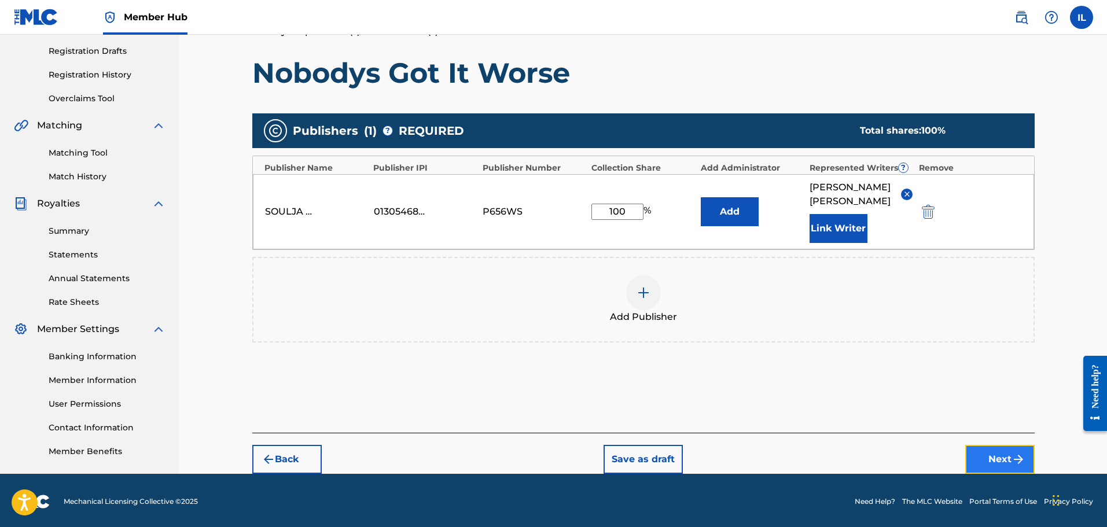
click at [593, 445] on button "Next" at bounding box center [999, 459] width 69 height 29
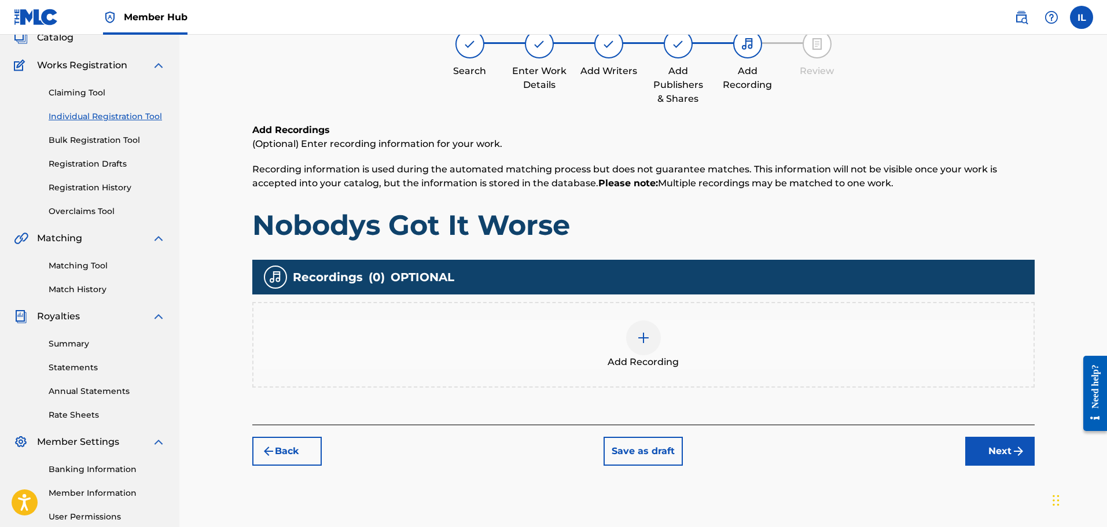
scroll to position [52, 0]
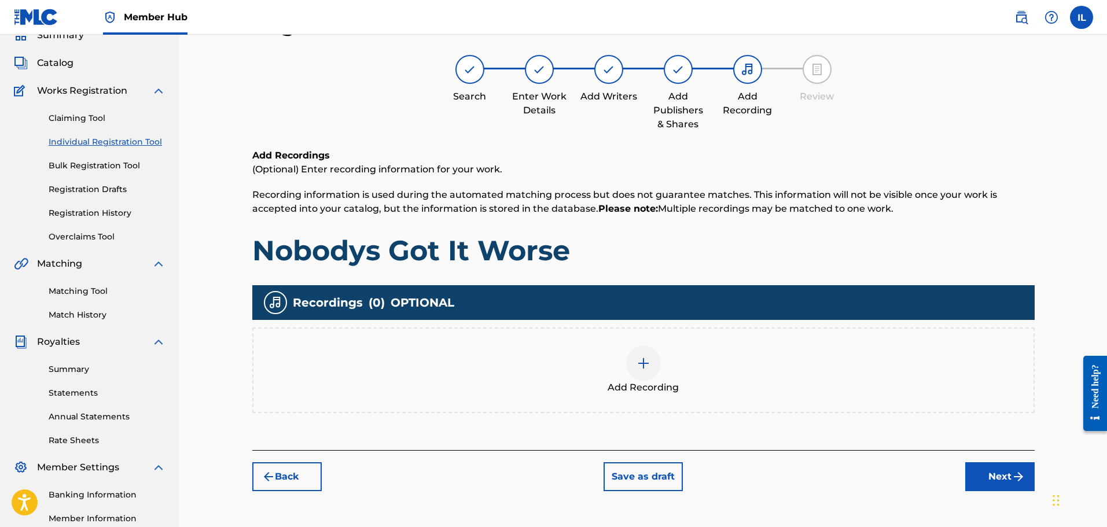
click at [593, 360] on img at bounding box center [643, 363] width 14 height 14
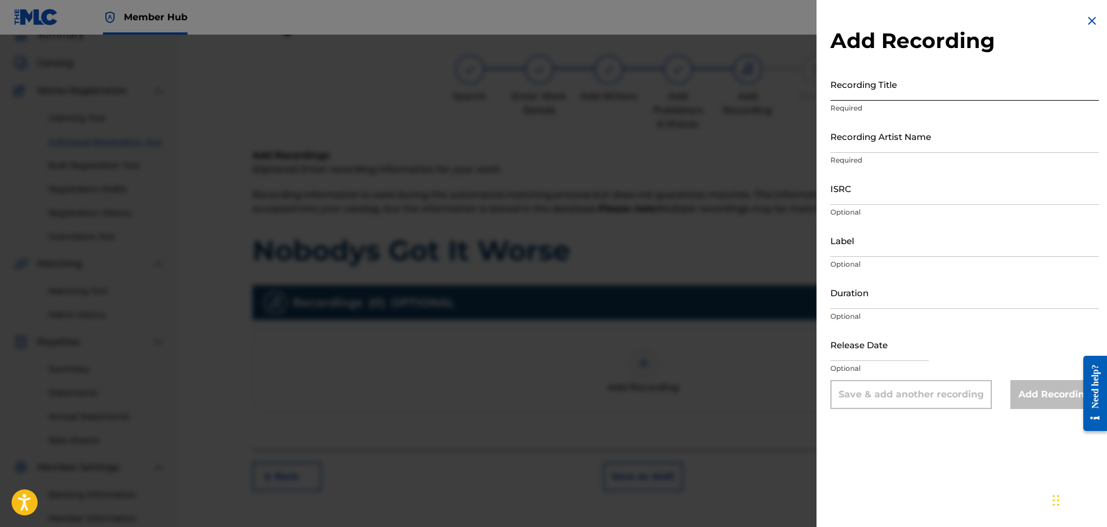
click at [593, 90] on input "Recording Title" at bounding box center [964, 84] width 268 height 33
type input "I"
click at [593, 91] on input "Nobobys" at bounding box center [964, 84] width 268 height 33
click at [593, 94] on input "Nobodys" at bounding box center [964, 84] width 268 height 33
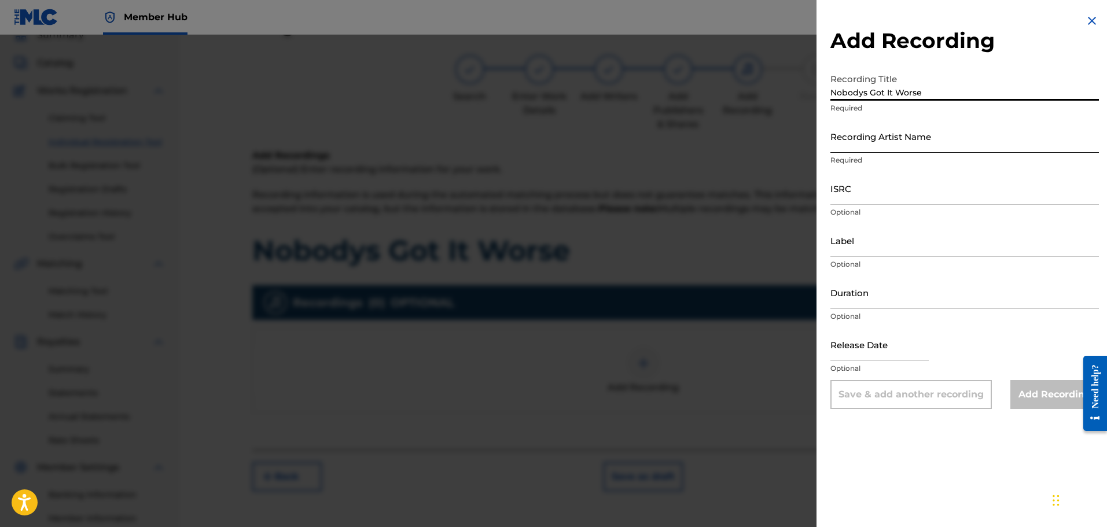
type input "Nobodys Got It Worse"
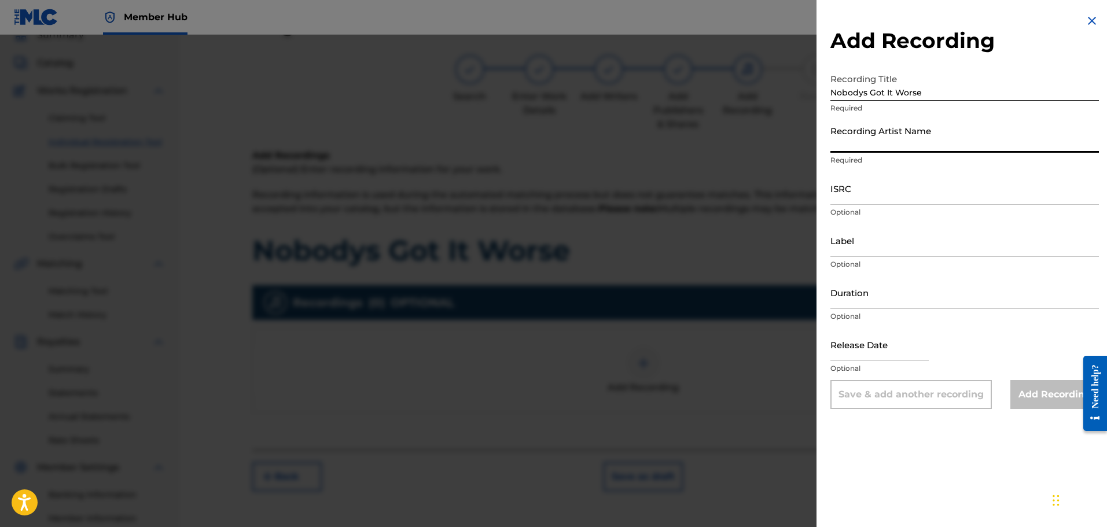
click at [593, 143] on input "Recording Artist Name" at bounding box center [964, 136] width 268 height 33
type input "[PERSON_NAME]"
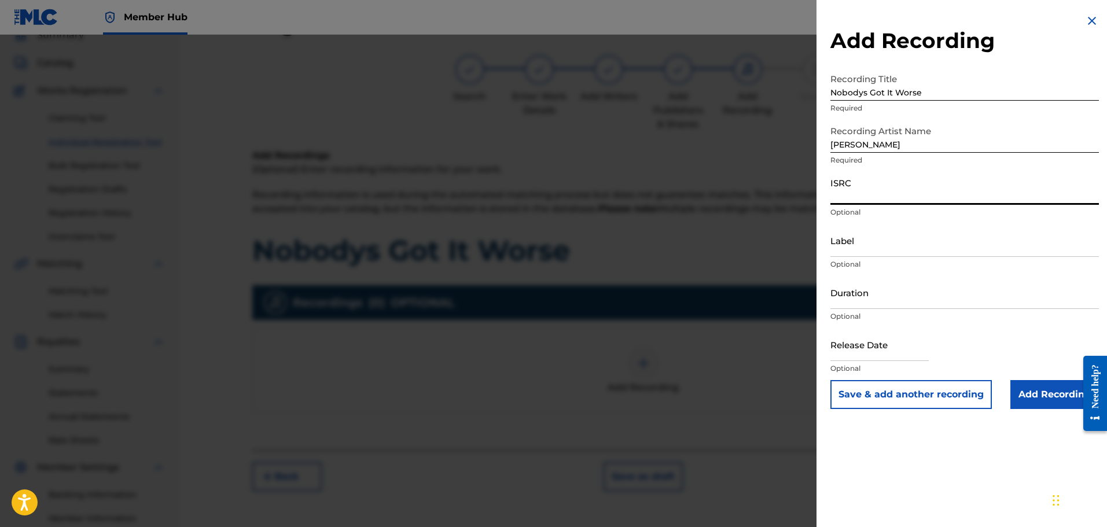
click at [593, 194] on input "ISRC" at bounding box center [964, 188] width 268 height 33
paste input "QT3EX2519076"
type input "QT3EX2519076"
click at [593, 253] on input "Label" at bounding box center [964, 240] width 268 height 33
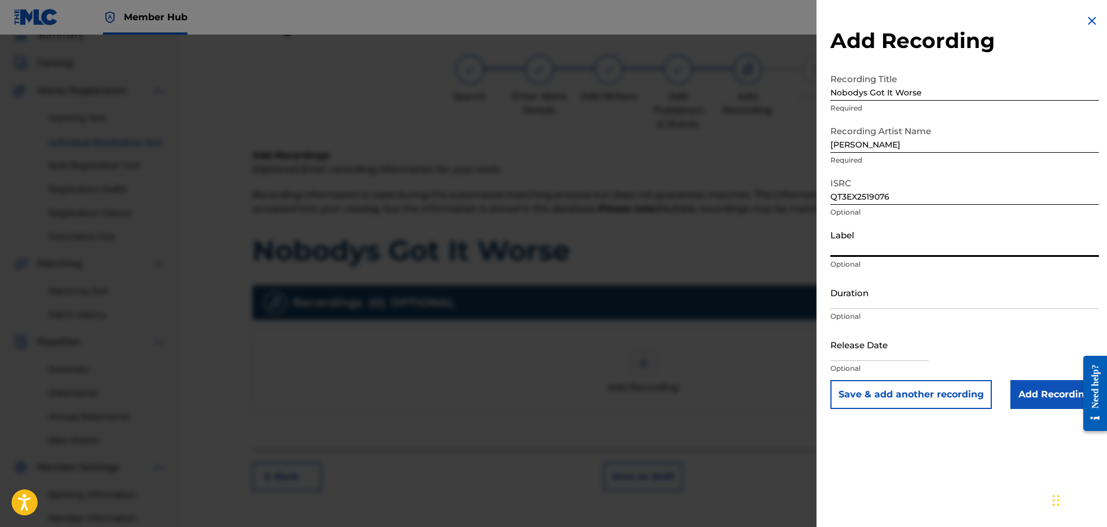
type input "Soulja Man Music"
click at [593, 301] on input "Duration" at bounding box center [964, 292] width 268 height 33
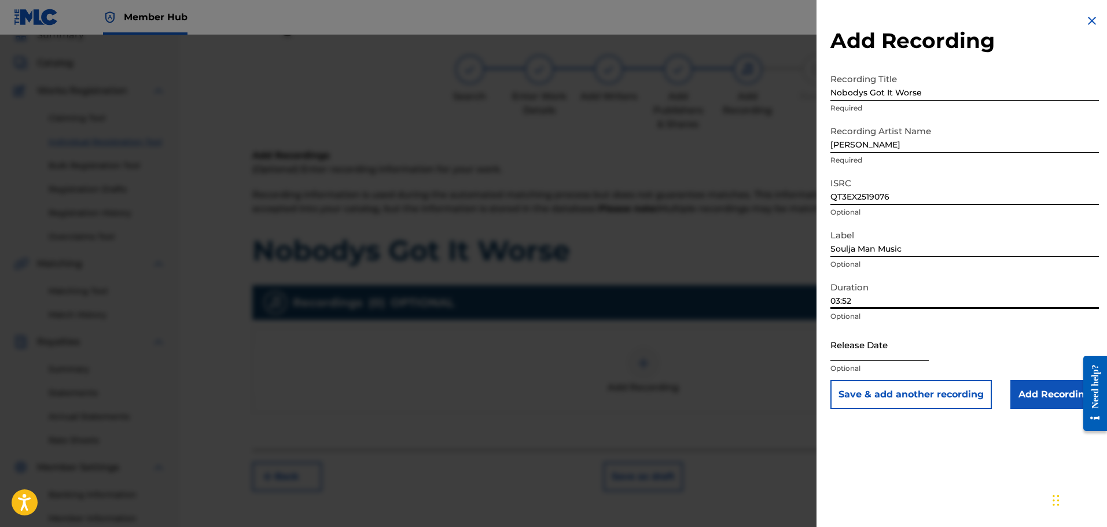
type input "03:52"
click at [593, 349] on input "text" at bounding box center [879, 344] width 98 height 33
select select "8"
select select "2025"
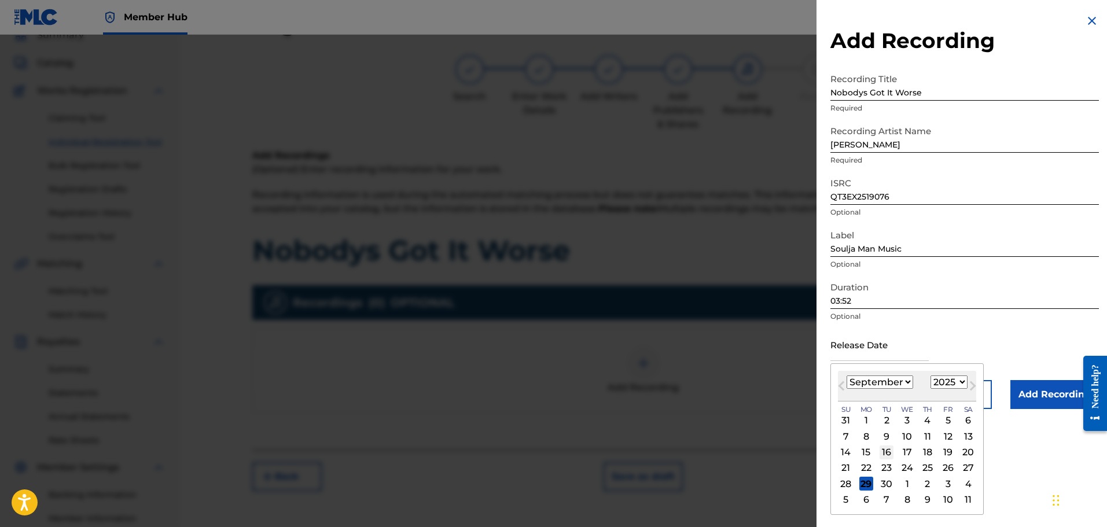
type input "[DATE]"
select select "7"
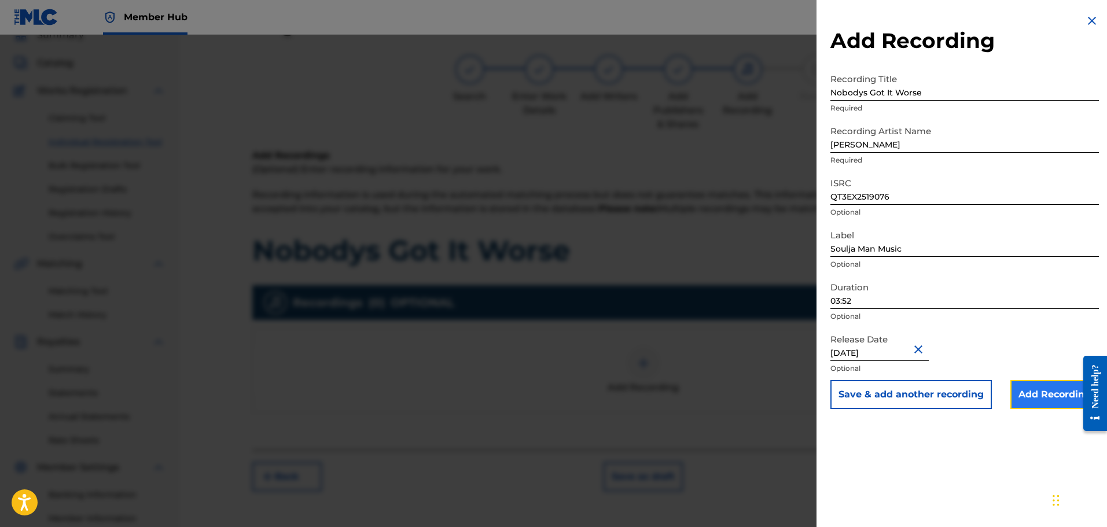
click at [593, 393] on input "Add Recording" at bounding box center [1054, 394] width 88 height 29
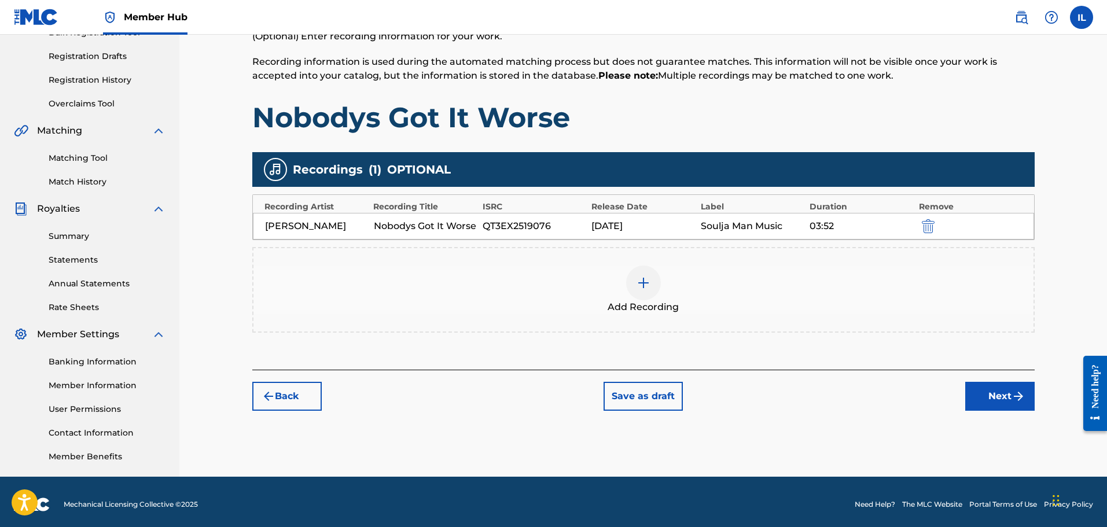
scroll to position [190, 0]
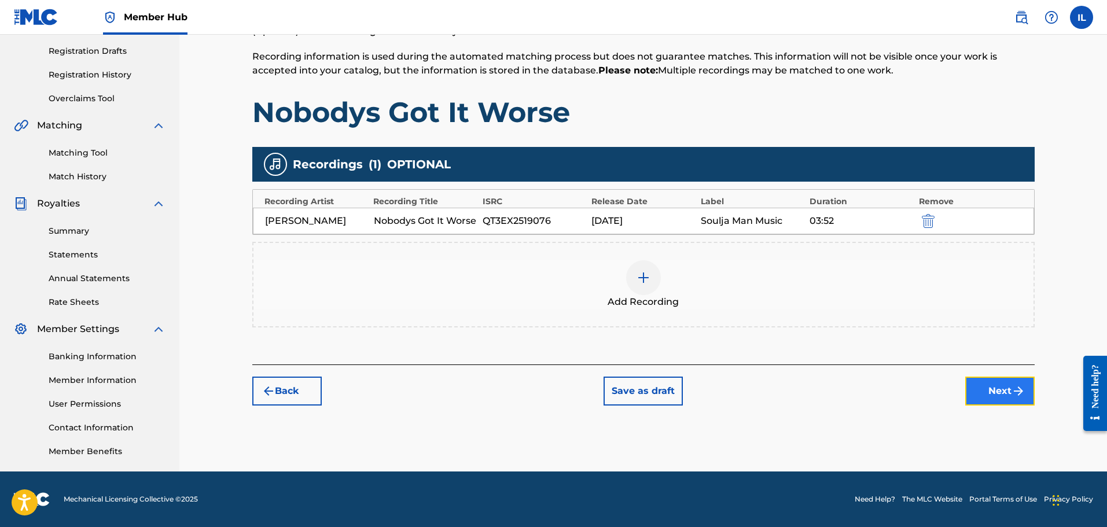
click at [593, 396] on button "Next" at bounding box center [999, 391] width 69 height 29
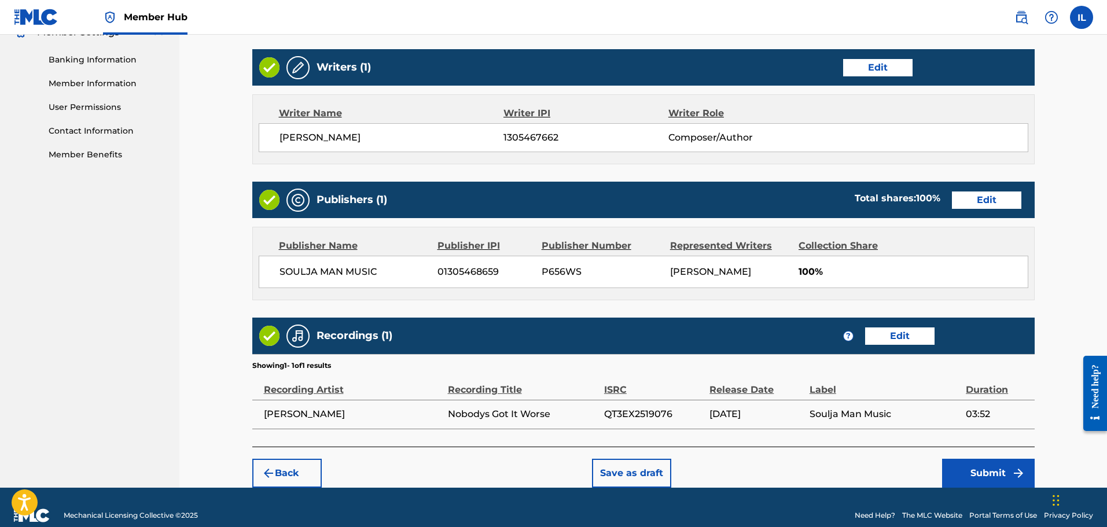
scroll to position [503, 0]
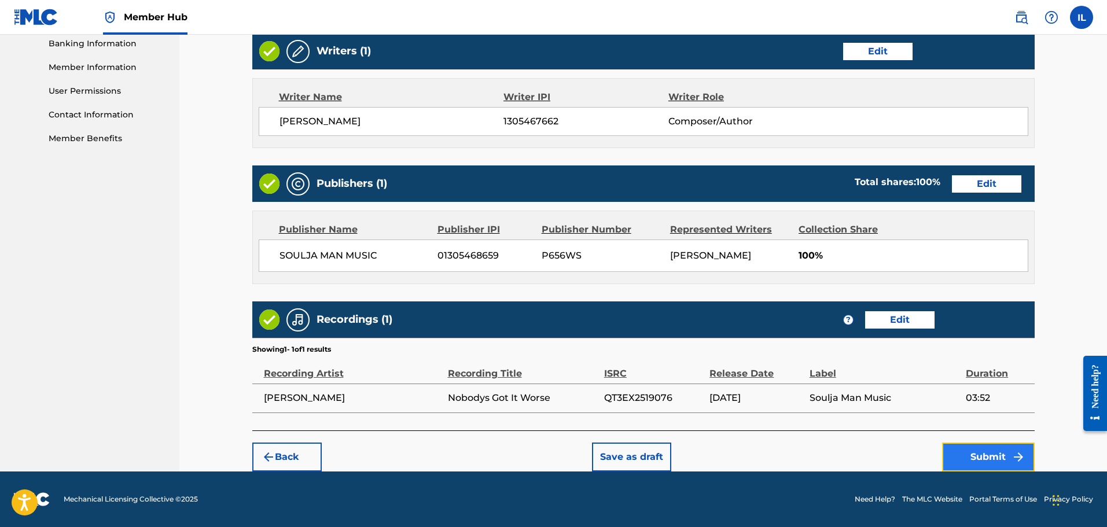
click at [593, 452] on button "Submit" at bounding box center [988, 456] width 93 height 29
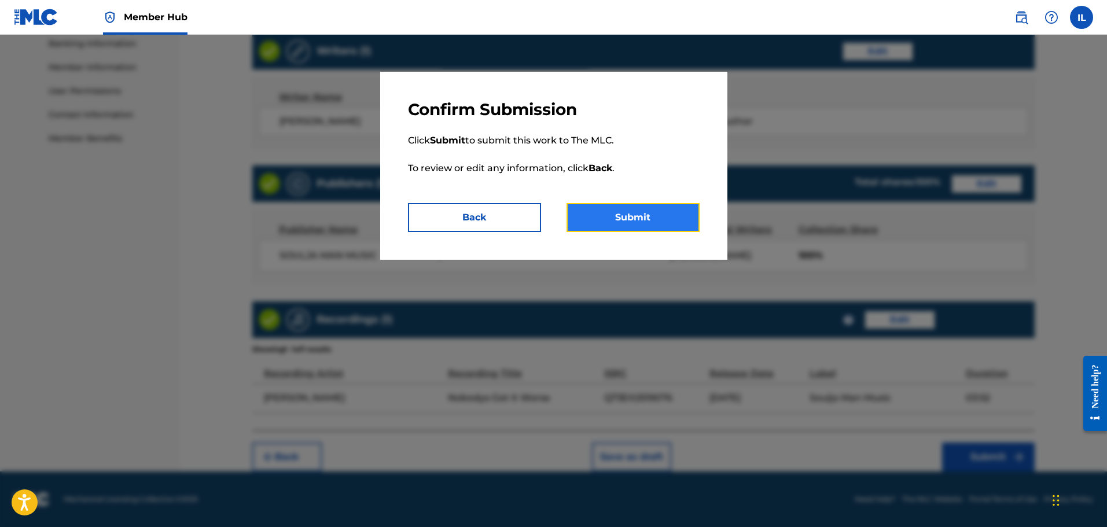
click at [593, 217] on button "Submit" at bounding box center [632, 217] width 133 height 29
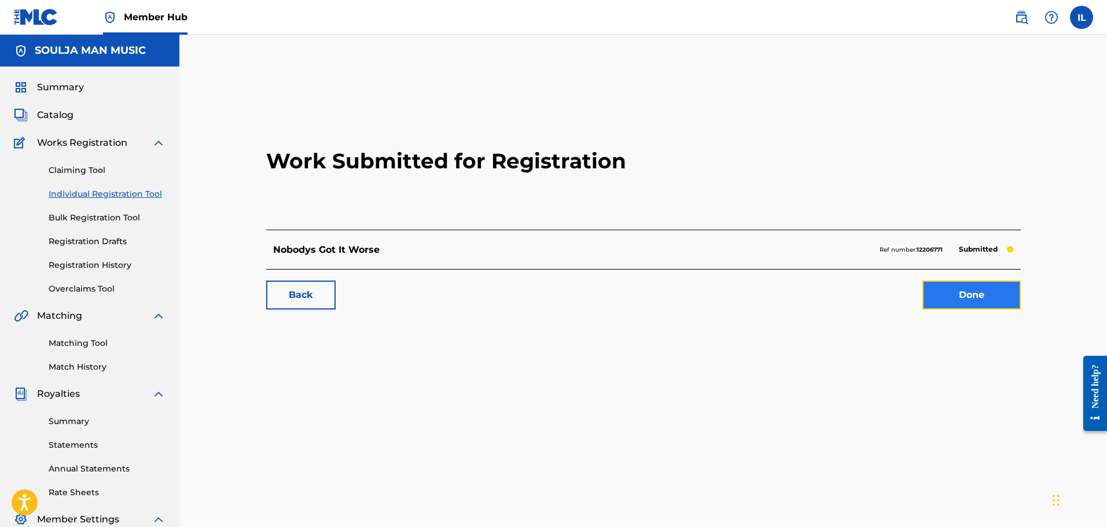
click at [593, 298] on link "Done" at bounding box center [971, 295] width 98 height 29
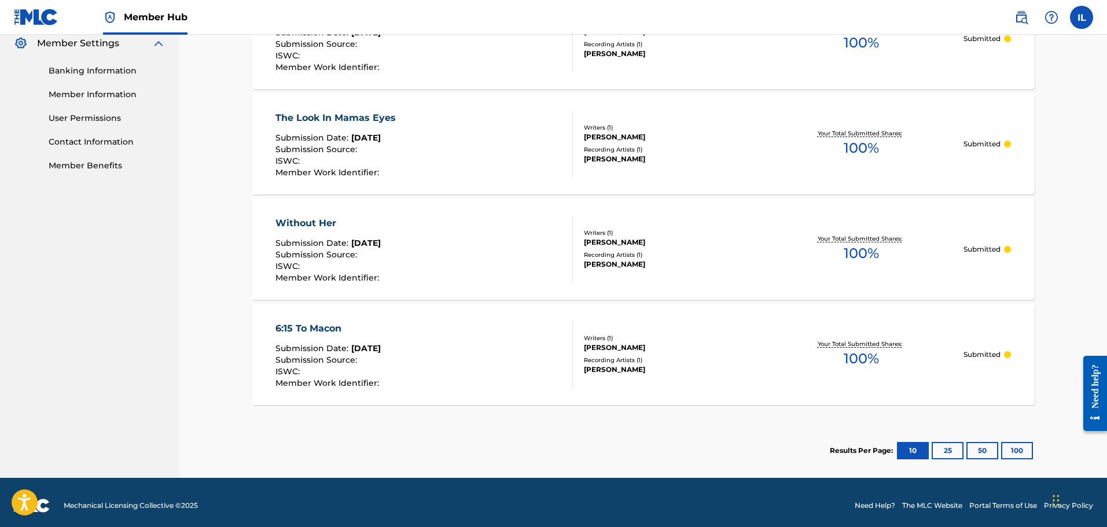
scroll to position [482, 0]
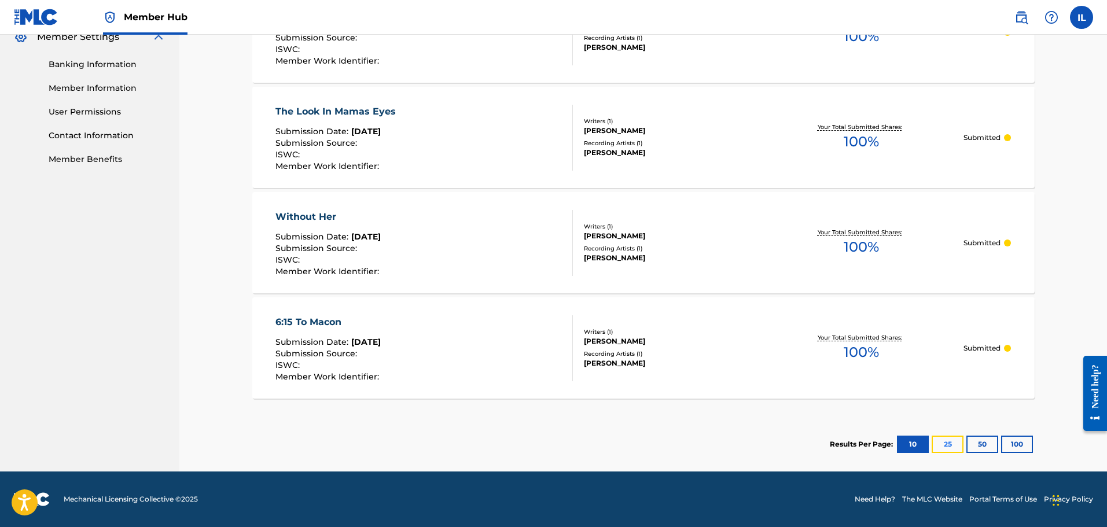
click at [593, 441] on button "25" at bounding box center [947, 444] width 32 height 17
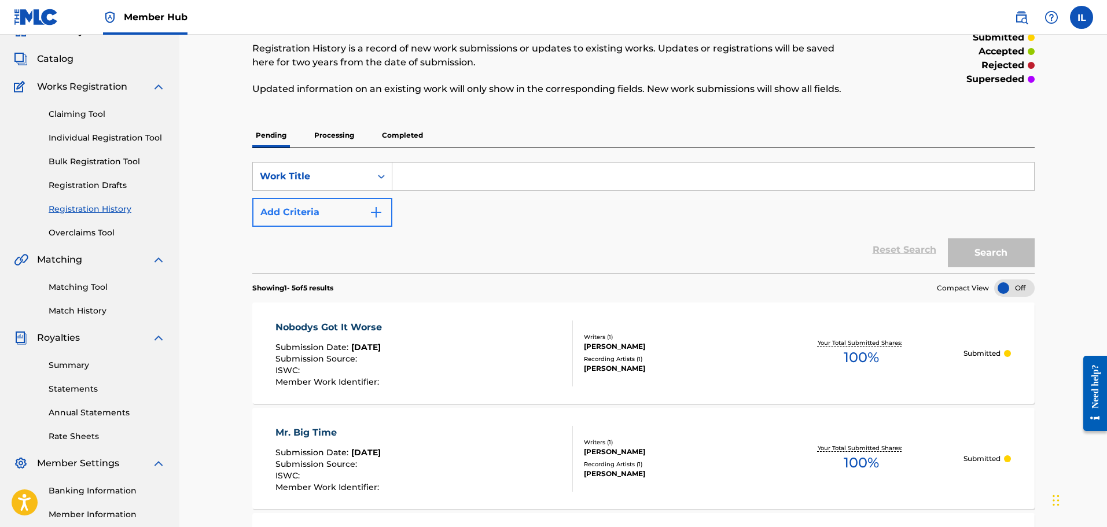
scroll to position [0, 0]
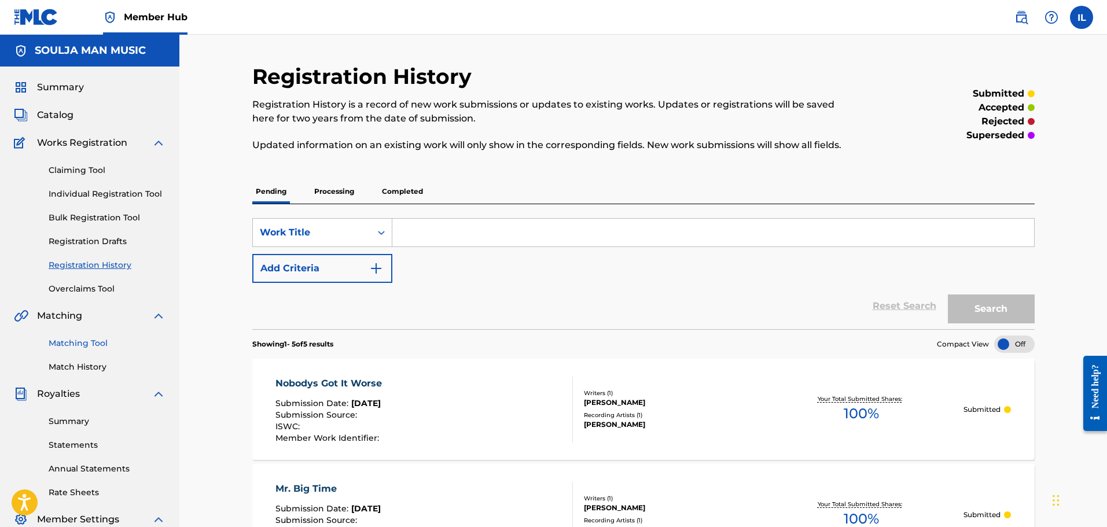
click at [98, 342] on link "Matching Tool" at bounding box center [107, 343] width 117 height 12
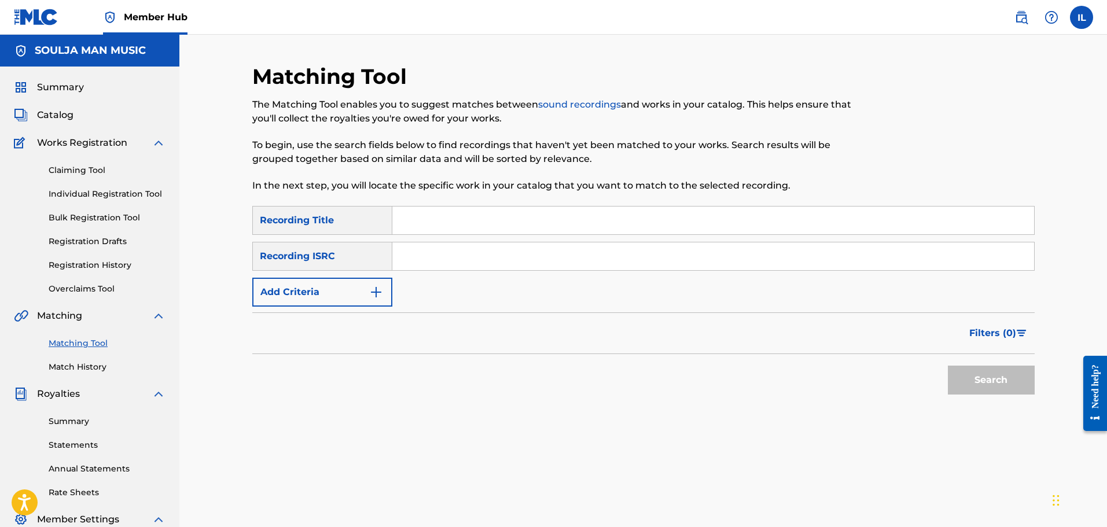
paste input "QZWFU2503447"
type input "QZWFU2503447"
click at [399, 217] on input "Search Form" at bounding box center [712, 220] width 641 height 28
type input "Is It Raining Out Tonight"
click at [593, 382] on button "Search" at bounding box center [990, 380] width 87 height 29
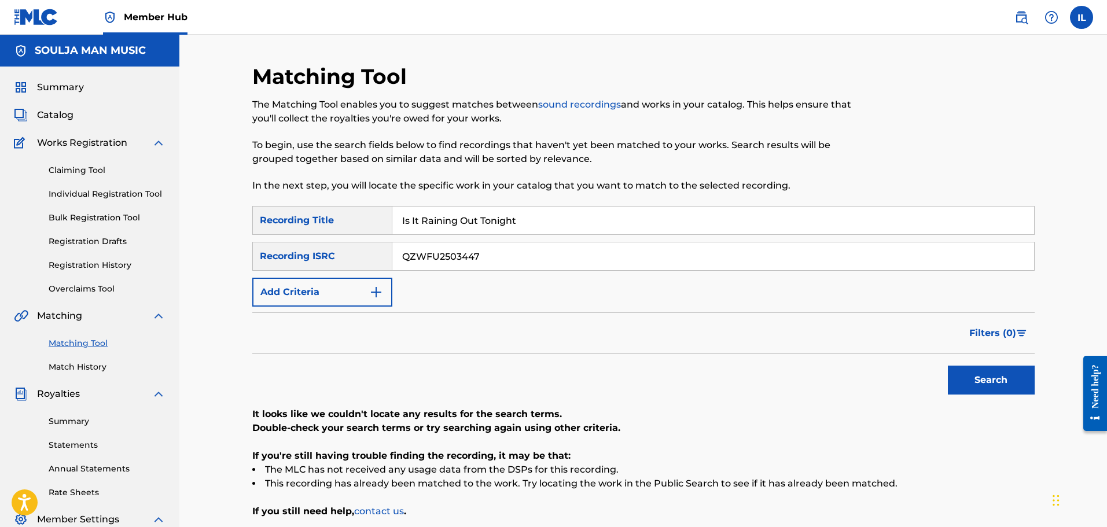
click at [94, 344] on link "Matching Tool" at bounding box center [107, 343] width 117 height 12
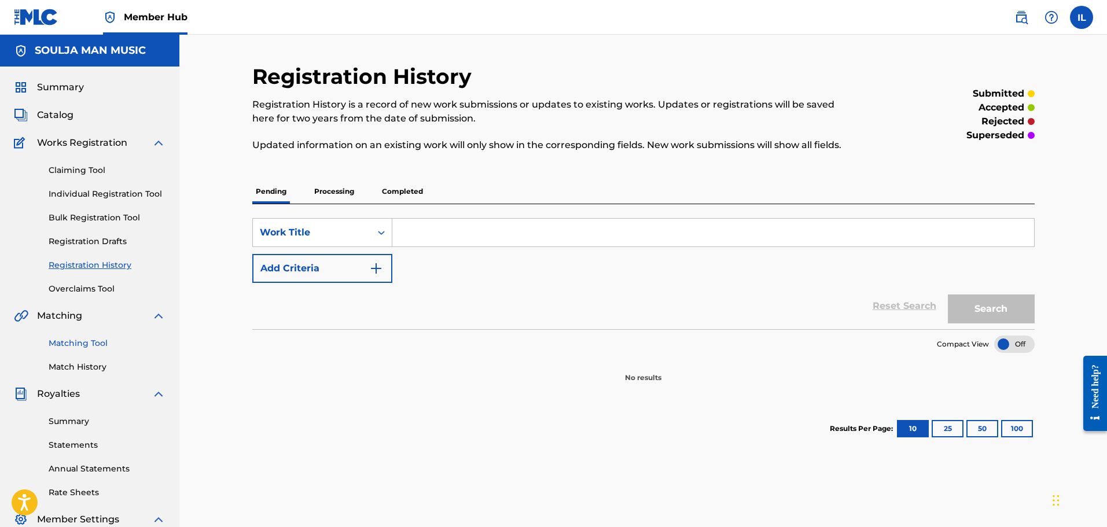
click at [82, 346] on link "Matching Tool" at bounding box center [107, 343] width 117 height 12
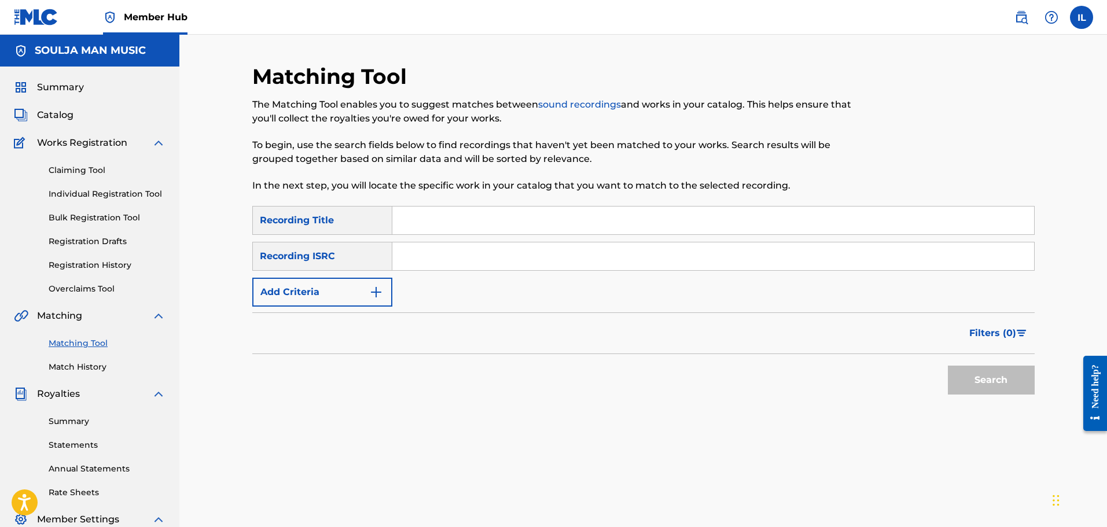
click at [433, 227] on input "Search Form" at bounding box center [712, 220] width 641 height 28
click at [484, 218] on input "JUST DREAMING" at bounding box center [712, 220] width 641 height 28
type input "JUST DREAMIN'"
click at [448, 254] on input "Search Form" at bounding box center [712, 256] width 641 height 28
paste input "QZWFX2586505"
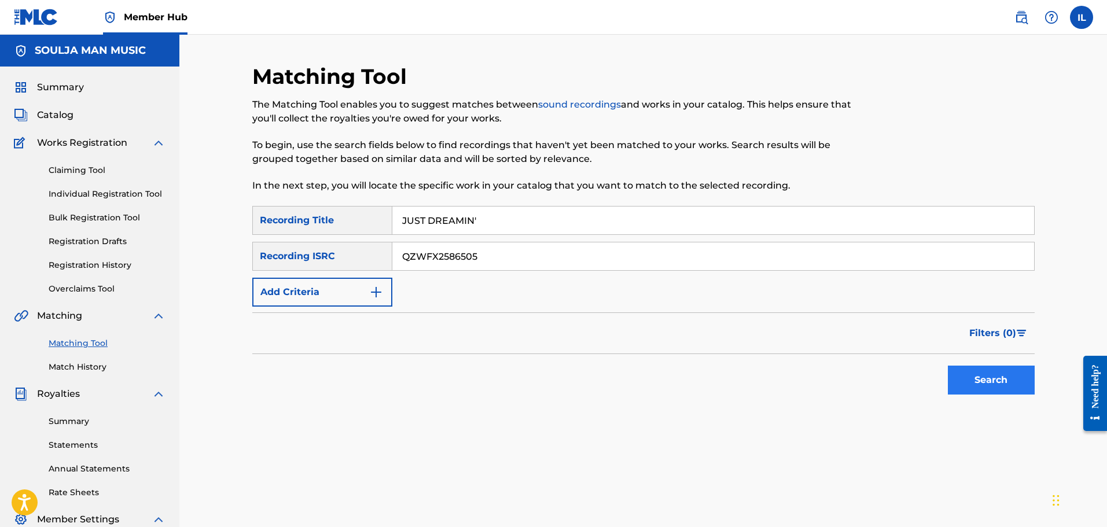
type input "QZWFX2586505"
click at [593, 385] on button "Search" at bounding box center [990, 380] width 87 height 29
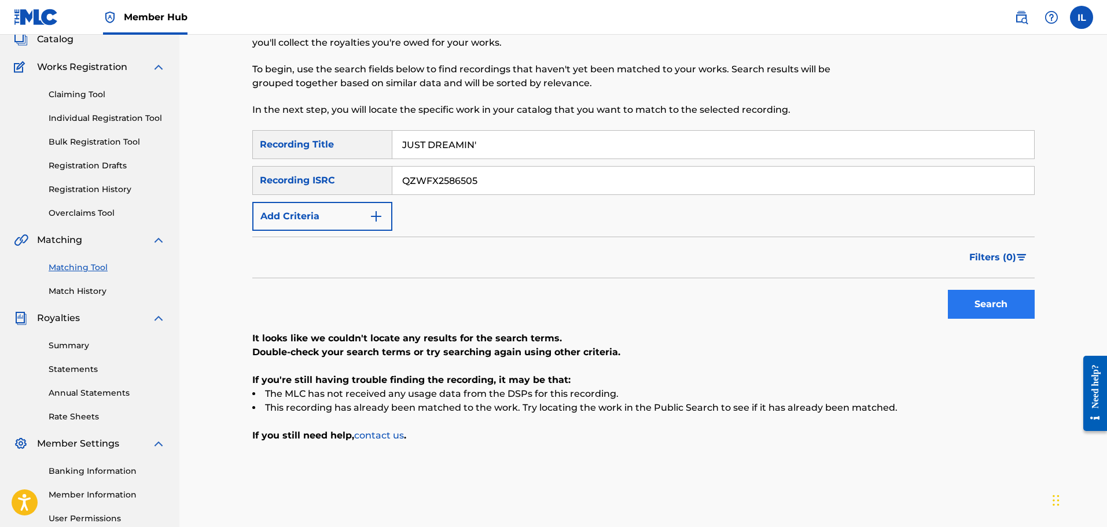
scroll to position [58, 0]
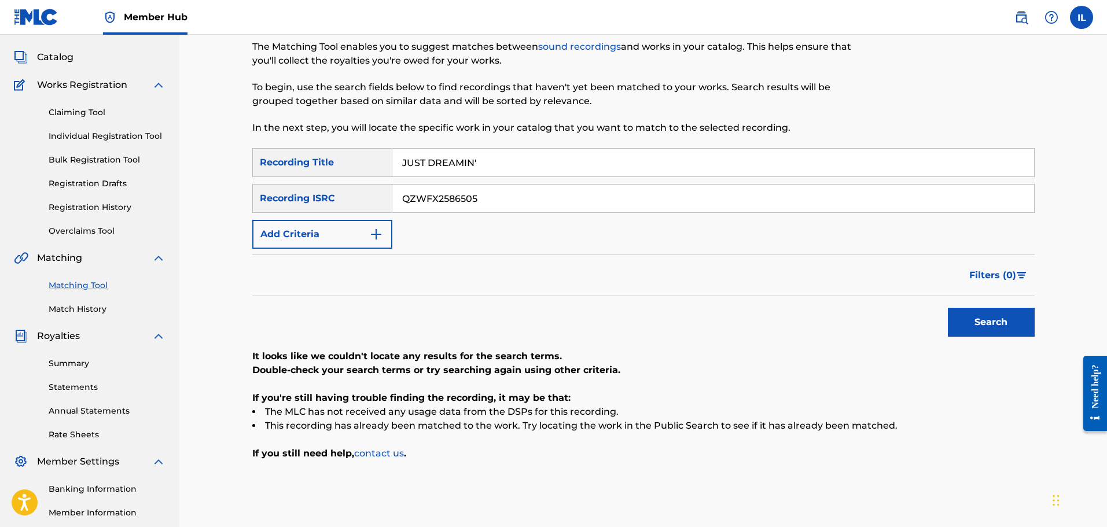
click at [482, 160] on input "JUST DREAMIN'" at bounding box center [712, 163] width 641 height 28
type input "JUST DREAMING"
click at [593, 325] on button "Search" at bounding box center [990, 322] width 87 height 29
